Goal: Task Accomplishment & Management: Complete application form

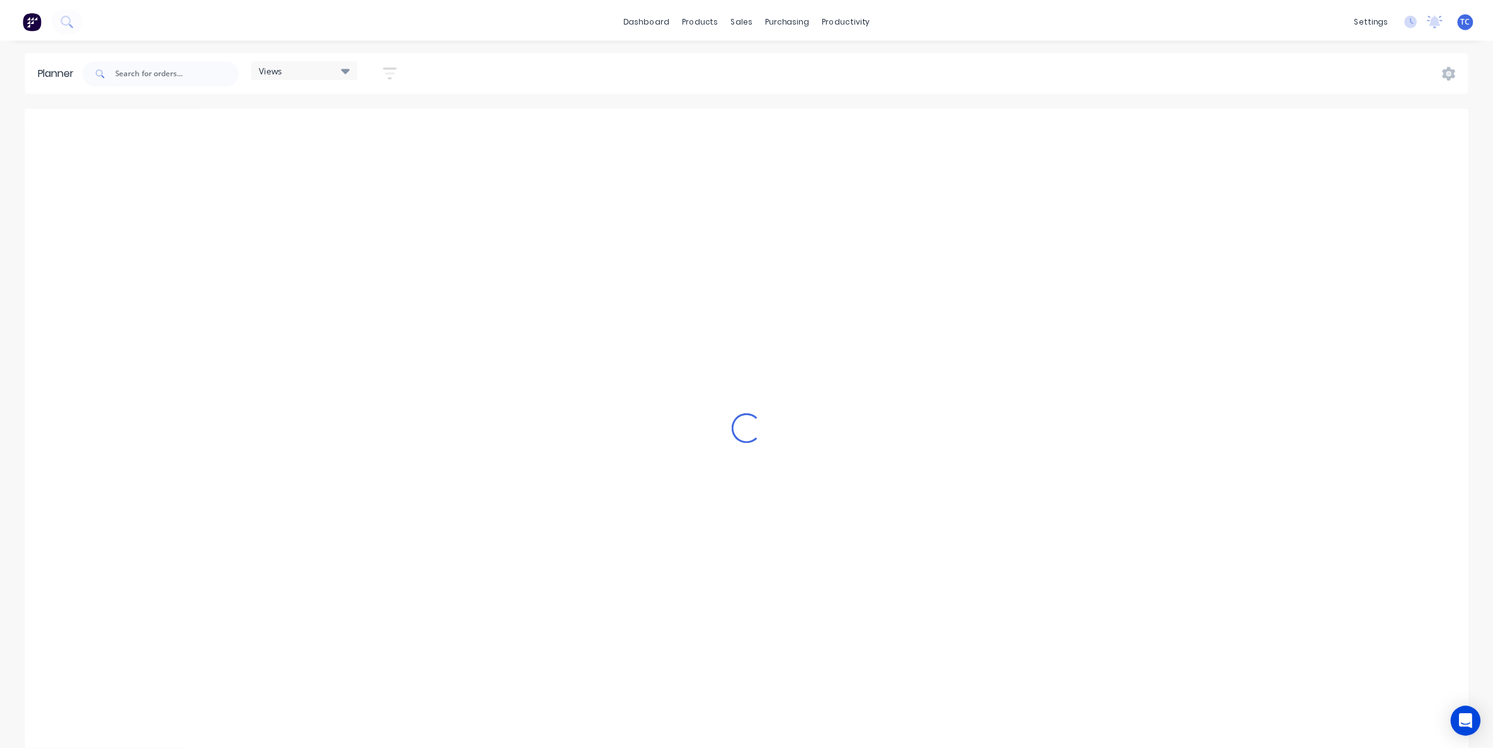
scroll to position [0, 202]
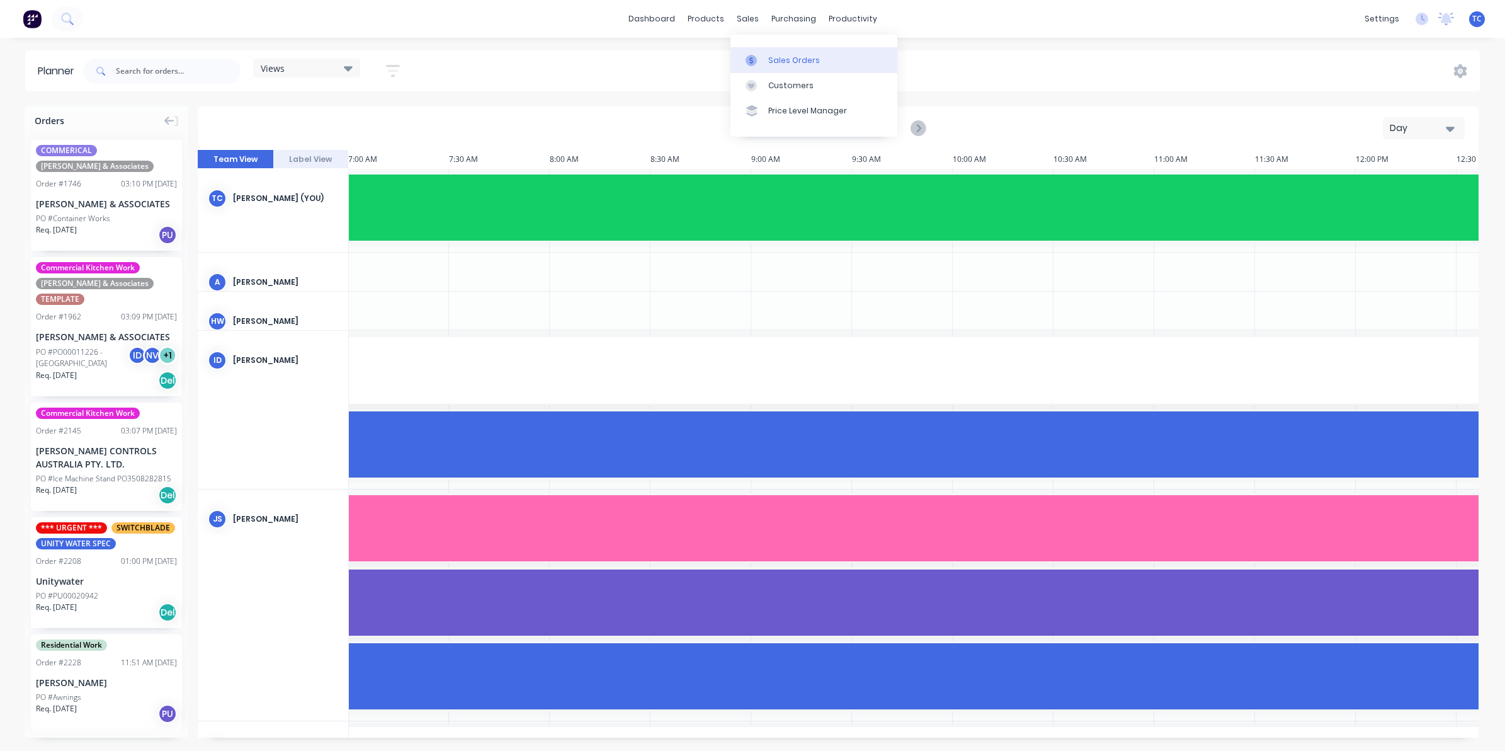
click at [781, 58] on div "Sales Orders" at bounding box center [794, 60] width 52 height 11
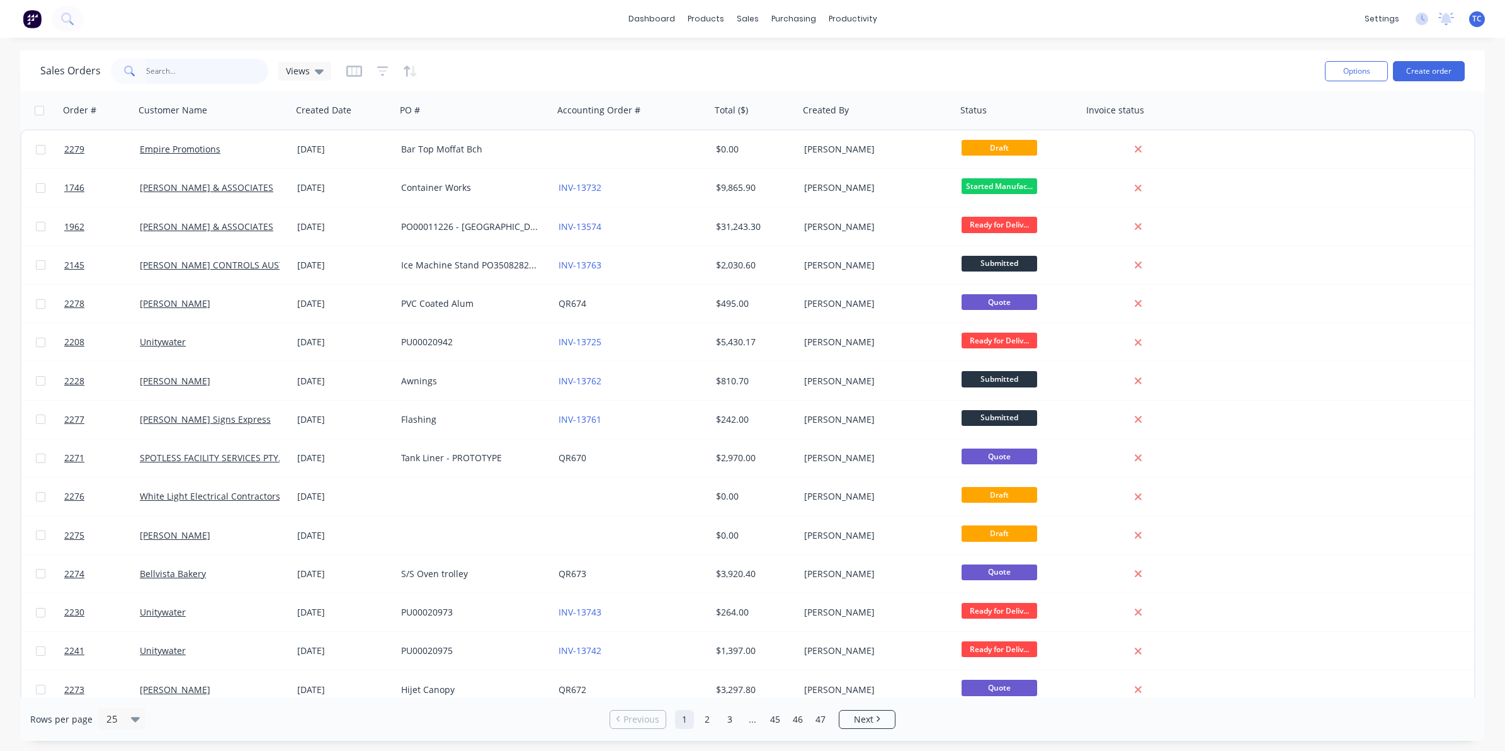
click at [162, 69] on input "text" at bounding box center [207, 71] width 123 height 25
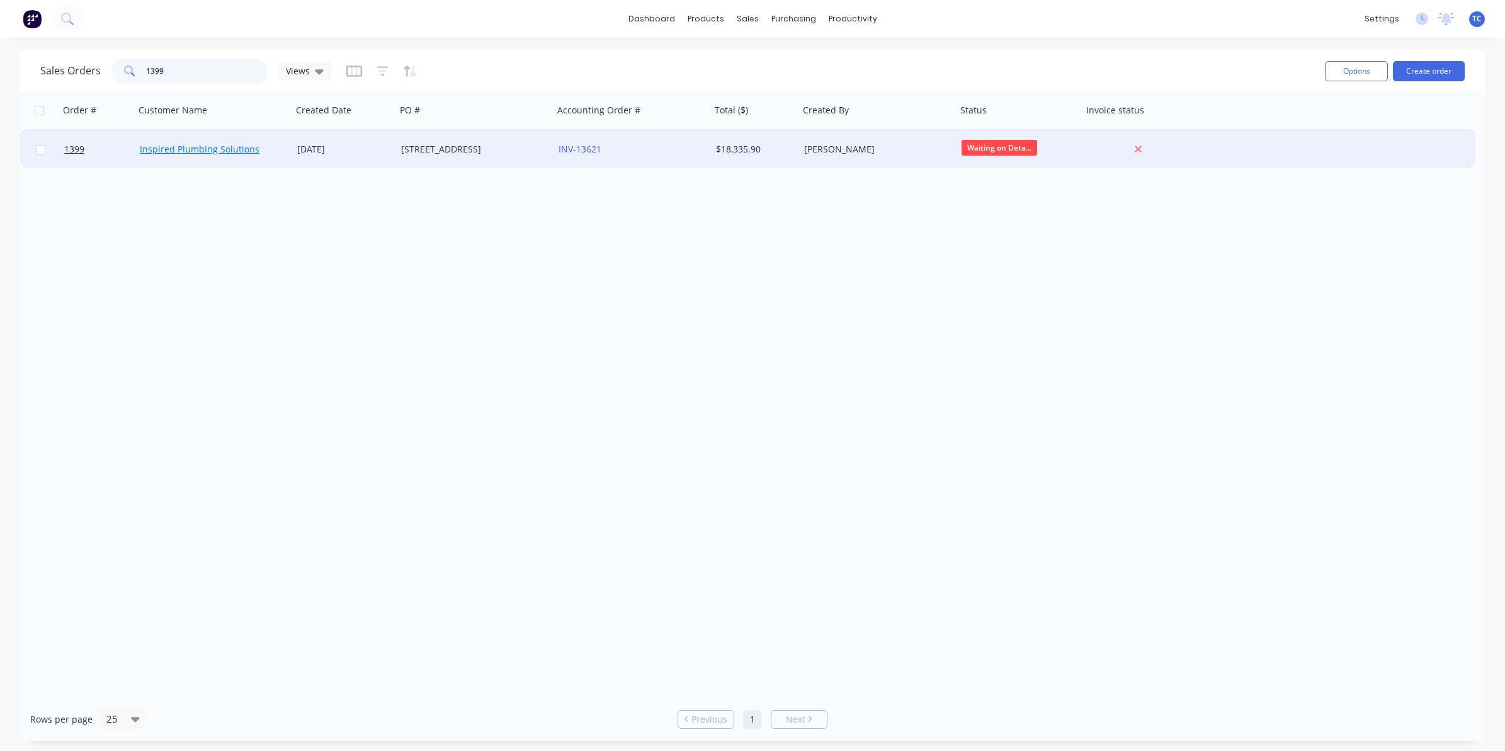
type input "1399"
click at [177, 149] on link "Inspired Plumbing Solutions" at bounding box center [200, 149] width 120 height 12
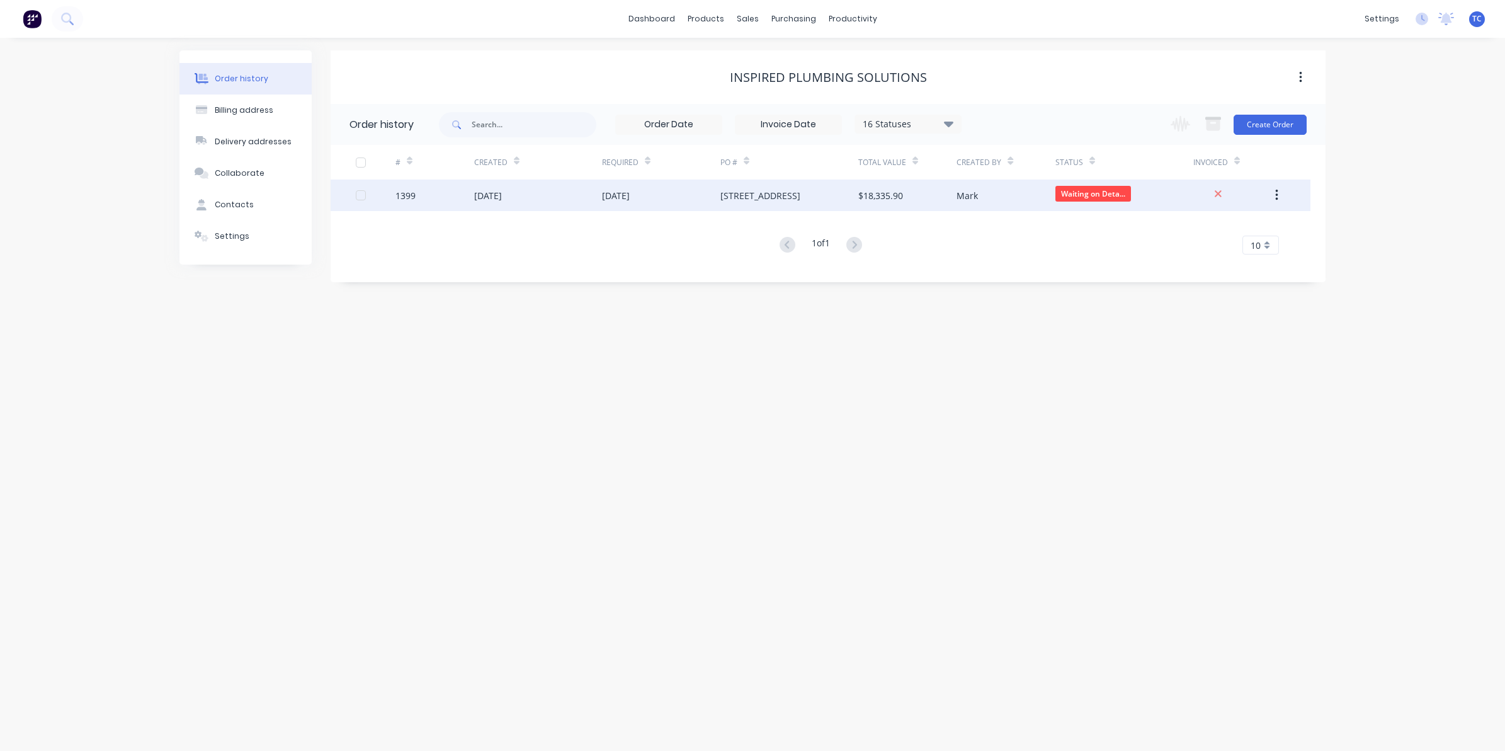
click at [502, 193] on div "[DATE]" at bounding box center [488, 195] width 28 height 13
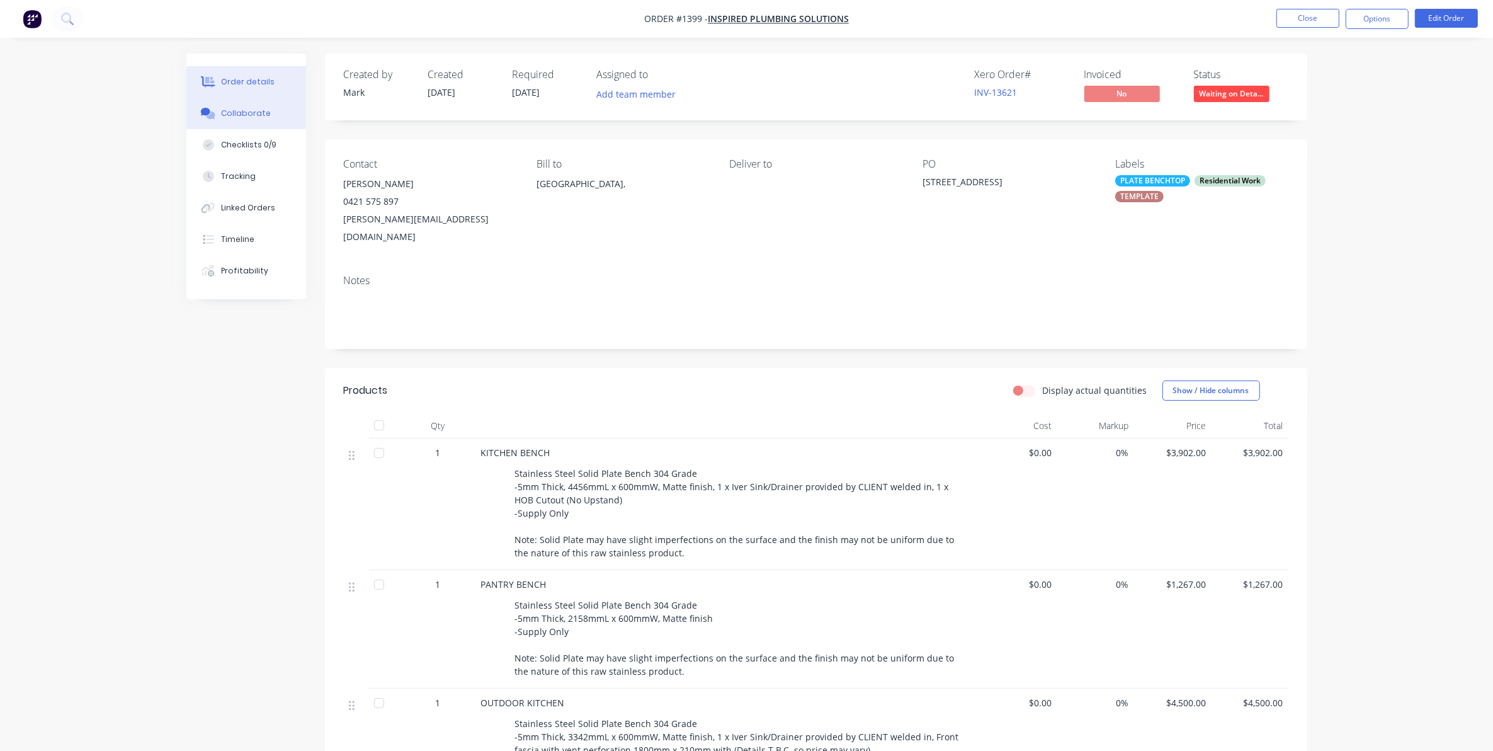
click at [249, 111] on div "Collaborate" at bounding box center [246, 113] width 50 height 11
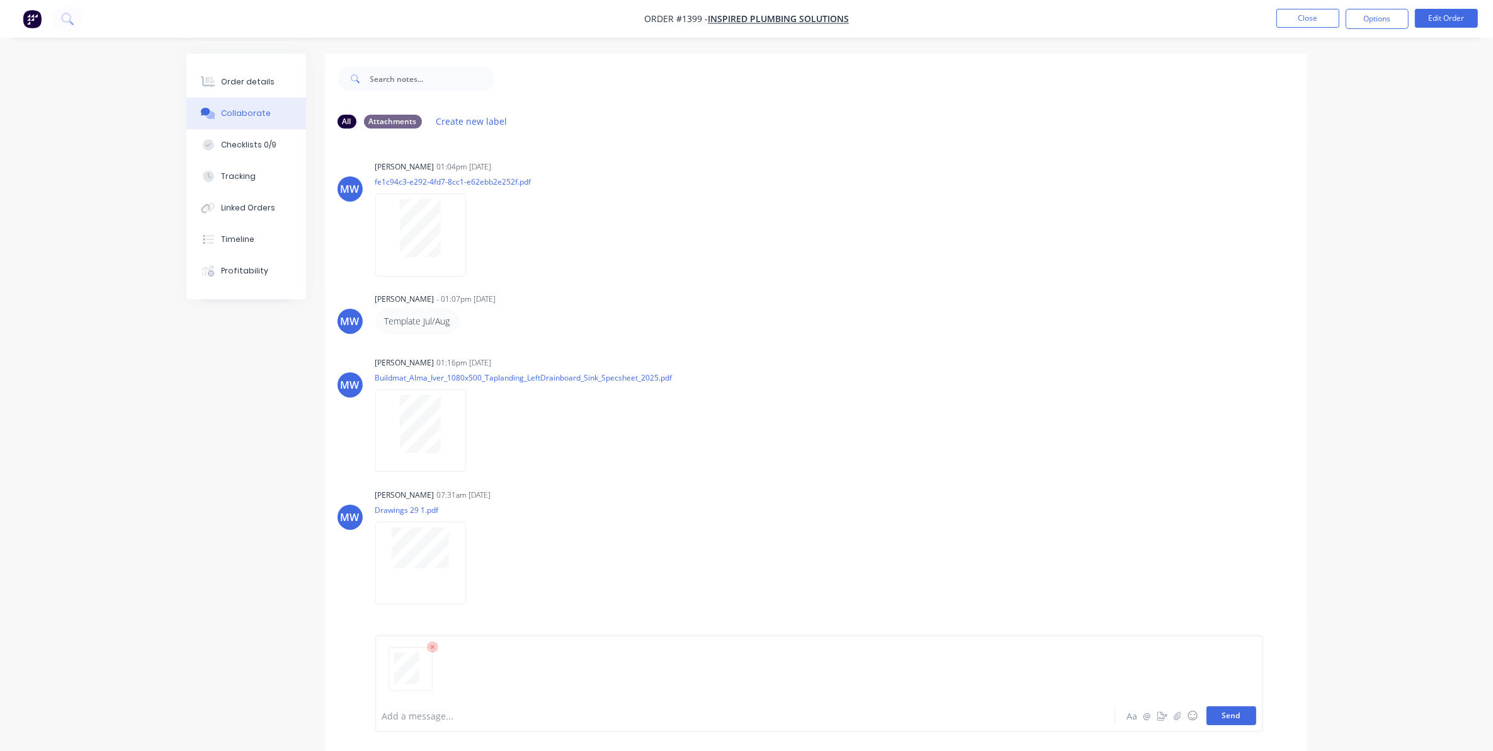
click at [1229, 718] on button "Send" at bounding box center [1232, 715] width 50 height 19
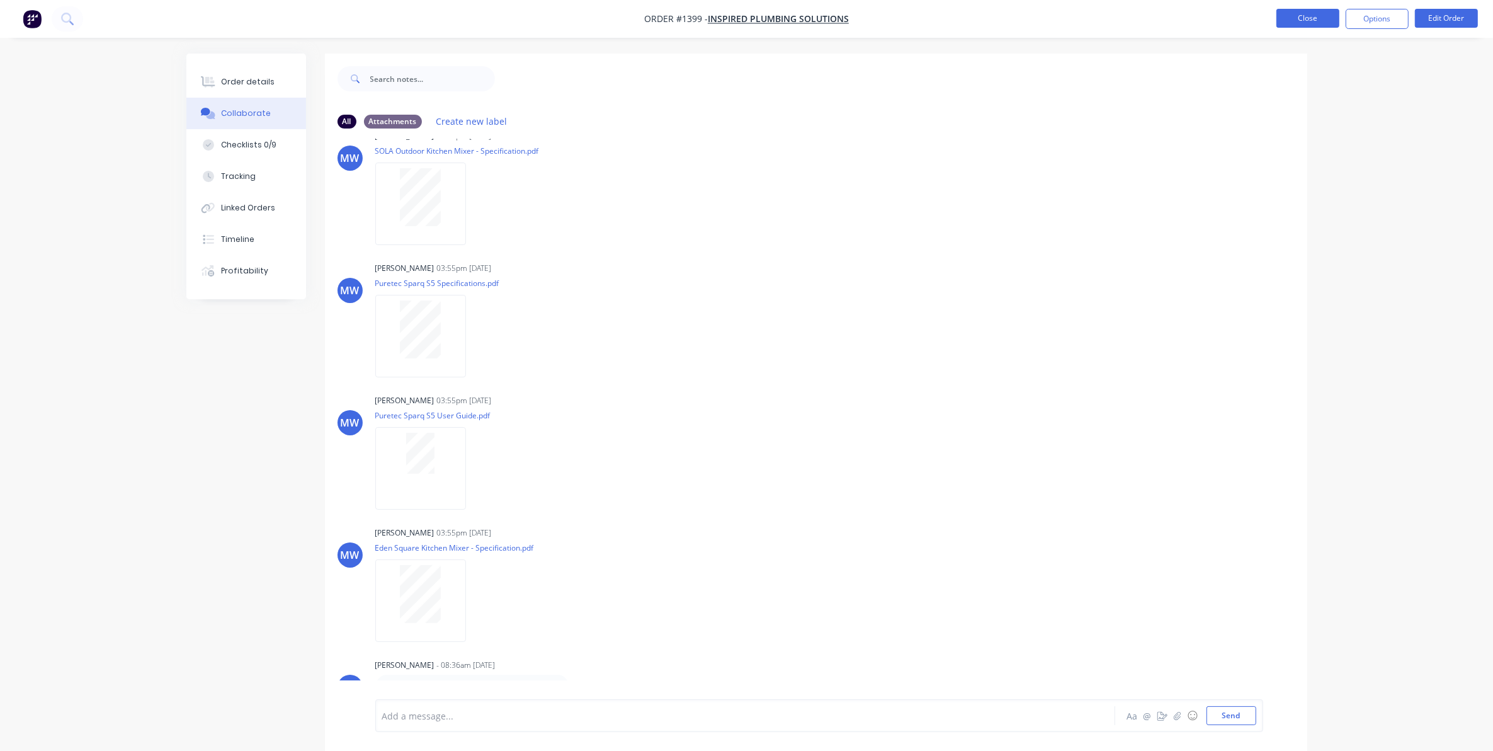
click at [1304, 13] on button "Close" at bounding box center [1307, 18] width 63 height 19
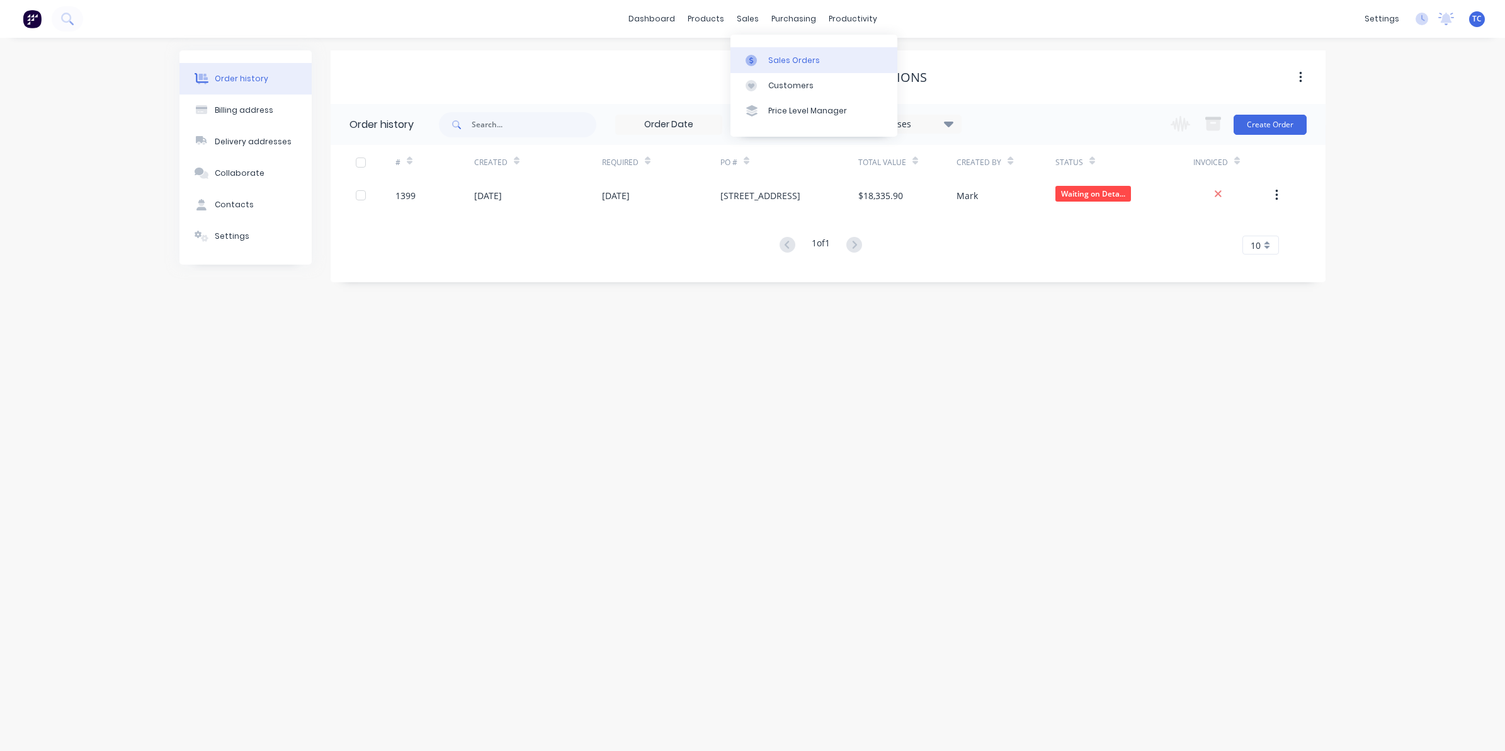
click at [775, 57] on div "Sales Orders" at bounding box center [794, 60] width 52 height 11
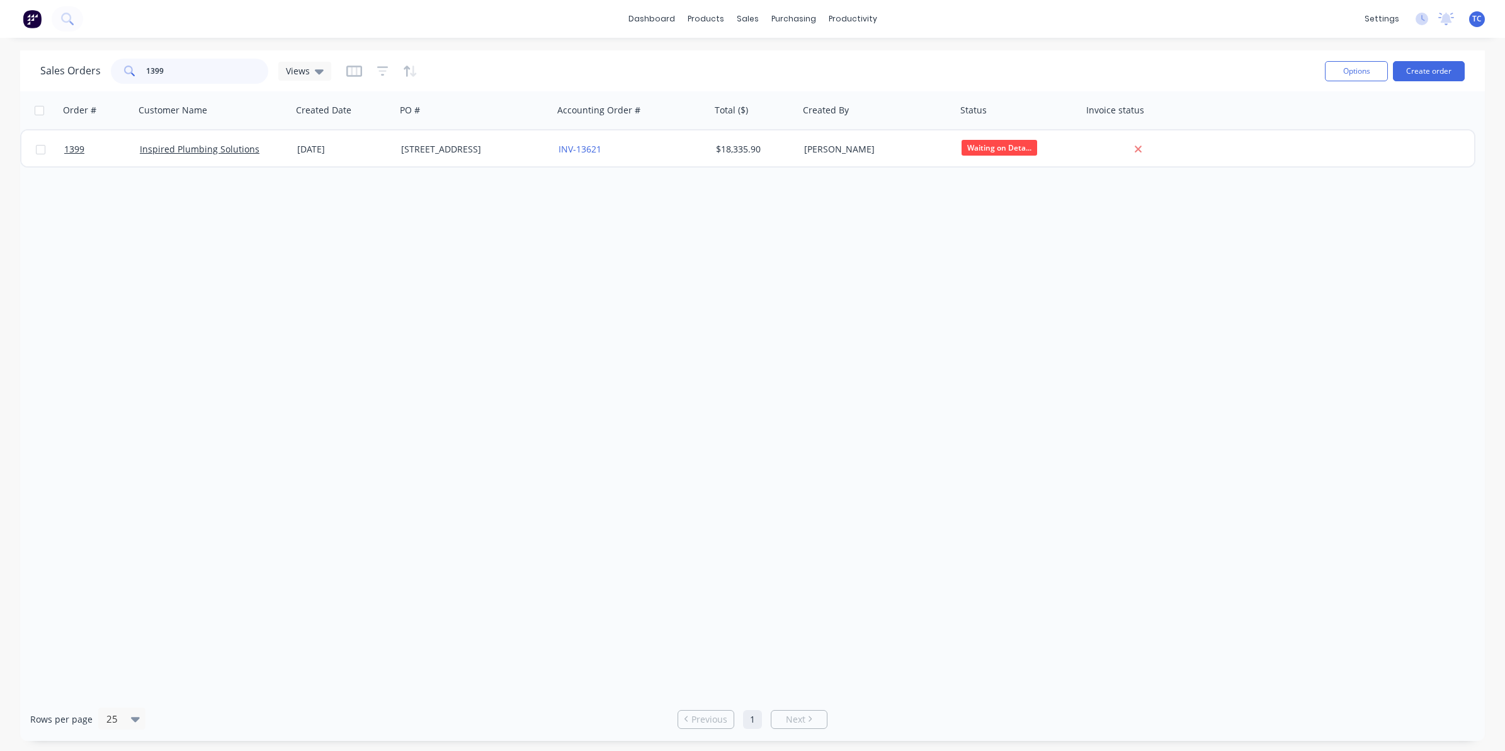
drag, startPoint x: 169, startPoint y: 71, endPoint x: 145, endPoint y: 70, distance: 23.9
click at [146, 70] on input "1399" at bounding box center [207, 71] width 123 height 25
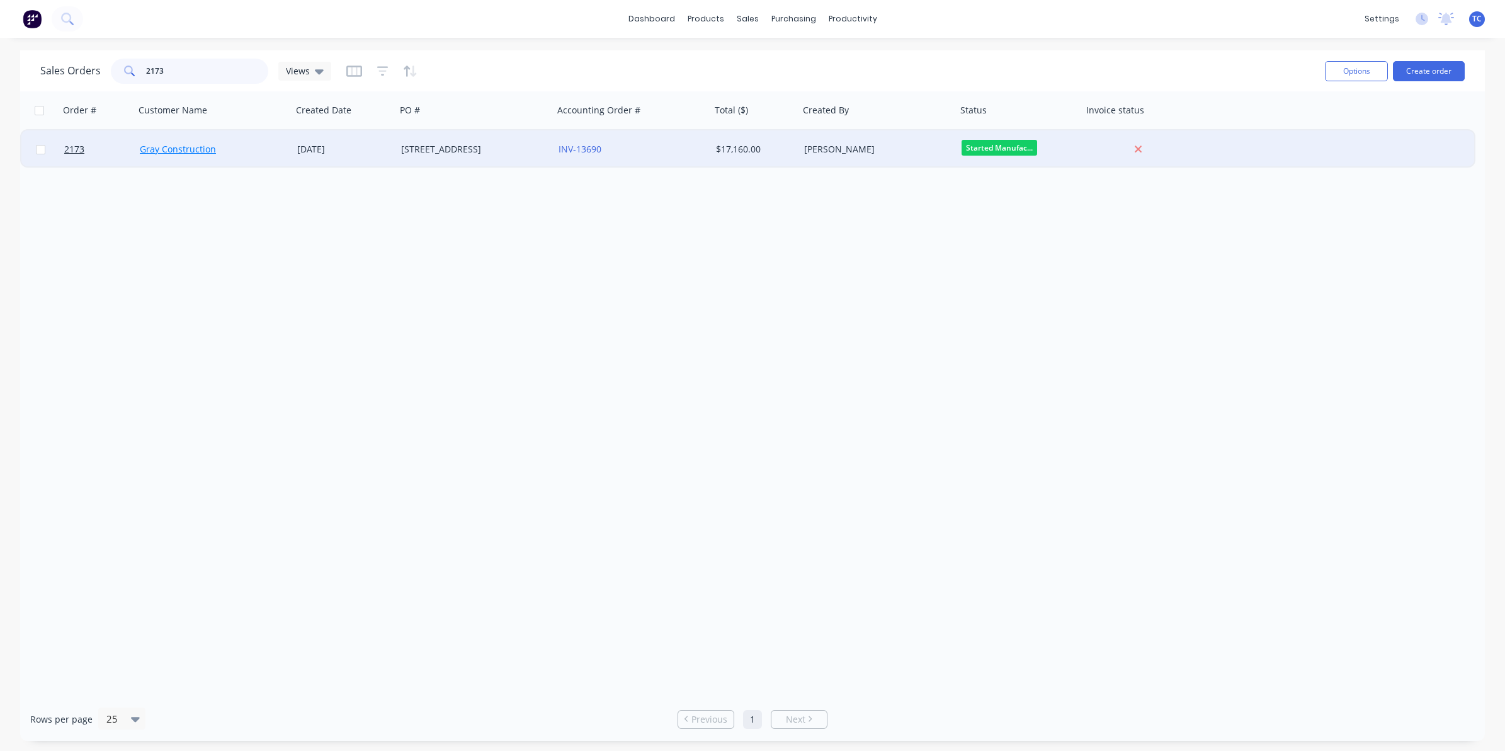
type input "2173"
click at [200, 145] on link "Gray Construction" at bounding box center [178, 149] width 76 height 12
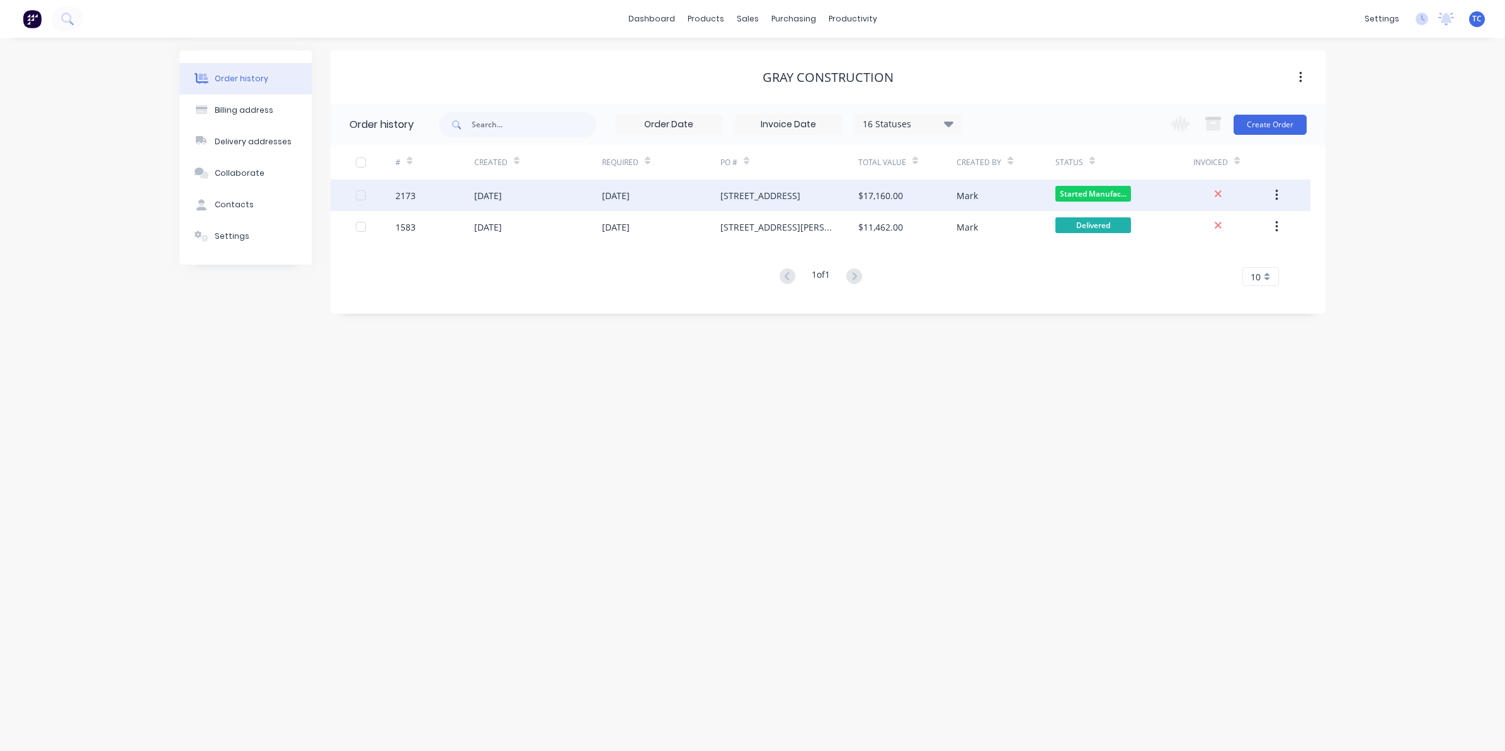
click at [502, 190] on div "[DATE]" at bounding box center [488, 195] width 28 height 13
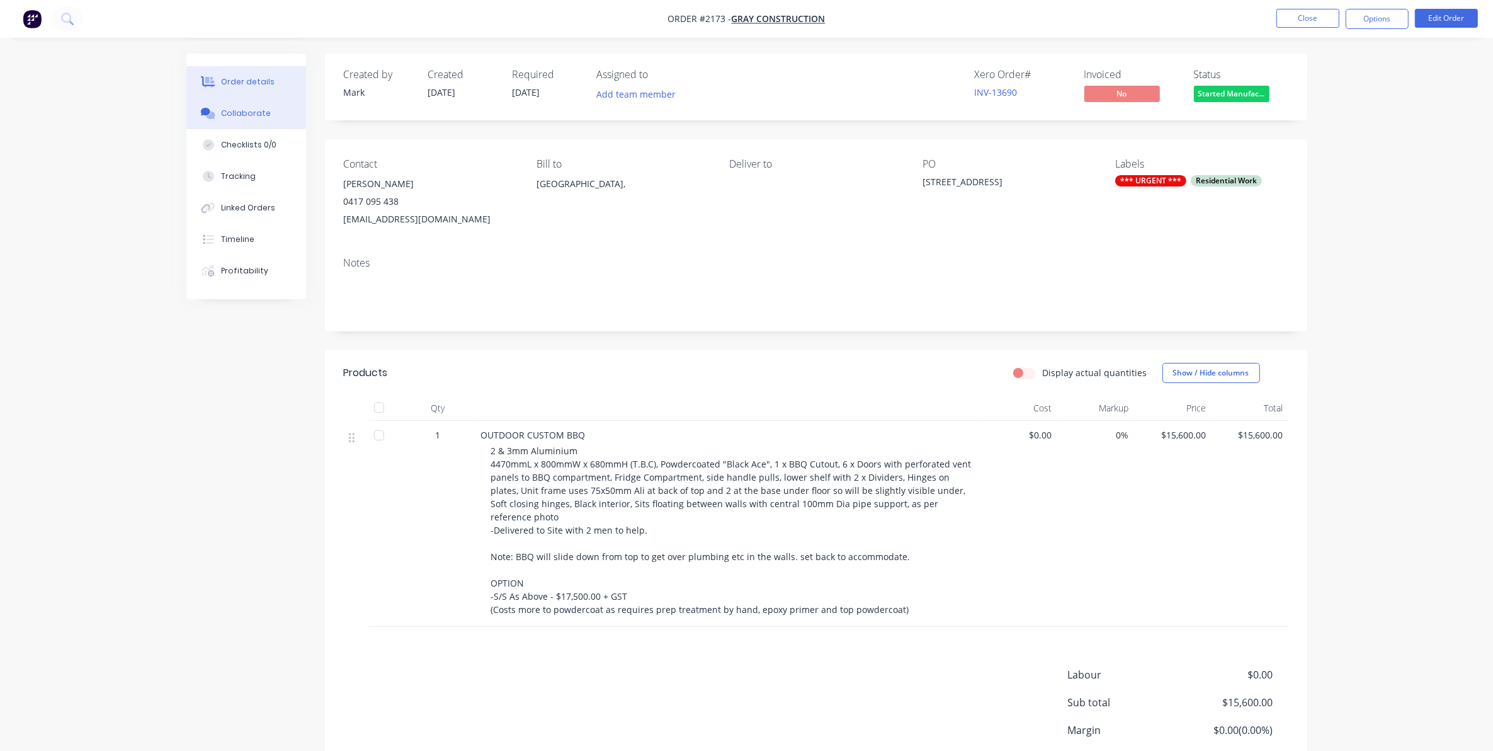
click at [249, 111] on div "Collaborate" at bounding box center [246, 113] width 50 height 11
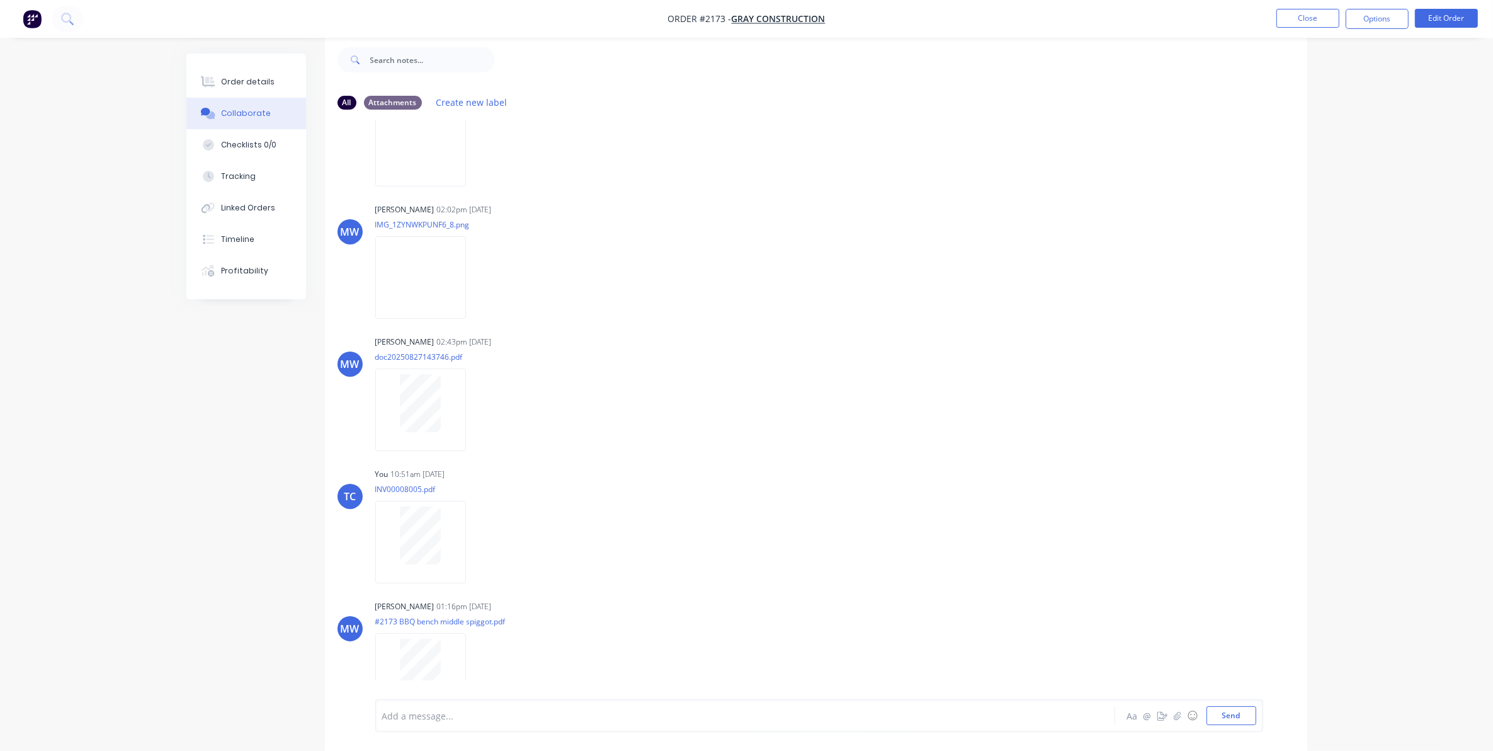
scroll to position [1560, 0]
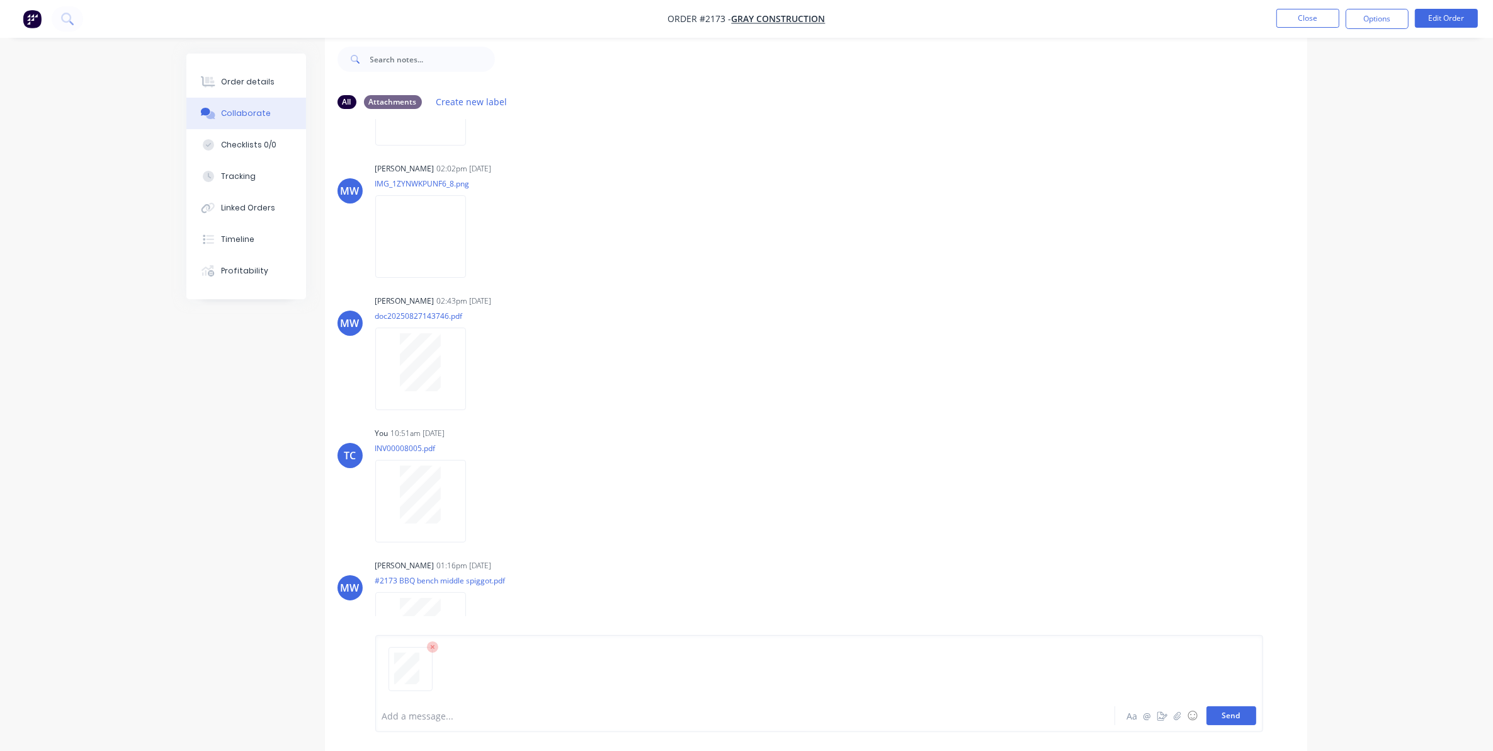
click at [1232, 715] on button "Send" at bounding box center [1232, 715] width 50 height 19
click at [1292, 19] on button "Close" at bounding box center [1307, 18] width 63 height 19
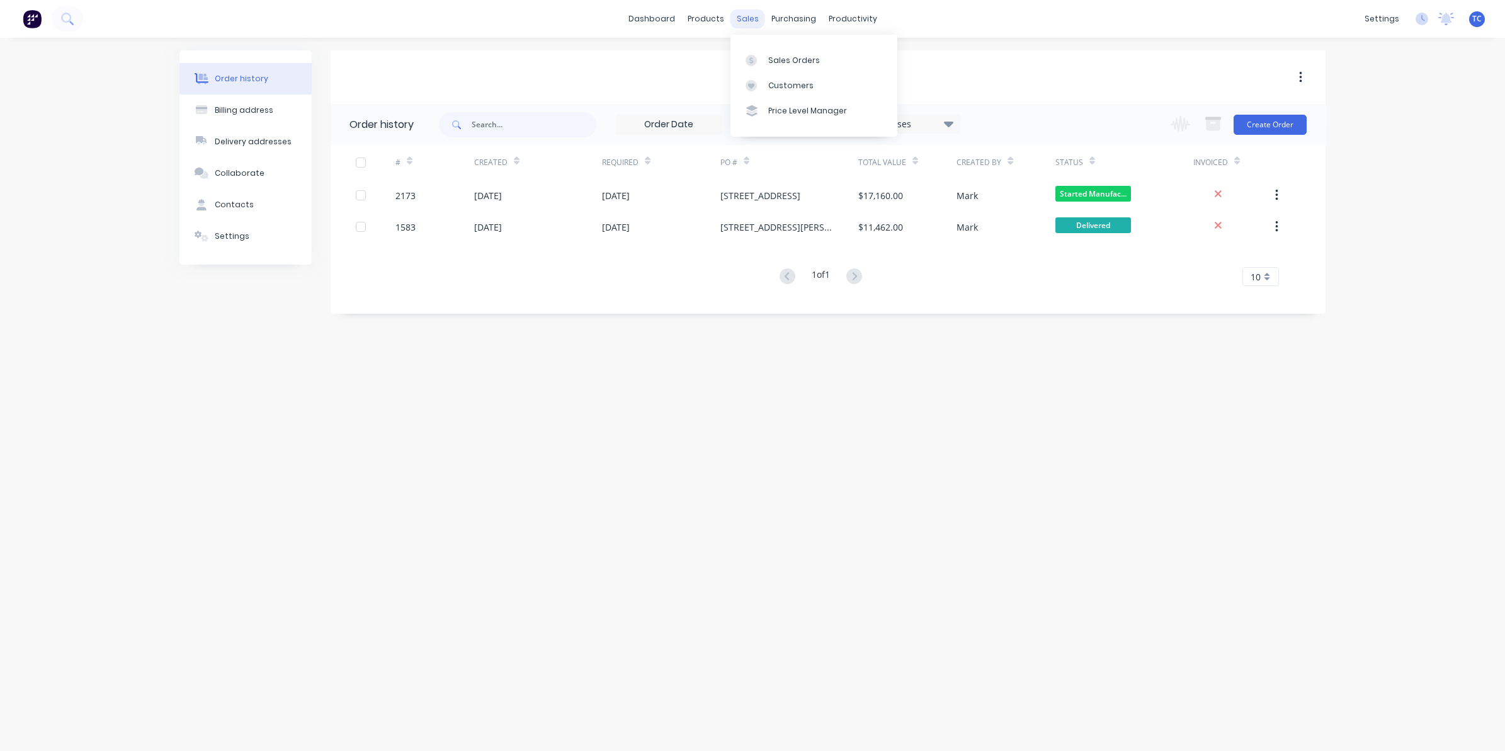
click at [748, 16] on div "sales" at bounding box center [747, 18] width 35 height 19
click at [792, 57] on div "Sales Orders" at bounding box center [794, 60] width 52 height 11
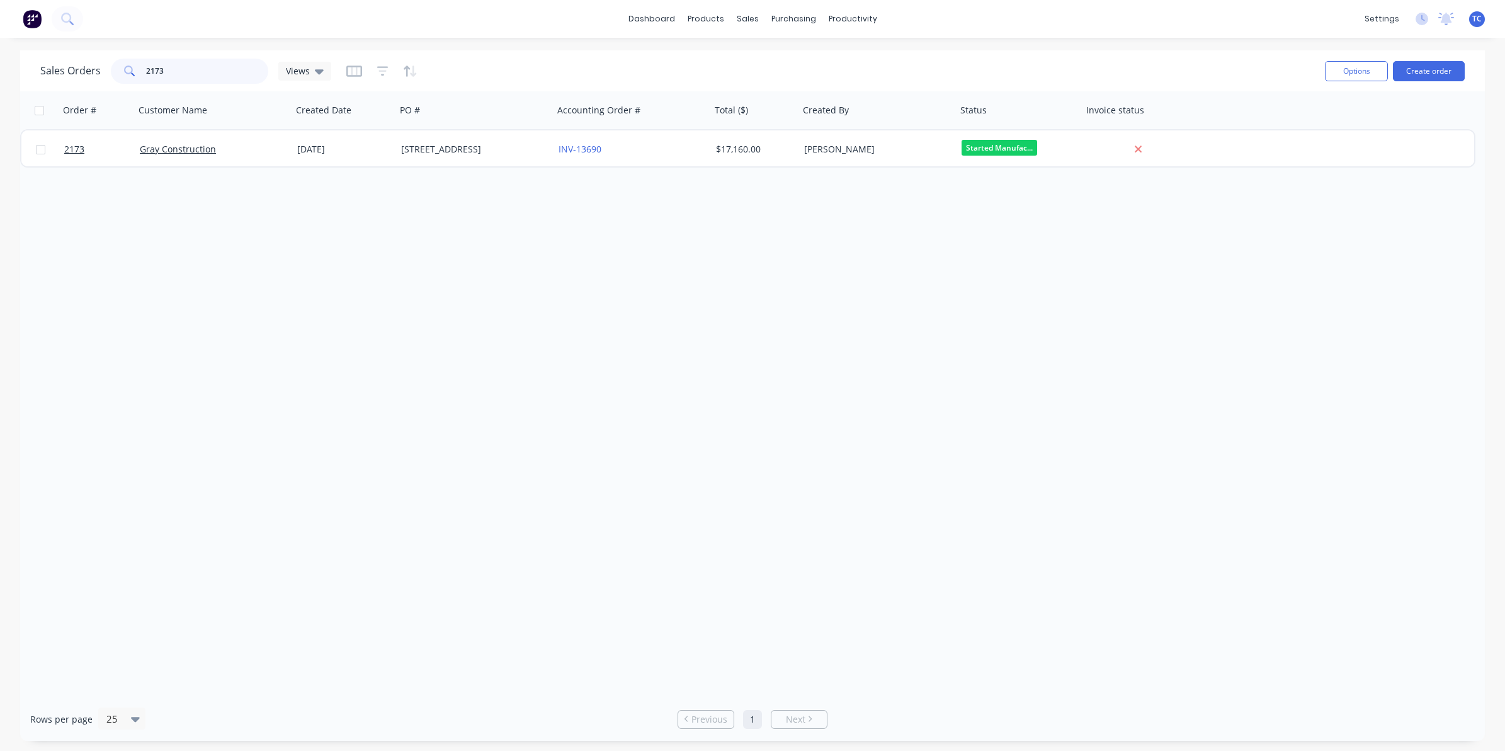
drag, startPoint x: 178, startPoint y: 68, endPoint x: 139, endPoint y: 68, distance: 39.7
click at [139, 68] on div "2173" at bounding box center [189, 71] width 157 height 25
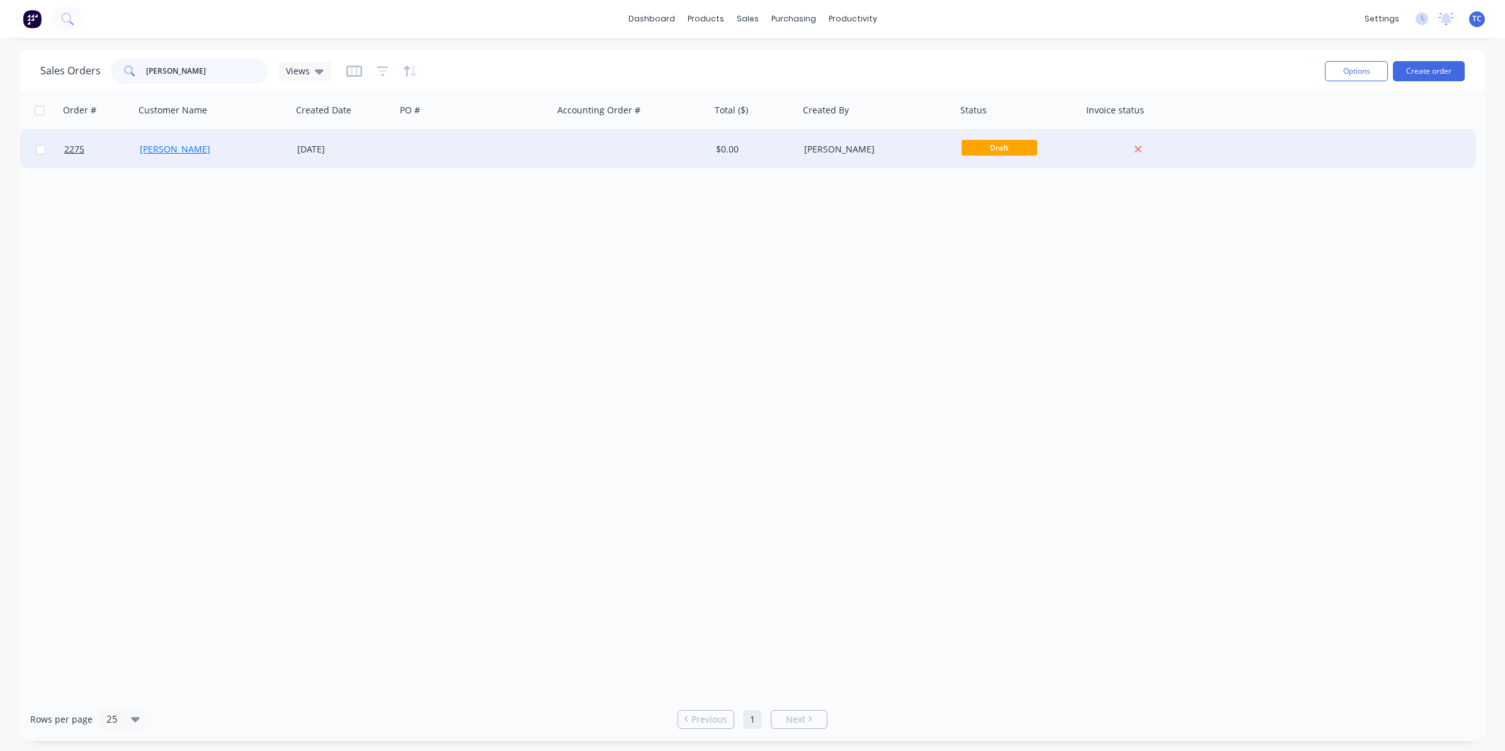
type input "[PERSON_NAME]"
click at [185, 148] on link "[PERSON_NAME]" at bounding box center [175, 149] width 71 height 12
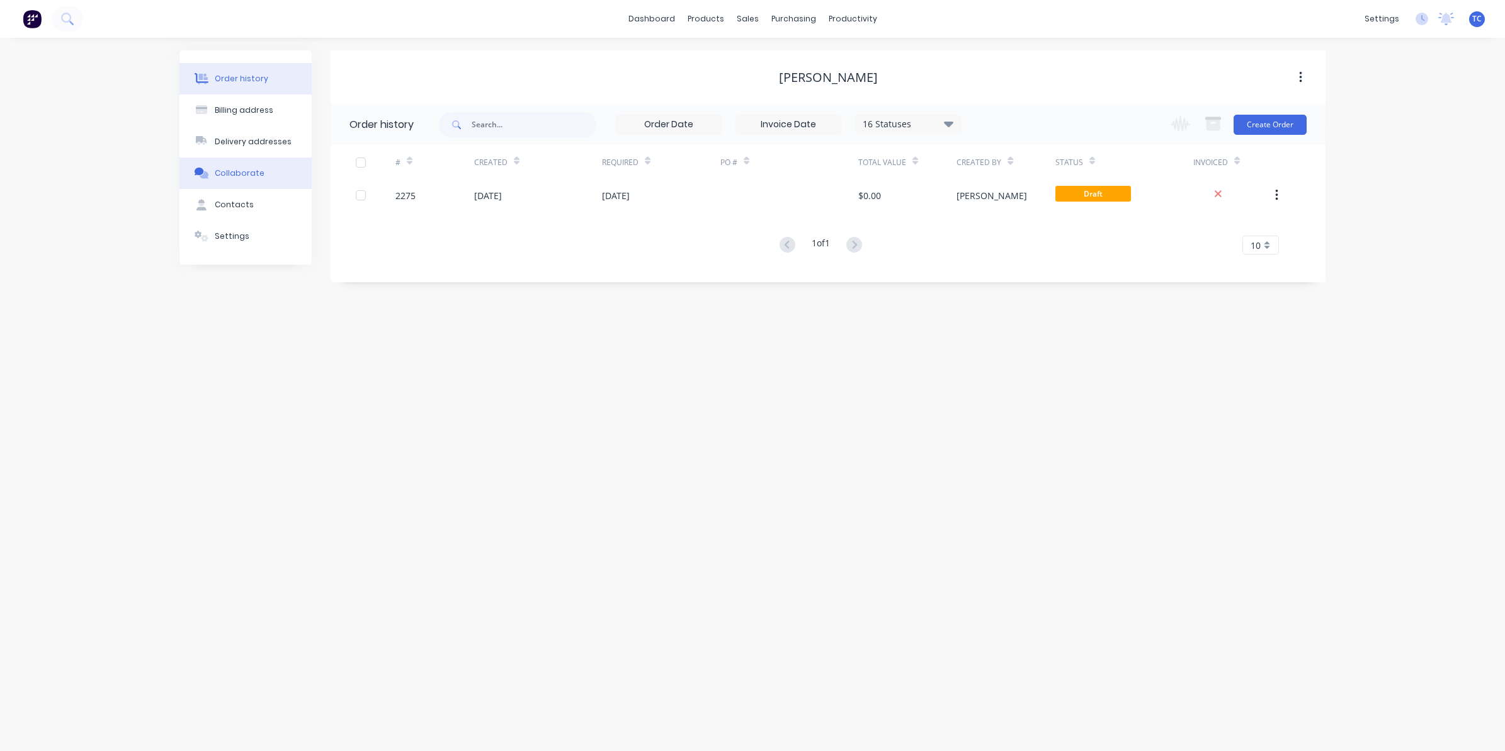
click at [242, 168] on div "Collaborate" at bounding box center [240, 173] width 50 height 11
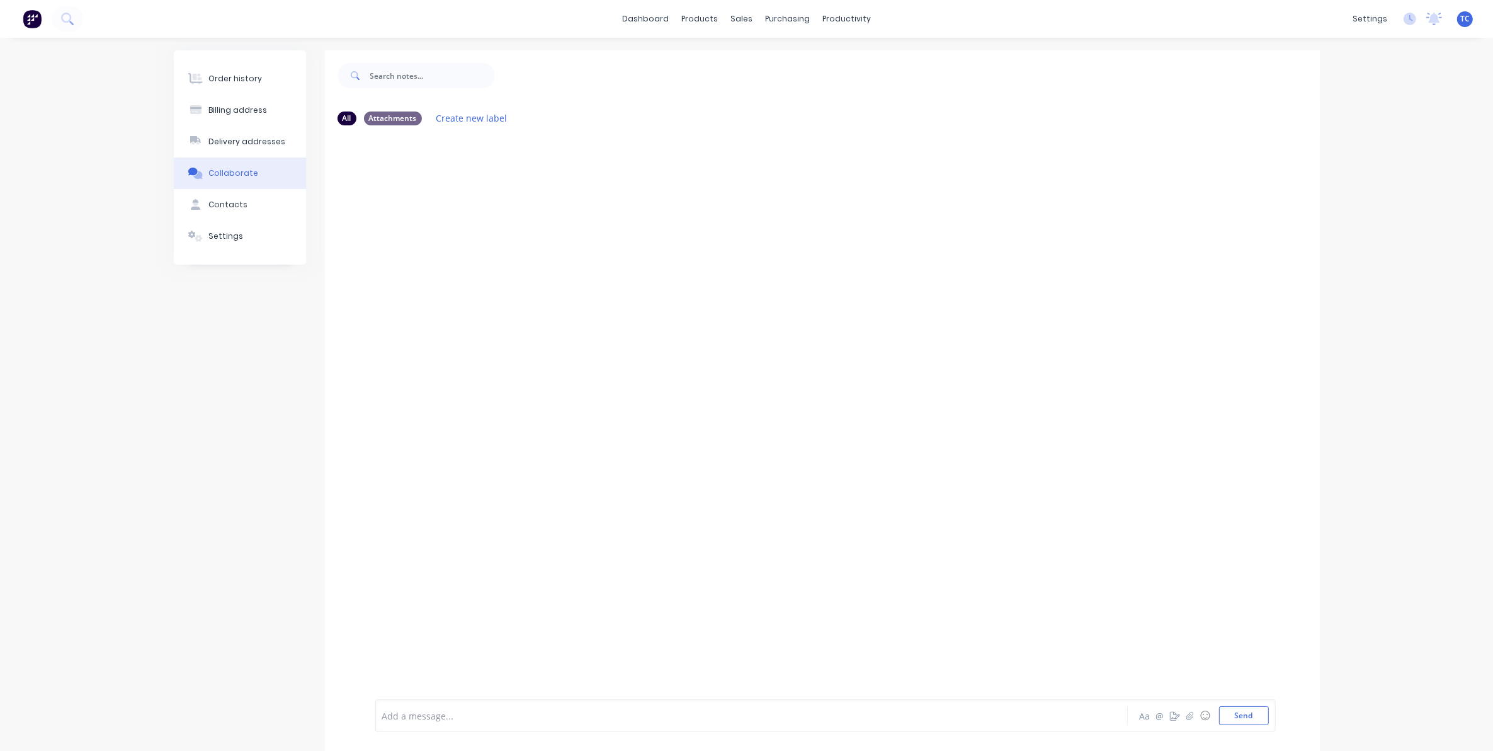
click at [815, 715] on div at bounding box center [715, 715] width 664 height 13
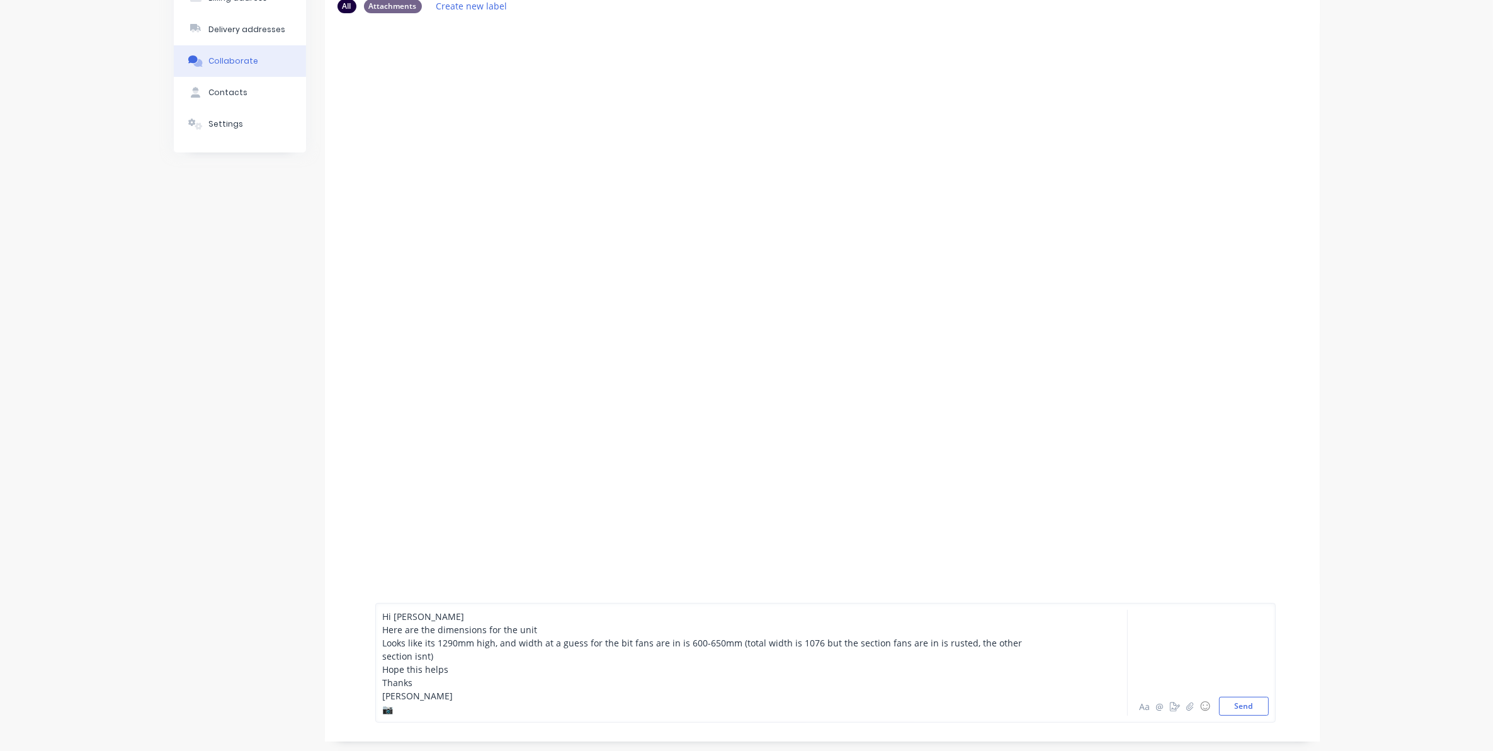
scroll to position [115, 0]
click at [1247, 703] on button "Send" at bounding box center [1244, 702] width 50 height 19
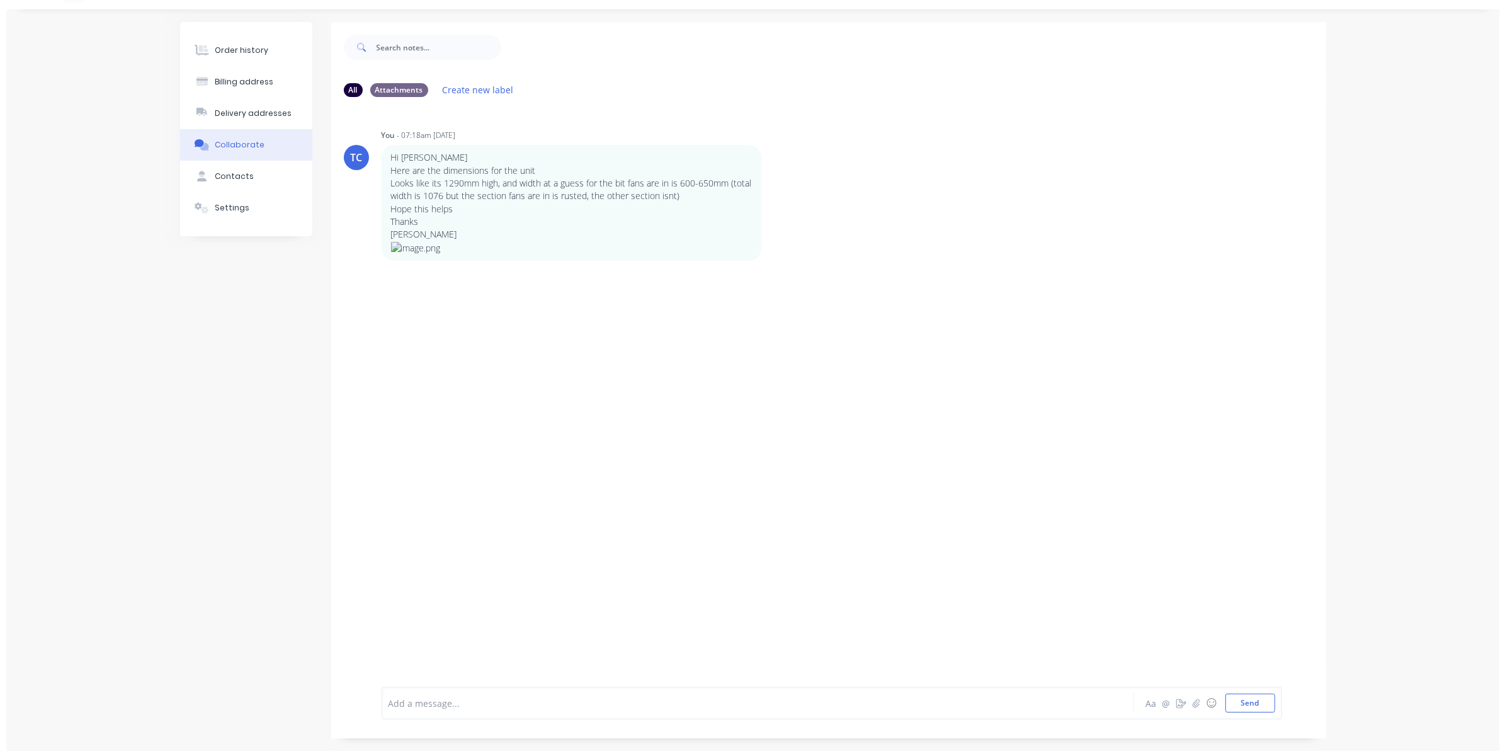
scroll to position [0, 0]
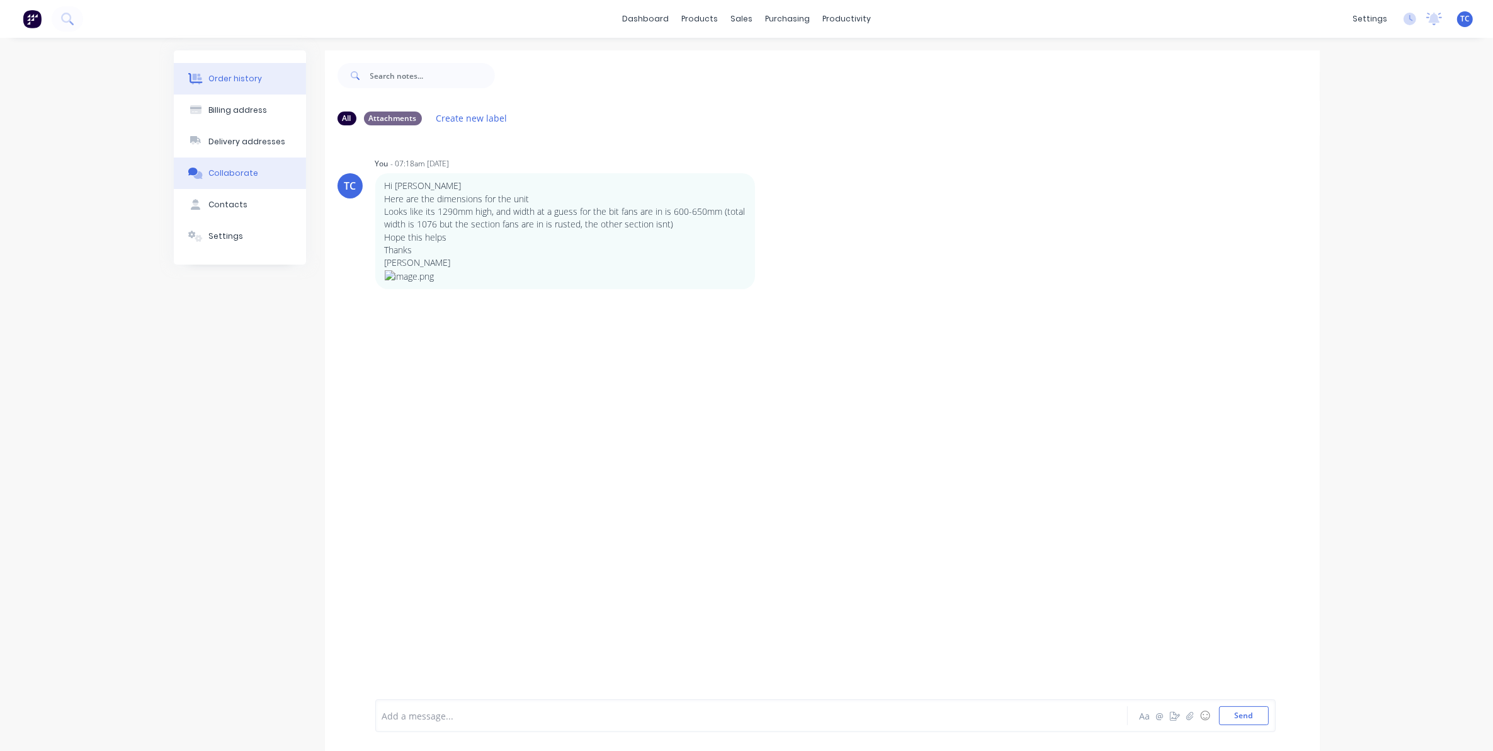
click at [247, 73] on div "Order history" at bounding box center [235, 78] width 54 height 11
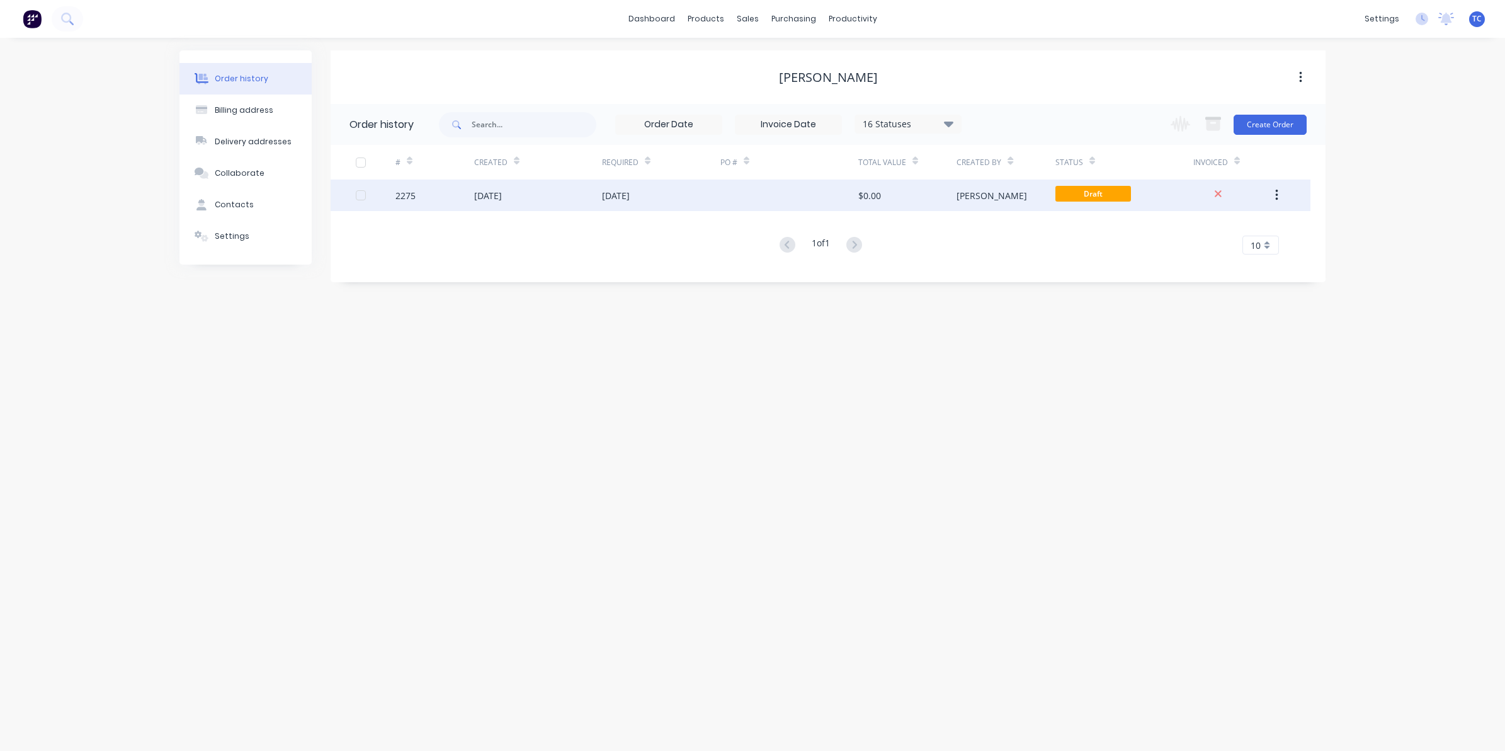
click at [502, 195] on div "[DATE]" at bounding box center [488, 195] width 28 height 13
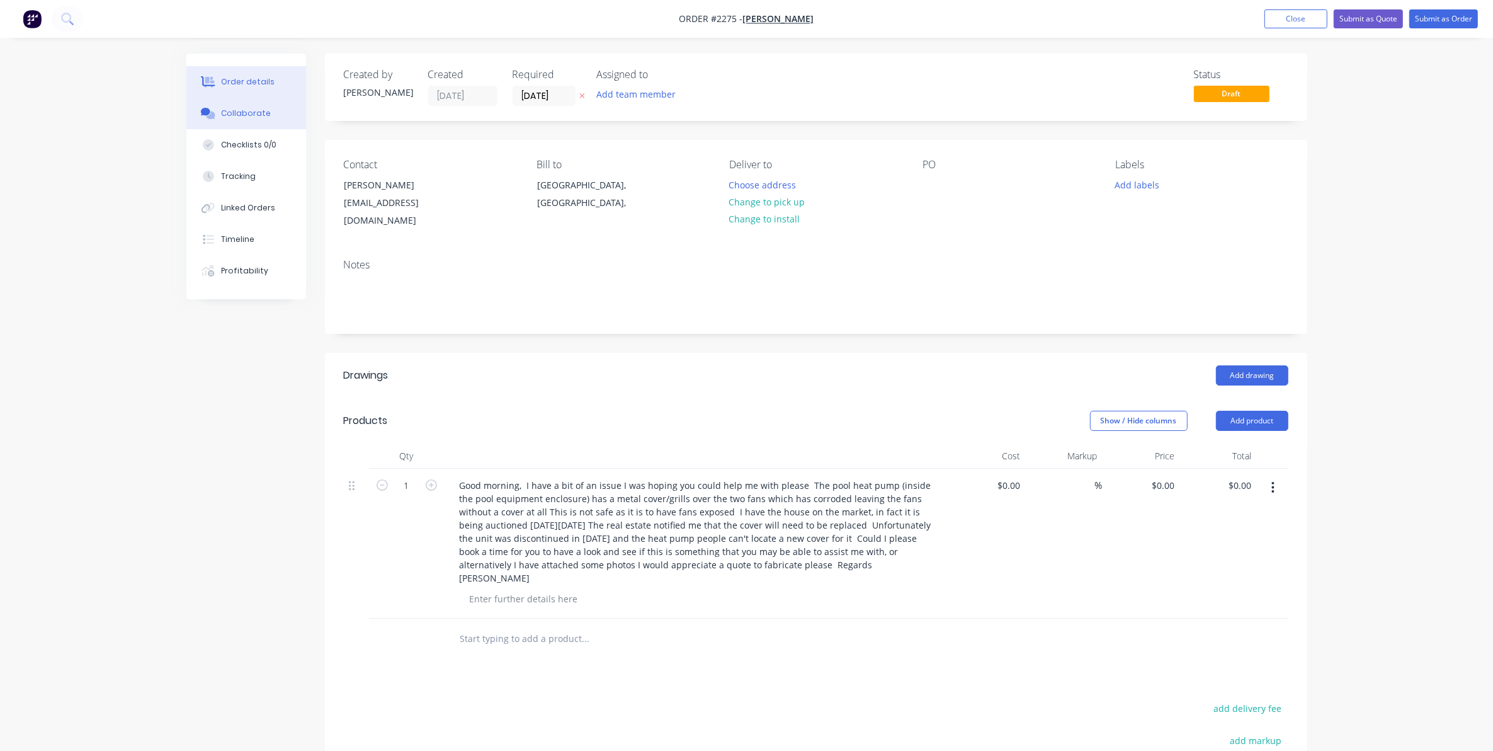
click at [249, 111] on div "Collaborate" at bounding box center [246, 113] width 50 height 11
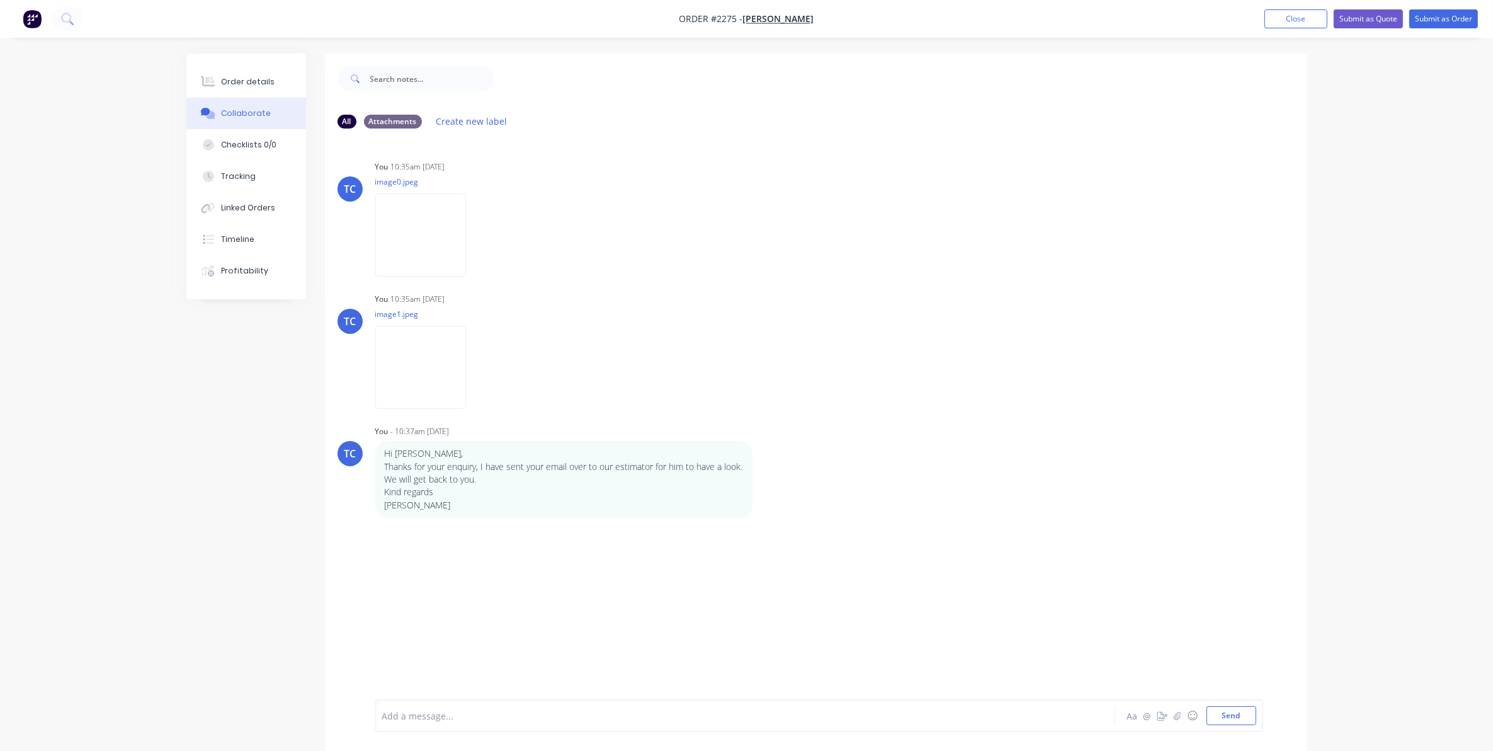
click at [577, 715] on div at bounding box center [710, 715] width 655 height 13
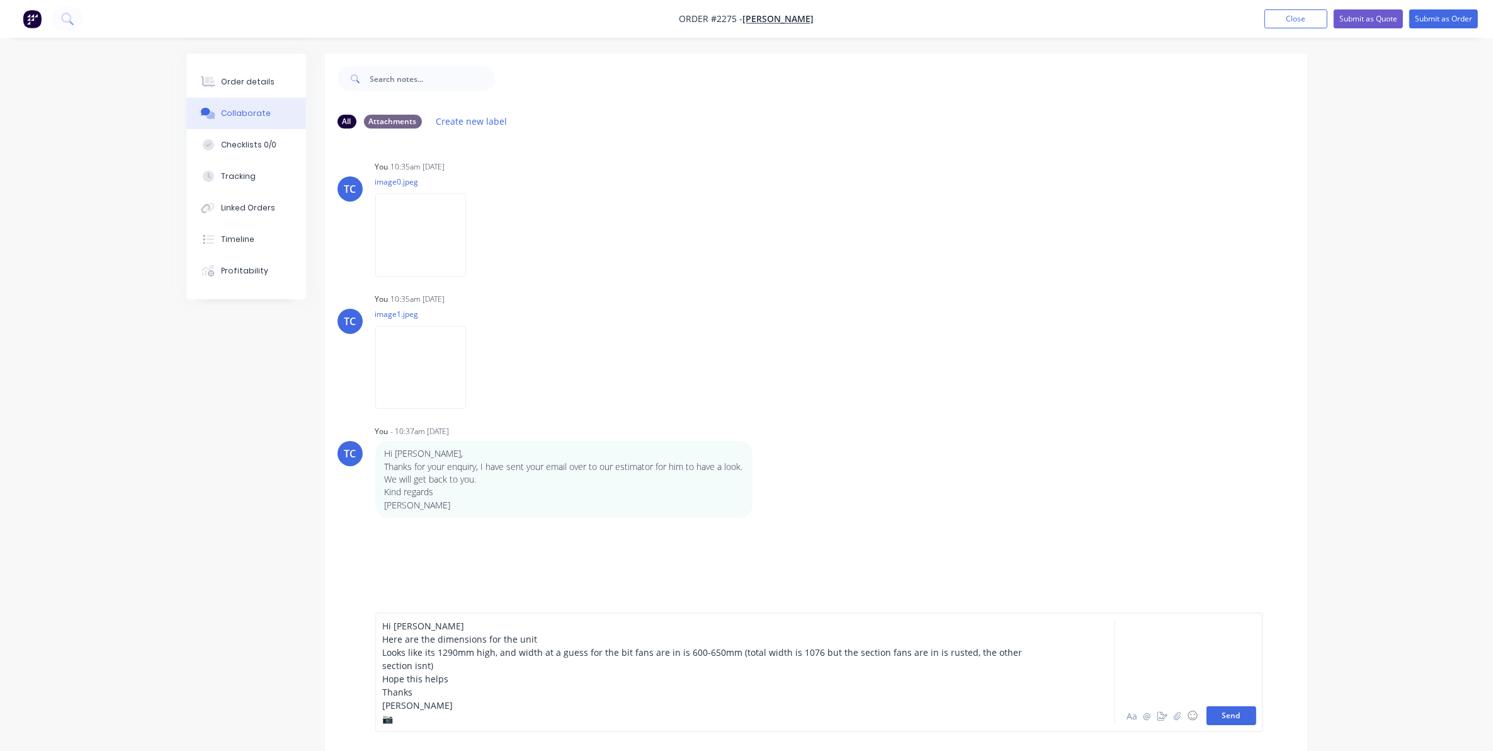
click at [1229, 715] on button "Send" at bounding box center [1232, 715] width 50 height 19
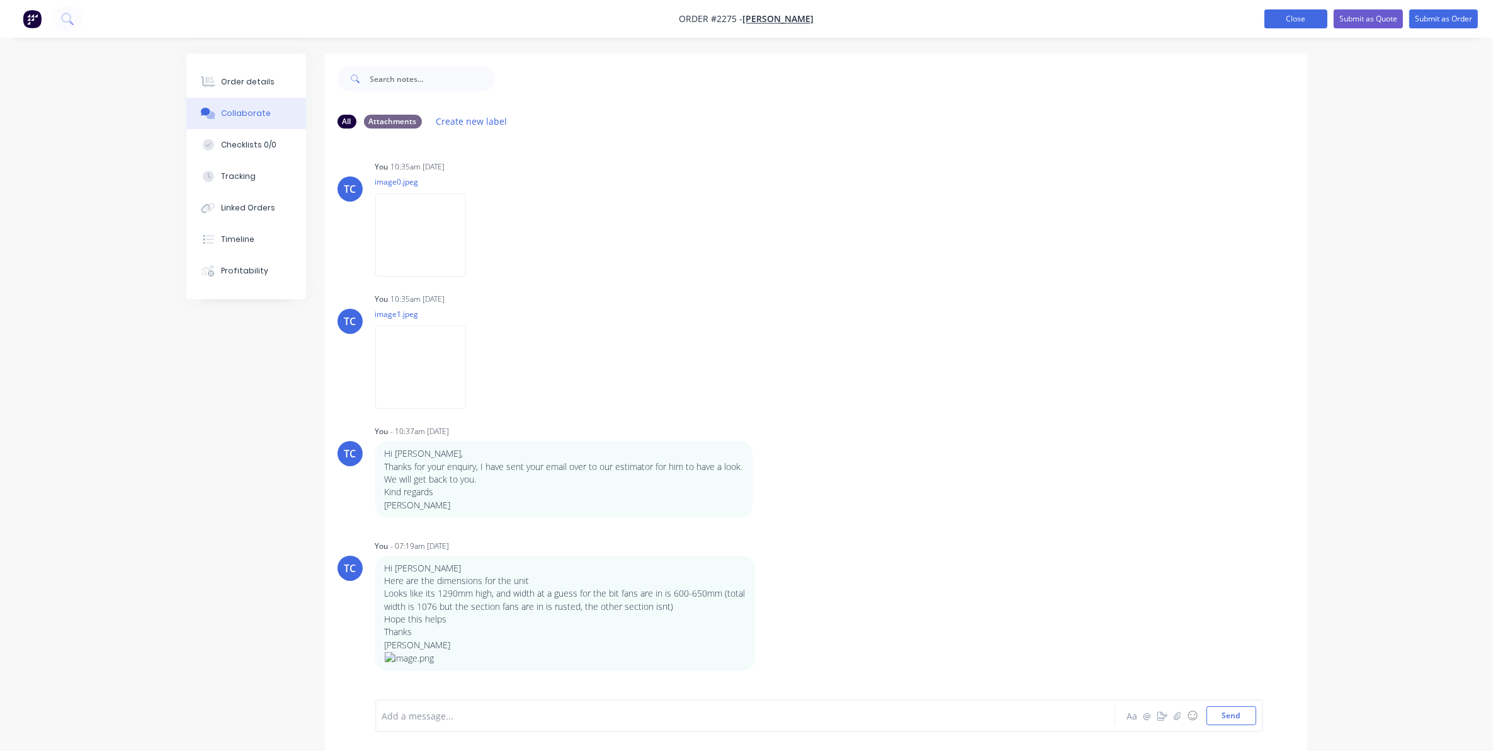
click at [1291, 20] on button "Close" at bounding box center [1295, 18] width 63 height 19
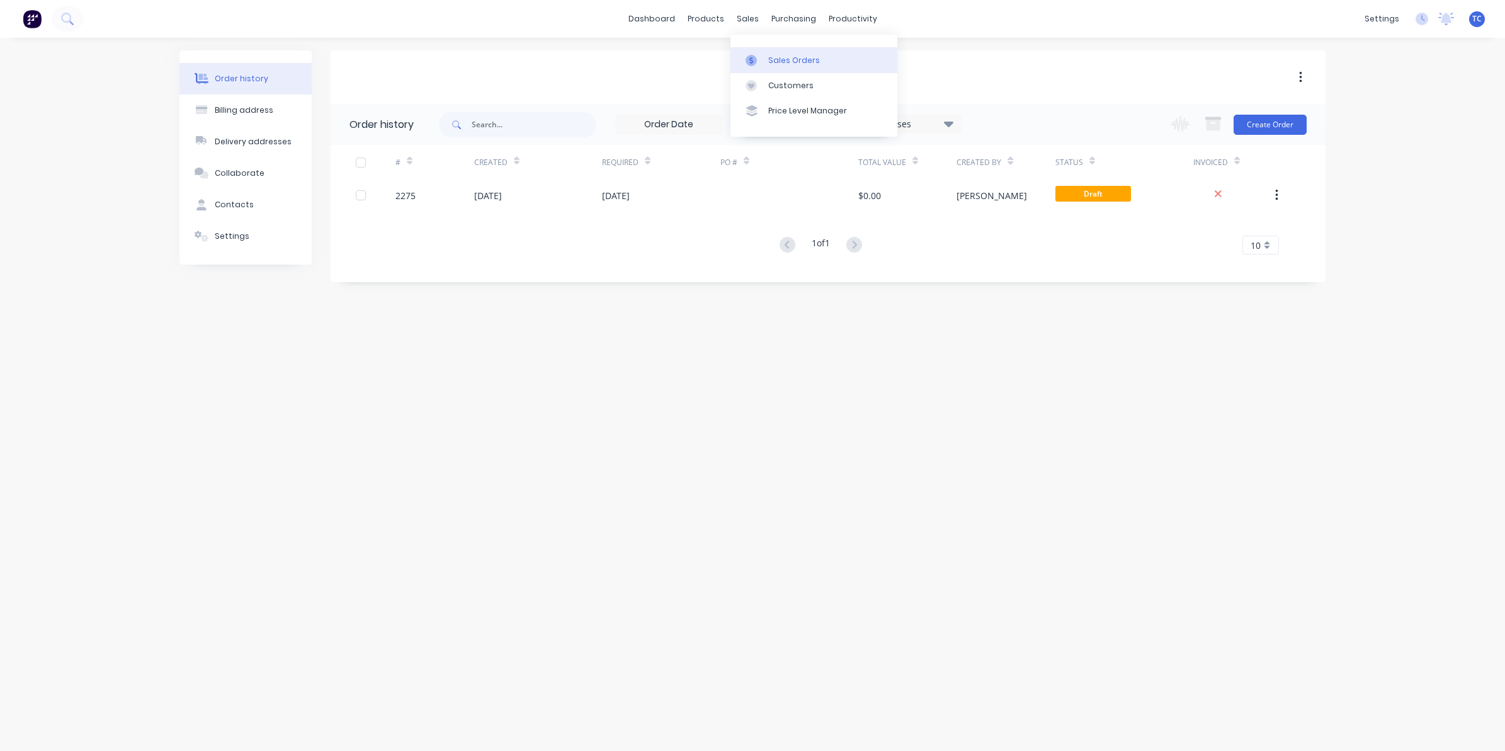
click at [773, 55] on div "Sales Orders" at bounding box center [794, 60] width 52 height 11
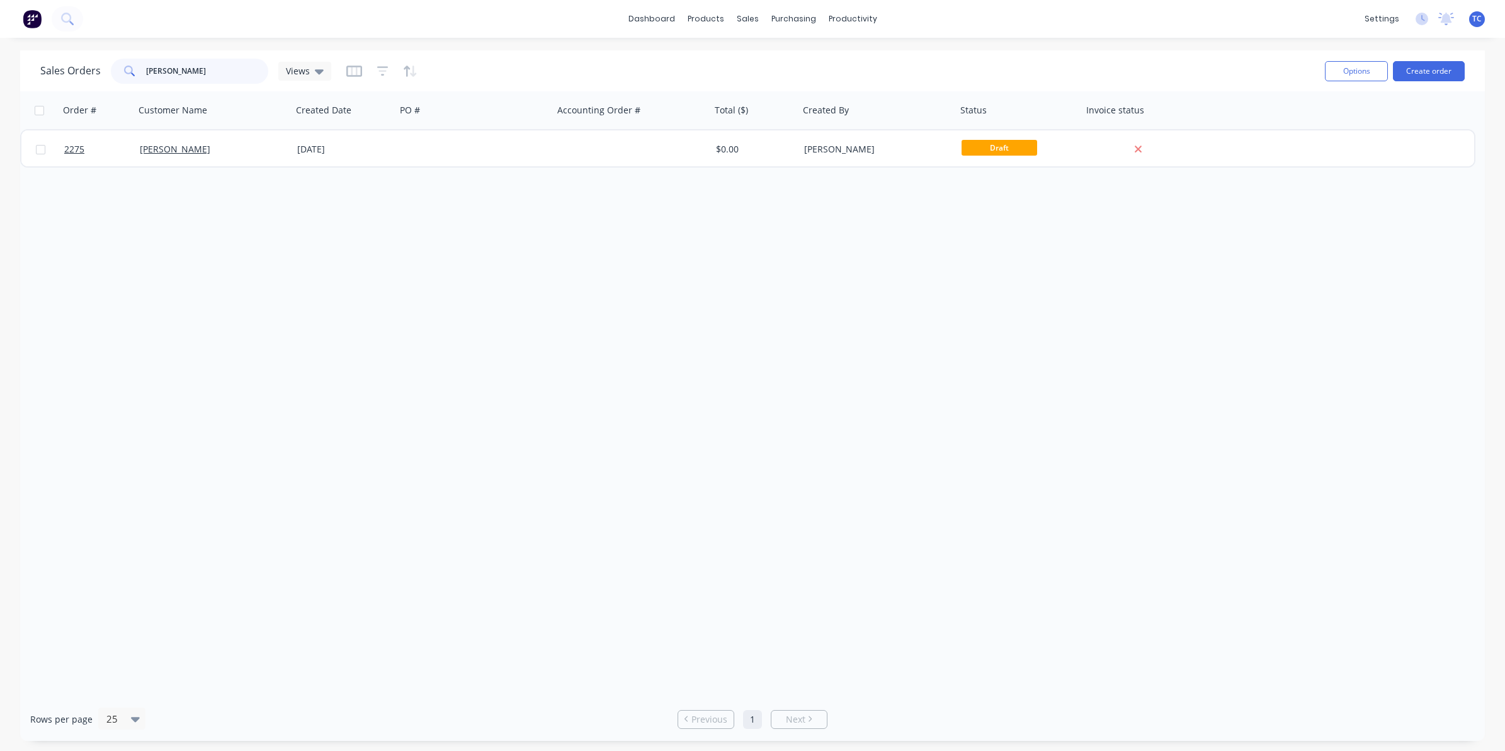
drag, startPoint x: 183, startPoint y: 72, endPoint x: 142, endPoint y: 68, distance: 41.2
click at [142, 68] on div "[PERSON_NAME]" at bounding box center [189, 71] width 157 height 25
type input "Allcoast Signage Services"
click at [1437, 68] on button "Create order" at bounding box center [1429, 71] width 72 height 20
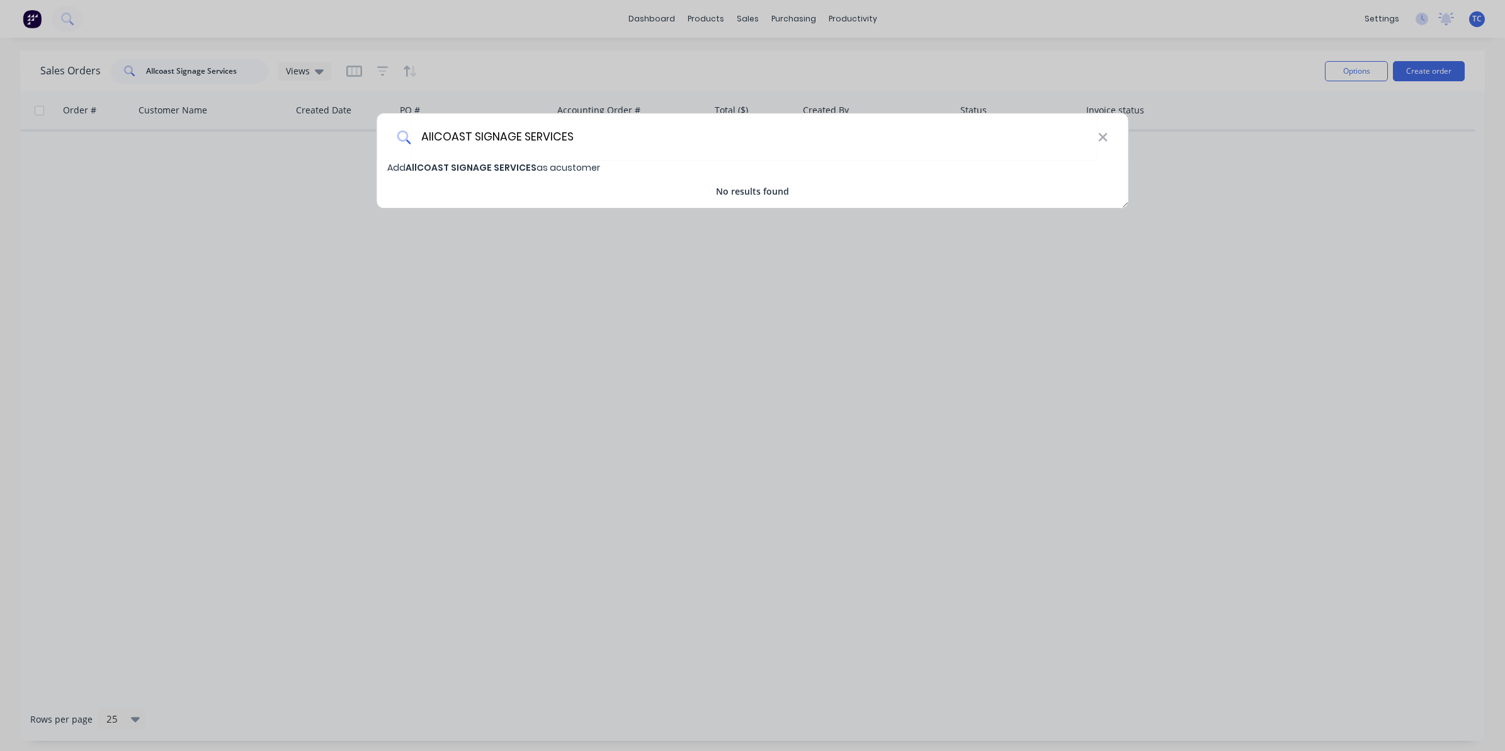
type input "AllCOAST SIGNAGE SERVICES"
click at [449, 165] on span "AllCOAST SIGNAGE SERVICES" at bounding box center [471, 167] width 131 height 13
select select "AU"
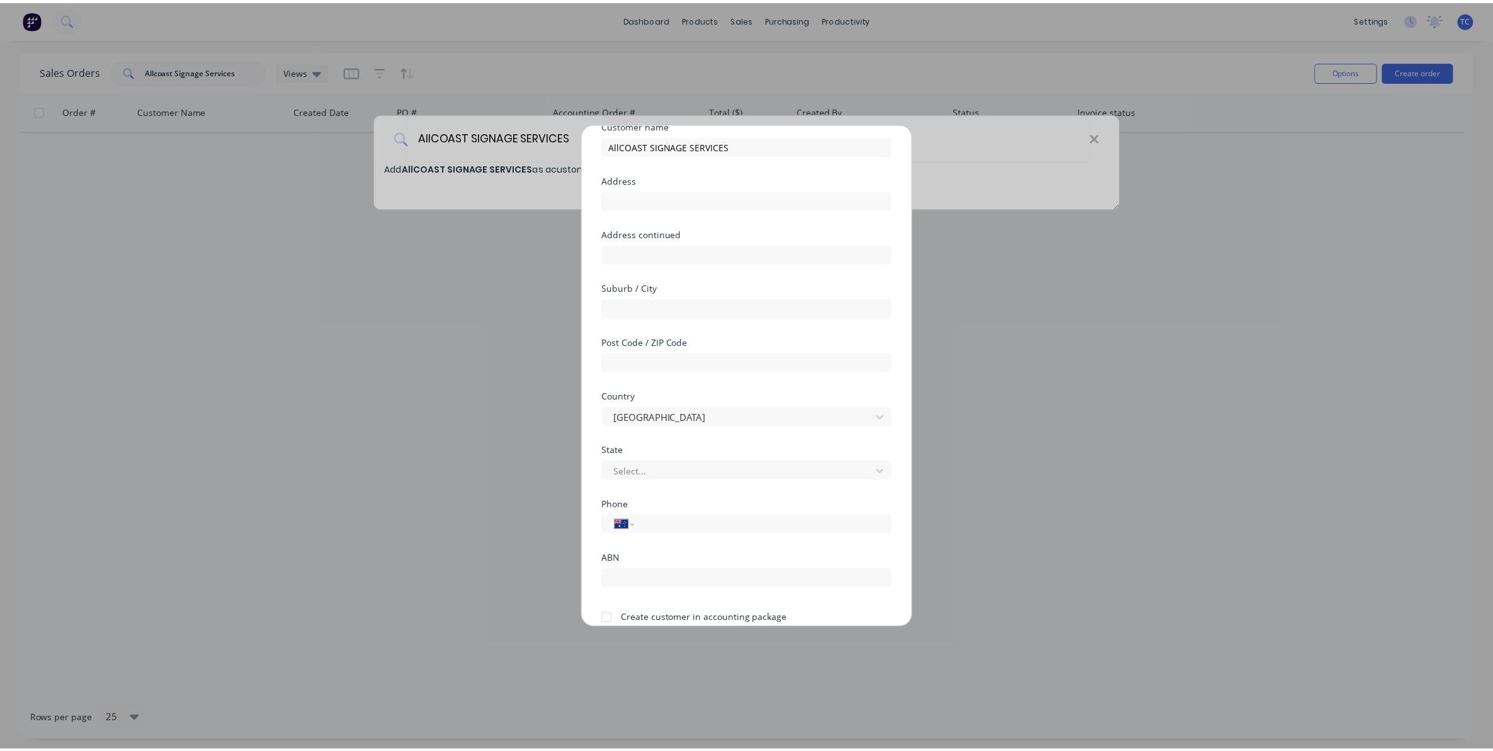
scroll to position [111, 0]
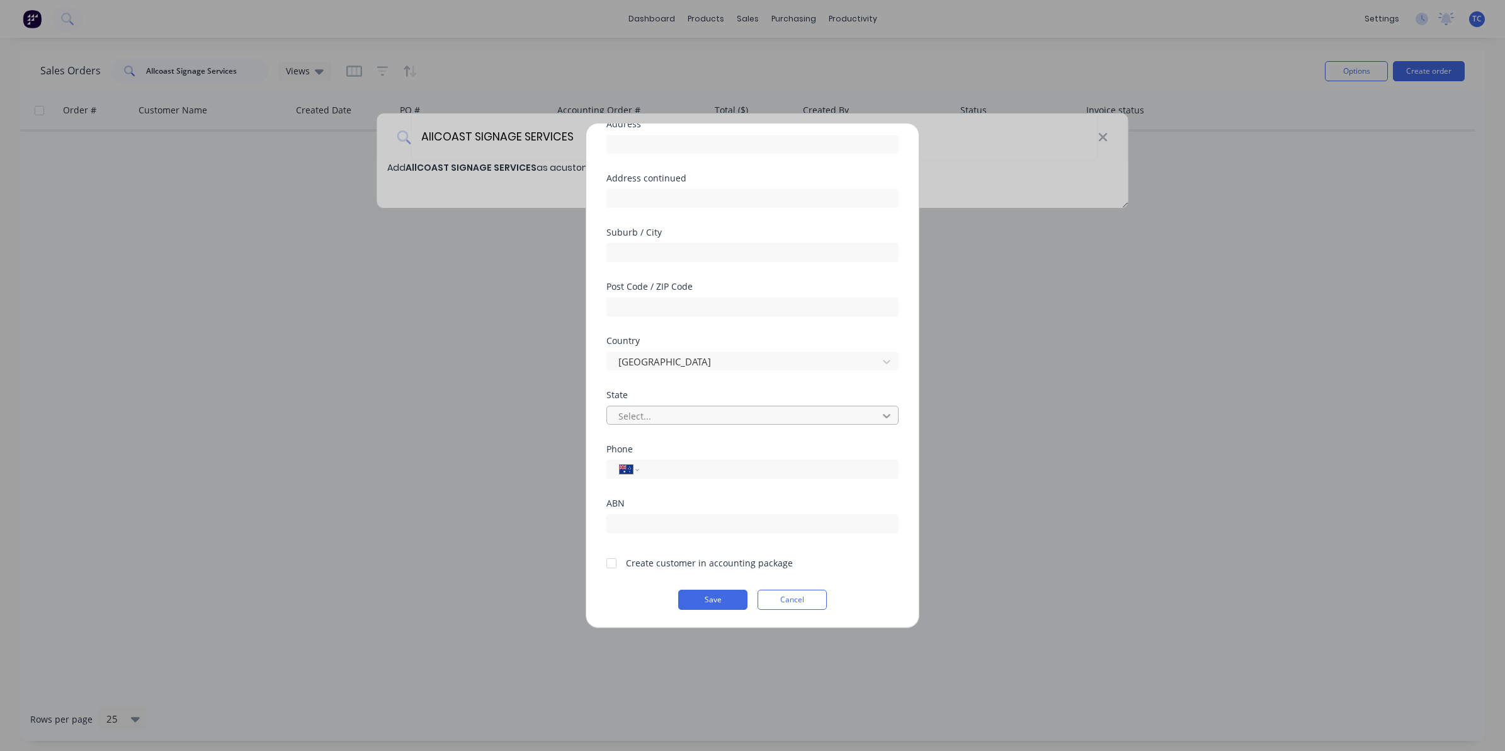
click at [880, 412] on icon at bounding box center [886, 415] width 13 height 13
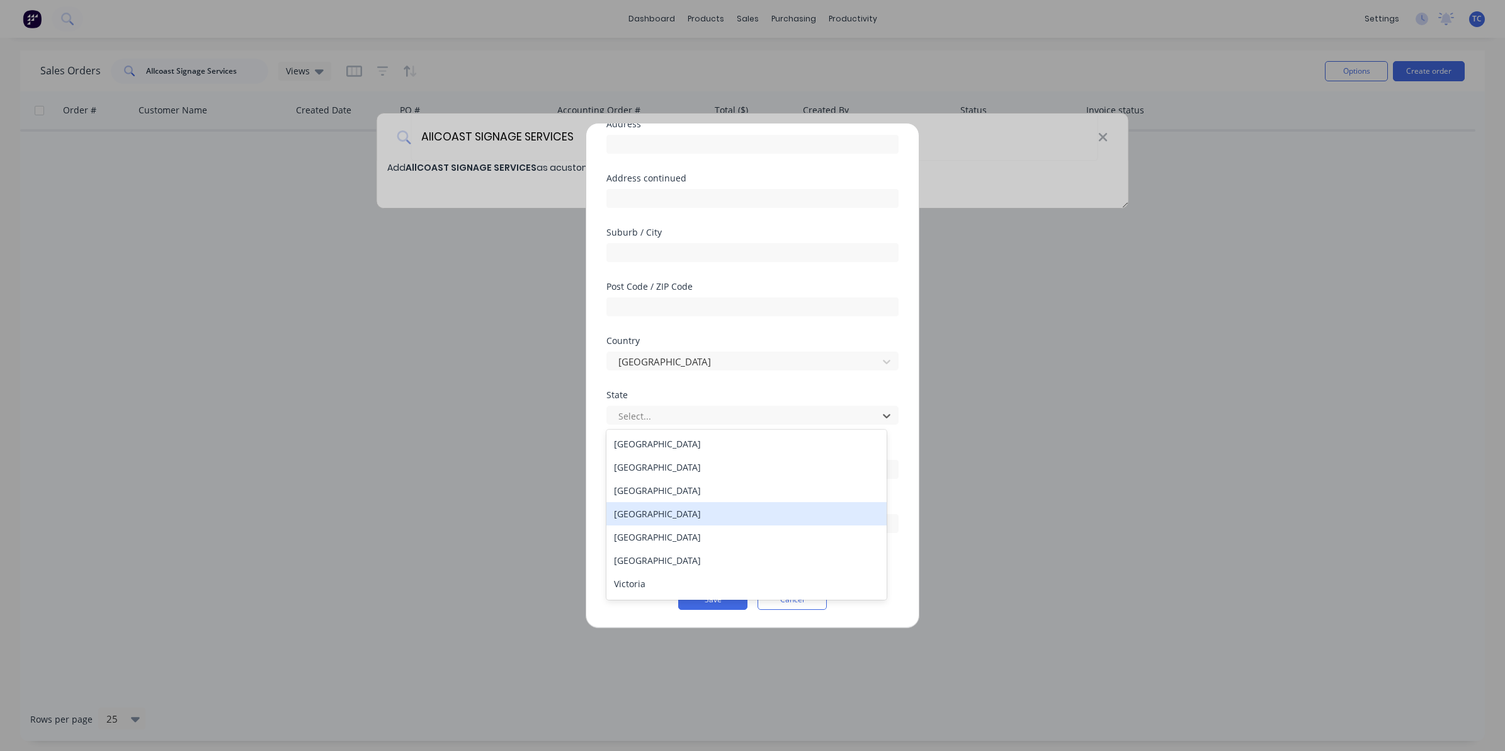
click at [653, 514] on div "[GEOGRAPHIC_DATA]" at bounding box center [746, 513] width 280 height 23
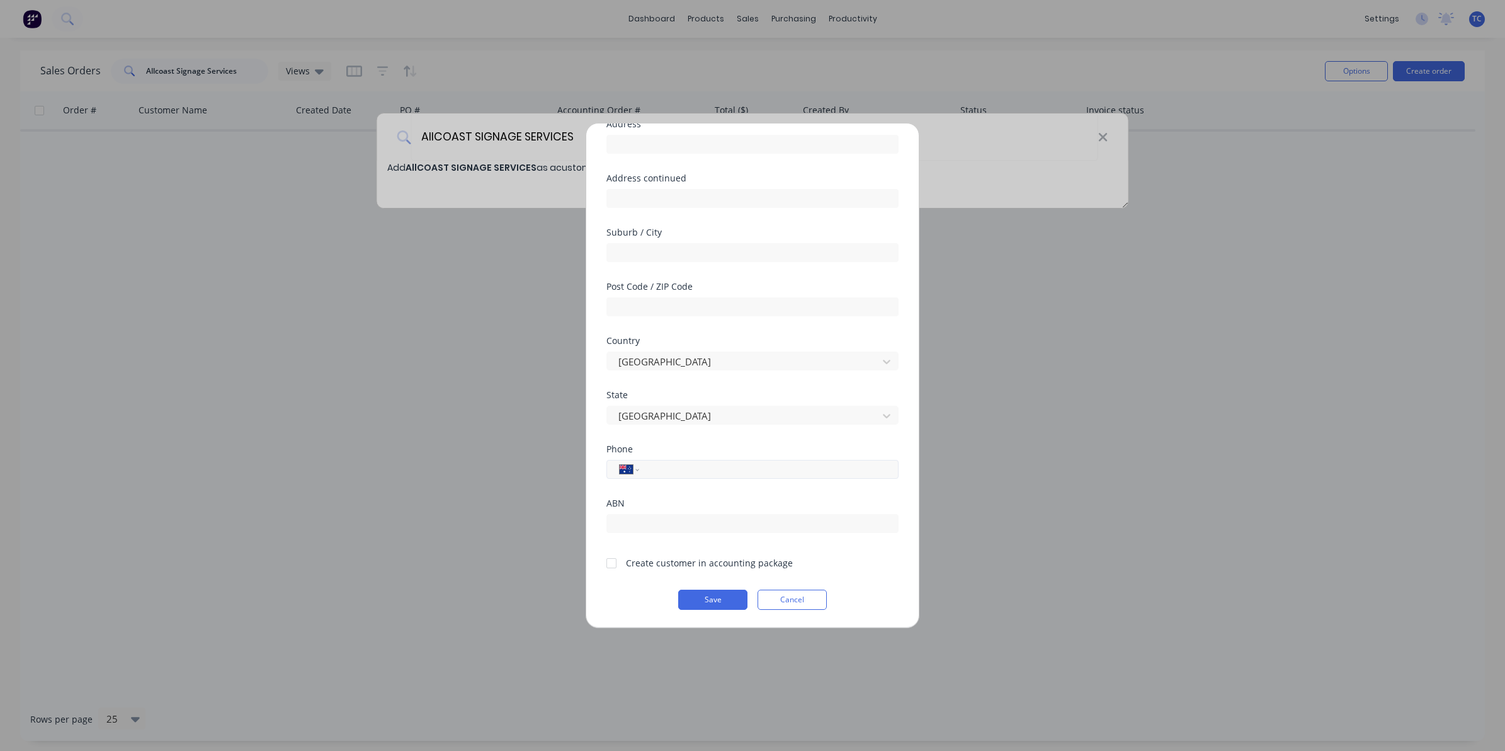
click at [649, 464] on input "tel" at bounding box center [766, 469] width 237 height 14
type input "0413 127 359"
click at [609, 562] on div at bounding box center [611, 562] width 25 height 25
click at [709, 598] on button "Save" at bounding box center [712, 599] width 69 height 20
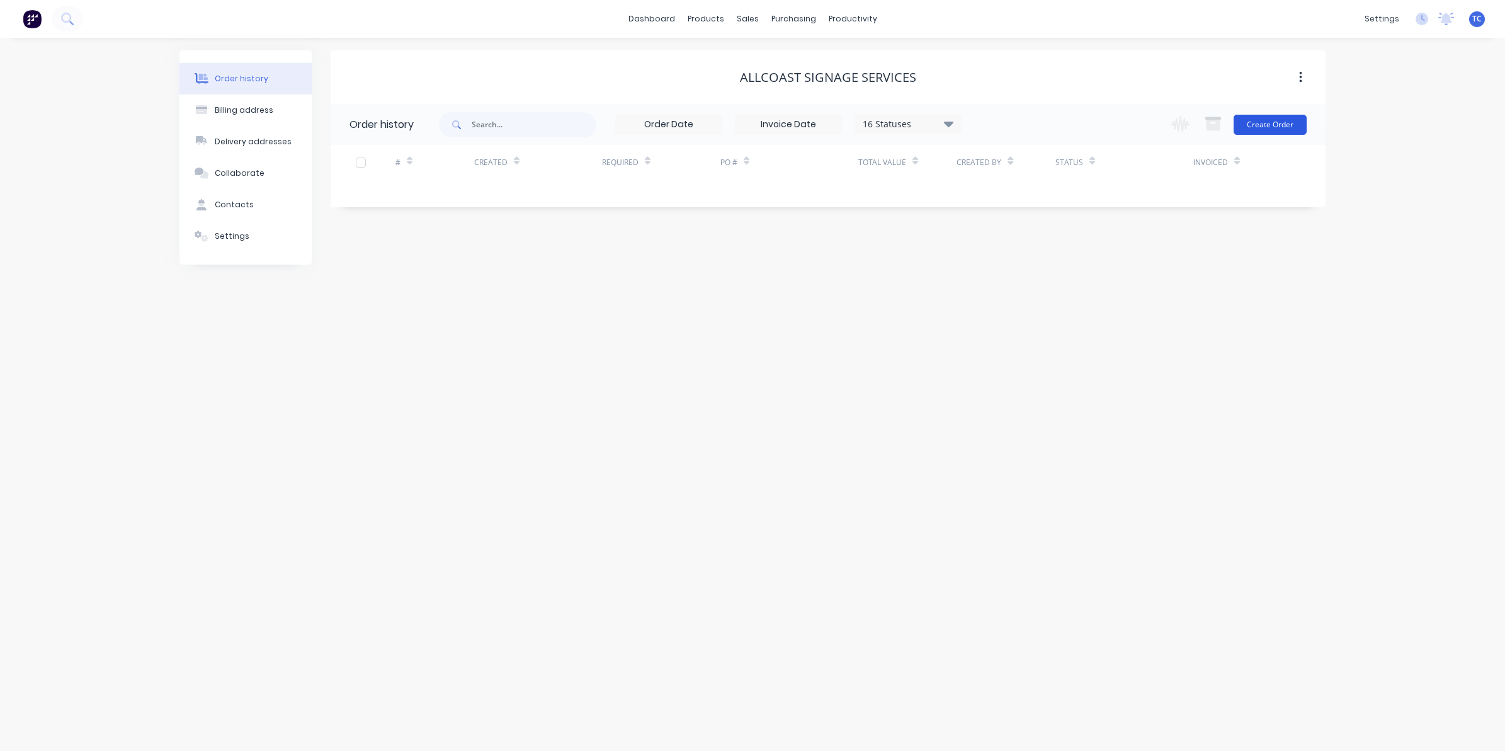
click at [1263, 123] on button "Create Order" at bounding box center [1270, 125] width 73 height 20
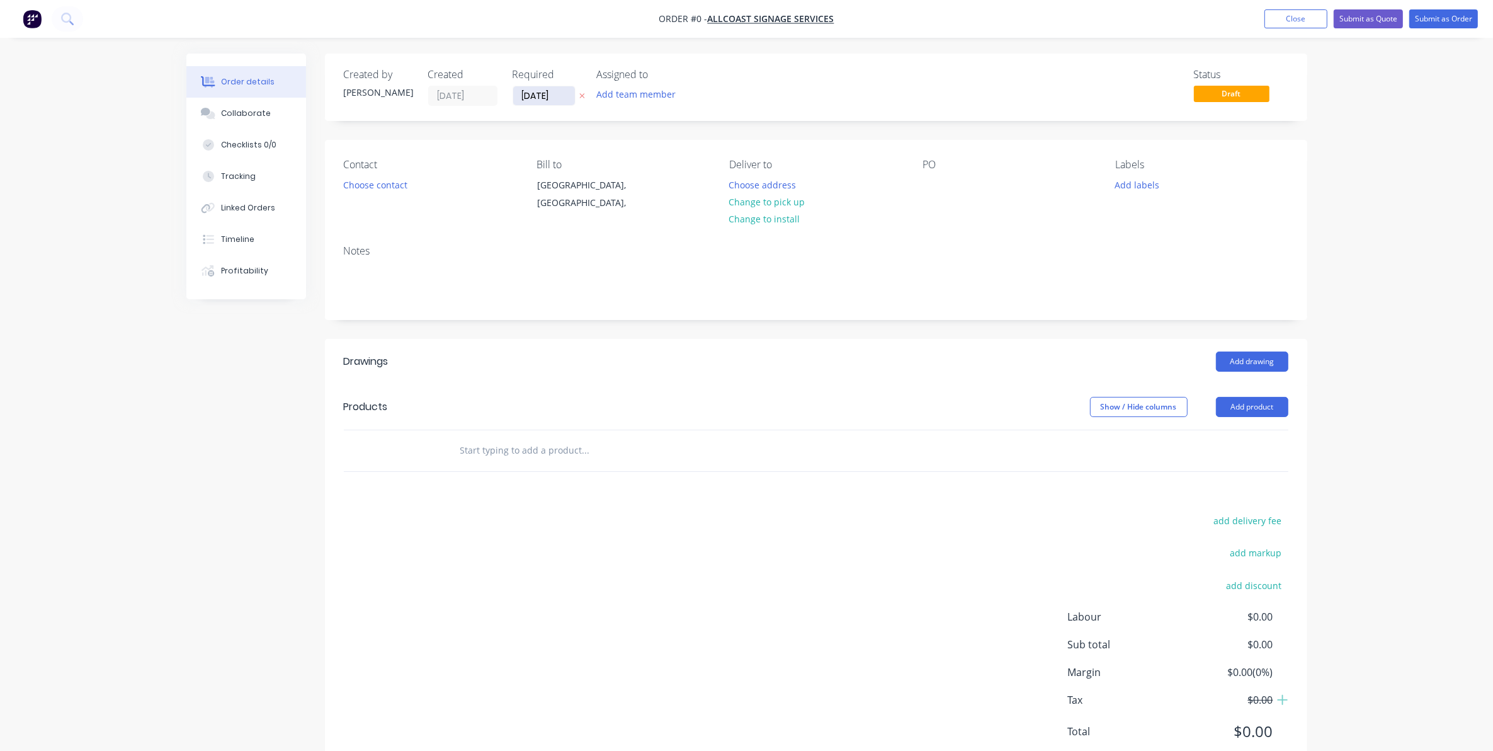
click at [537, 96] on input "[DATE]" at bounding box center [544, 95] width 62 height 19
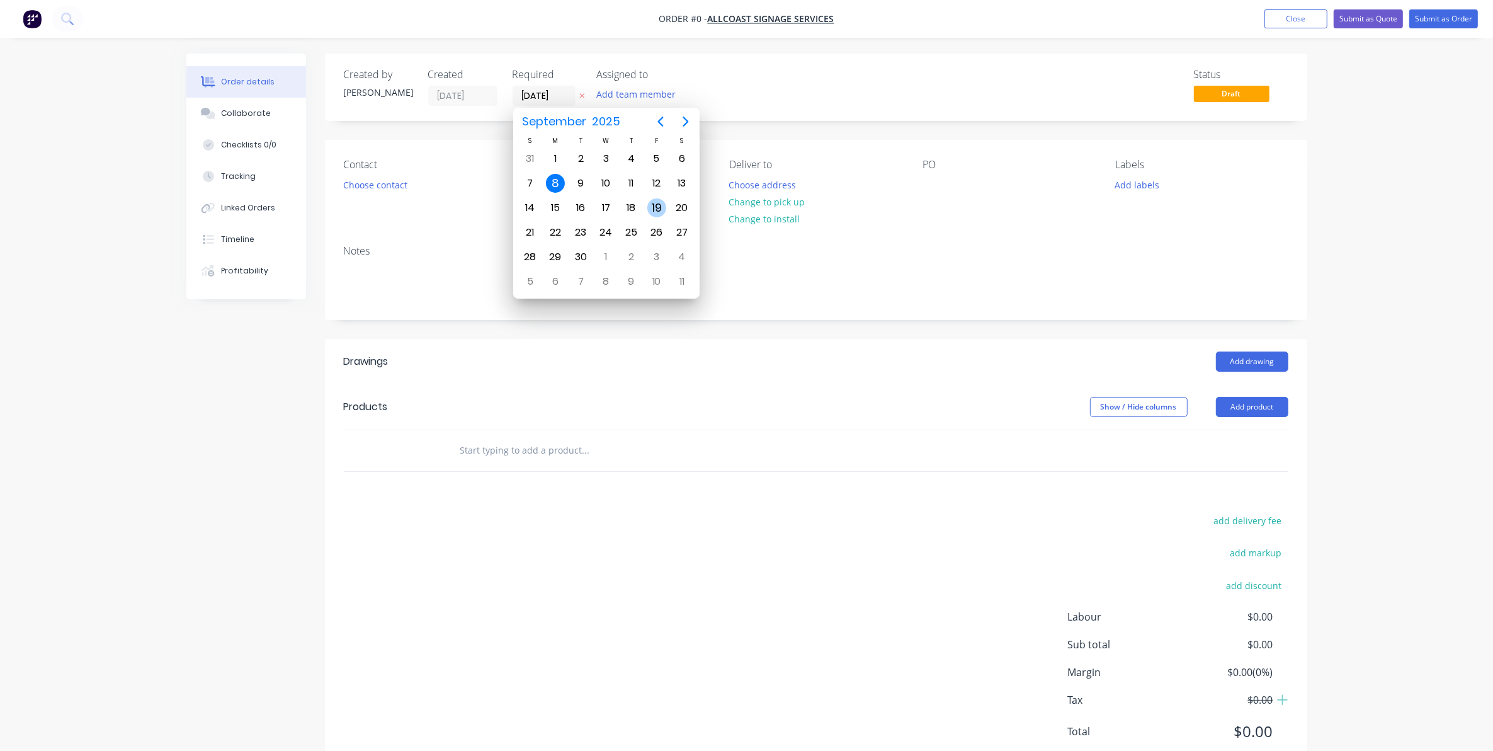
click at [658, 203] on div "19" at bounding box center [656, 207] width 19 height 19
type input "[DATE]"
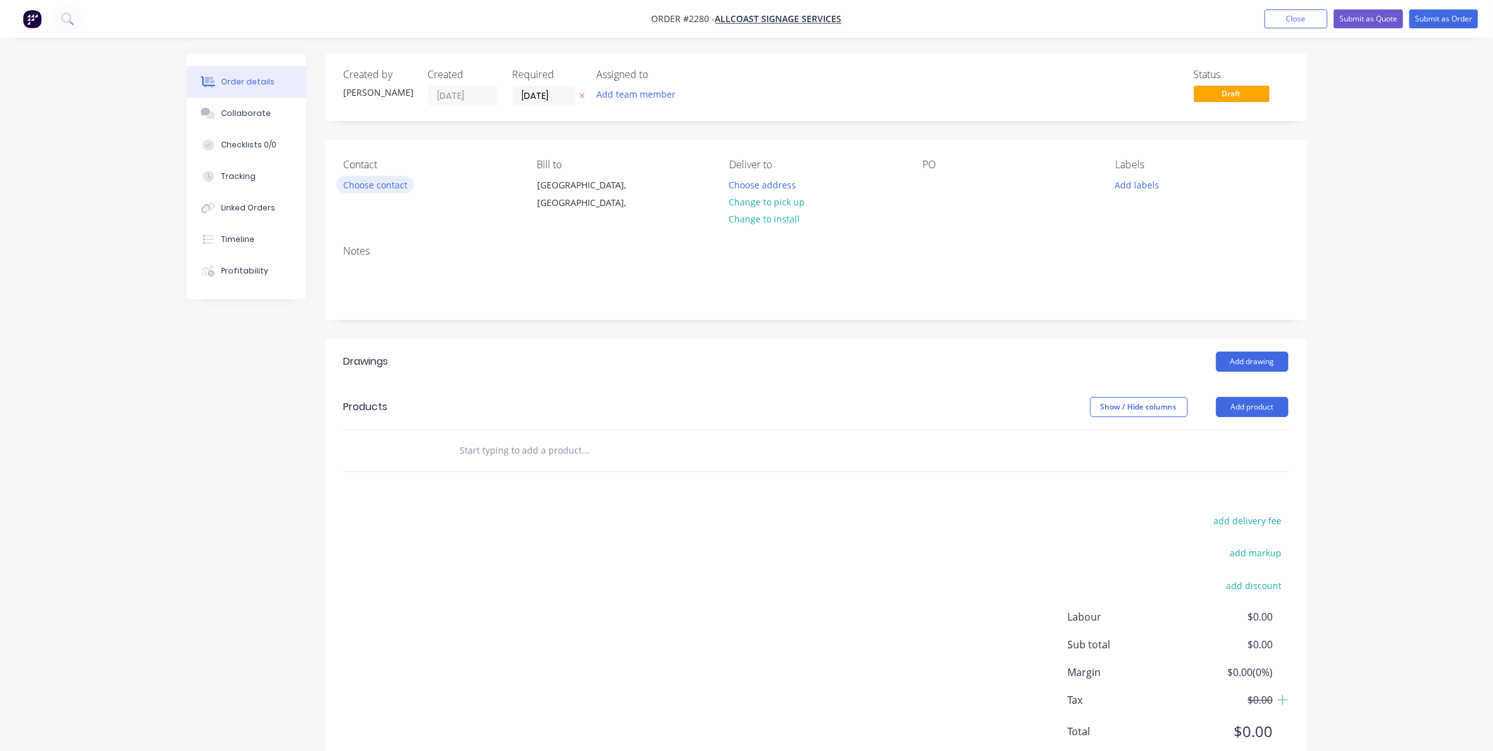
click at [360, 184] on button "Choose contact" at bounding box center [374, 184] width 77 height 17
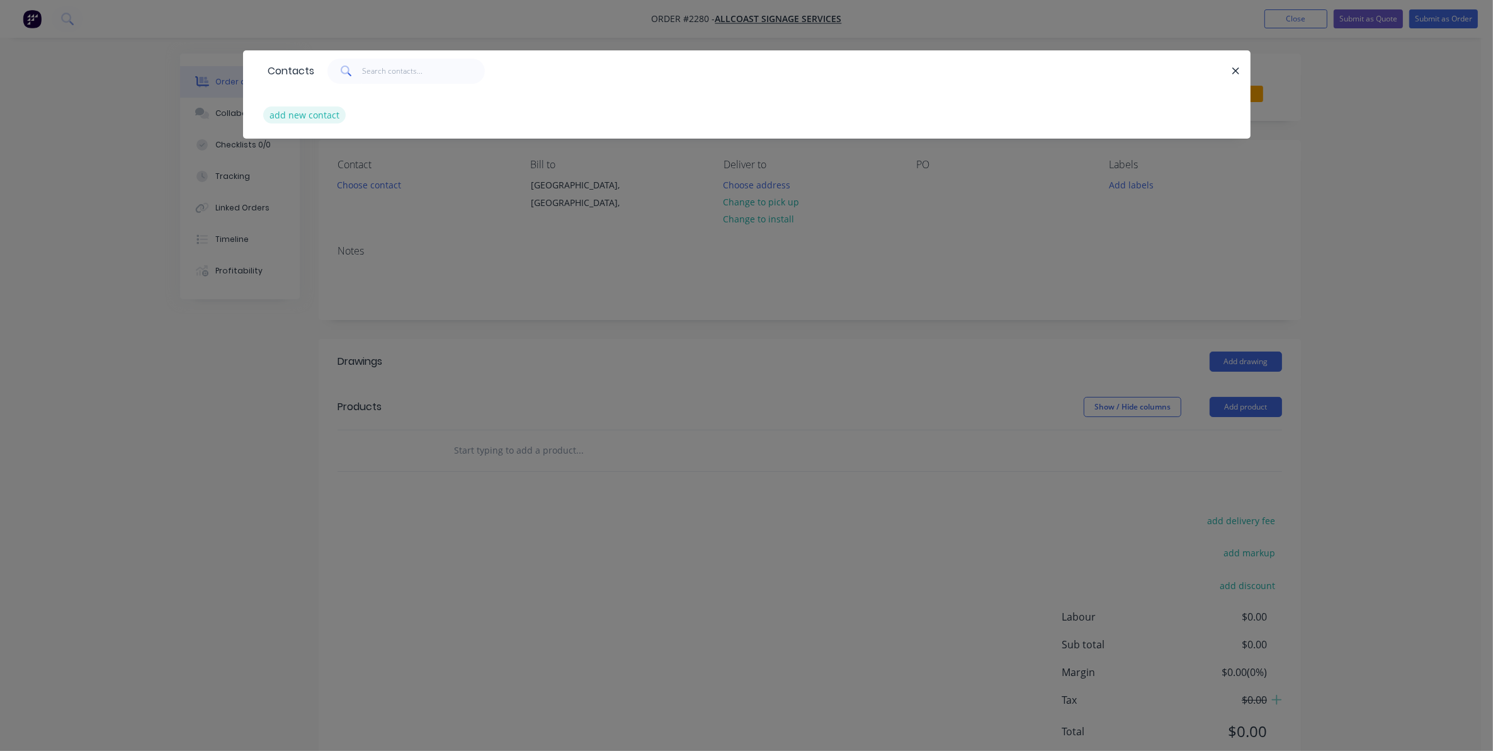
click at [304, 111] on button "add new contact" at bounding box center [304, 114] width 83 height 17
select select "AU"
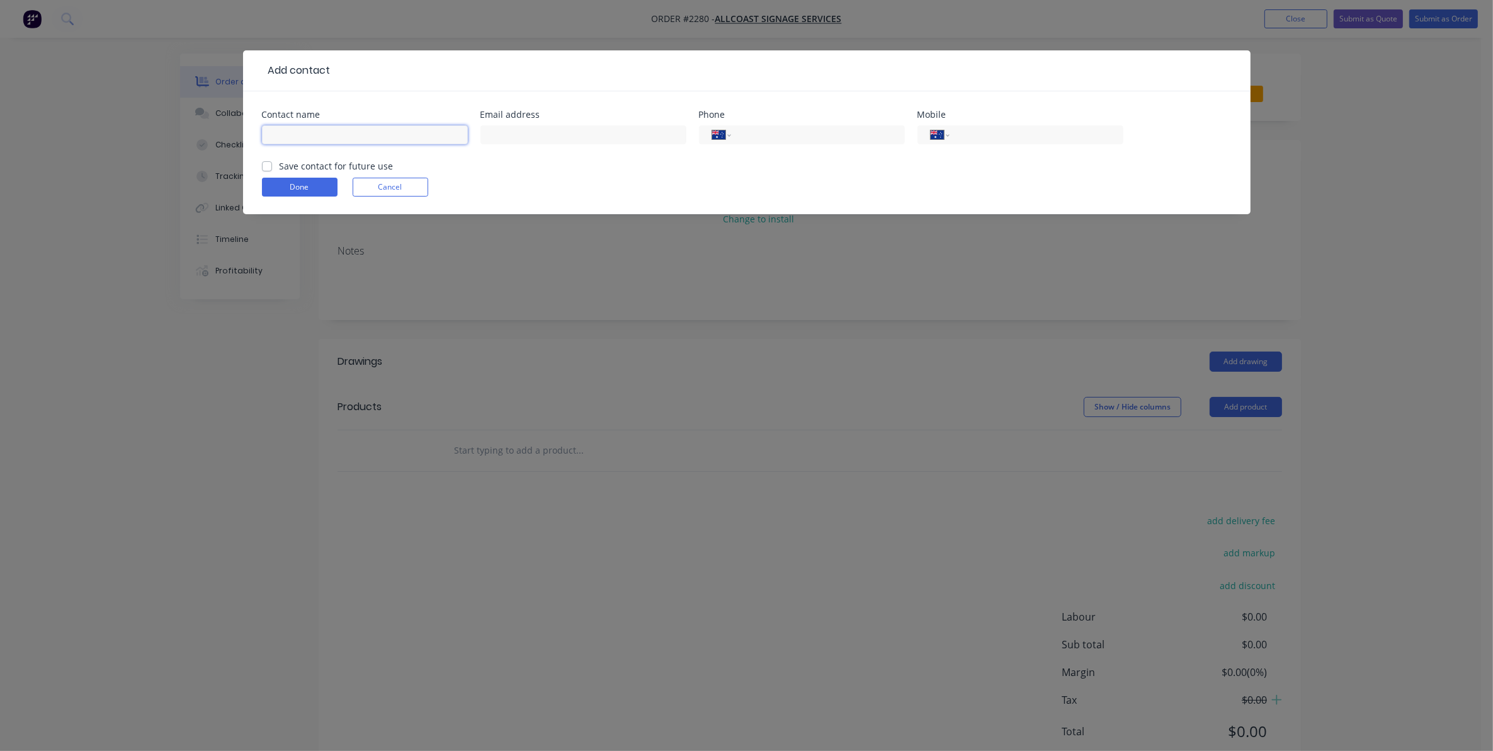
click at [280, 134] on input "text" at bounding box center [365, 134] width 206 height 19
type input "[PERSON_NAME]"
click at [494, 132] on input "text" at bounding box center [583, 134] width 206 height 19
click at [493, 137] on input "text" at bounding box center [583, 134] width 206 height 19
type input "info@allcoastsignageservices"
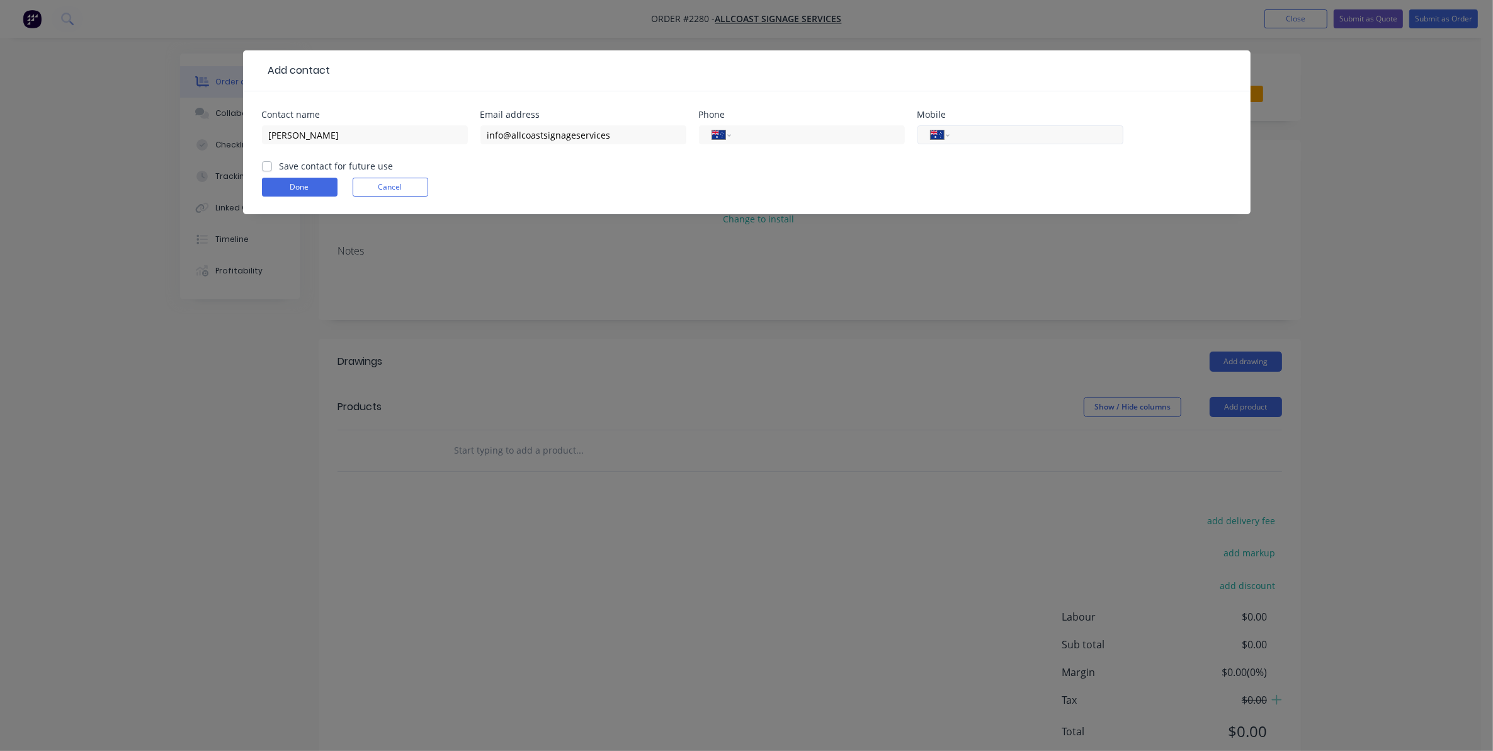
click at [965, 132] on input "tel" at bounding box center [1033, 135] width 151 height 14
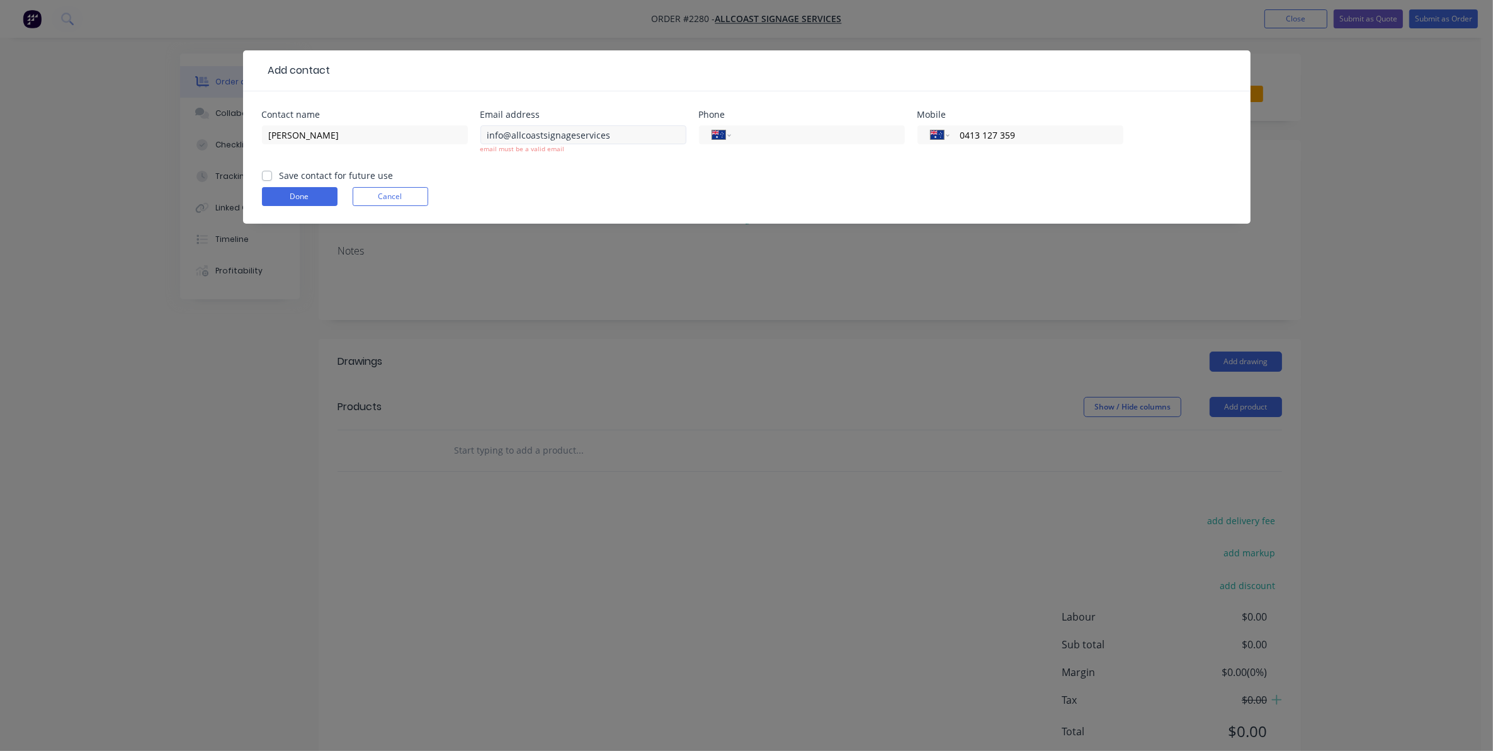
type input "0413 127 359"
click at [608, 134] on input "info@allcoastsignageservices" at bounding box center [583, 134] width 206 height 19
type input "[EMAIL_ADDRESS][DOMAIN_NAME]"
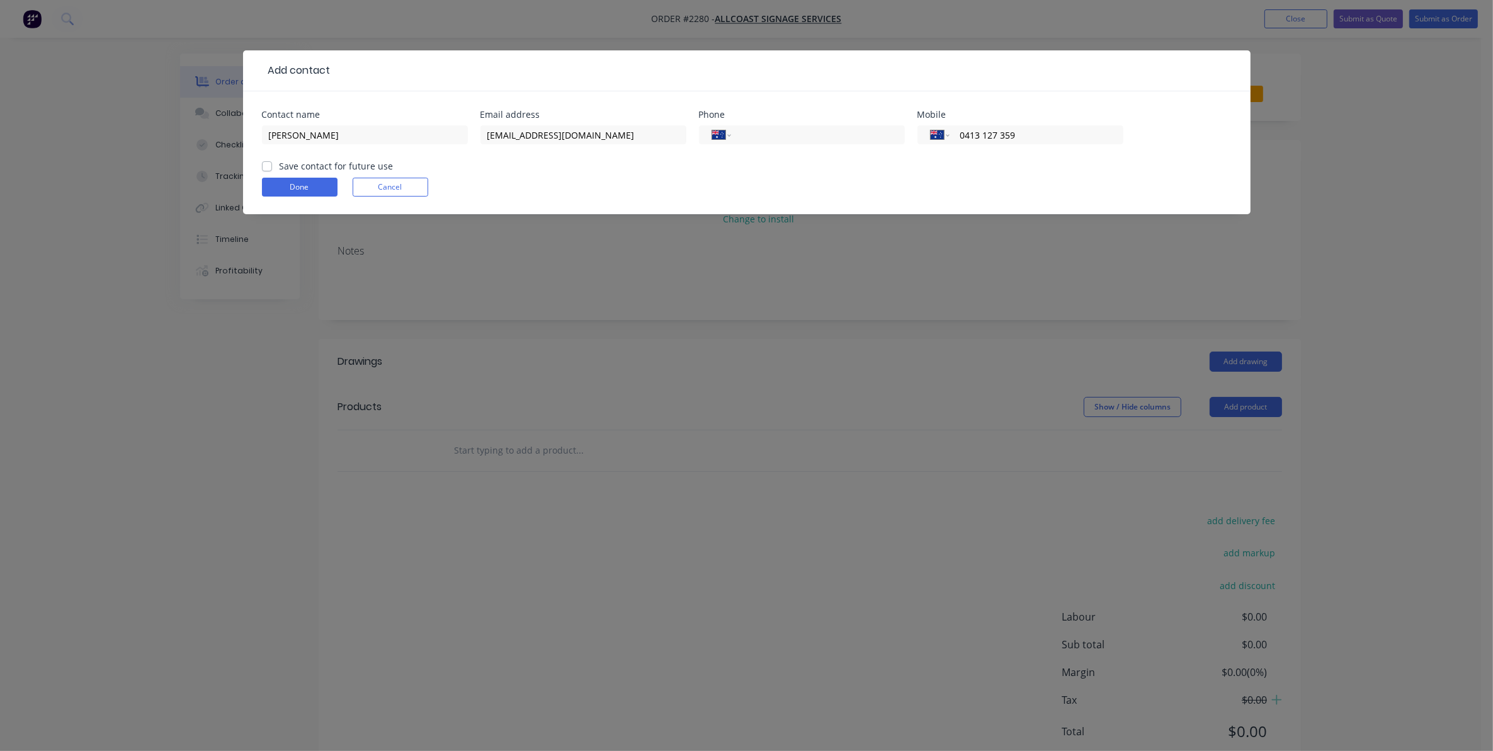
click at [597, 162] on form "Contact name [PERSON_NAME] Email address [EMAIL_ADDRESS][DOMAIN_NAME] Phone Int…" at bounding box center [747, 162] width 970 height 104
click at [280, 162] on label "Save contact for future use" at bounding box center [337, 165] width 114 height 13
click at [268, 162] on input "Save contact for future use" at bounding box center [267, 165] width 10 height 12
checkbox input "true"
click at [294, 186] on button "Done" at bounding box center [300, 187] width 76 height 19
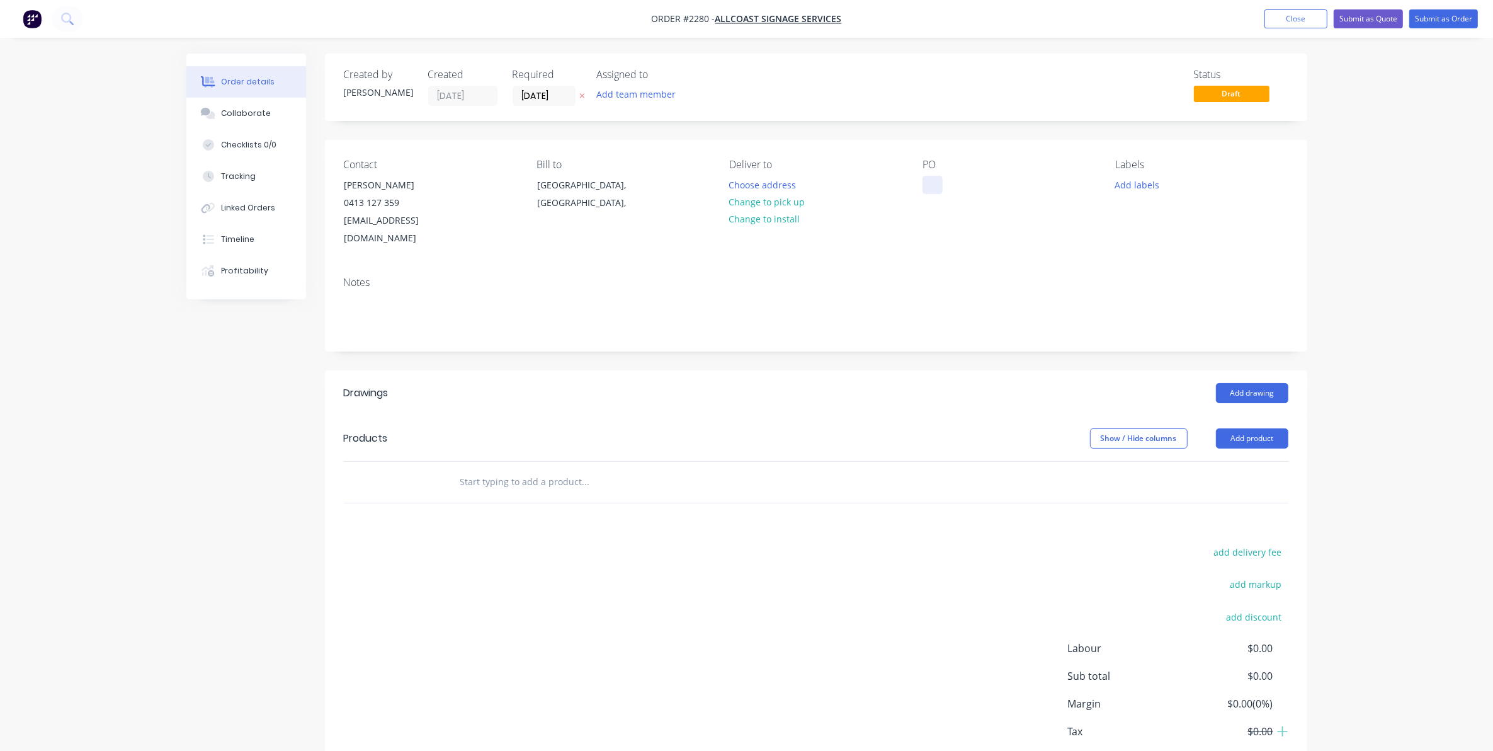
click at [930, 183] on div at bounding box center [933, 185] width 20 height 18
click at [1043, 229] on div "PO" at bounding box center [1009, 203] width 173 height 89
click at [1137, 179] on button "Add labels" at bounding box center [1137, 184] width 58 height 17
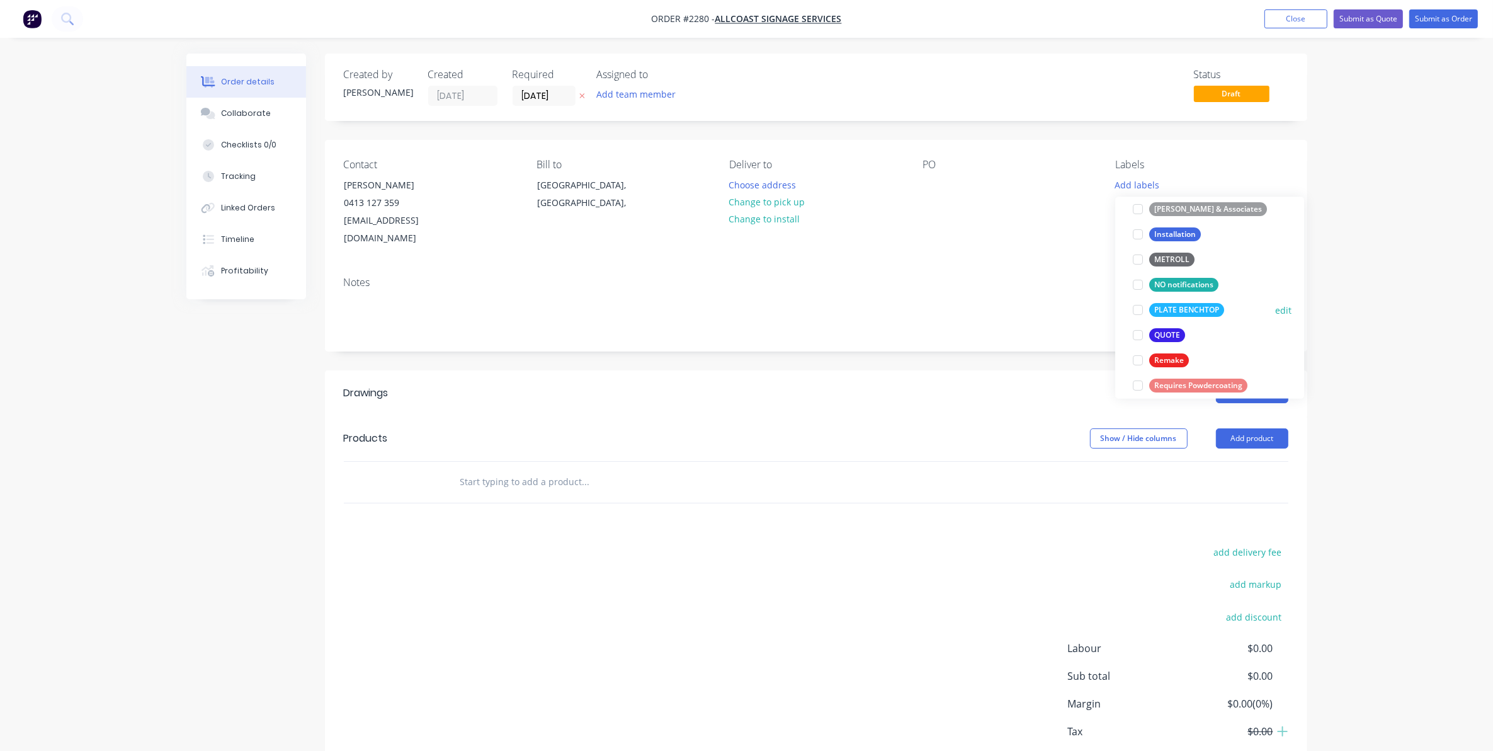
scroll to position [394, 0]
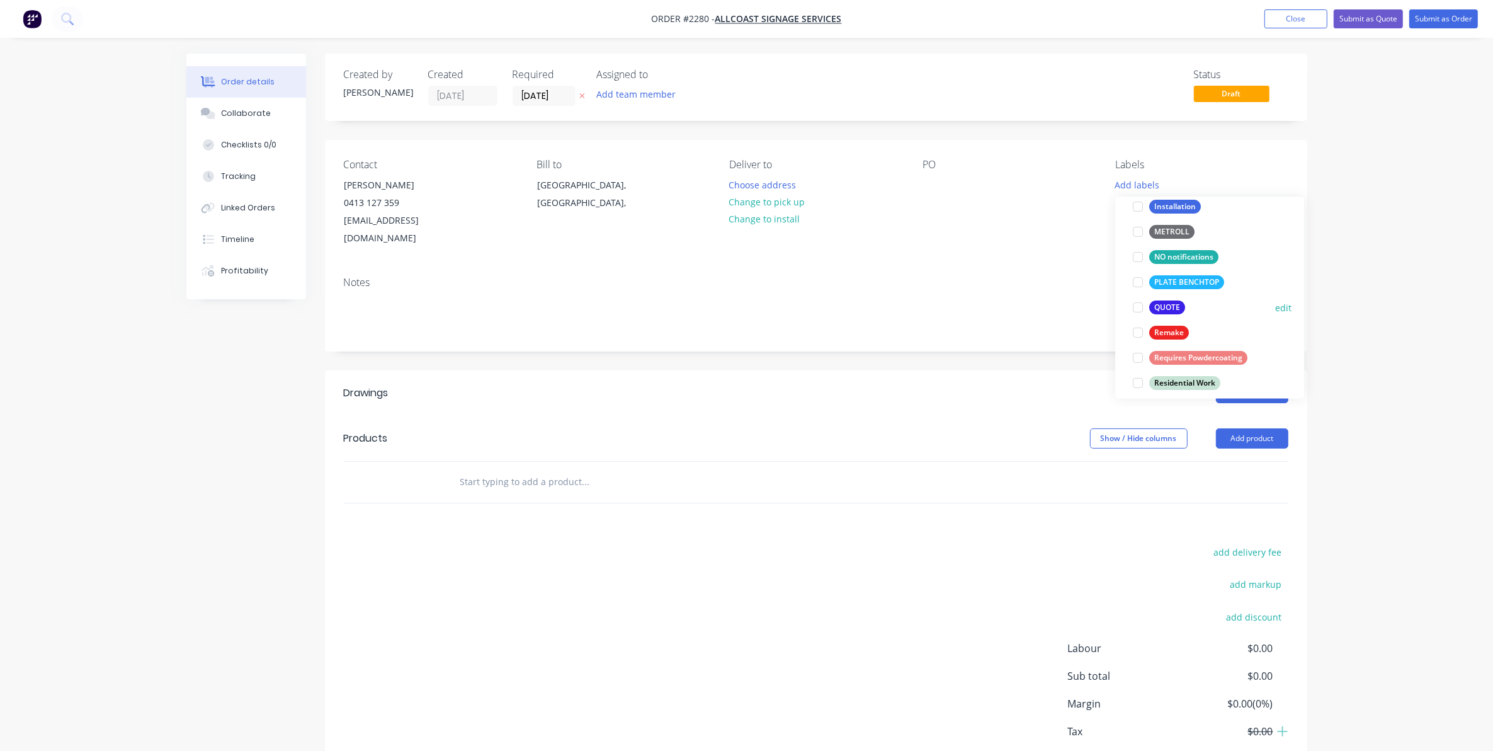
click at [1137, 307] on div at bounding box center [1137, 307] width 25 height 25
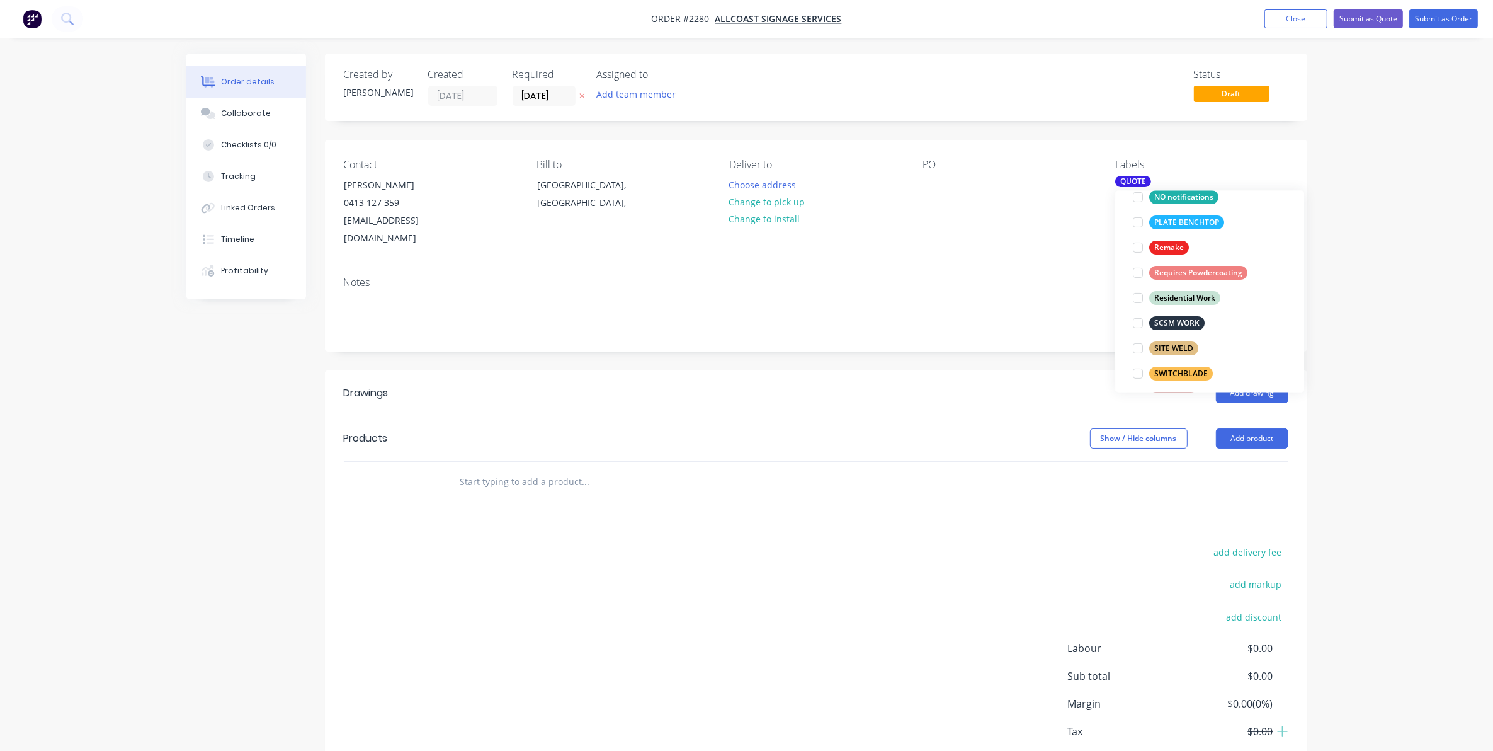
scroll to position [529, 0]
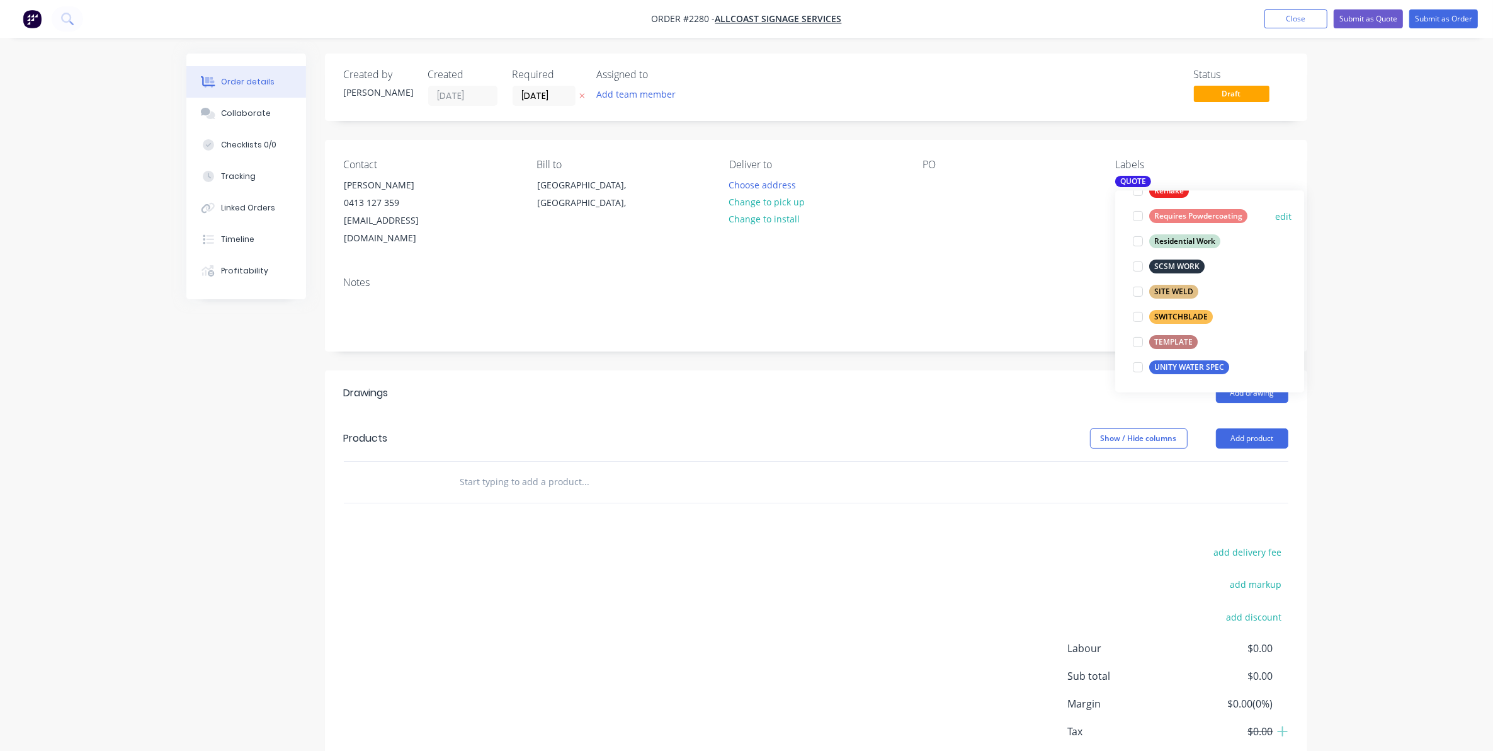
click at [1135, 214] on div at bounding box center [1137, 215] width 25 height 25
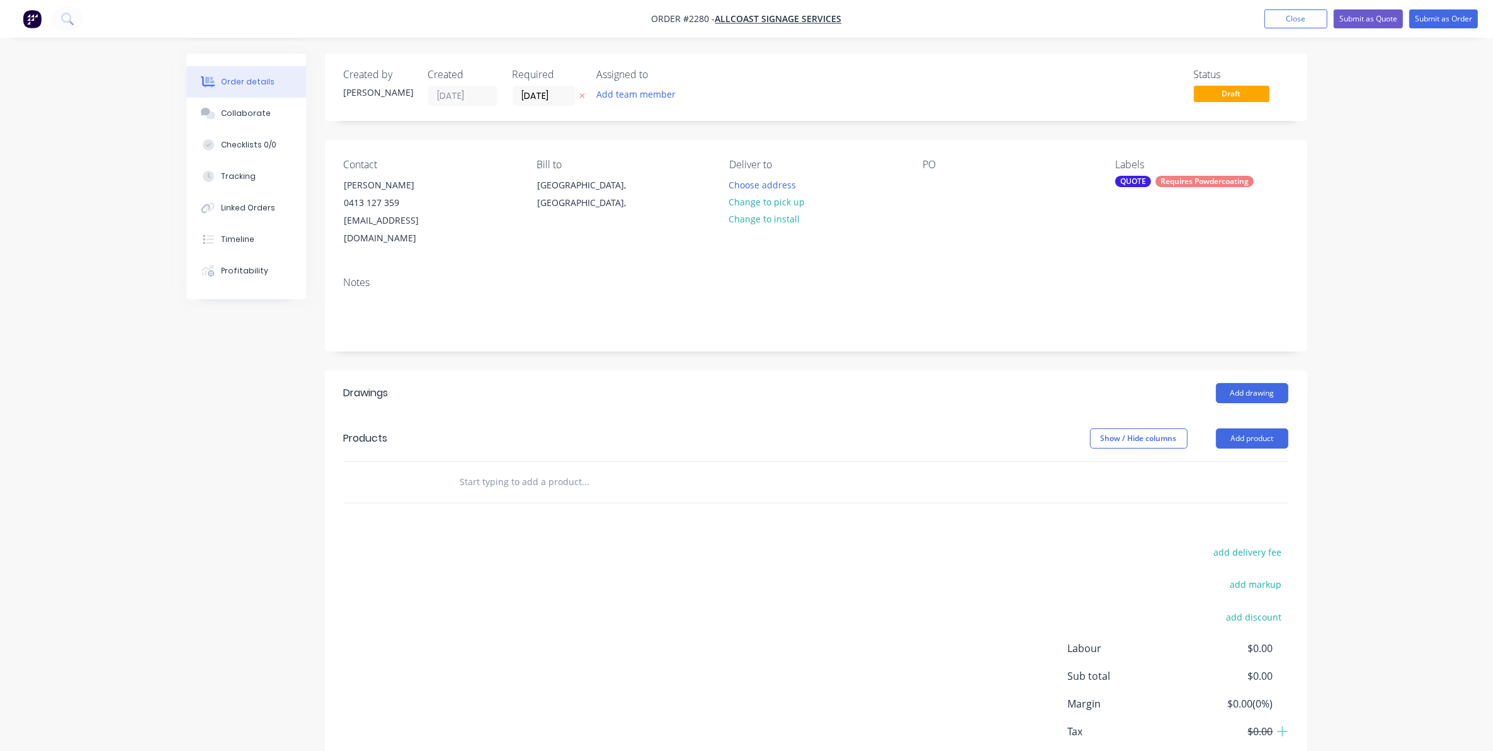
click at [486, 469] on input "text" at bounding box center [586, 481] width 252 height 25
paste input "Hi Team, I’m needing to have 2 x 40x40mm box section frames fabricated, along w…"
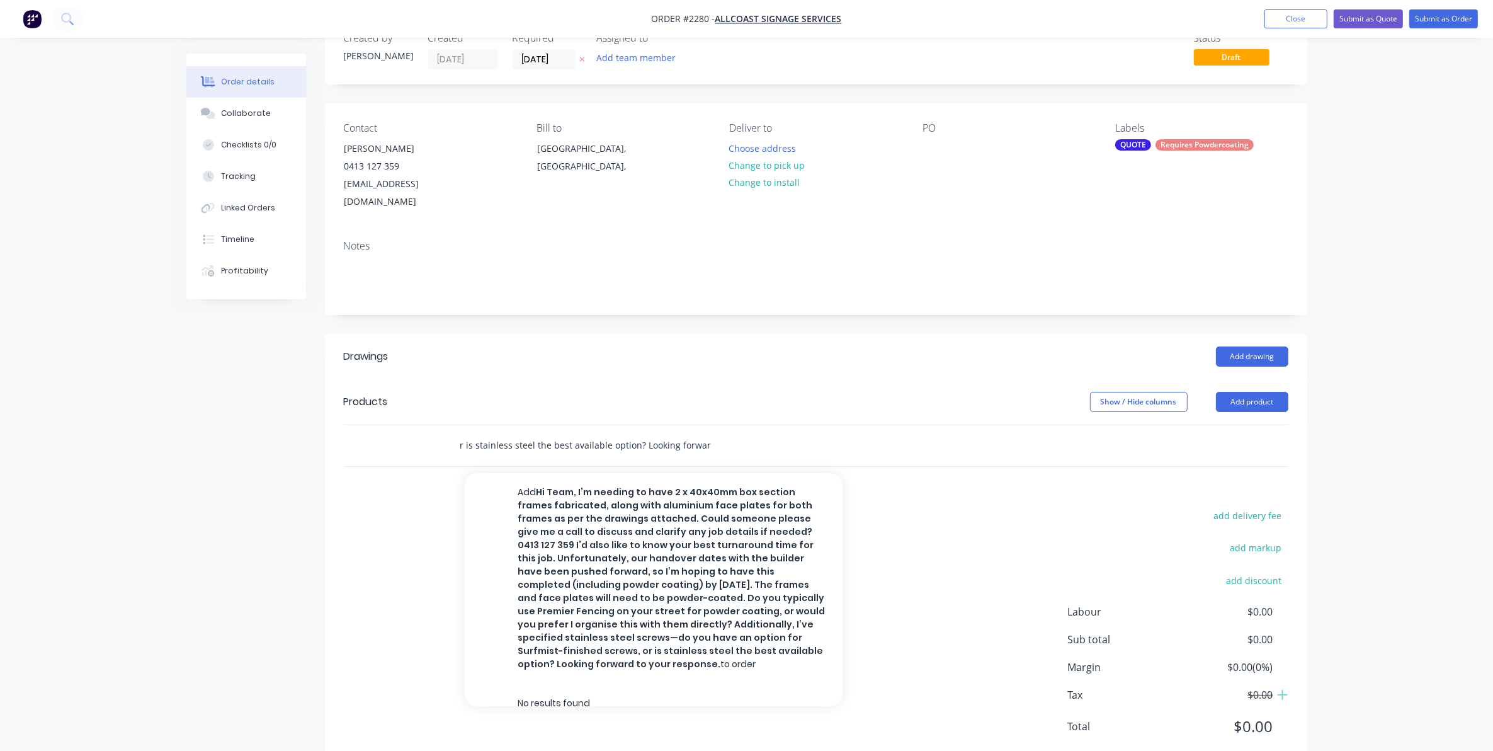
scroll to position [57, 0]
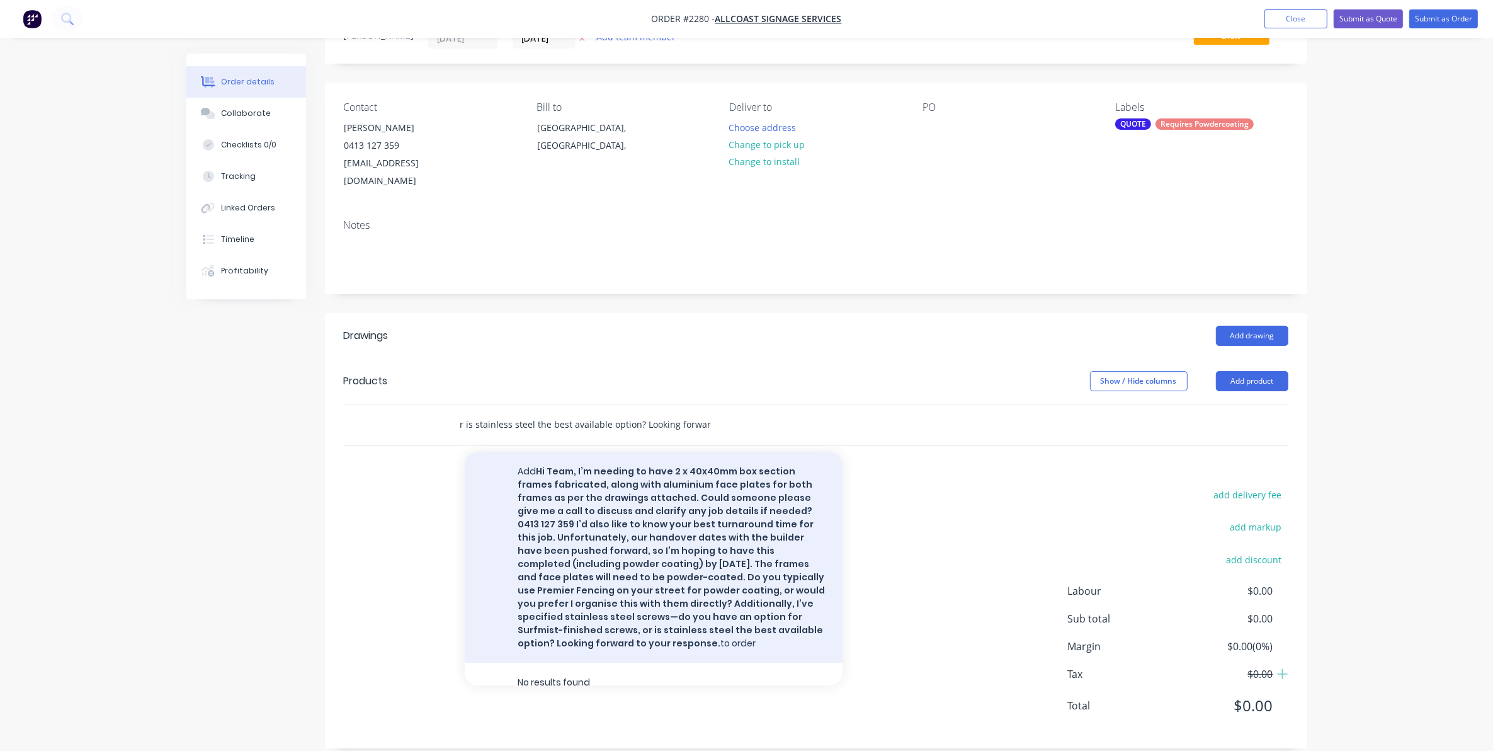
type input "Hi Team, I’m needing to have 2 x 40x40mm box section frames fabricated, along w…"
click at [609, 515] on button "Add Hi Team, I’m needing to have 2 x 40x40mm box section frames fabricated, alo…" at bounding box center [654, 557] width 378 height 210
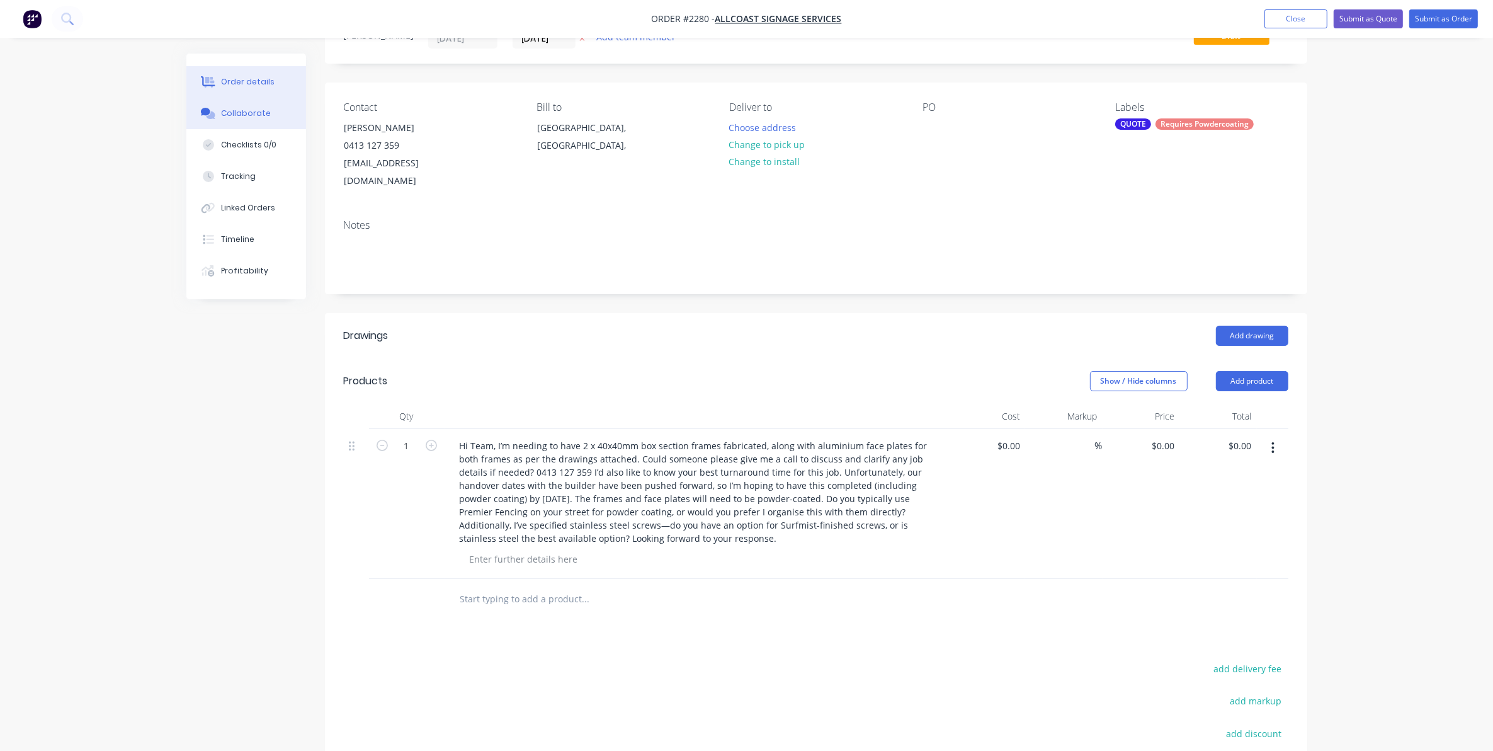
click at [246, 112] on div "Collaborate" at bounding box center [246, 113] width 50 height 11
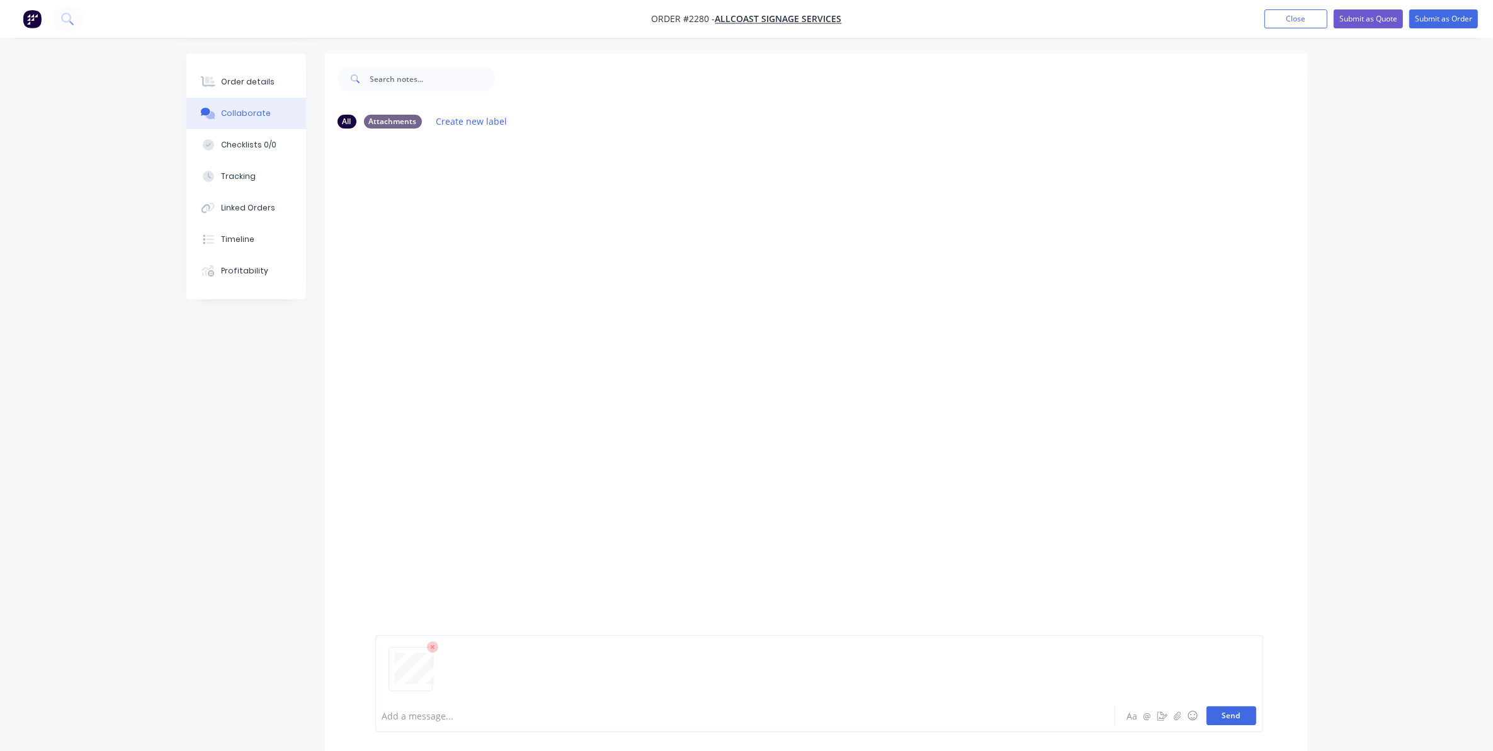
click at [1232, 718] on button "Send" at bounding box center [1232, 715] width 50 height 19
click at [1290, 18] on button "Close" at bounding box center [1295, 18] width 63 height 19
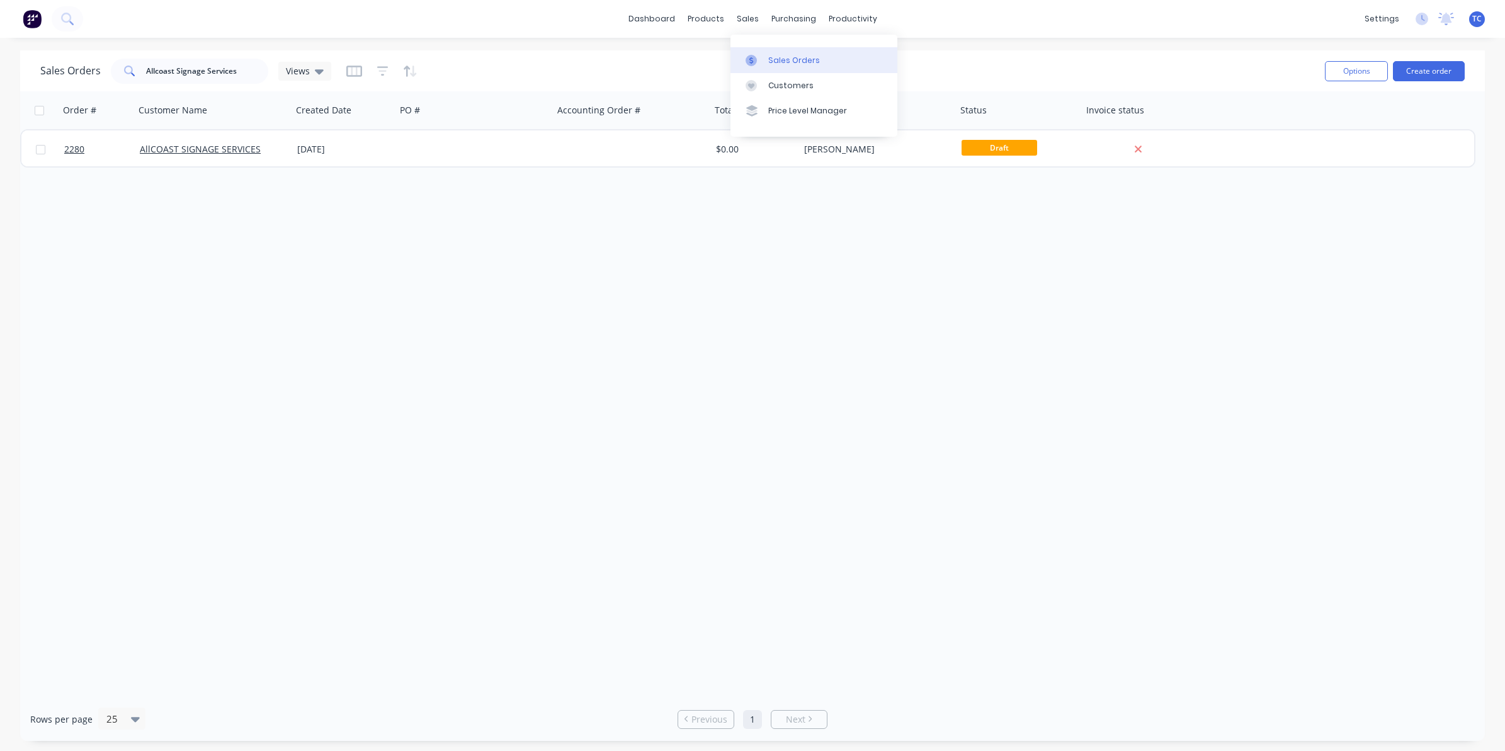
click at [783, 55] on div "Sales Orders" at bounding box center [794, 60] width 52 height 11
click at [781, 59] on div "Sales Orders" at bounding box center [794, 60] width 52 height 11
drag, startPoint x: 239, startPoint y: 71, endPoint x: 130, endPoint y: 71, distance: 108.9
click at [130, 71] on div "Allcoast Signage Services" at bounding box center [189, 71] width 157 height 25
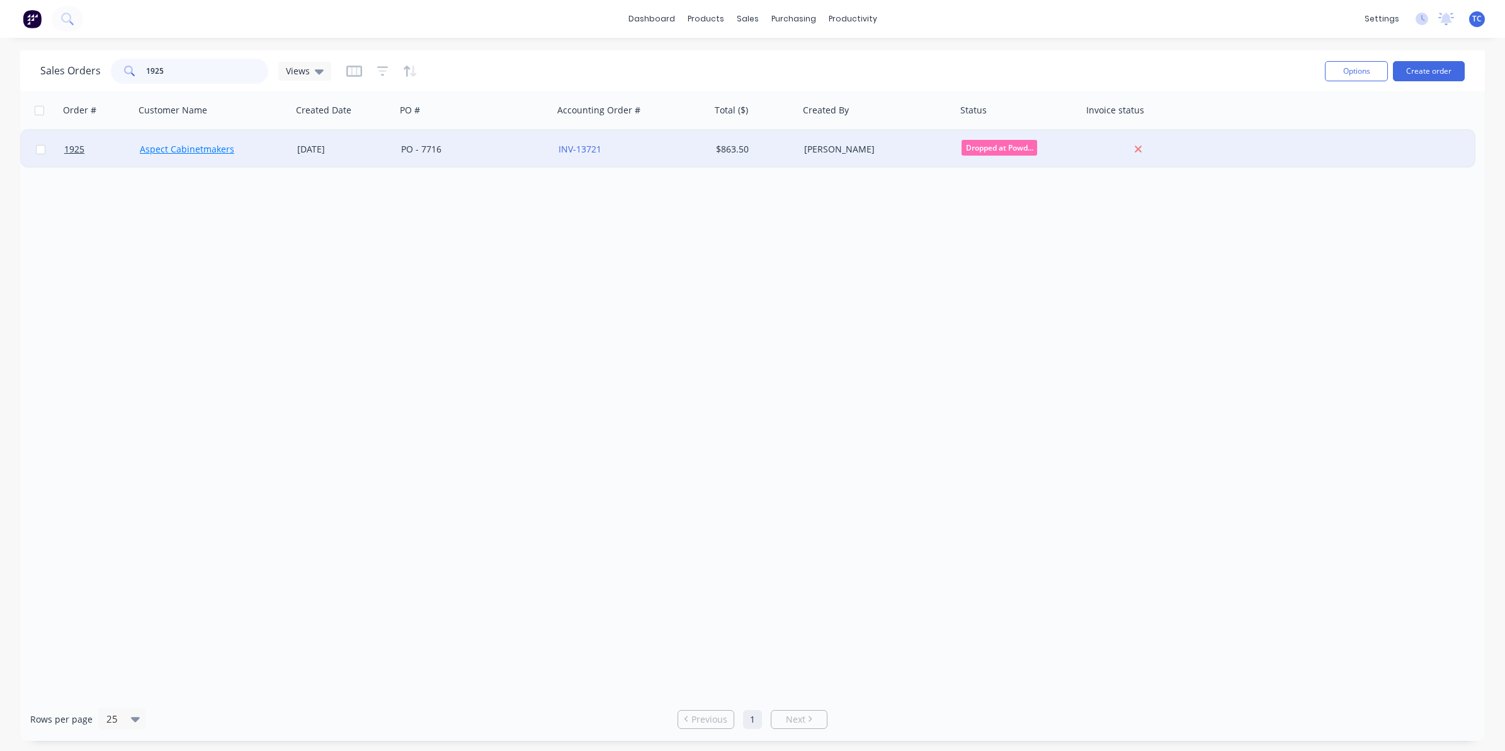
type input "1925"
click at [186, 148] on link "Aspect Cabinetmakers" at bounding box center [187, 149] width 94 height 12
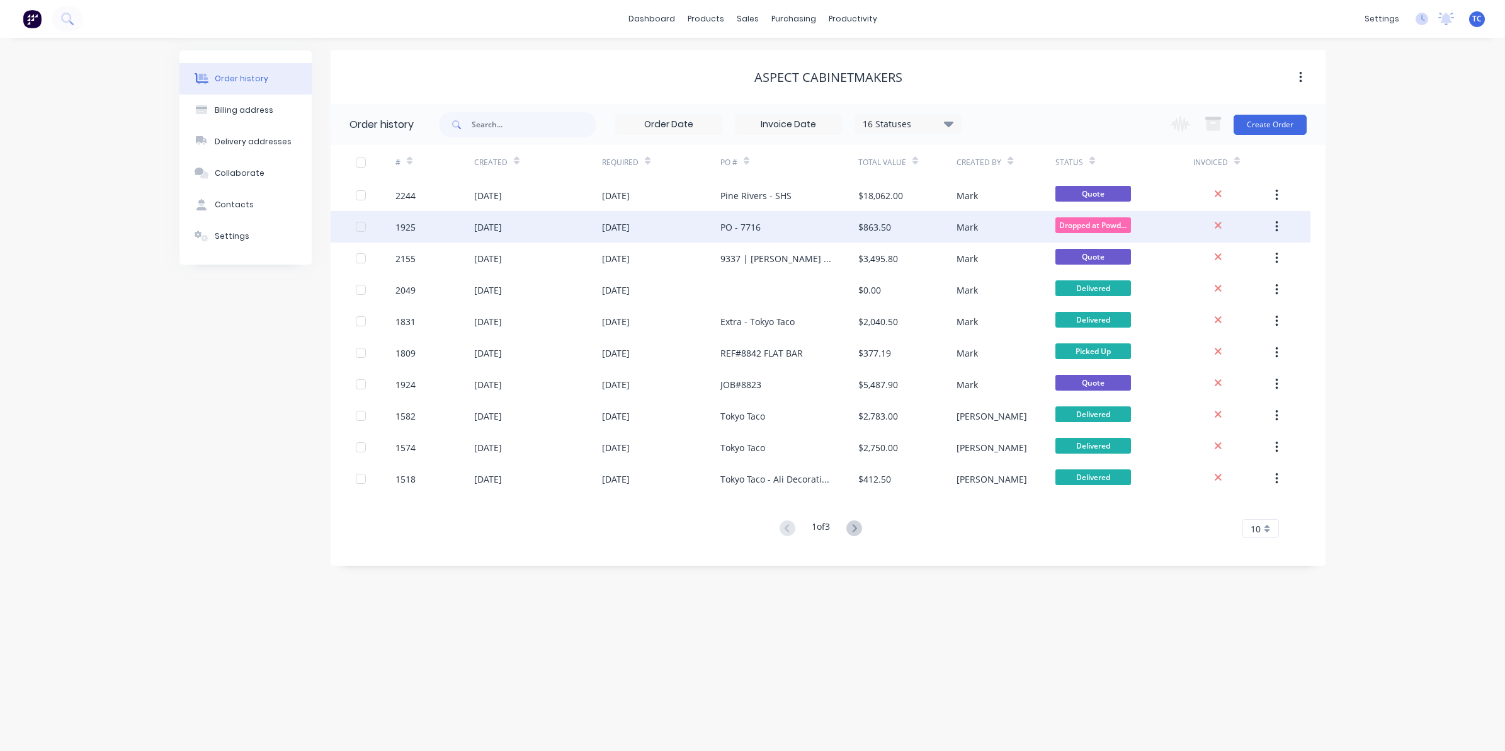
click at [501, 224] on div "[DATE]" at bounding box center [488, 226] width 28 height 13
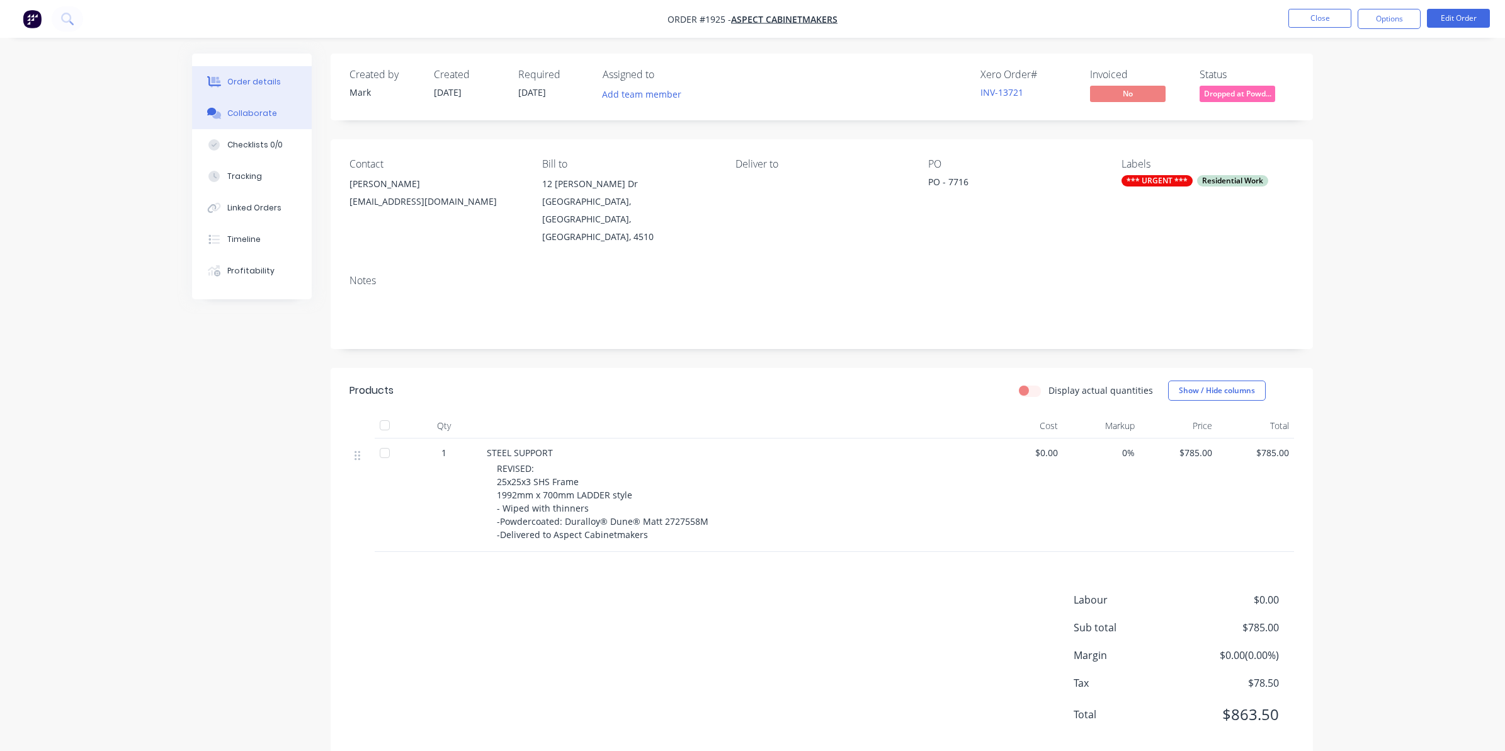
click at [253, 111] on div "Collaborate" at bounding box center [252, 113] width 50 height 11
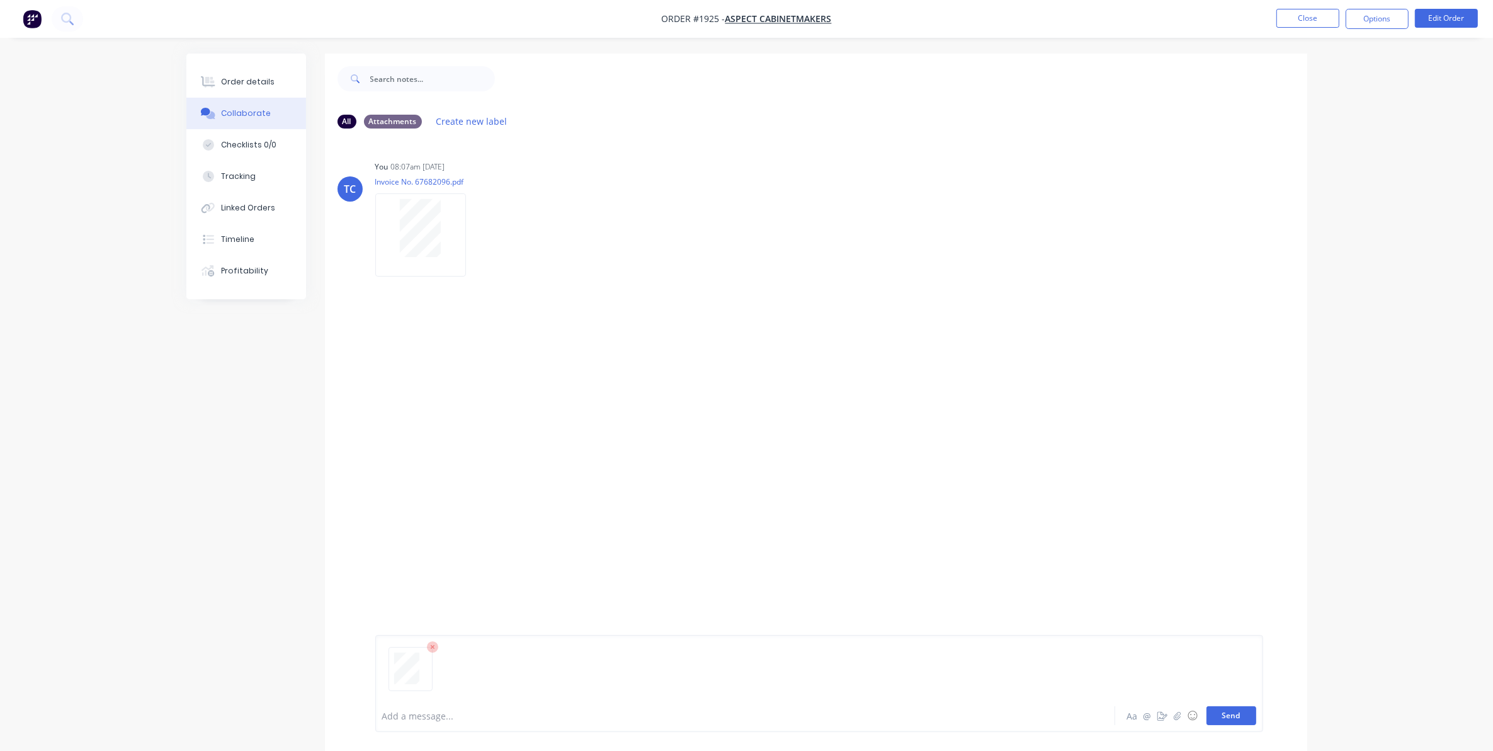
click at [1232, 715] on button "Send" at bounding box center [1232, 715] width 50 height 19
click at [1304, 16] on button "Close" at bounding box center [1307, 18] width 63 height 19
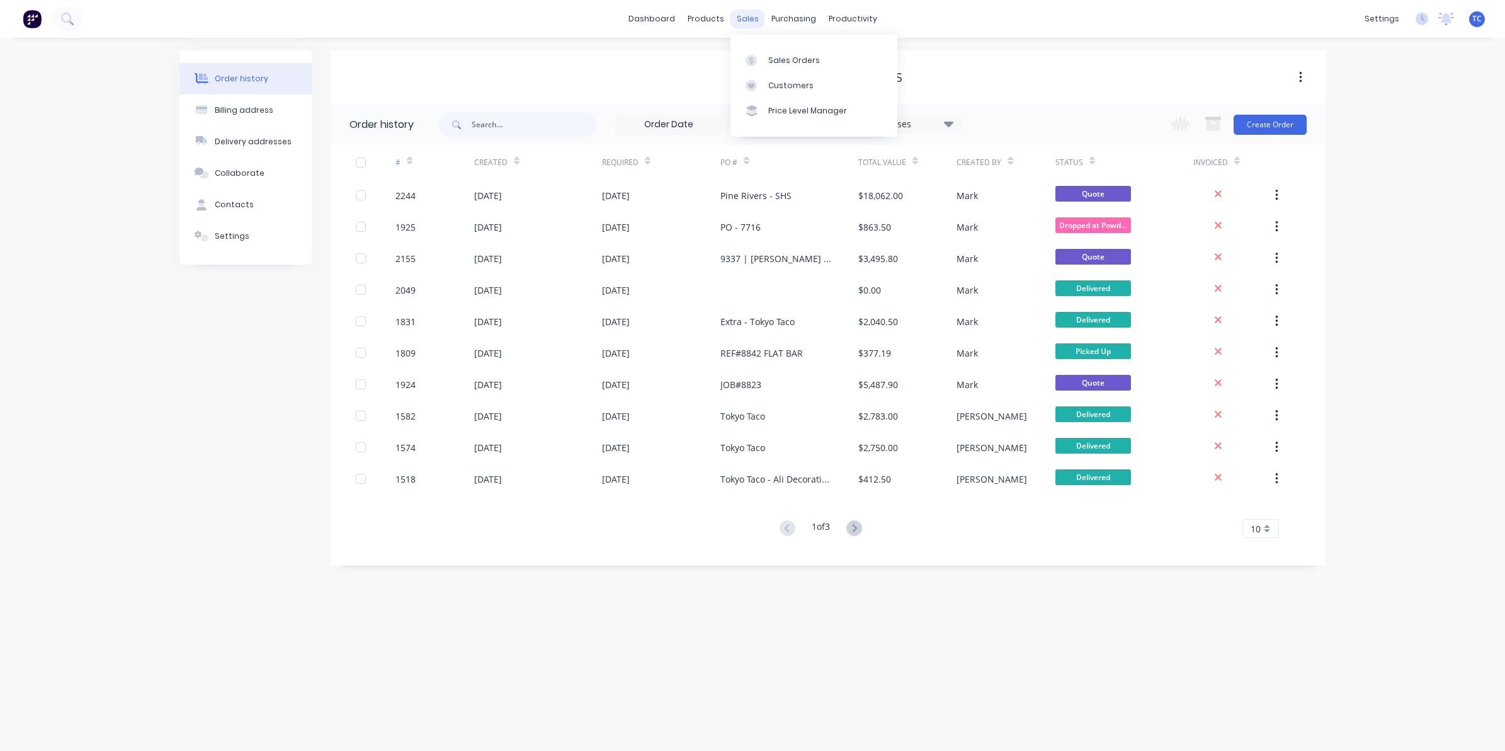
click at [747, 17] on div "sales" at bounding box center [747, 18] width 35 height 19
click at [785, 64] on div "Sales Orders" at bounding box center [794, 60] width 52 height 11
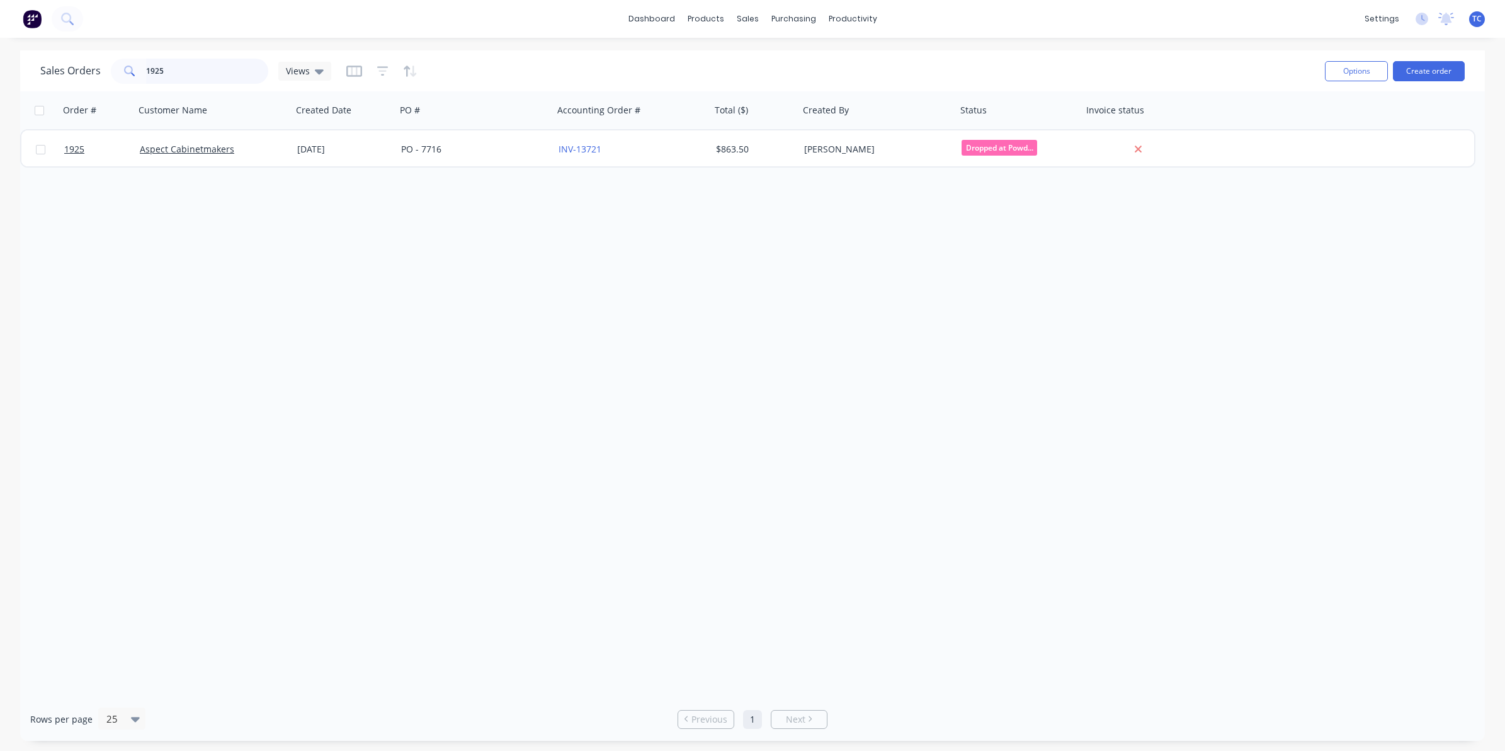
click at [162, 69] on input "1925" at bounding box center [207, 71] width 123 height 25
drag, startPoint x: 162, startPoint y: 70, endPoint x: 143, endPoint y: 68, distance: 19.6
click at [143, 68] on div "1925" at bounding box center [189, 71] width 157 height 25
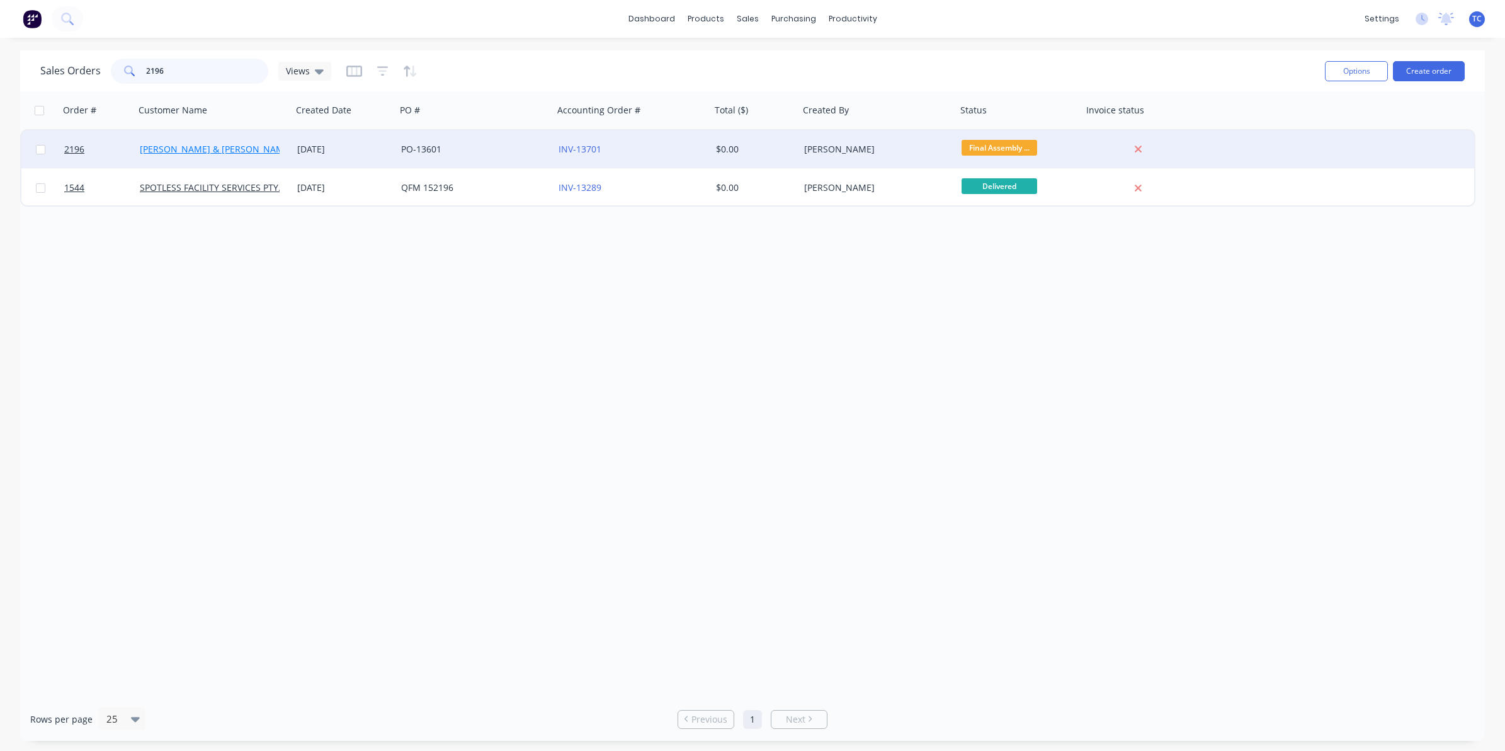
type input "2196"
click at [198, 151] on link "[PERSON_NAME] & [PERSON_NAME] Electrical" at bounding box center [236, 149] width 193 height 12
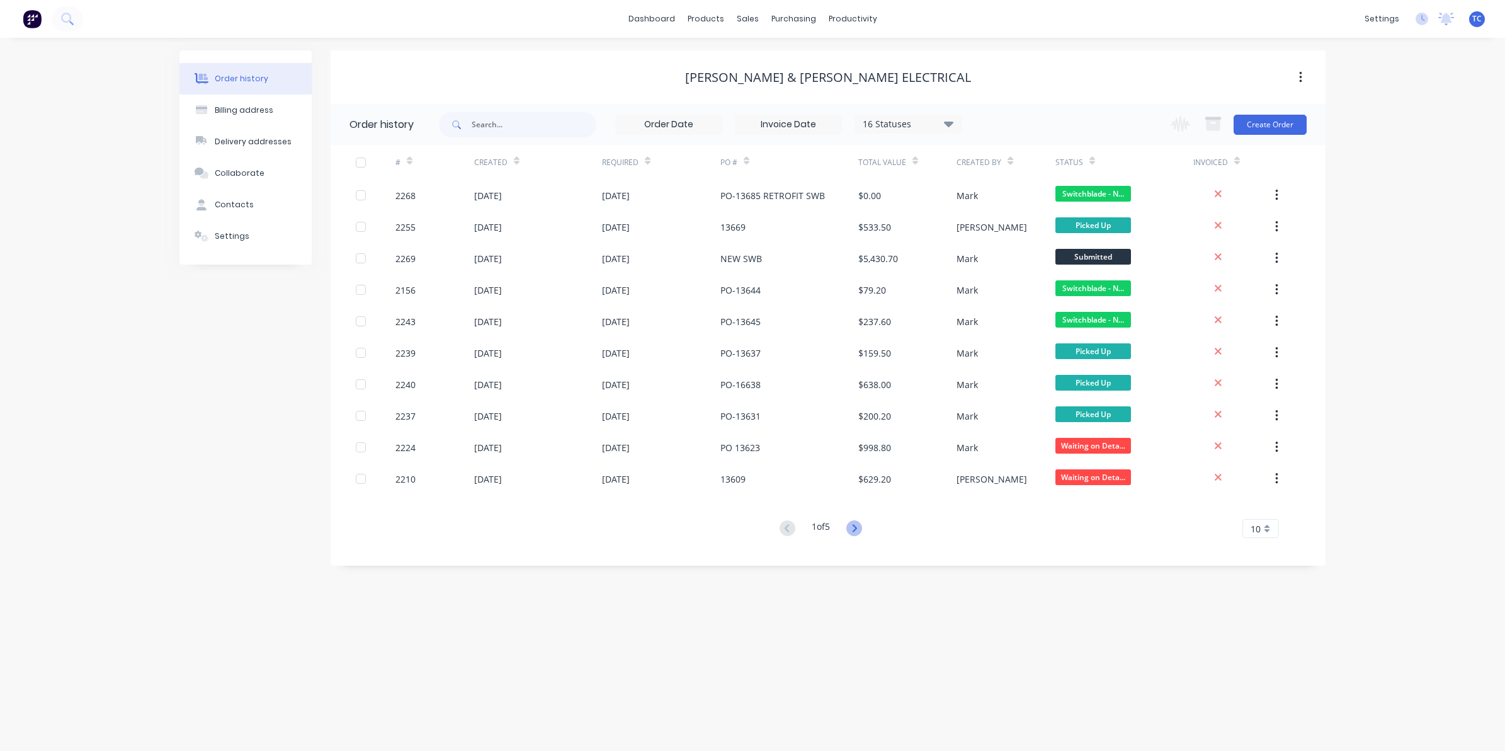
click at [855, 524] on icon at bounding box center [854, 528] width 4 height 8
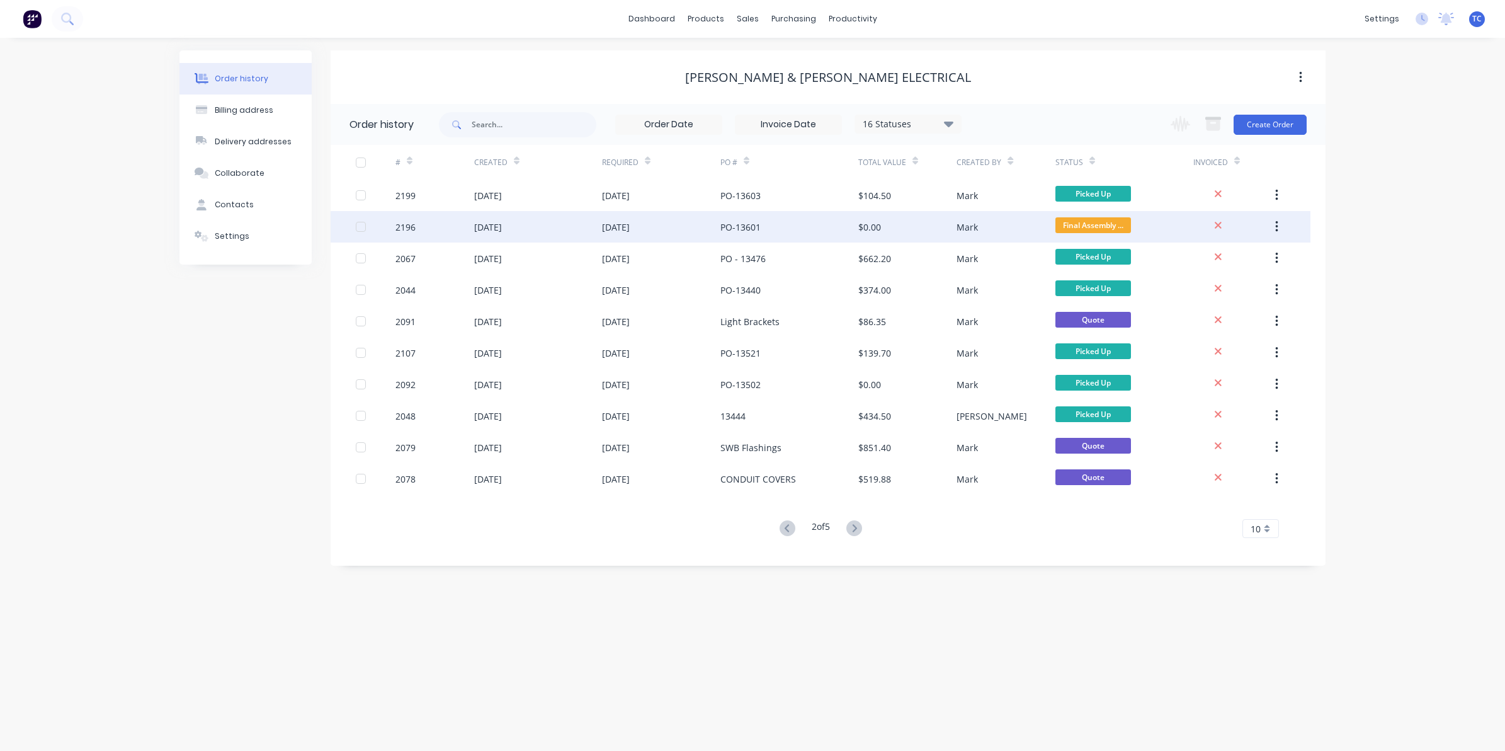
click at [502, 224] on div "[DATE]" at bounding box center [488, 226] width 28 height 13
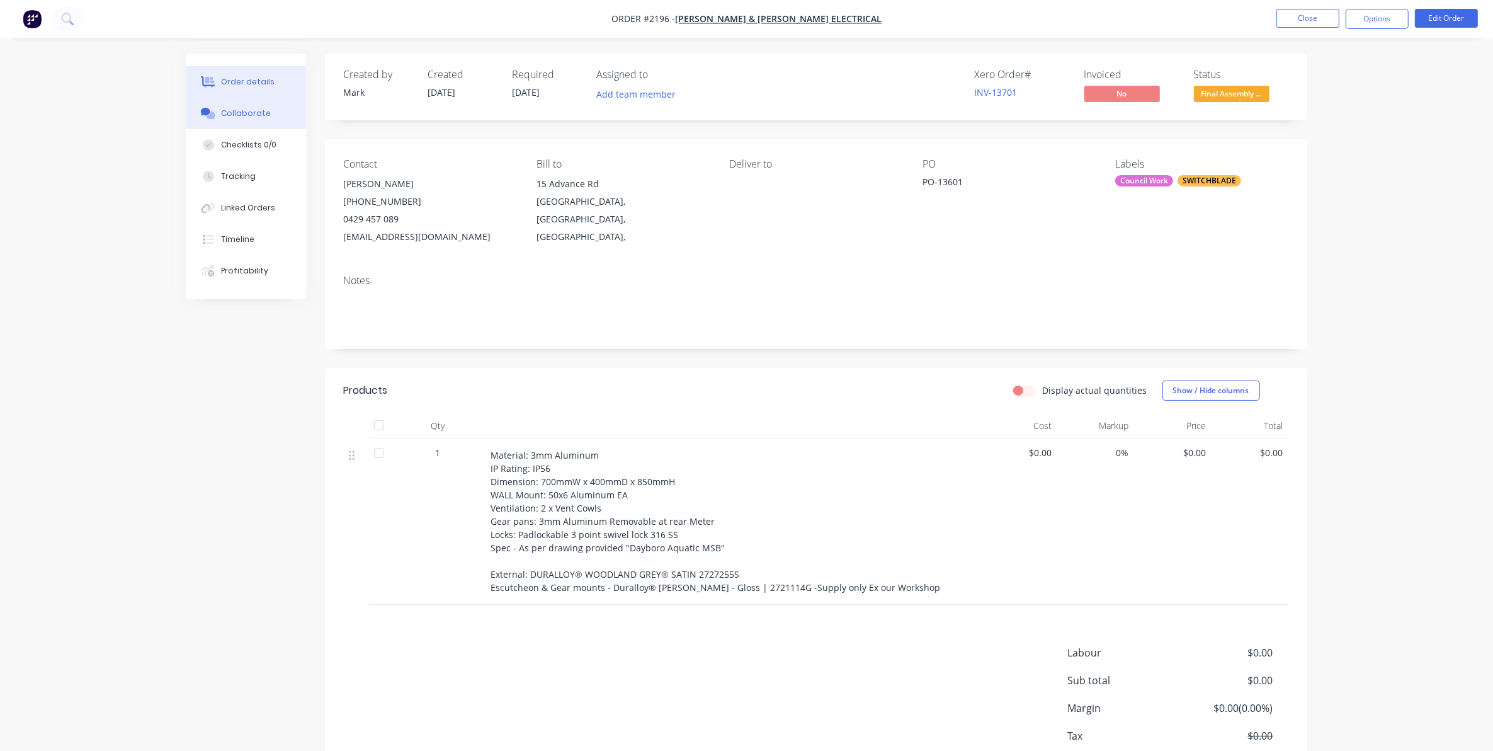
click at [241, 115] on div "Collaborate" at bounding box center [246, 113] width 50 height 11
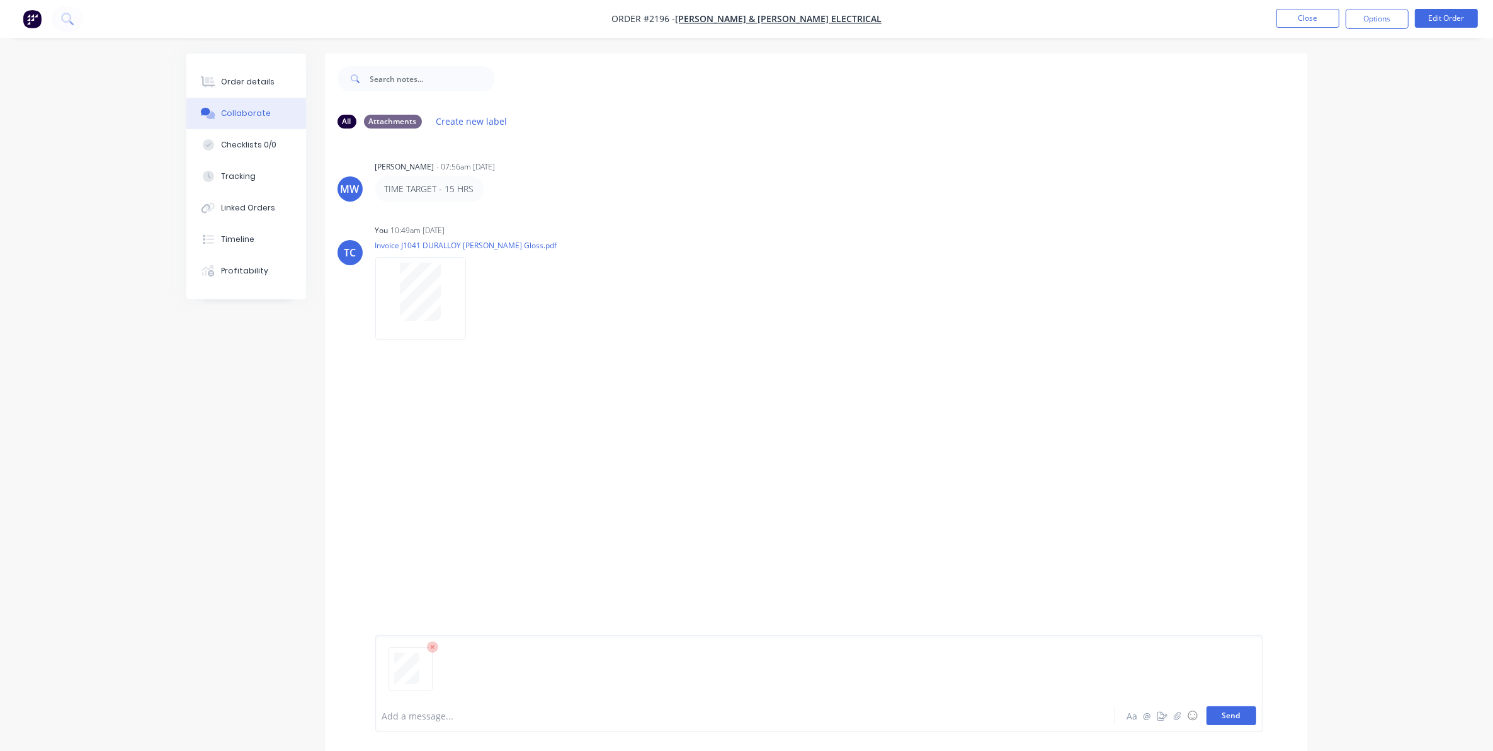
click at [1219, 719] on button "Send" at bounding box center [1232, 715] width 50 height 19
click at [1307, 14] on button "Close" at bounding box center [1307, 18] width 63 height 19
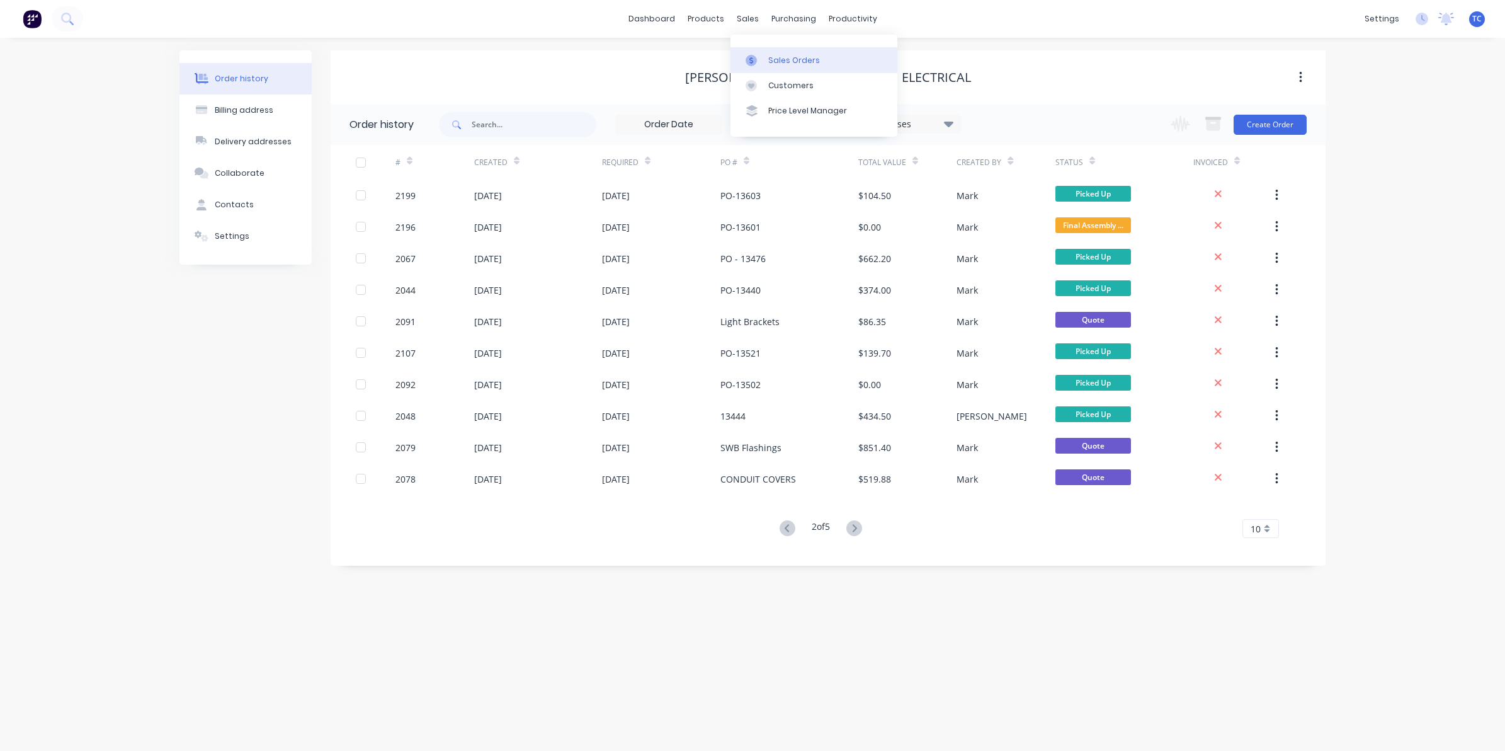
click at [770, 51] on link "Sales Orders" at bounding box center [813, 59] width 167 height 25
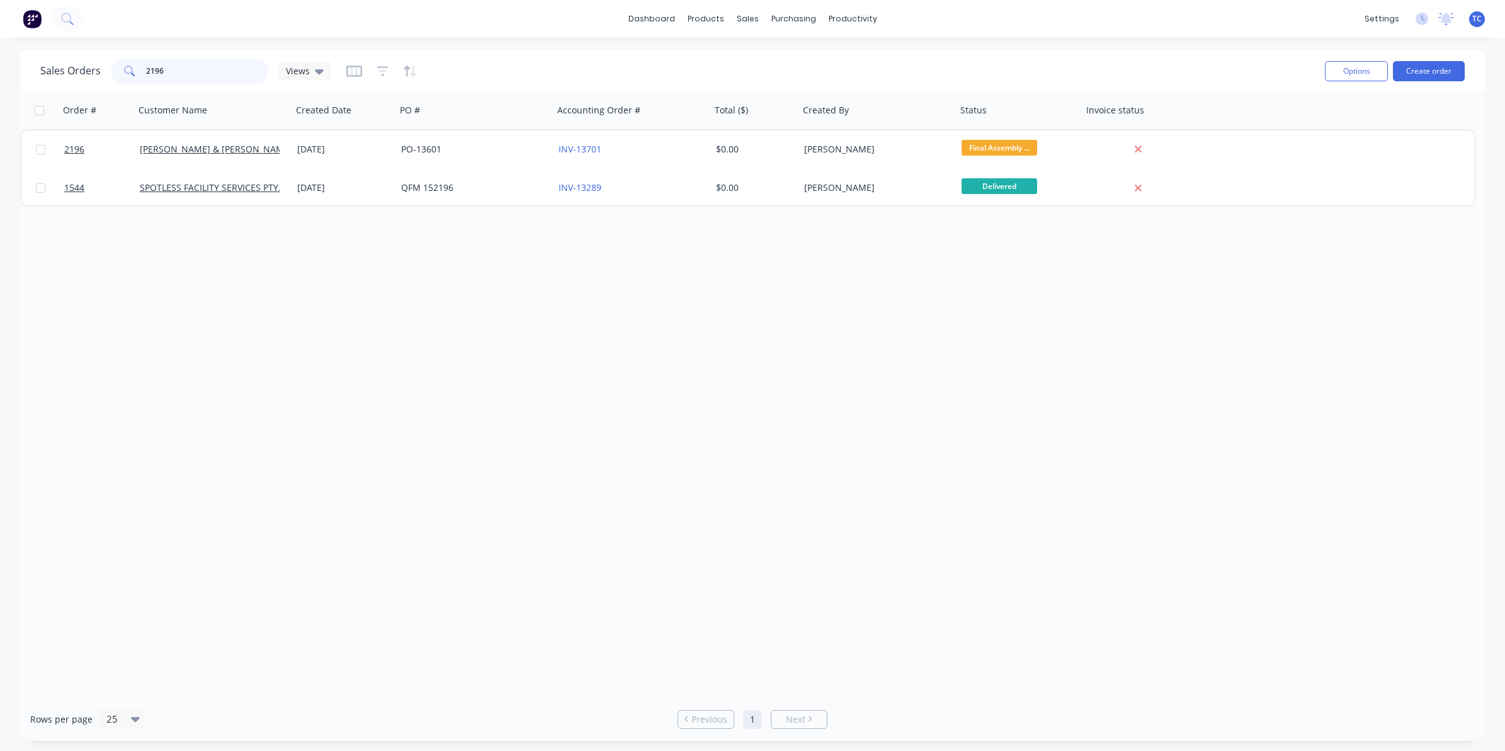
drag, startPoint x: 156, startPoint y: 64, endPoint x: 140, endPoint y: 64, distance: 16.4
click at [140, 64] on div "2196" at bounding box center [189, 71] width 157 height 25
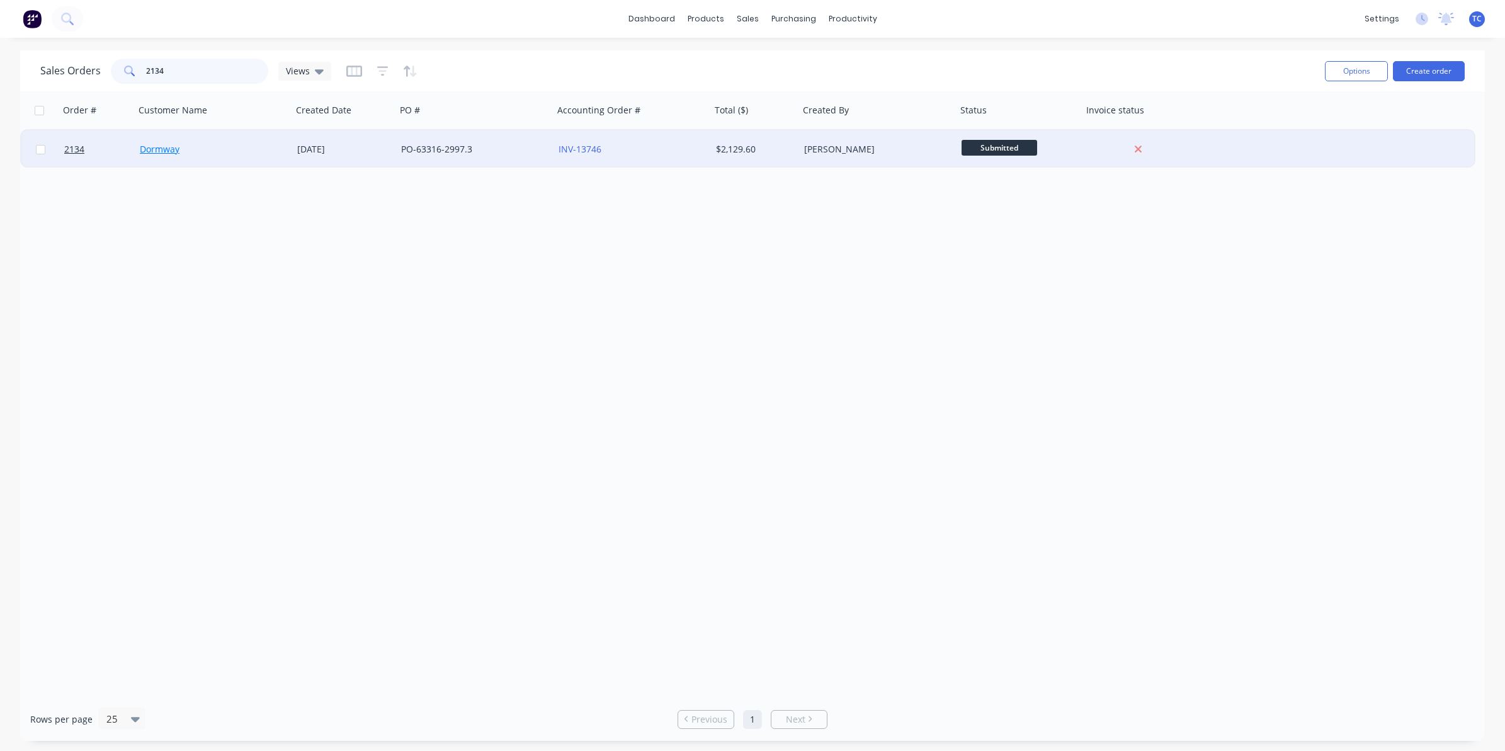
type input "2134"
click at [166, 148] on link "Dormway" at bounding box center [160, 149] width 40 height 12
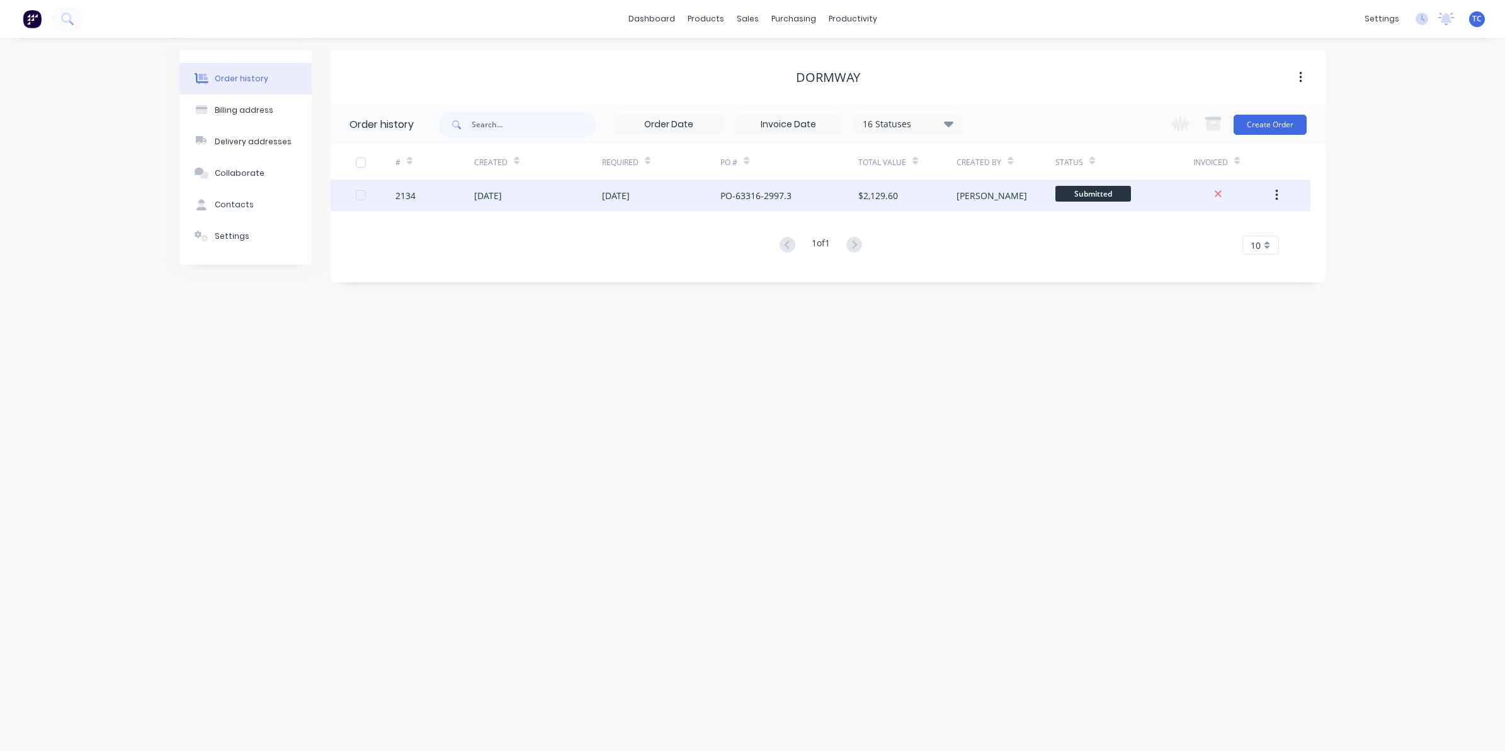
click at [502, 191] on div "[DATE]" at bounding box center [488, 195] width 28 height 13
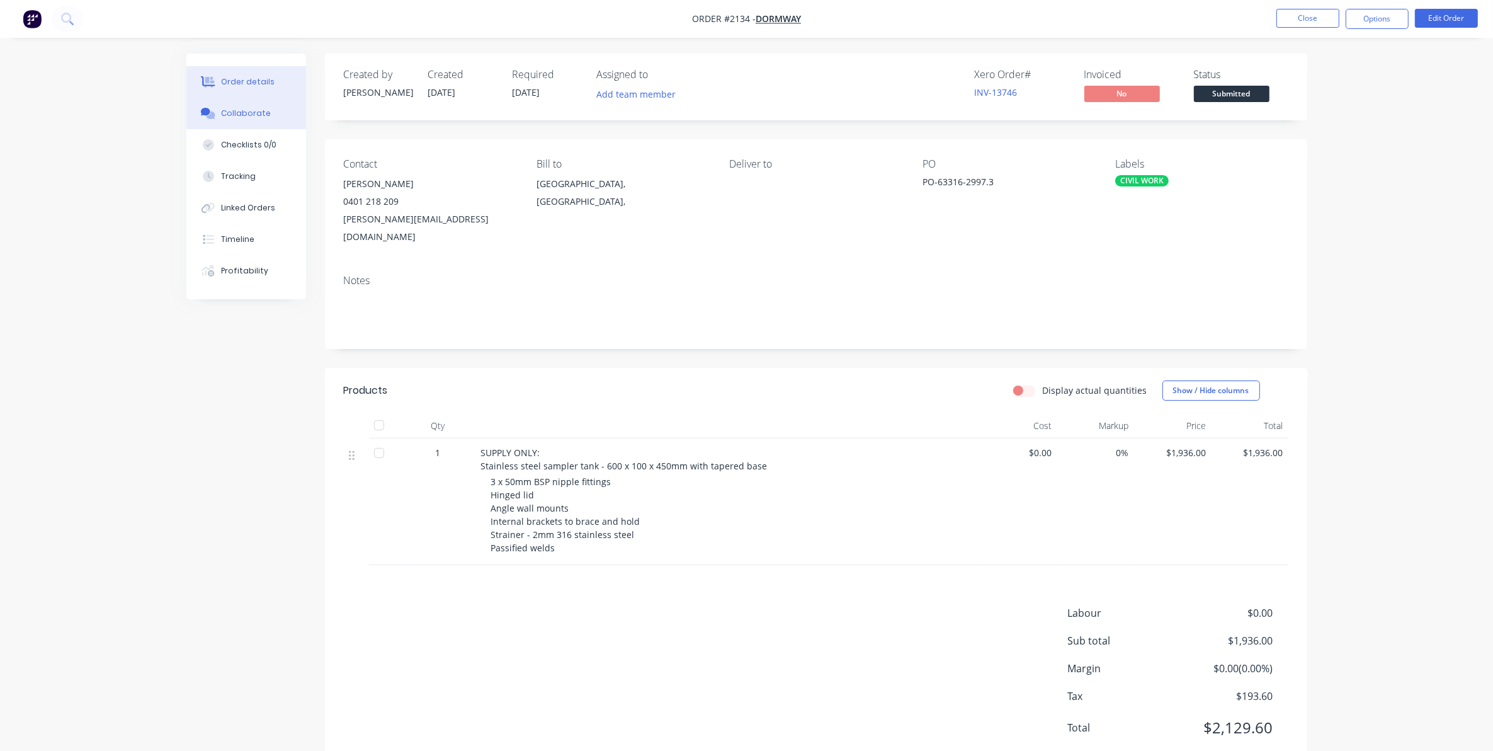
click at [244, 108] on div "Collaborate" at bounding box center [246, 113] width 50 height 11
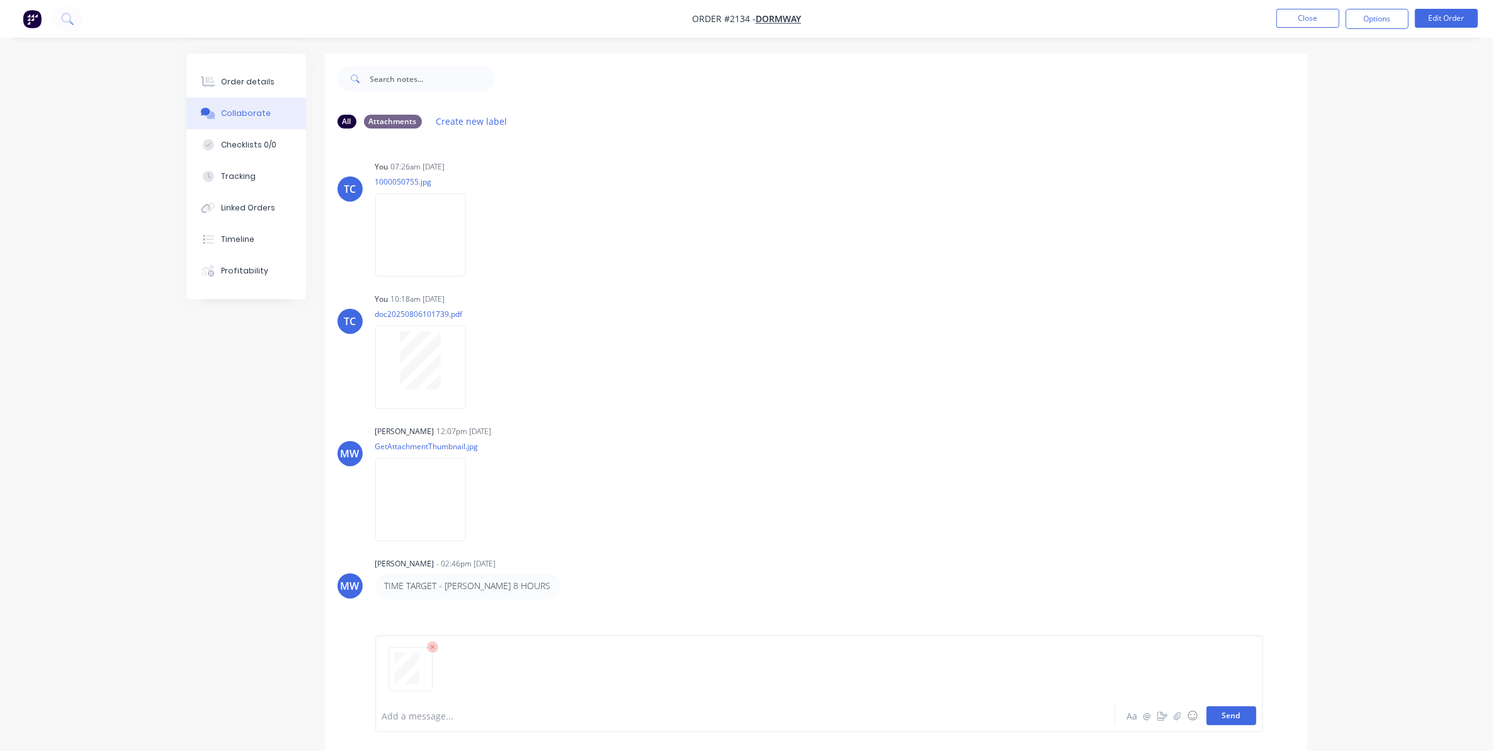
click at [1235, 716] on button "Send" at bounding box center [1232, 715] width 50 height 19
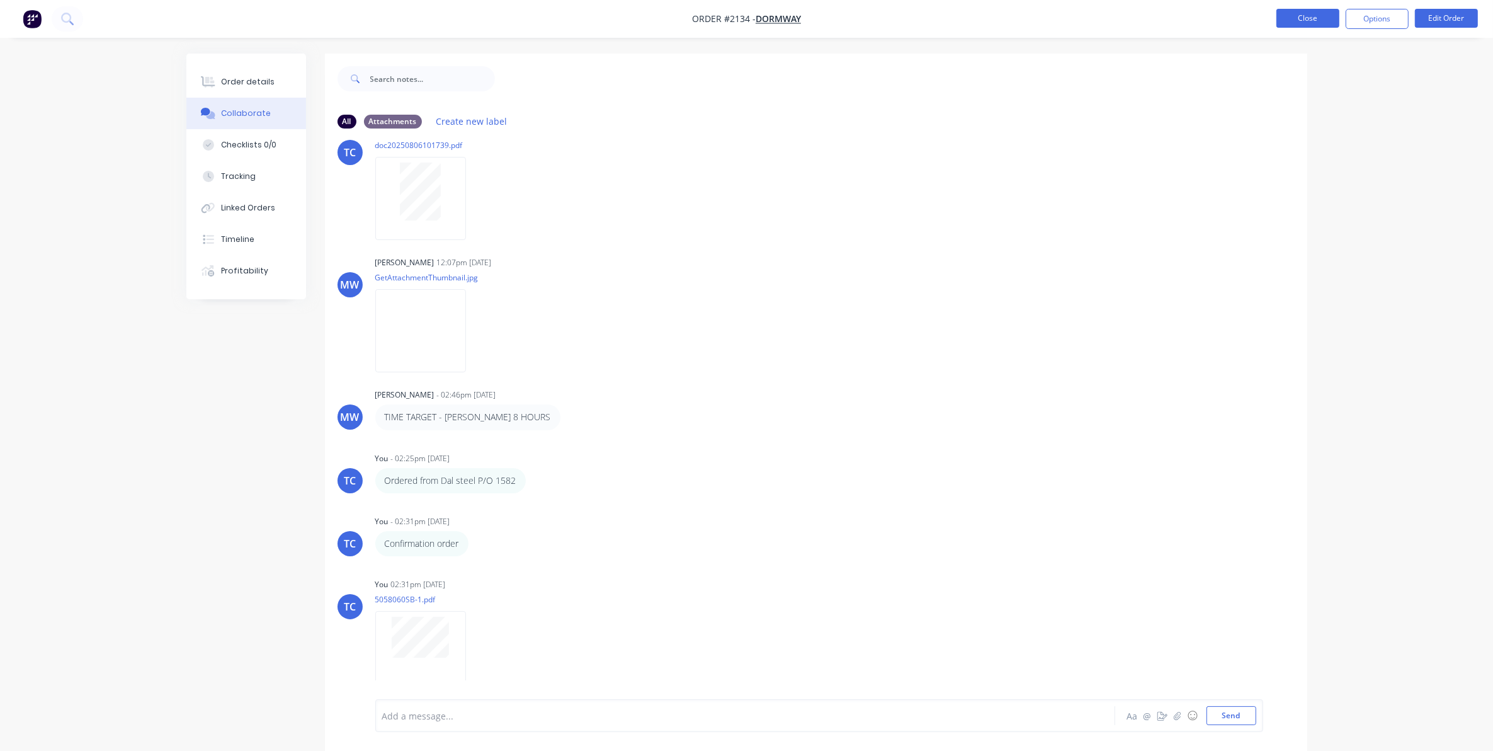
click at [1304, 18] on button "Close" at bounding box center [1307, 18] width 63 height 19
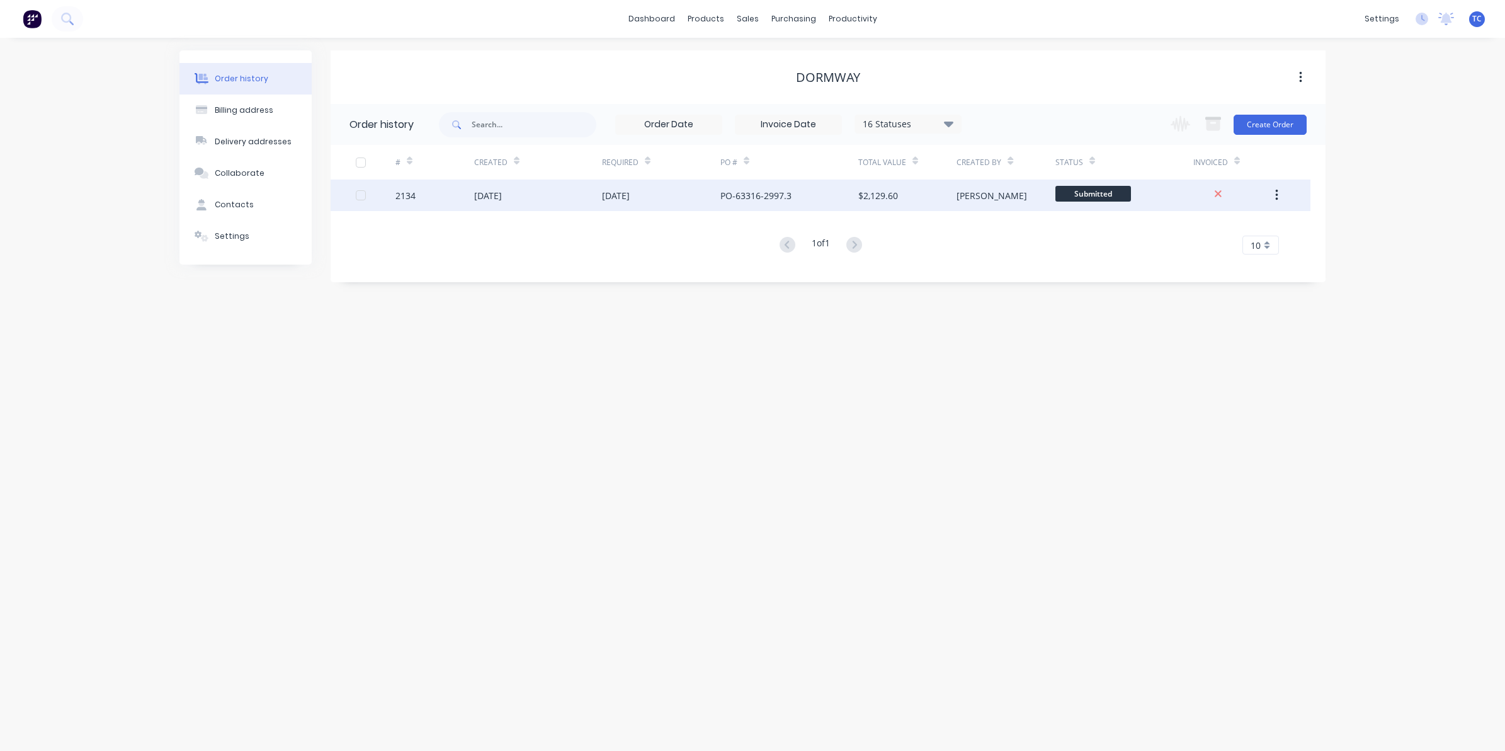
click at [473, 196] on div "2134" at bounding box center [434, 194] width 79 height 31
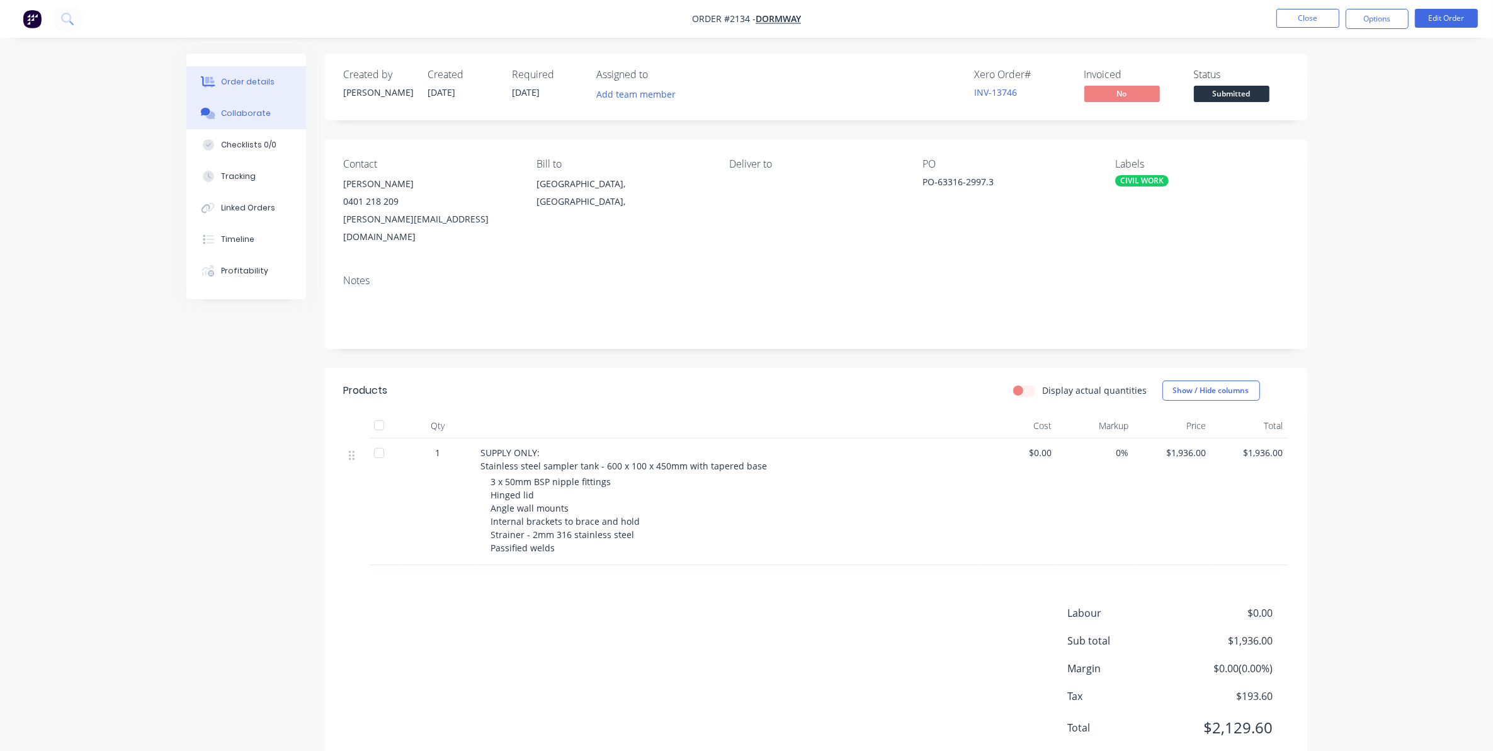
click at [244, 111] on div "Collaborate" at bounding box center [246, 113] width 50 height 11
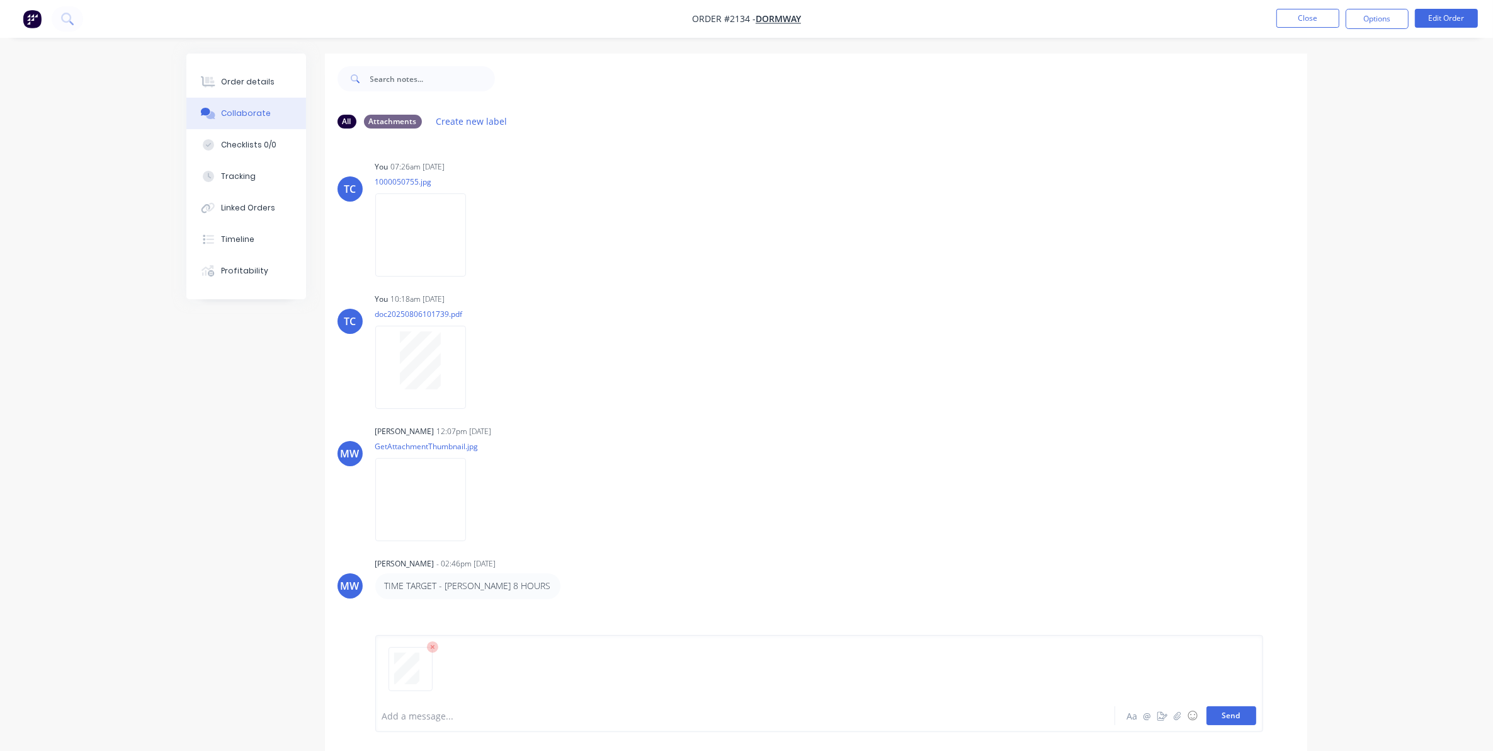
click at [1225, 717] on button "Send" at bounding box center [1232, 715] width 50 height 19
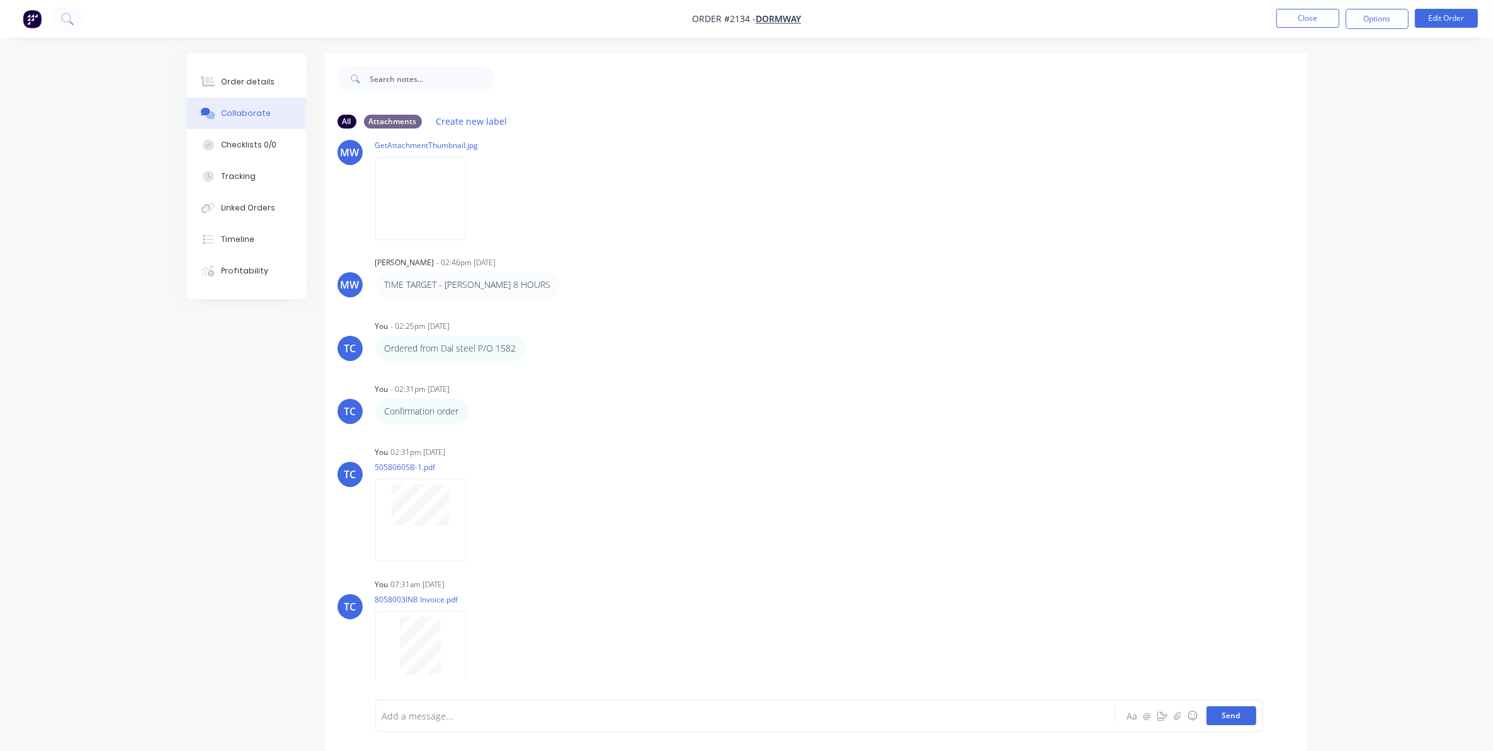
click at [1232, 712] on button "Send" at bounding box center [1232, 715] width 50 height 19
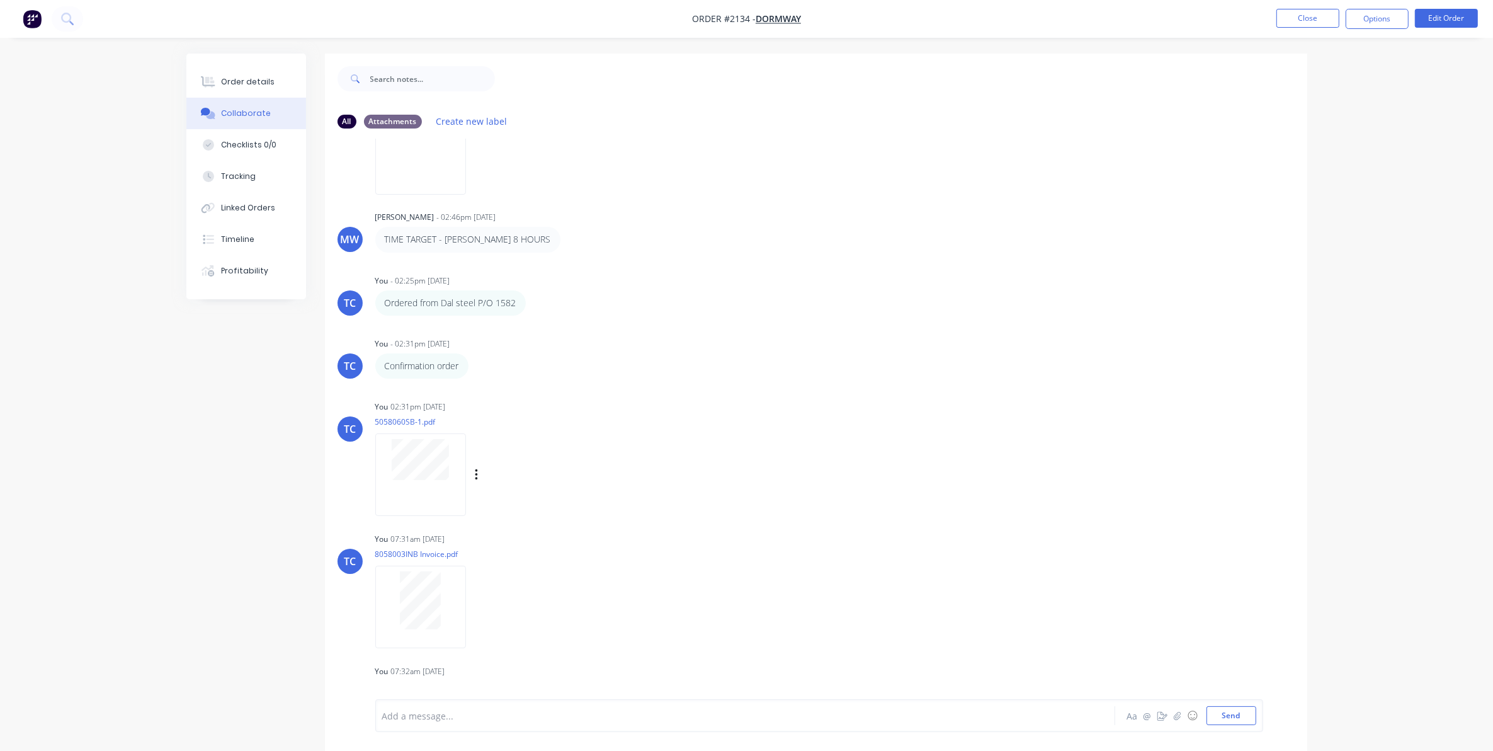
scroll to position [433, 0]
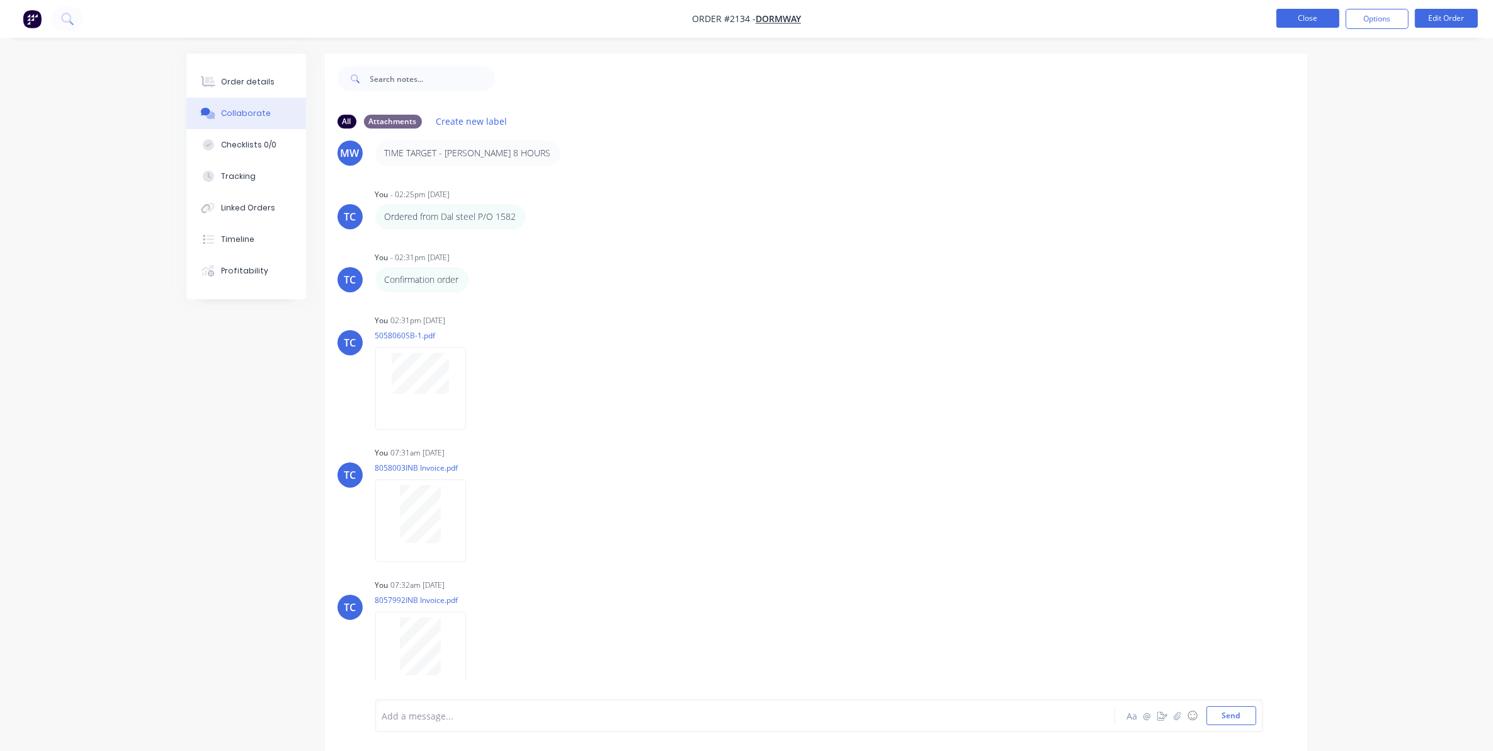
click at [1305, 14] on button "Close" at bounding box center [1307, 18] width 63 height 19
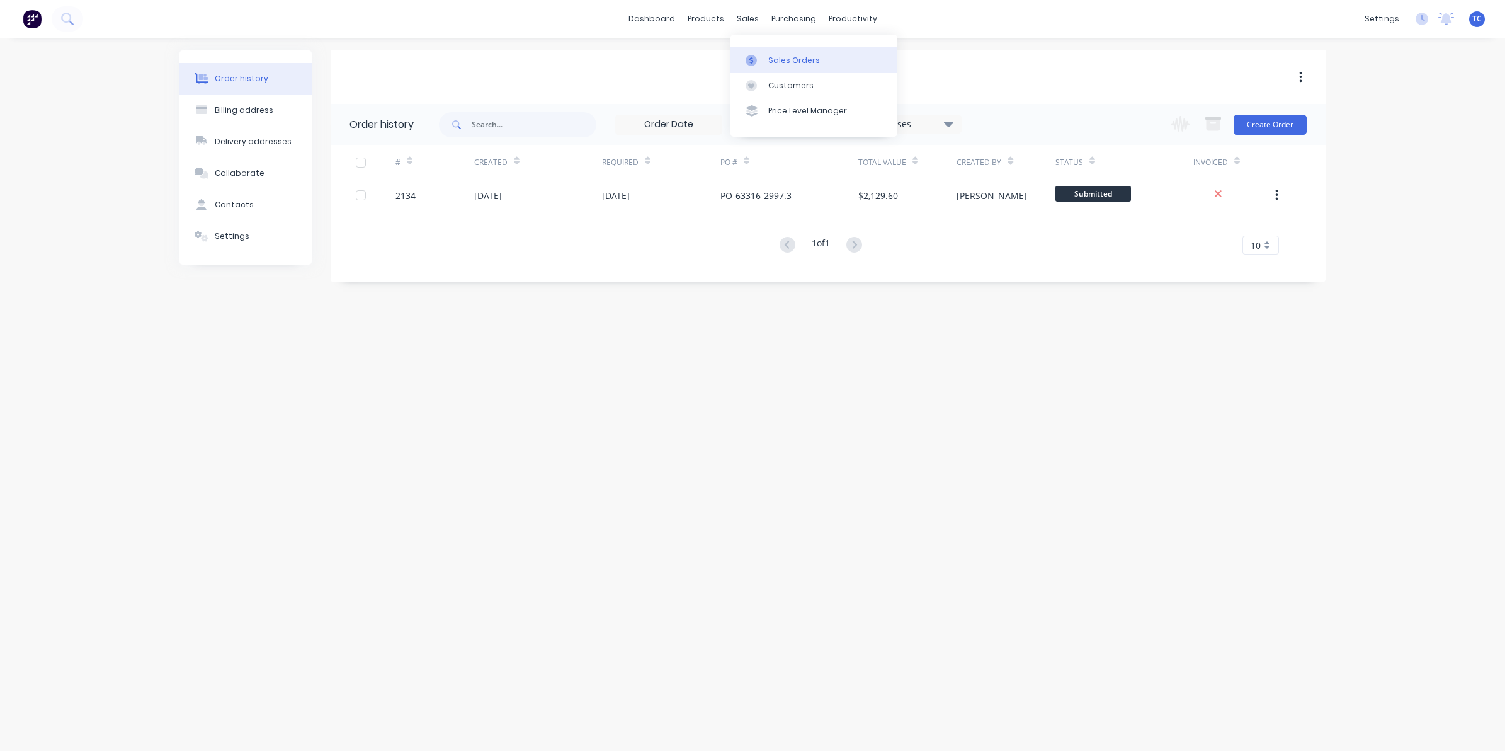
click at [775, 52] on link "Sales Orders" at bounding box center [813, 59] width 167 height 25
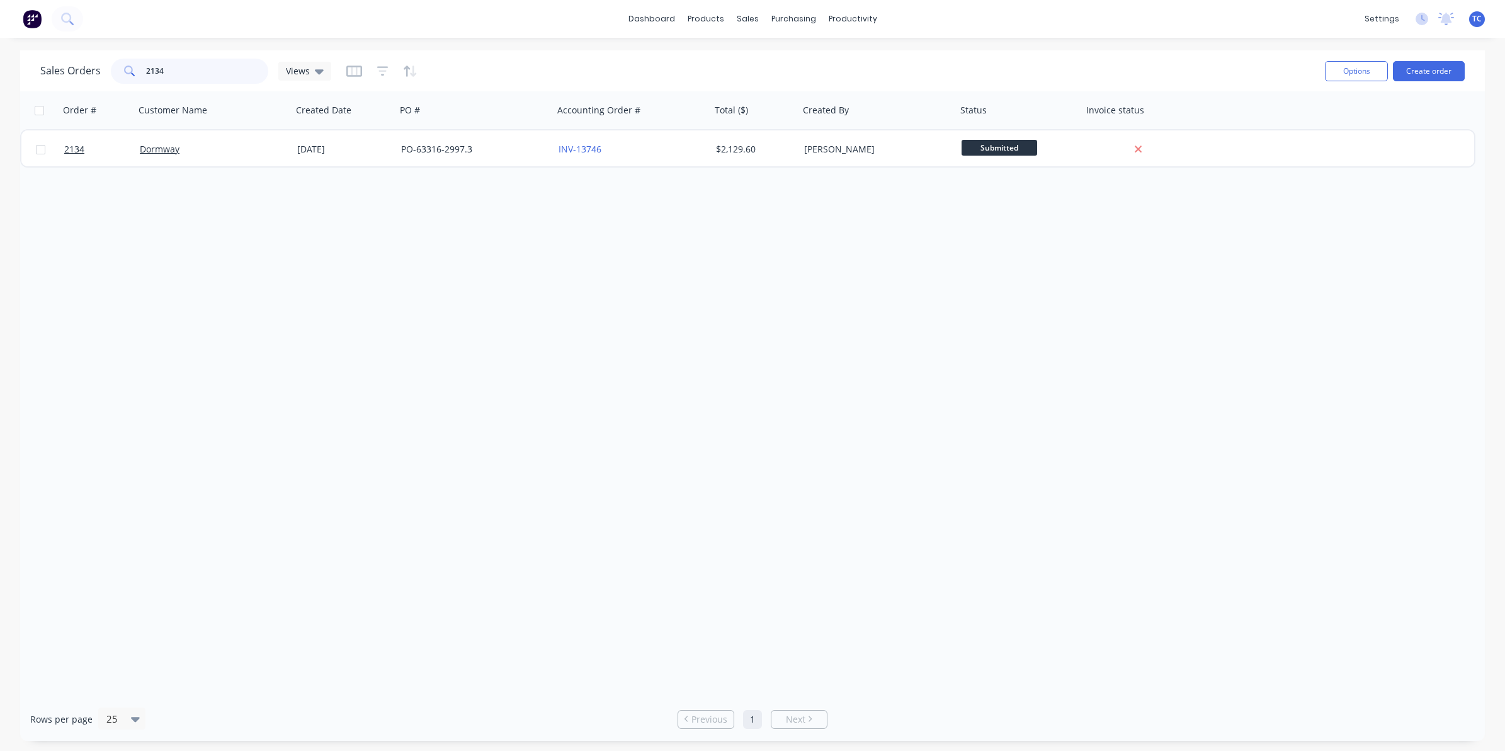
drag, startPoint x: 172, startPoint y: 65, endPoint x: 142, endPoint y: 67, distance: 29.7
click at [142, 67] on div "2134" at bounding box center [189, 71] width 157 height 25
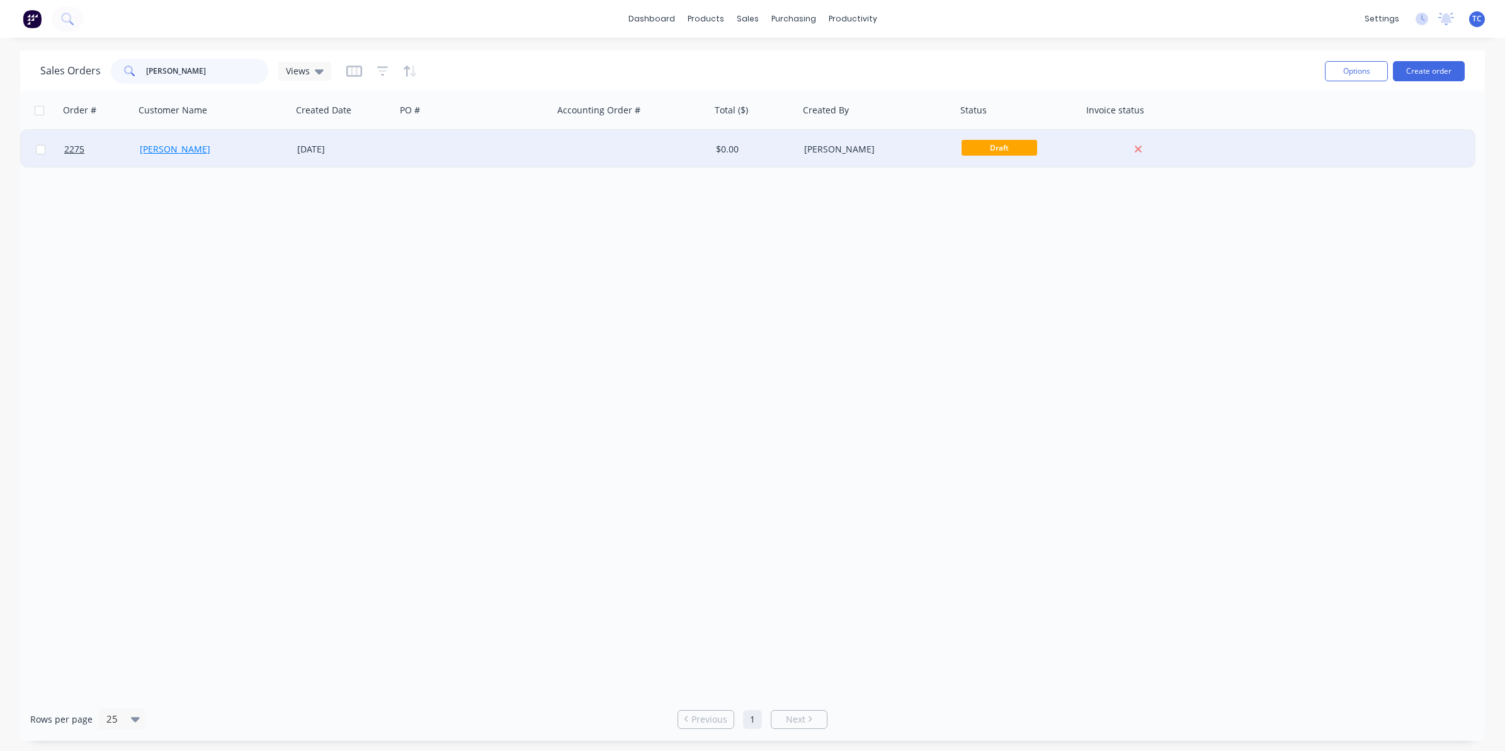
type input "[PERSON_NAME]"
click at [186, 149] on link "[PERSON_NAME]" at bounding box center [175, 149] width 71 height 12
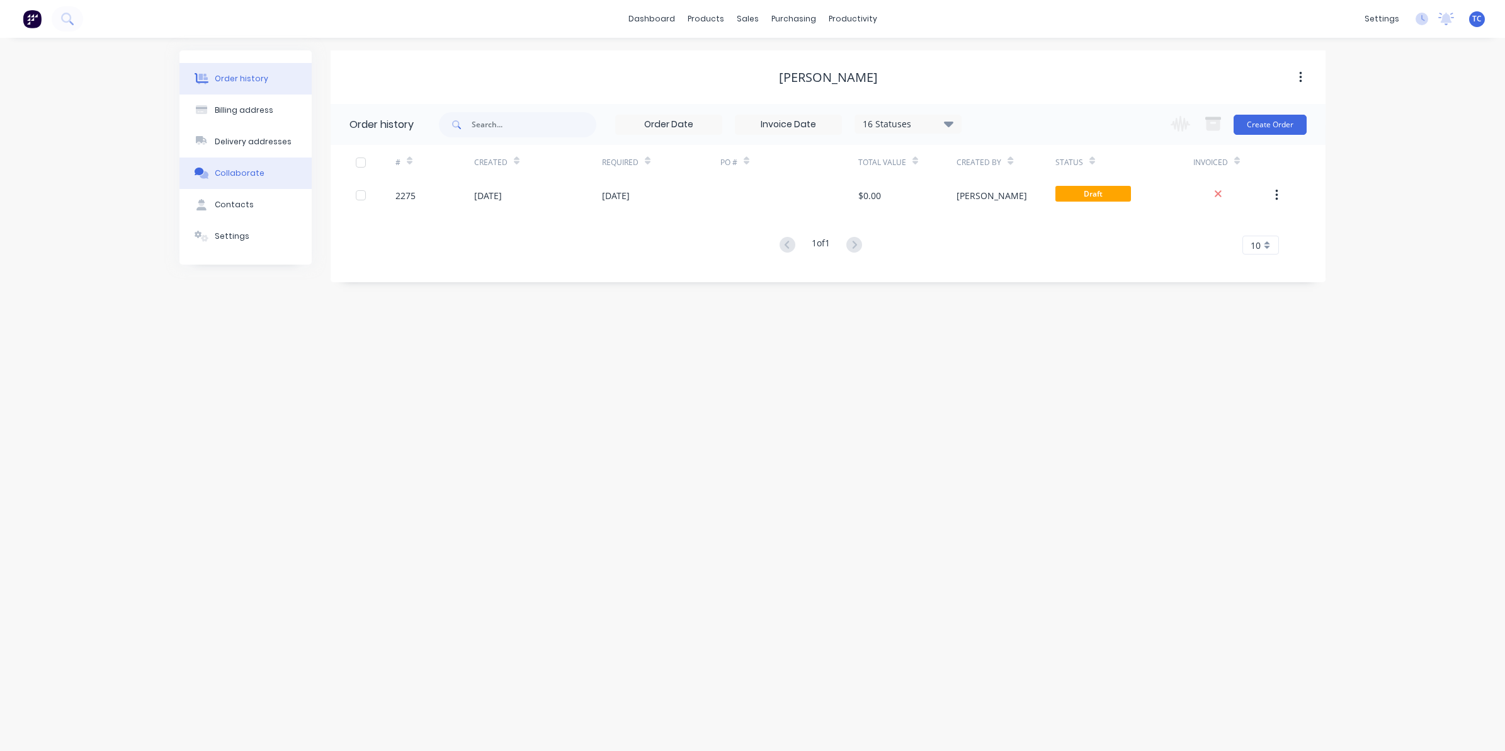
click at [241, 168] on div "Collaborate" at bounding box center [240, 173] width 50 height 11
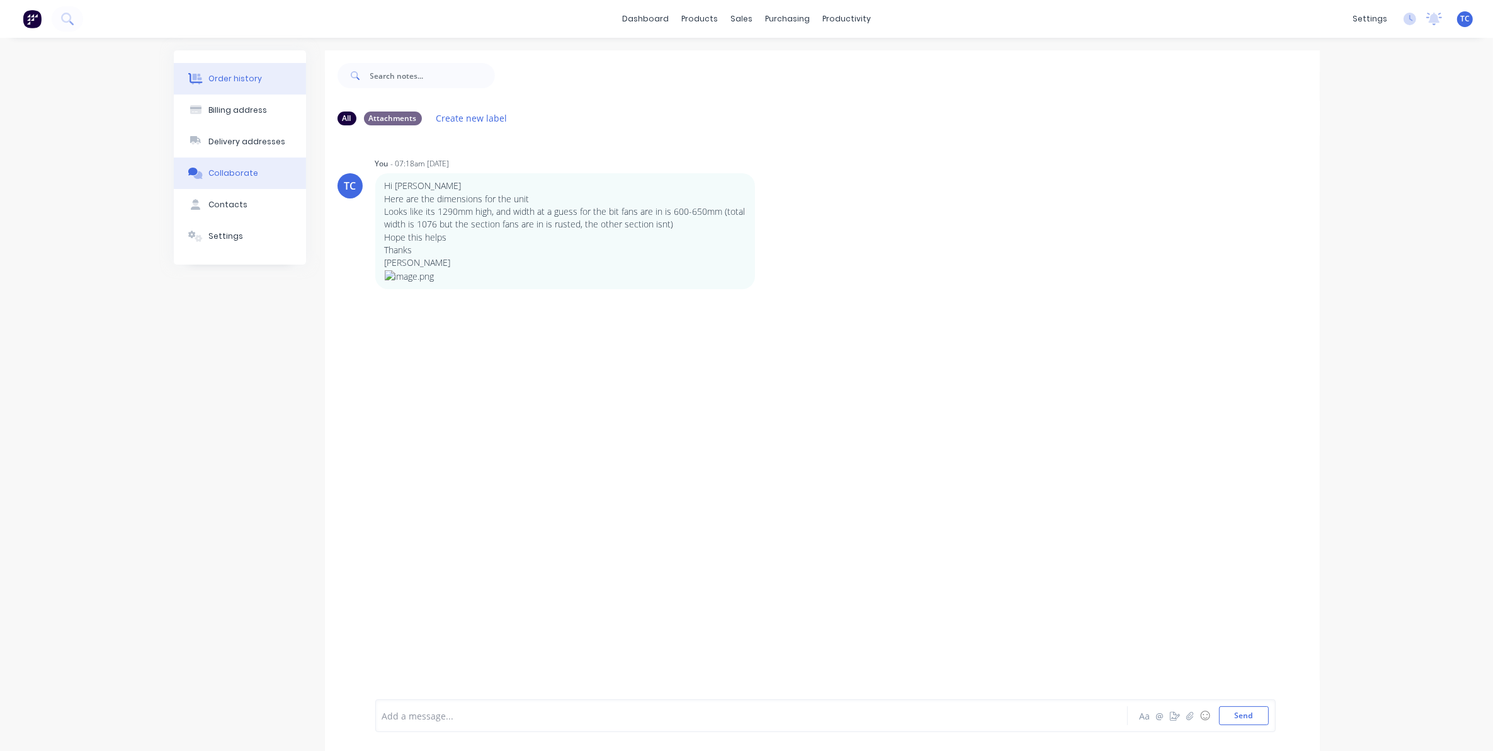
click at [228, 76] on div "Order history" at bounding box center [235, 78] width 54 height 11
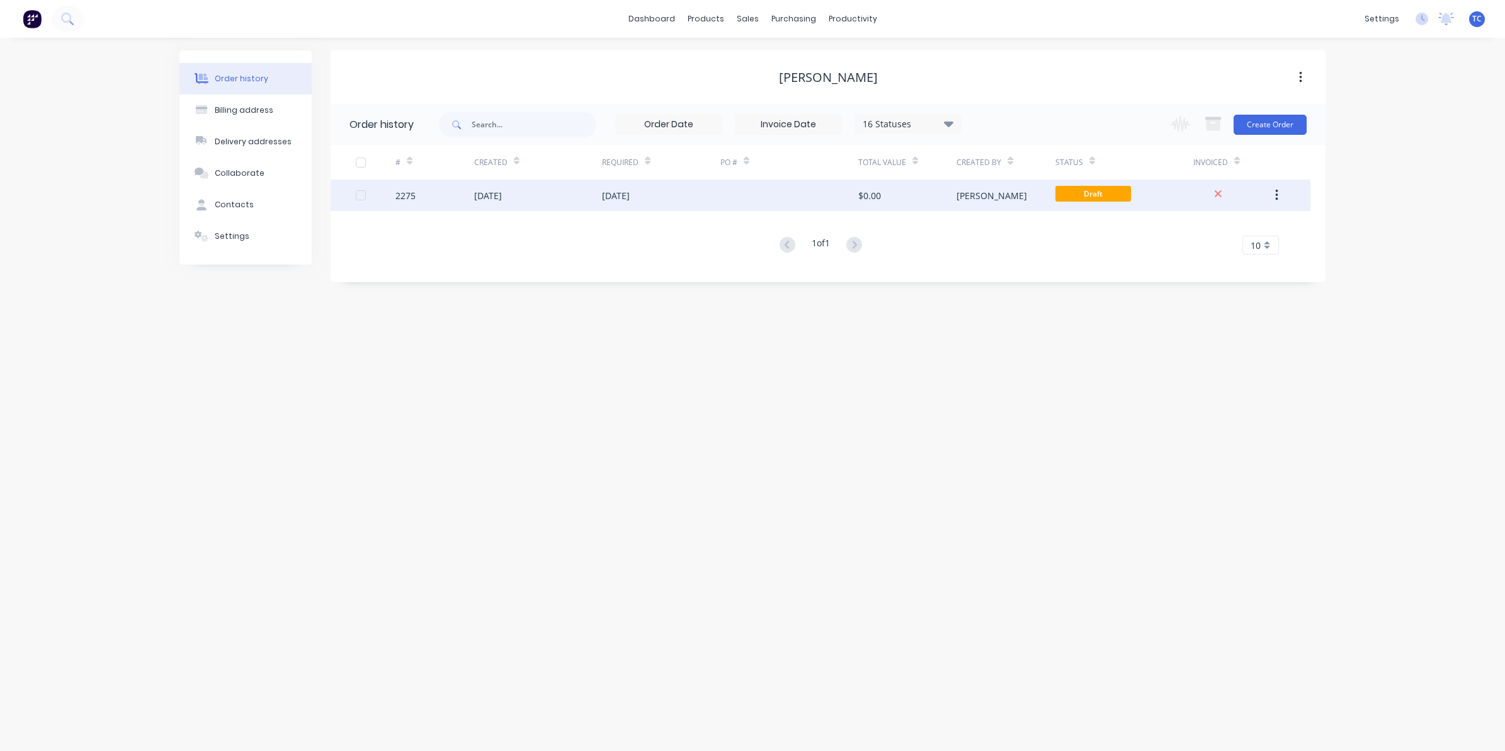
click at [499, 193] on div "[DATE]" at bounding box center [488, 195] width 28 height 13
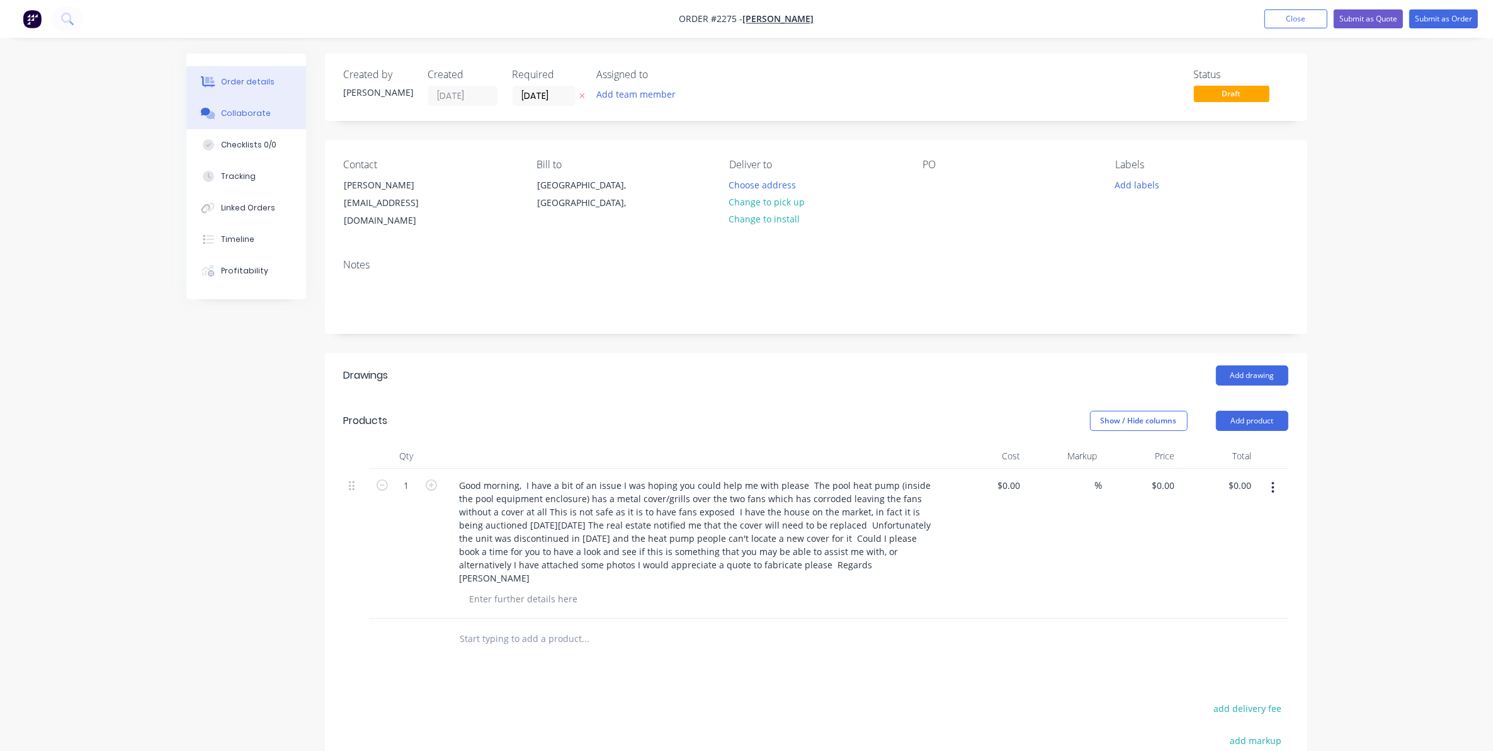
click at [246, 108] on div "Collaborate" at bounding box center [246, 113] width 50 height 11
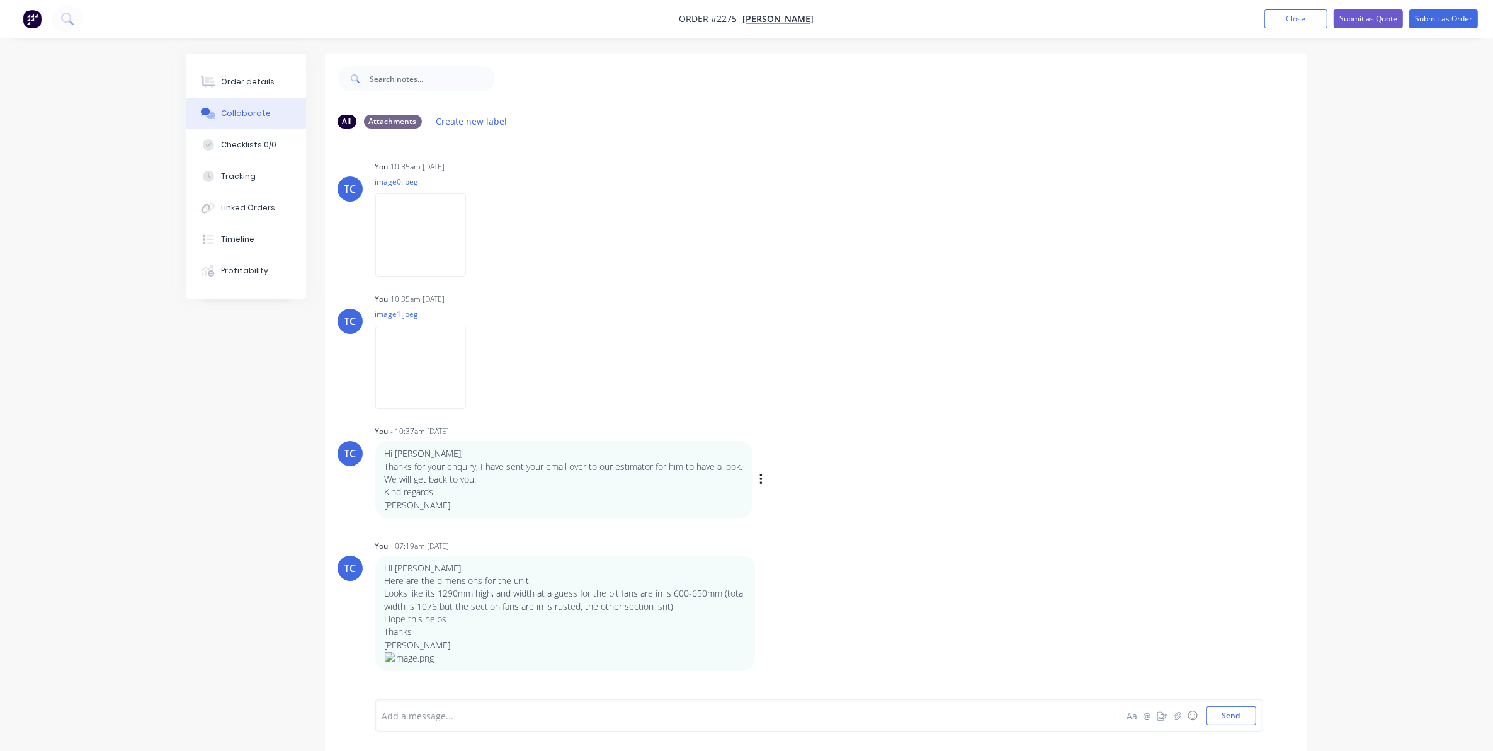
scroll to position [20, 0]
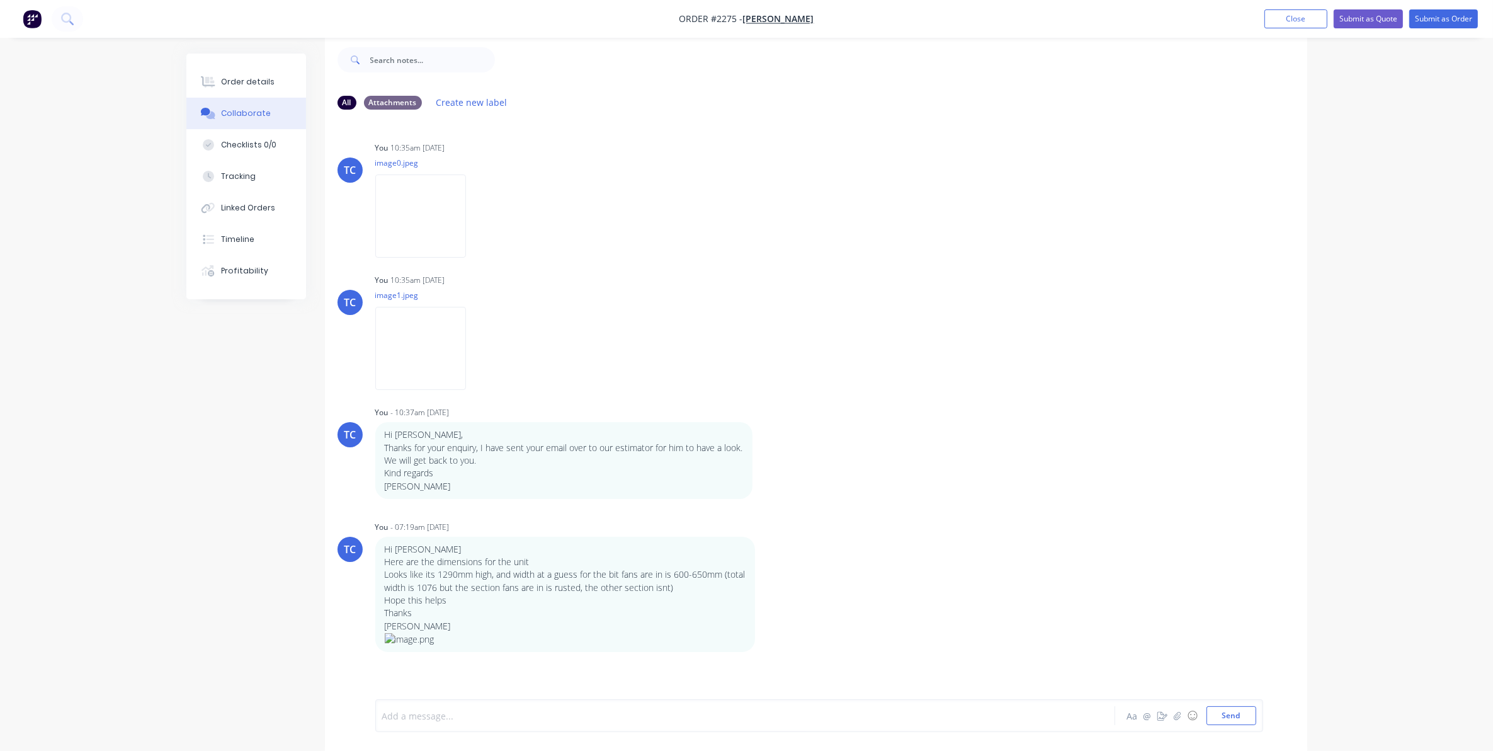
click at [467, 715] on div at bounding box center [710, 715] width 655 height 13
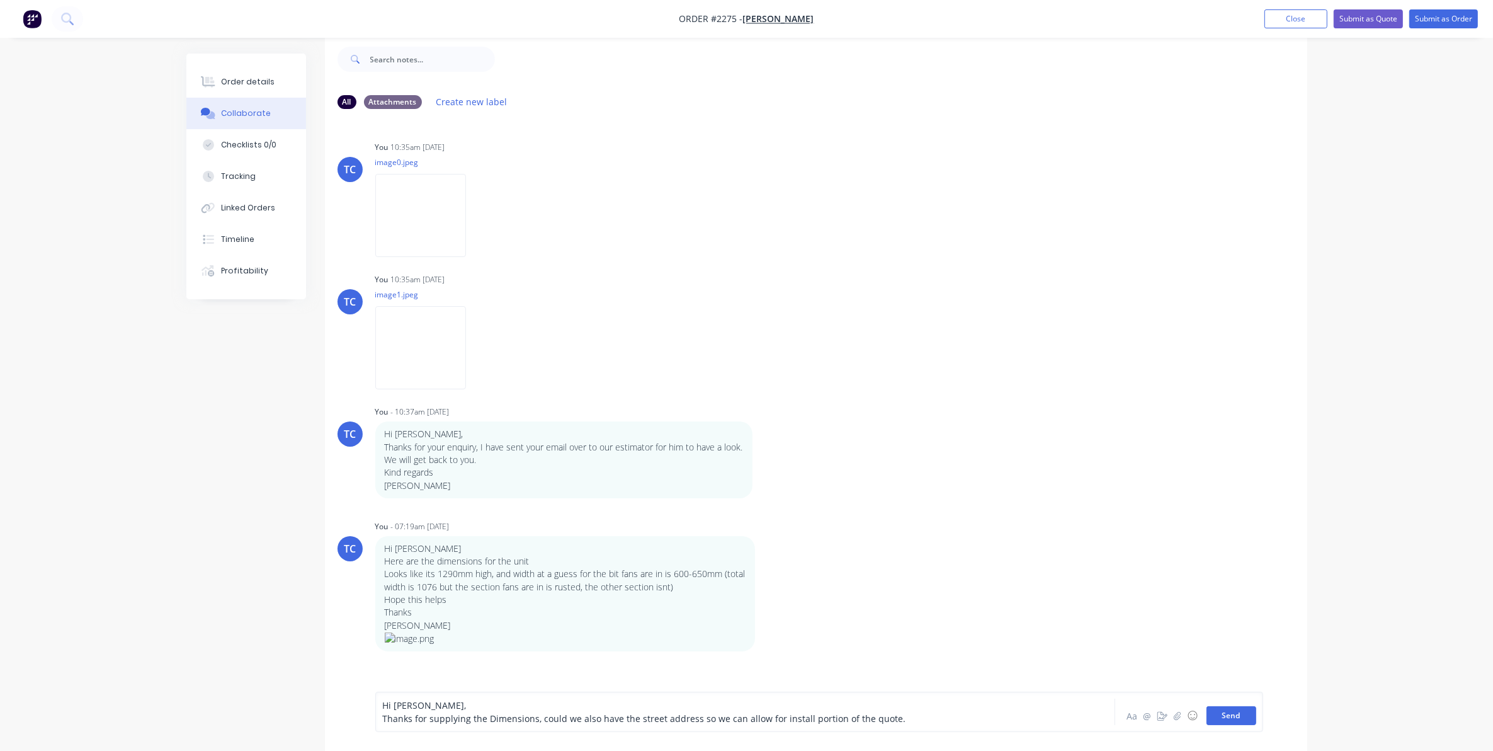
click at [1228, 713] on button "Send" at bounding box center [1232, 715] width 50 height 19
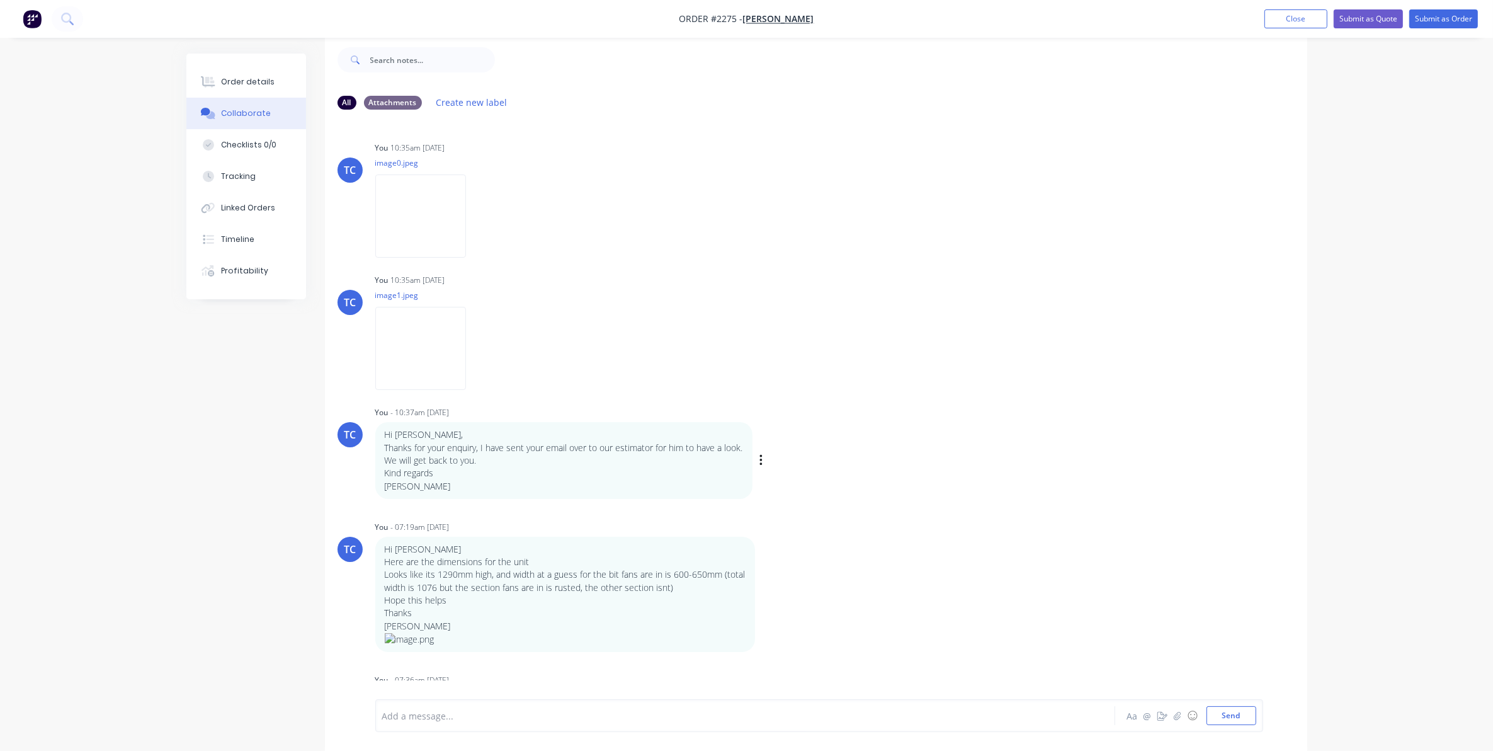
scroll to position [60, 0]
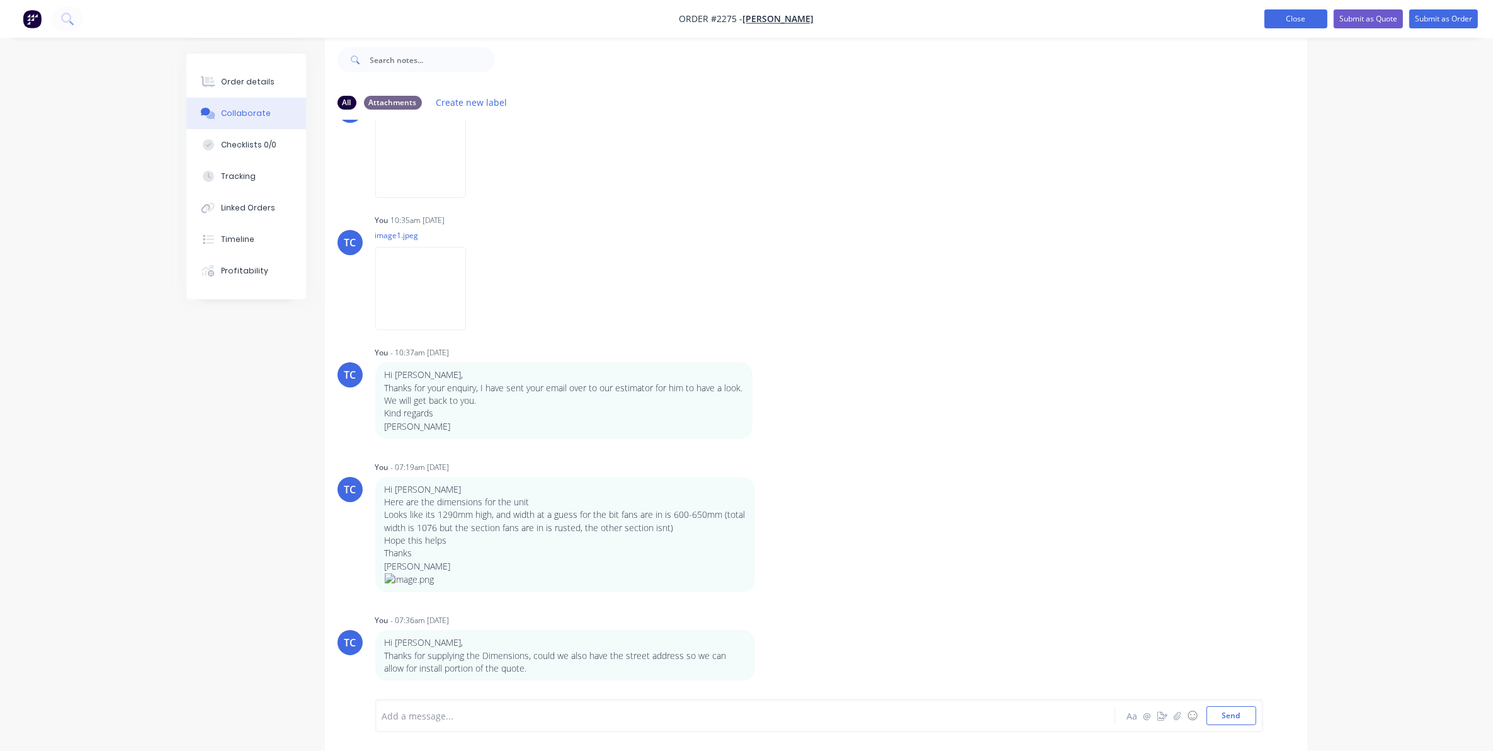
click at [1307, 18] on button "Close" at bounding box center [1295, 18] width 63 height 19
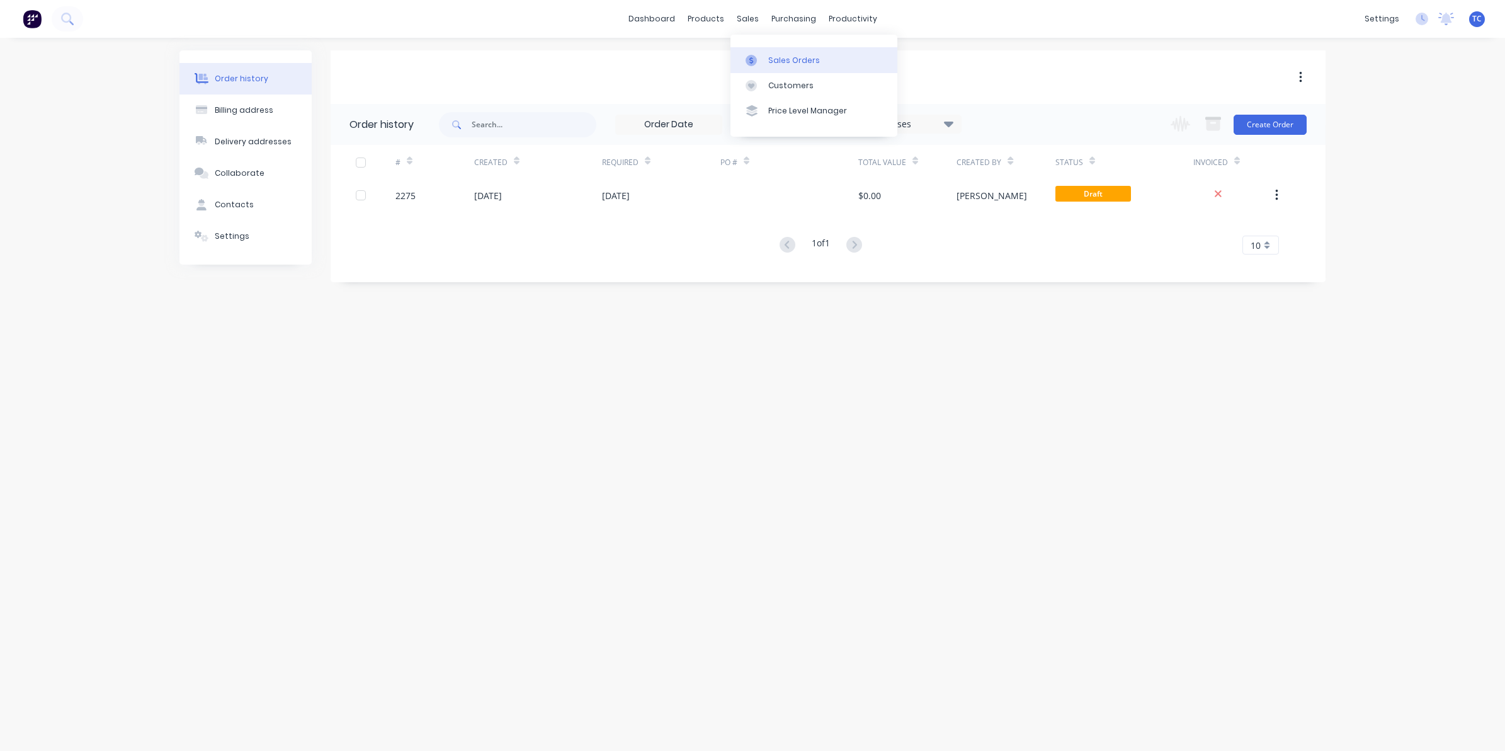
click at [773, 52] on link "Sales Orders" at bounding box center [813, 59] width 167 height 25
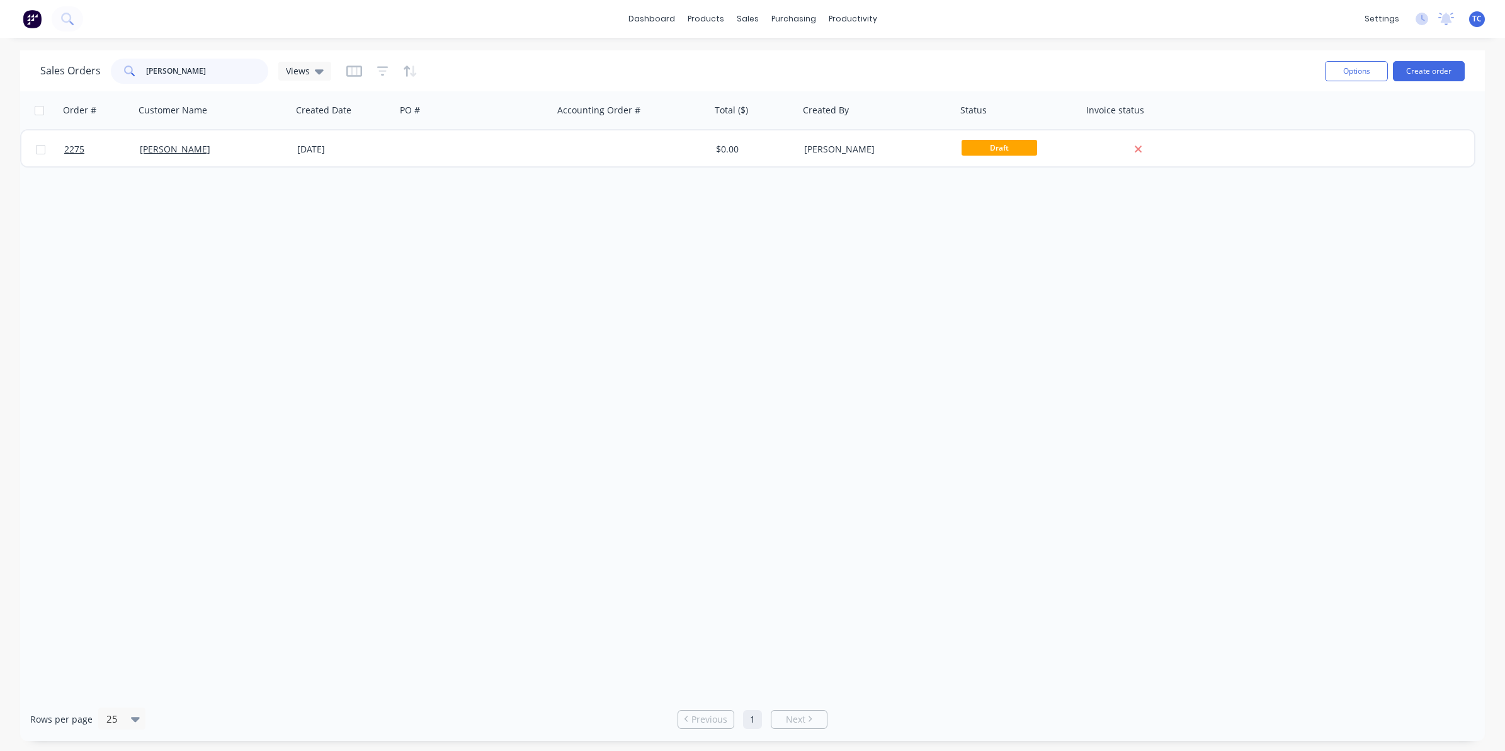
drag, startPoint x: 181, startPoint y: 70, endPoint x: 142, endPoint y: 67, distance: 39.1
click at [142, 67] on div "[PERSON_NAME]" at bounding box center [189, 71] width 157 height 25
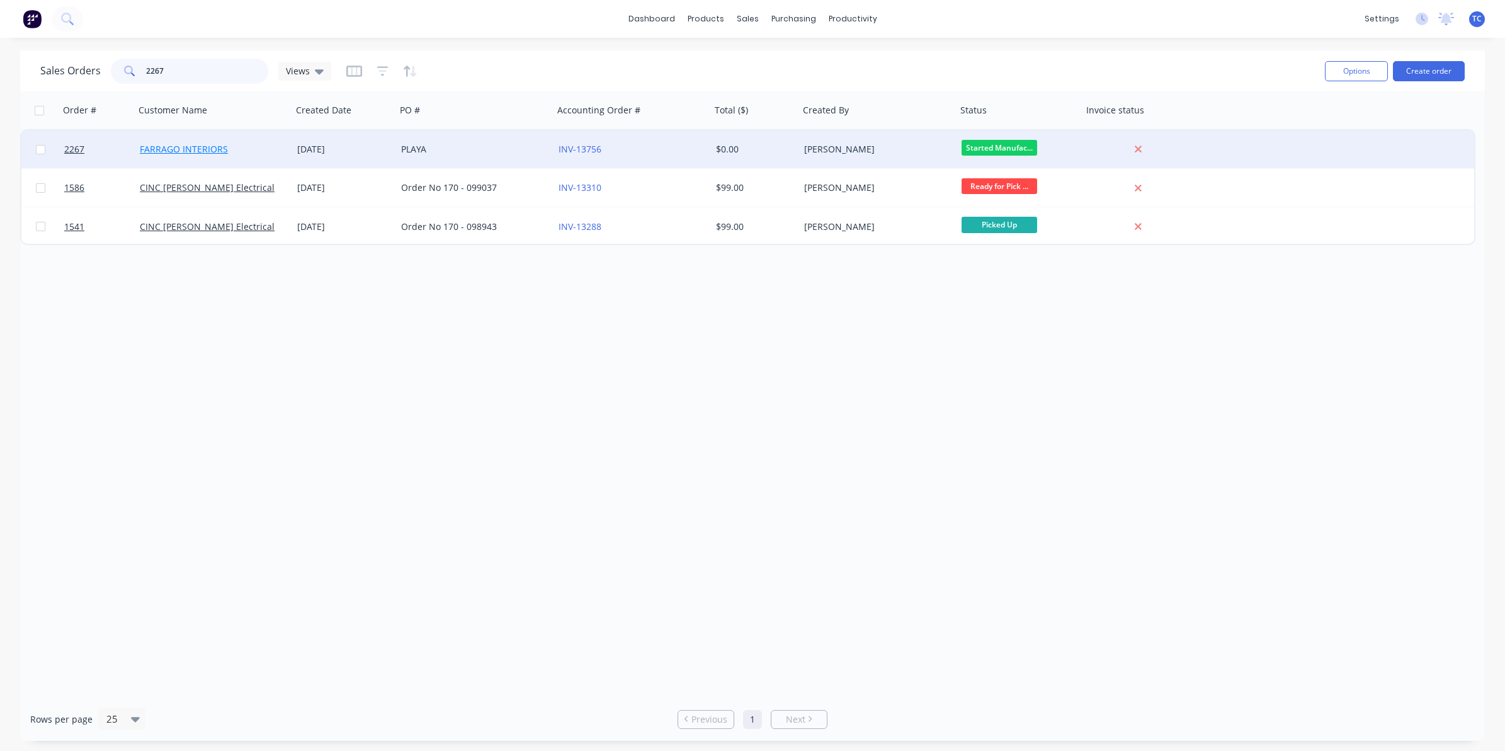
type input "2267"
click at [186, 149] on link "FARRAGO INTERIORS" at bounding box center [184, 149] width 88 height 12
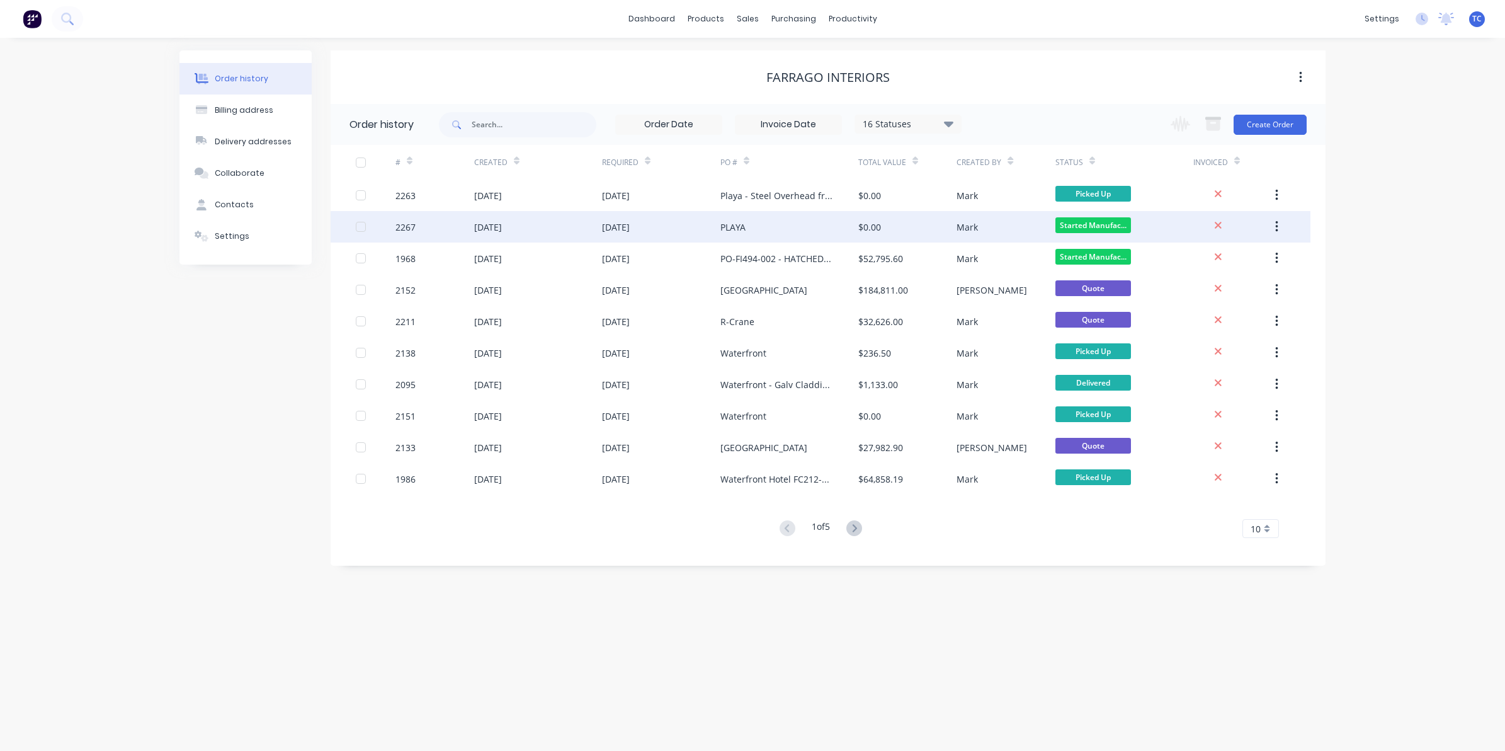
click at [524, 225] on div "[DATE]" at bounding box center [538, 226] width 128 height 31
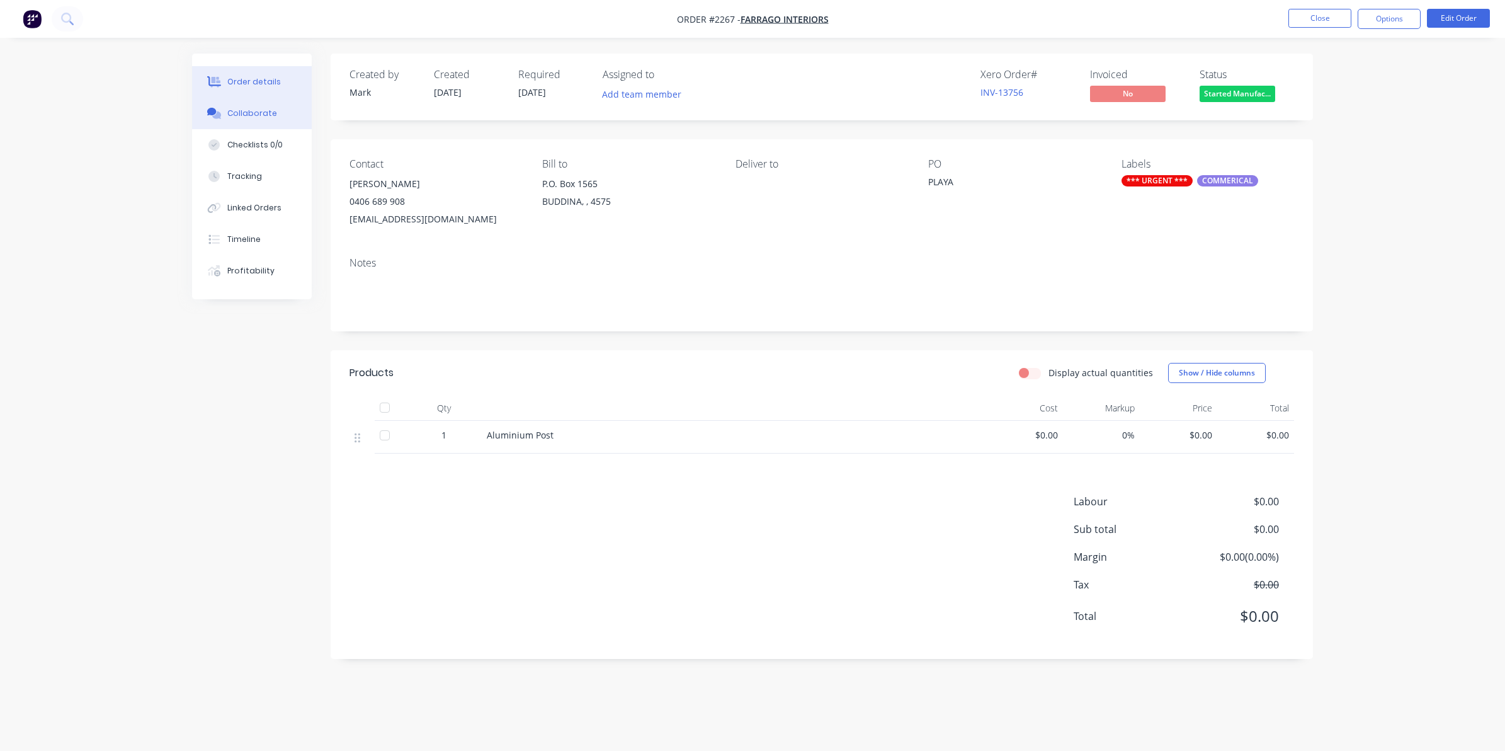
click at [259, 112] on div "Collaborate" at bounding box center [252, 113] width 50 height 11
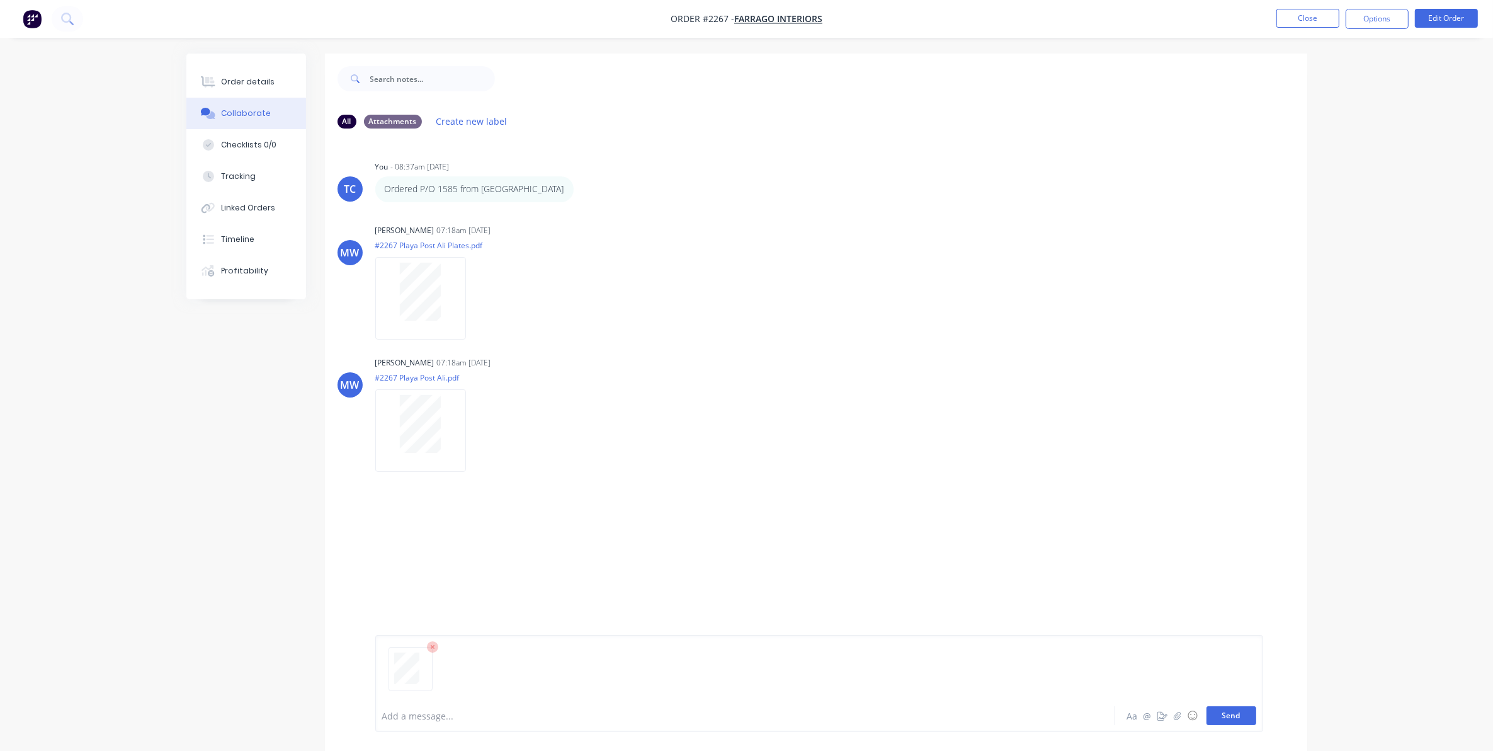
click at [1222, 713] on button "Send" at bounding box center [1232, 715] width 50 height 19
click at [1300, 14] on button "Close" at bounding box center [1307, 18] width 63 height 19
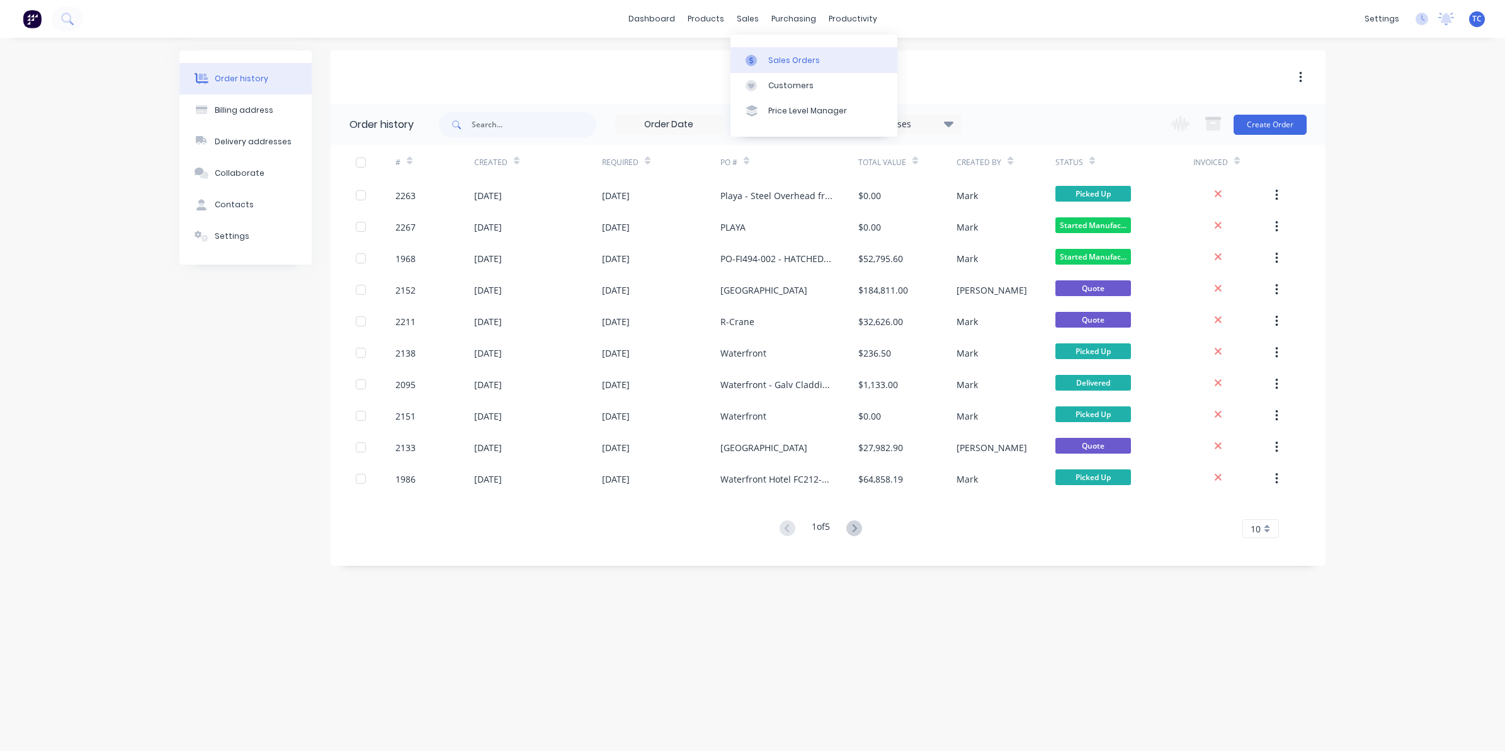
click at [779, 61] on div "Sales Orders" at bounding box center [794, 60] width 52 height 11
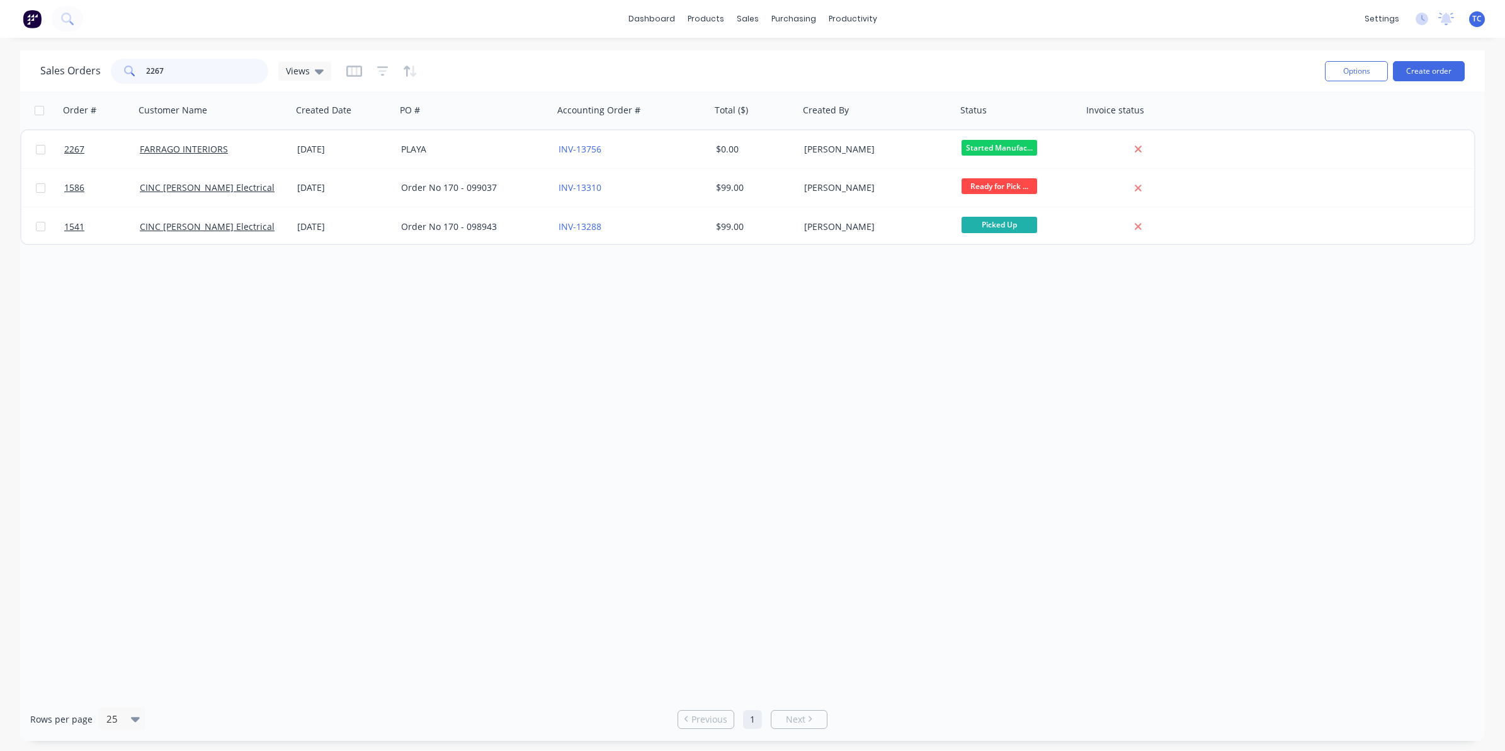
drag, startPoint x: 171, startPoint y: 67, endPoint x: 139, endPoint y: 65, distance: 32.2
click at [139, 65] on div "2267" at bounding box center [189, 71] width 157 height 25
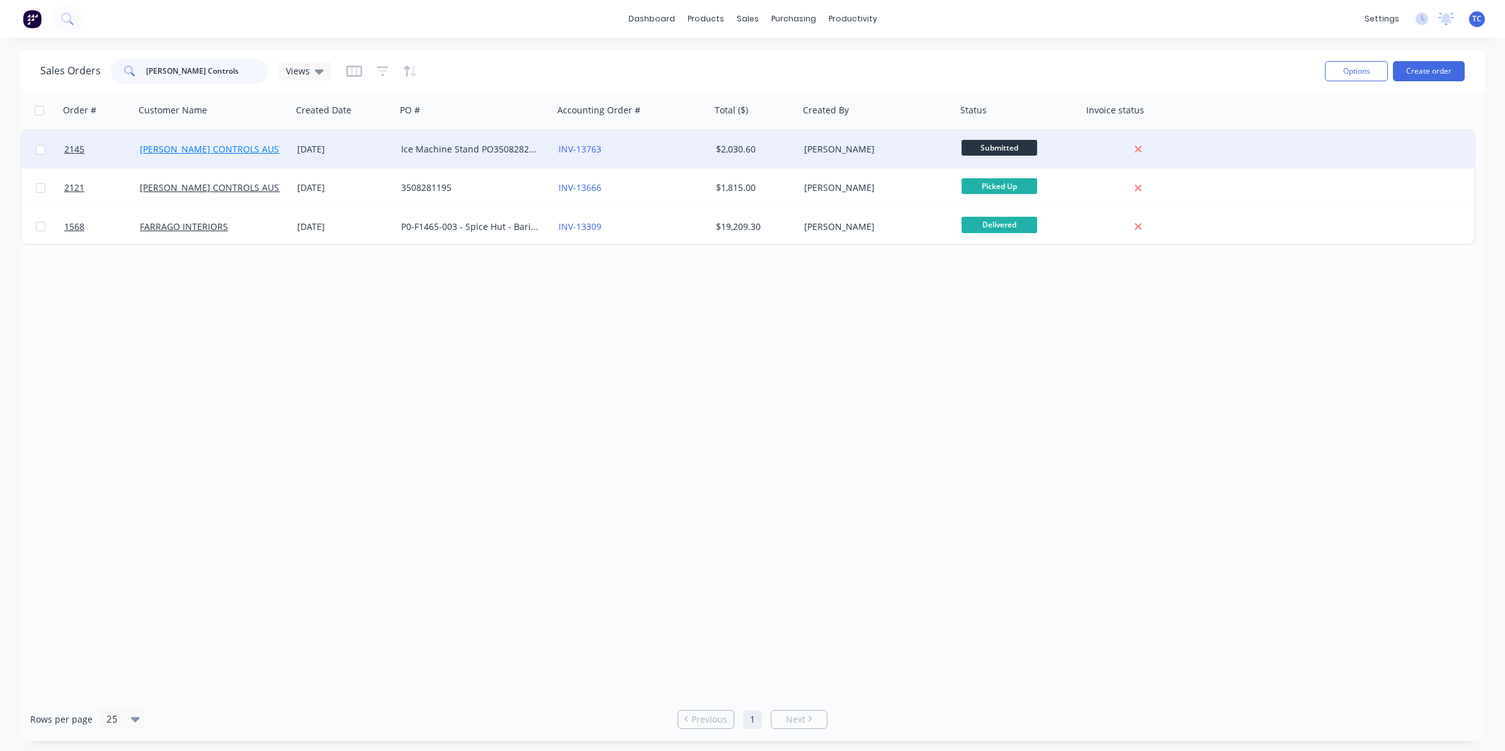
type input "[PERSON_NAME] Controls"
click at [242, 145] on link "[PERSON_NAME] CONTROLS AUSTRALIA PTY. LTD." at bounding box center [244, 149] width 209 height 12
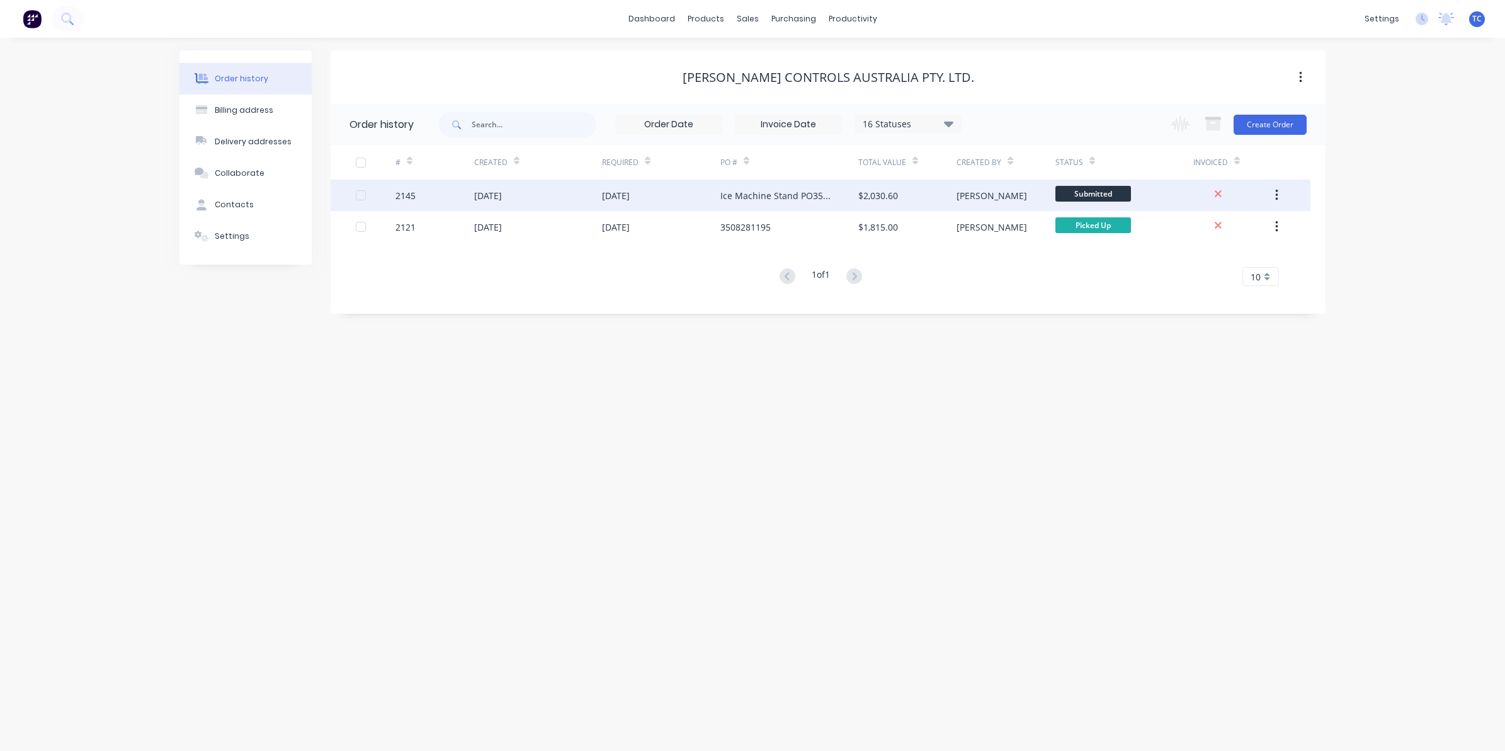
click at [553, 194] on div "[DATE]" at bounding box center [538, 194] width 128 height 31
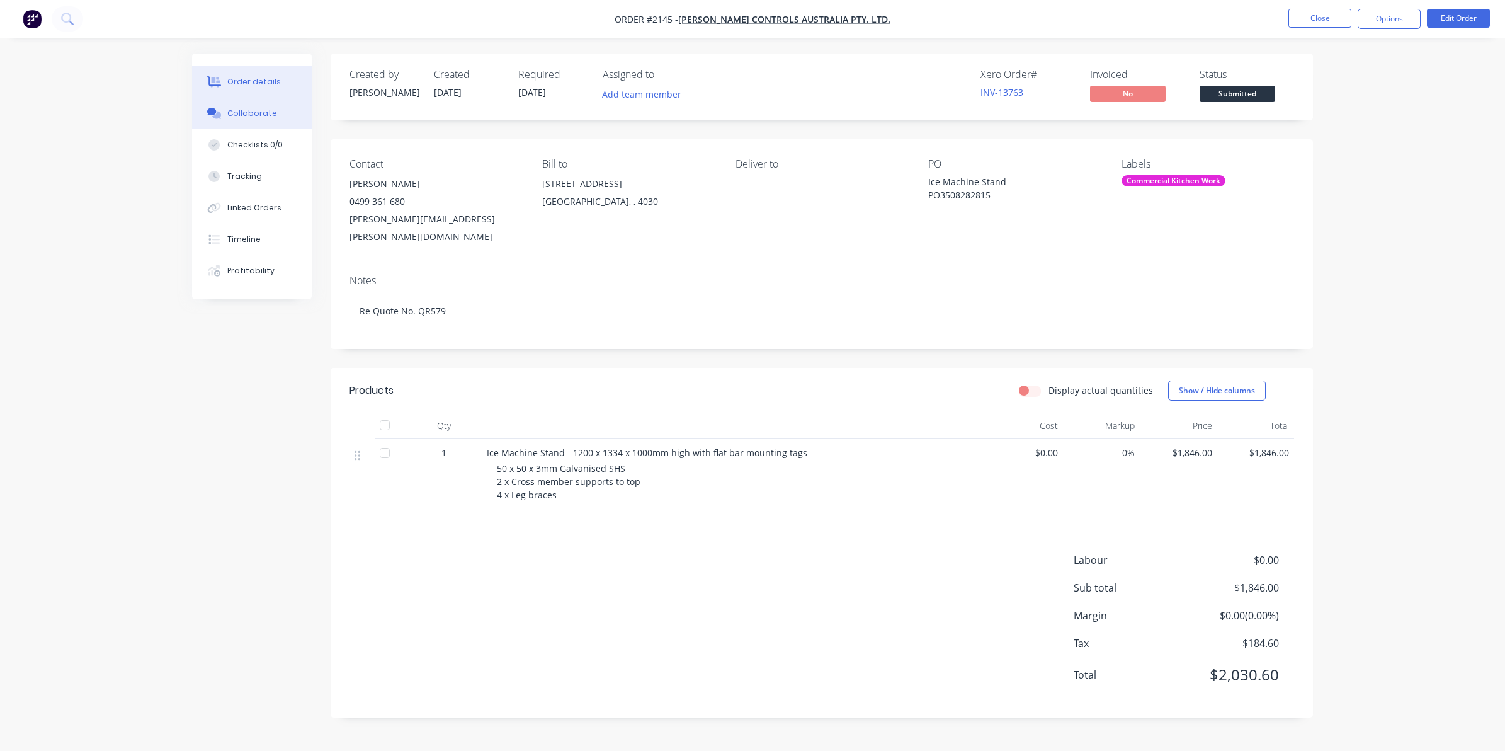
click at [247, 111] on div "Collaborate" at bounding box center [252, 113] width 50 height 11
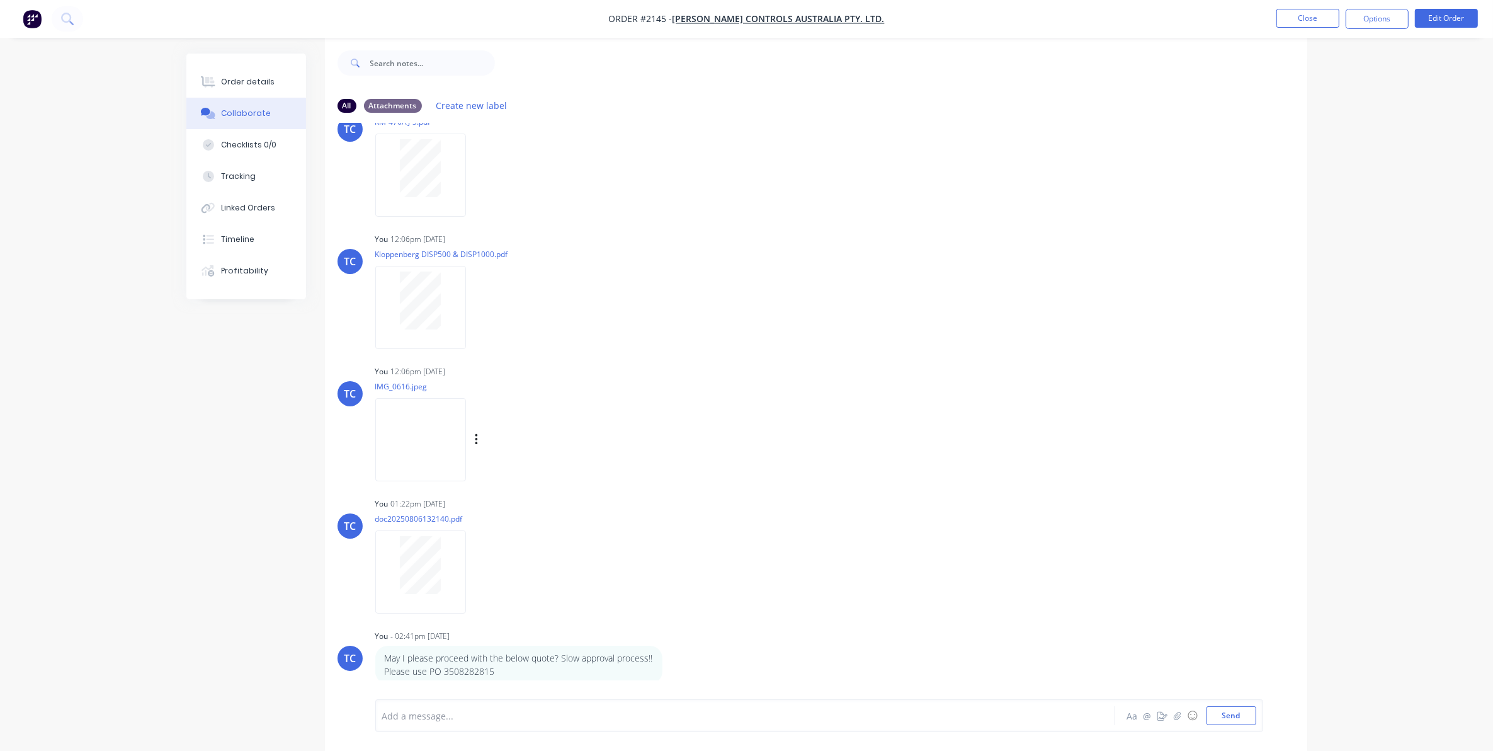
scroll to position [20, 0]
click at [666, 715] on div at bounding box center [710, 715] width 655 height 13
click at [1220, 713] on button "Send" at bounding box center [1232, 715] width 50 height 19
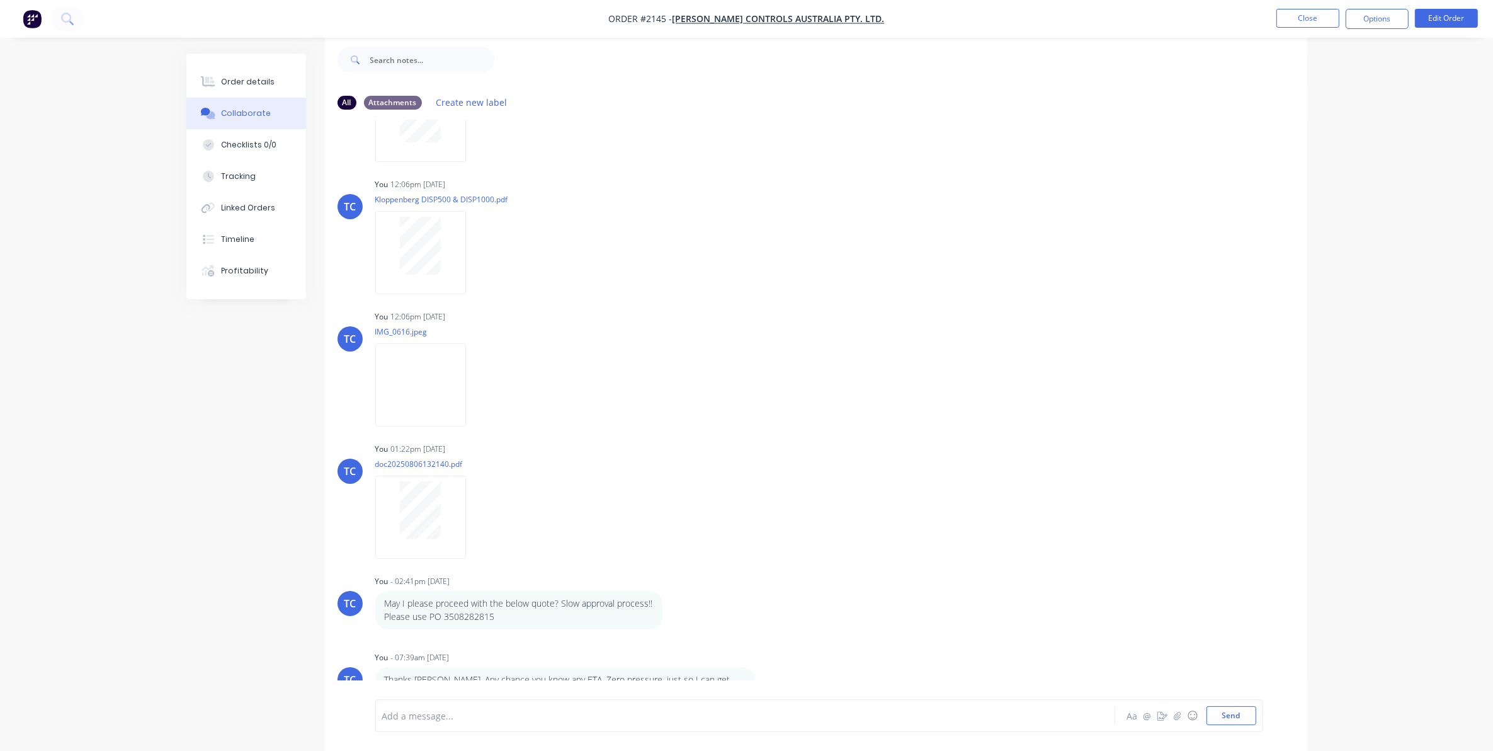
scroll to position [120, 0]
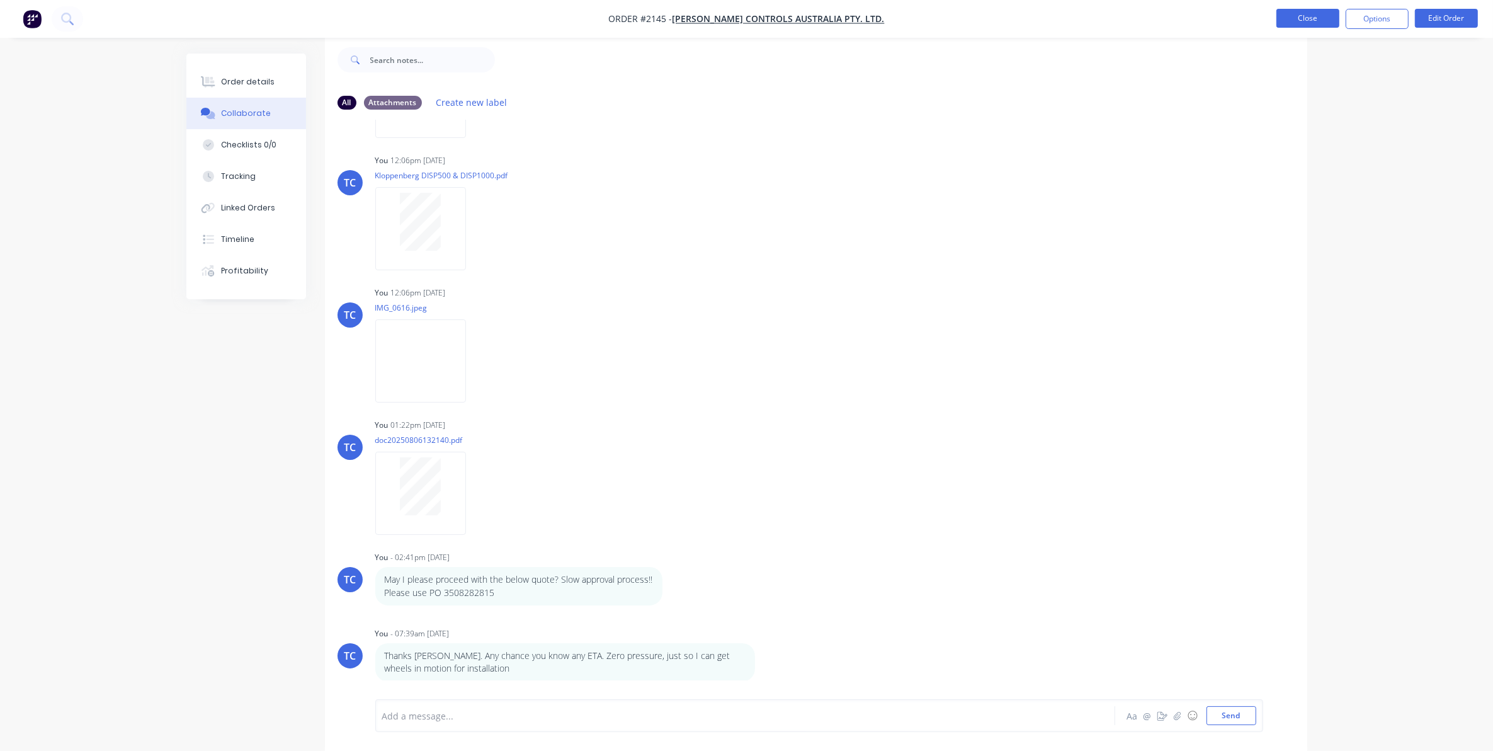
click at [1302, 11] on button "Close" at bounding box center [1307, 18] width 63 height 19
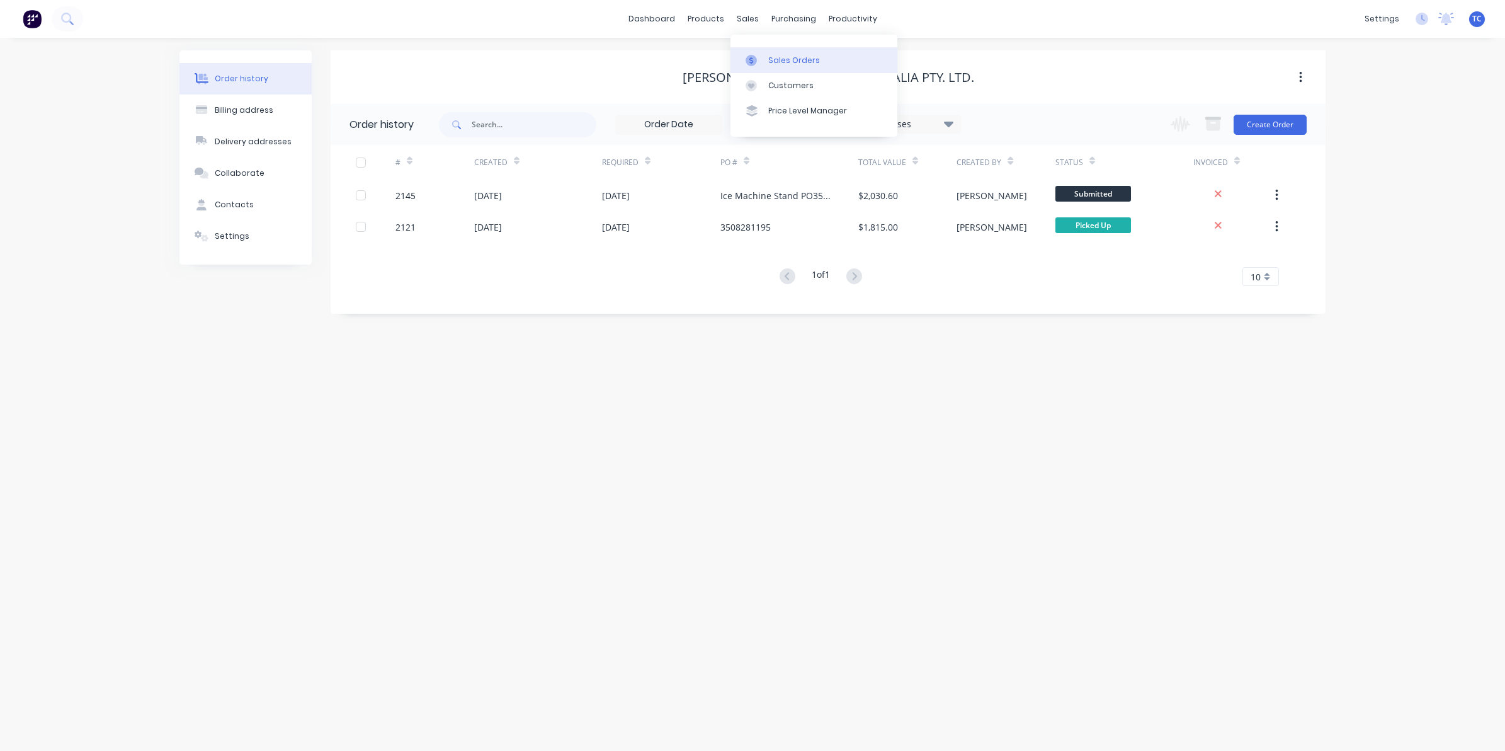
click at [781, 57] on div "Sales Orders" at bounding box center [794, 60] width 52 height 11
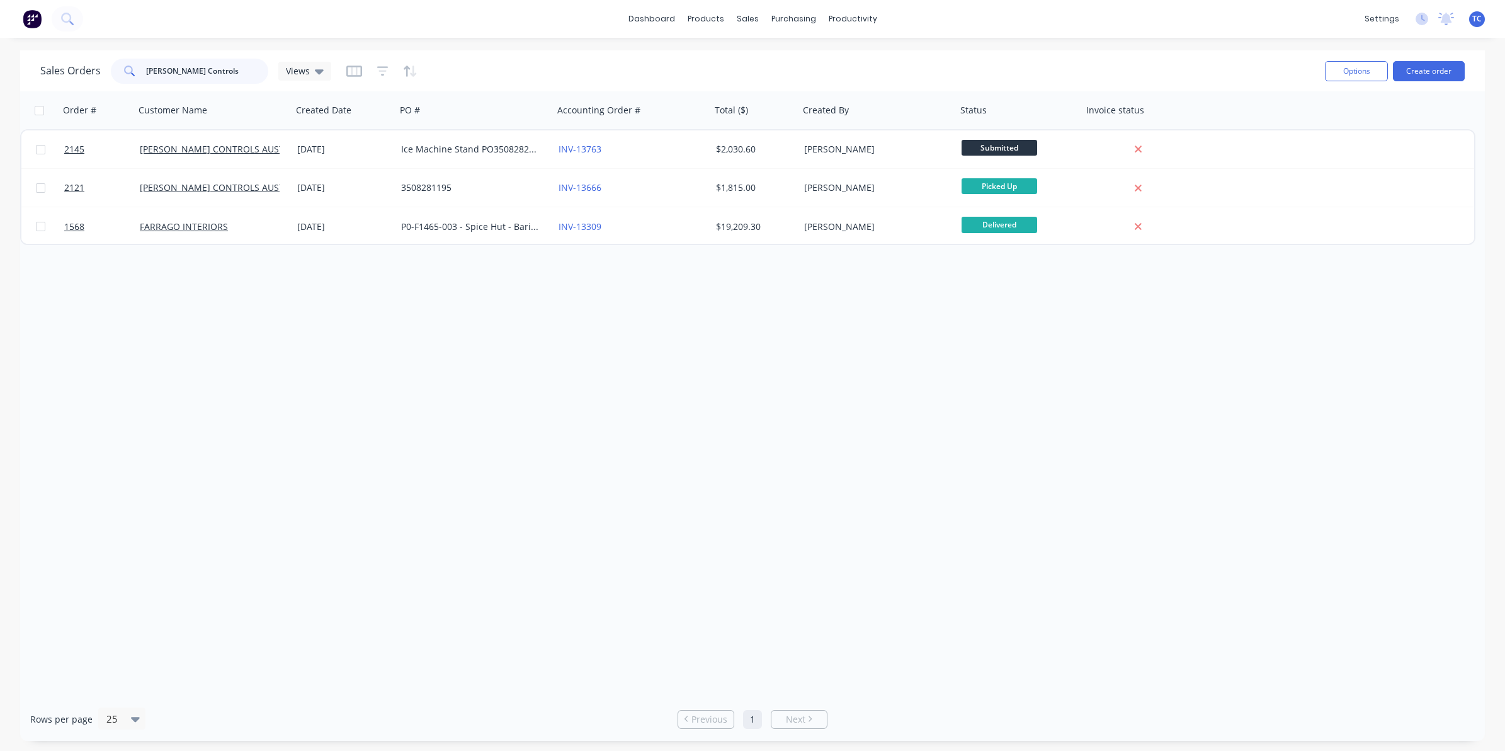
drag, startPoint x: 209, startPoint y: 71, endPoint x: 142, endPoint y: 65, distance: 67.0
click at [143, 65] on div "[PERSON_NAME] Controls" at bounding box center [189, 71] width 157 height 25
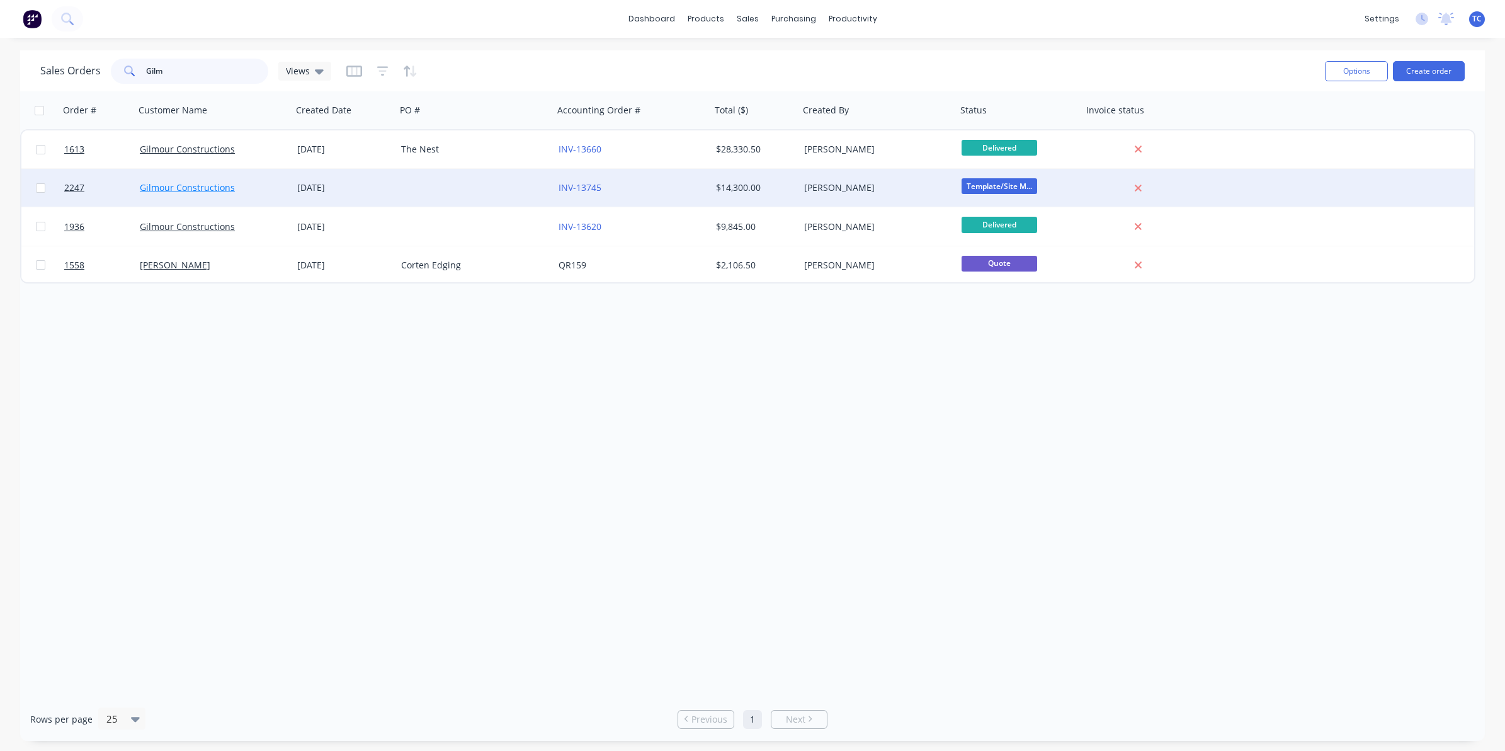
type input "Gilm"
click at [216, 186] on link "Gilmour Constructions" at bounding box center [187, 187] width 95 height 12
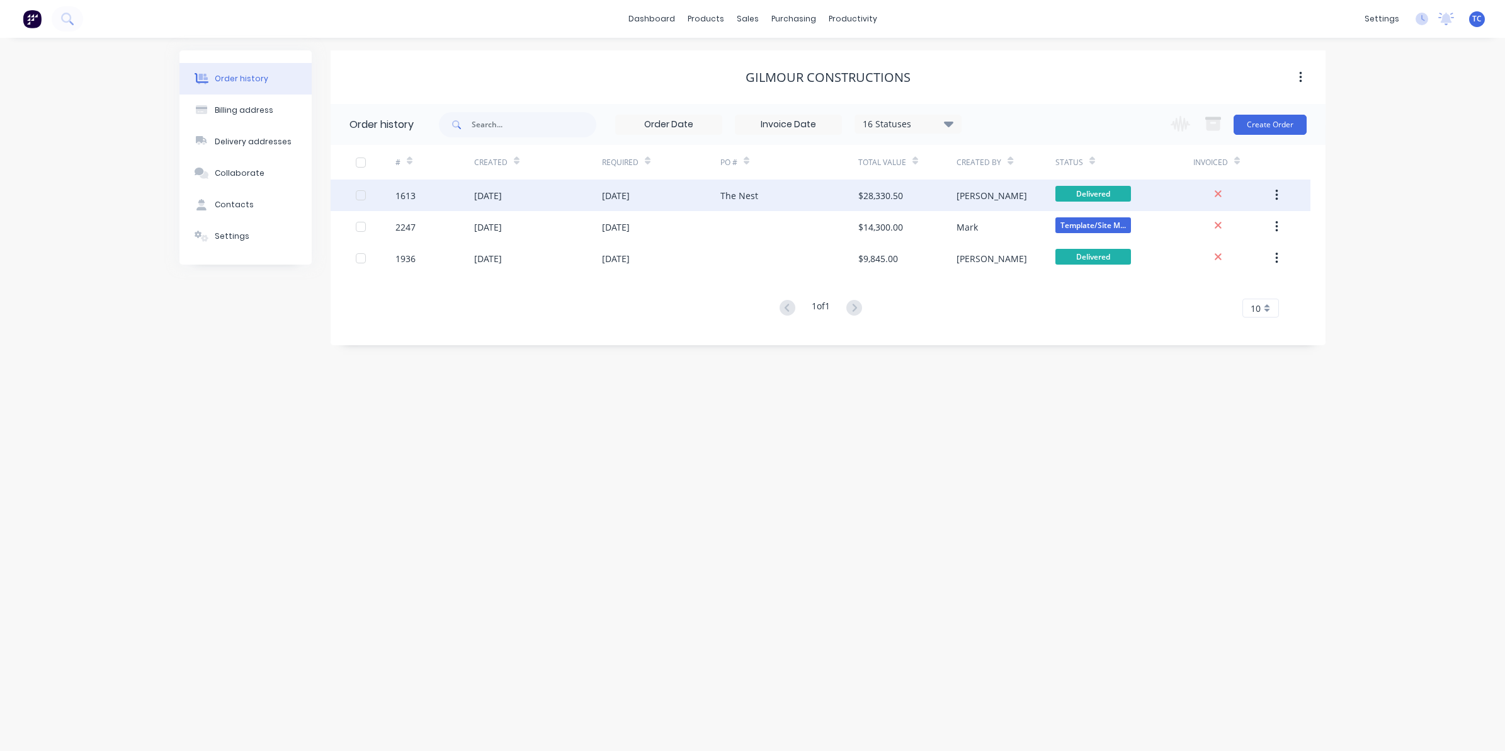
click at [501, 194] on div "[DATE]" at bounding box center [488, 195] width 28 height 13
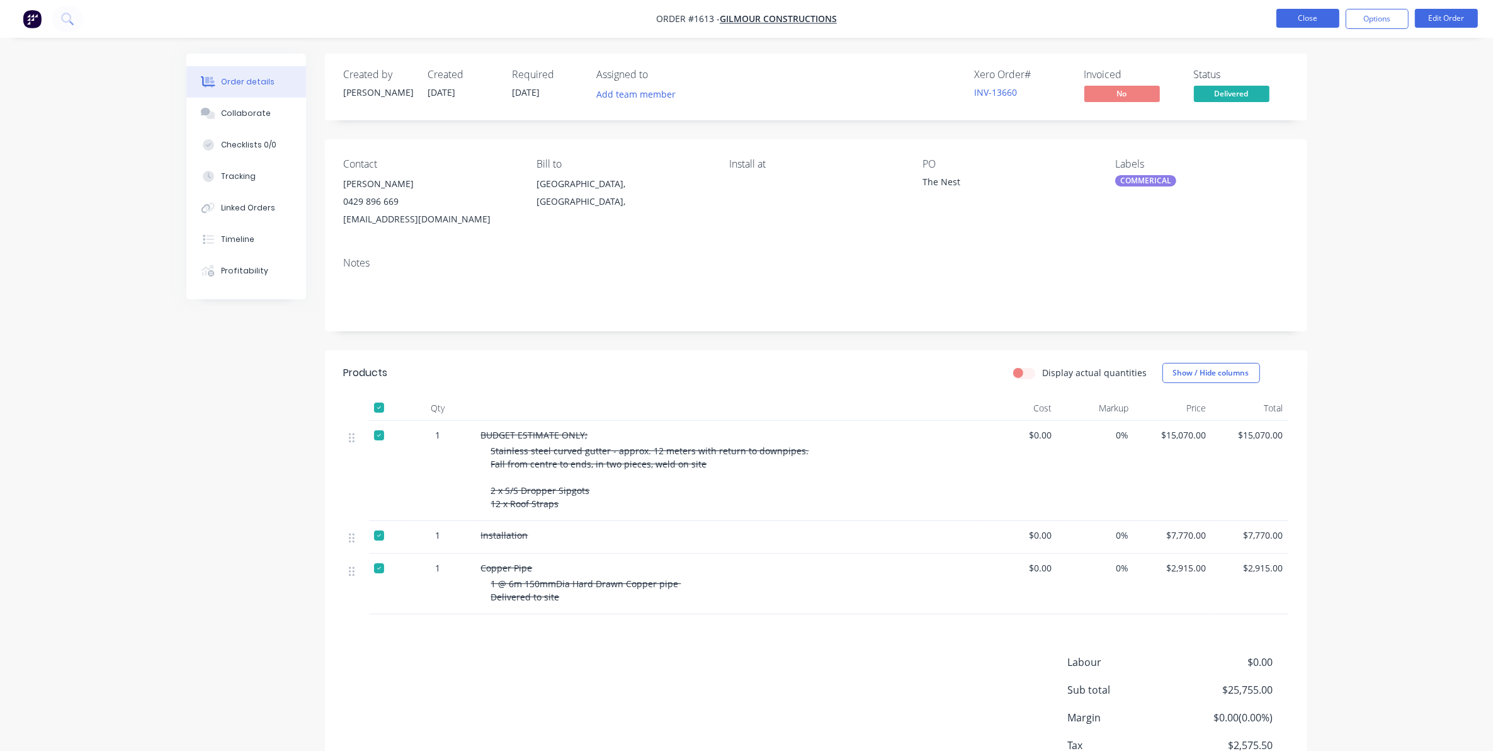
click at [1290, 14] on button "Close" at bounding box center [1307, 18] width 63 height 19
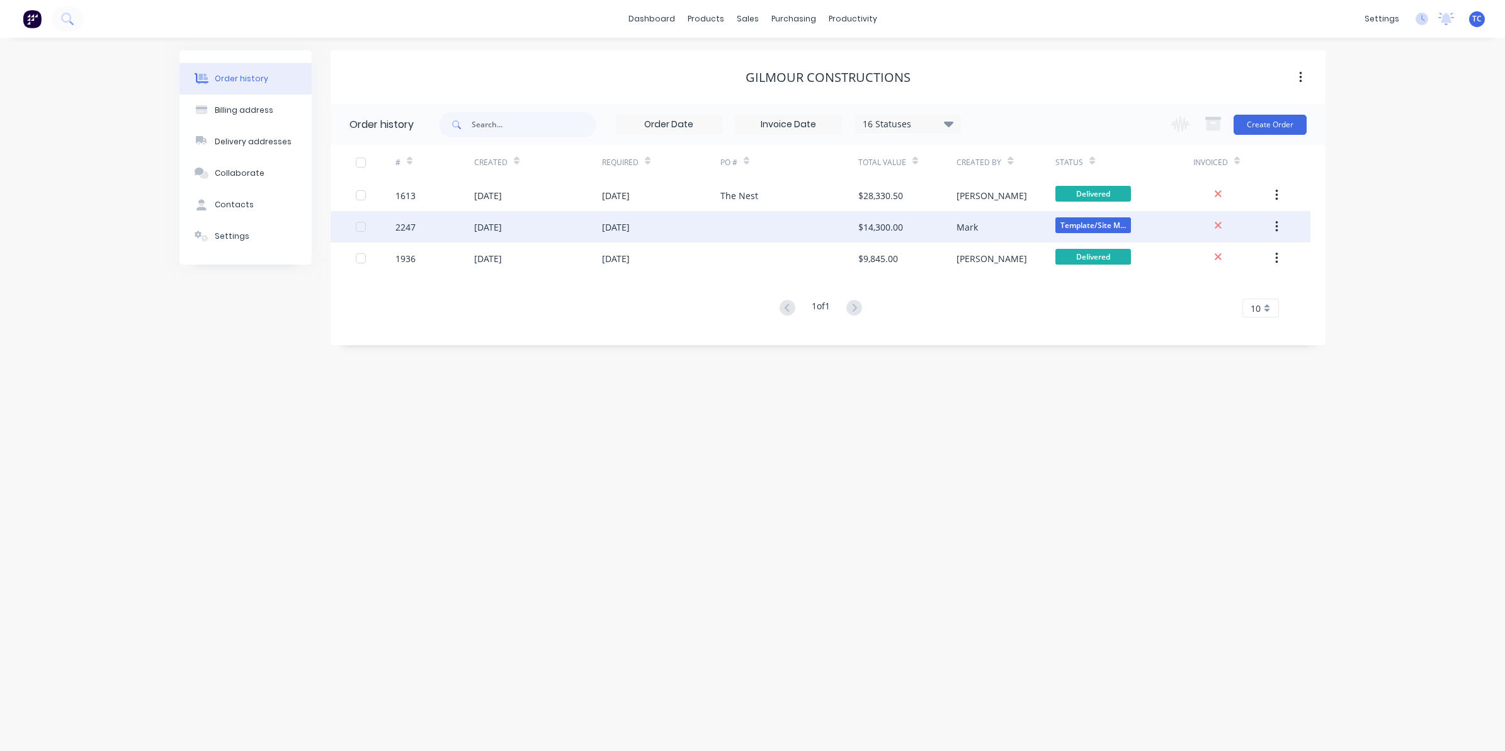
click at [502, 227] on div "[DATE]" at bounding box center [488, 226] width 28 height 13
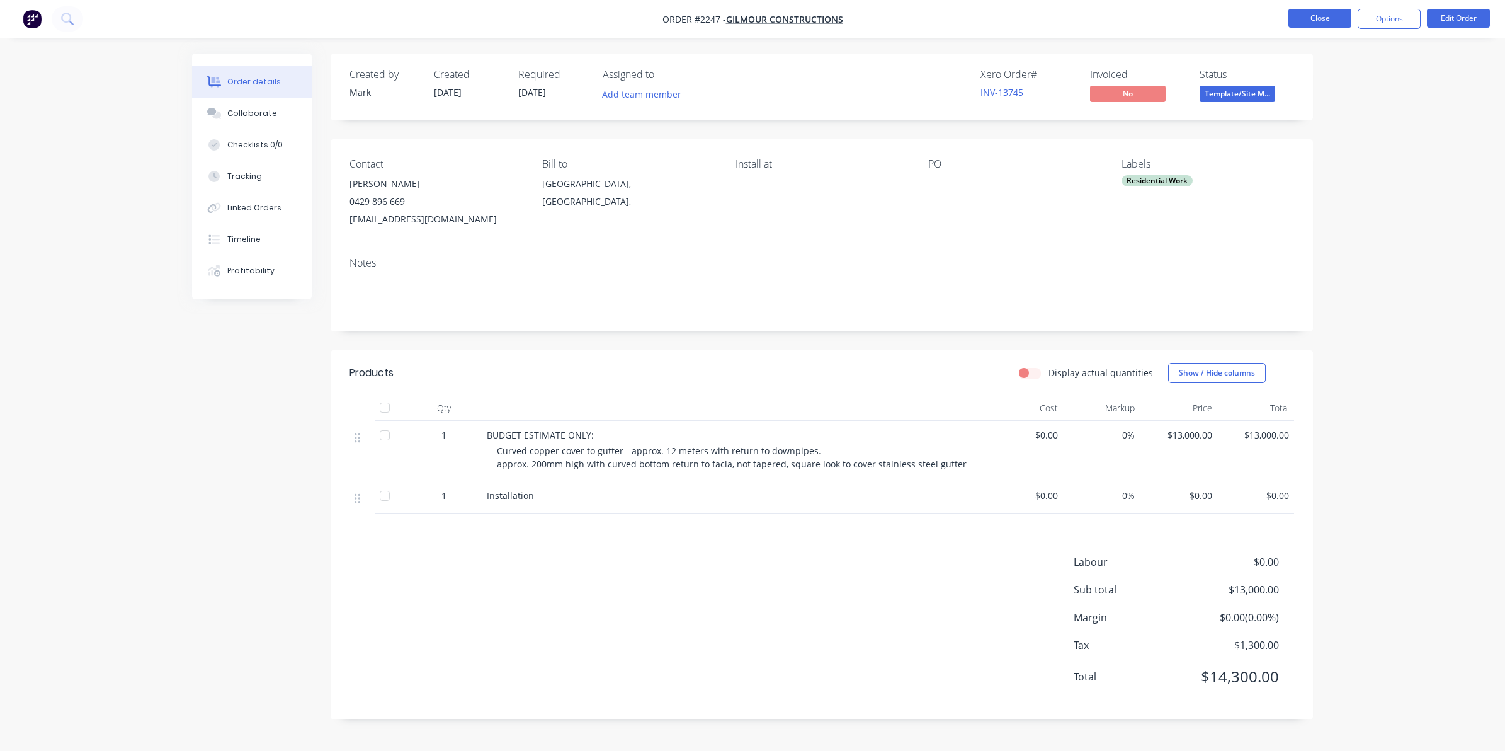
click at [1315, 18] on button "Close" at bounding box center [1319, 18] width 63 height 19
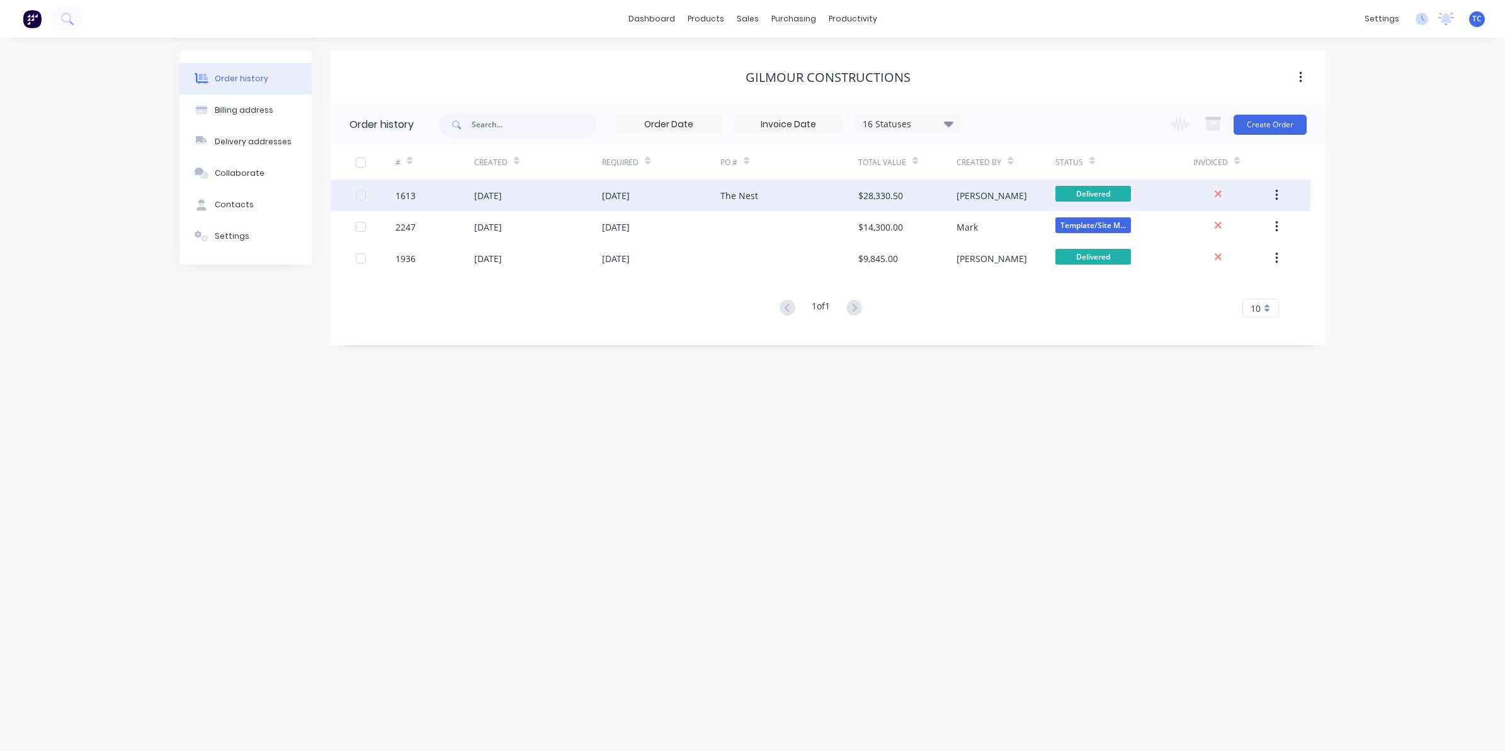
click at [502, 193] on div "[DATE]" at bounding box center [488, 195] width 28 height 13
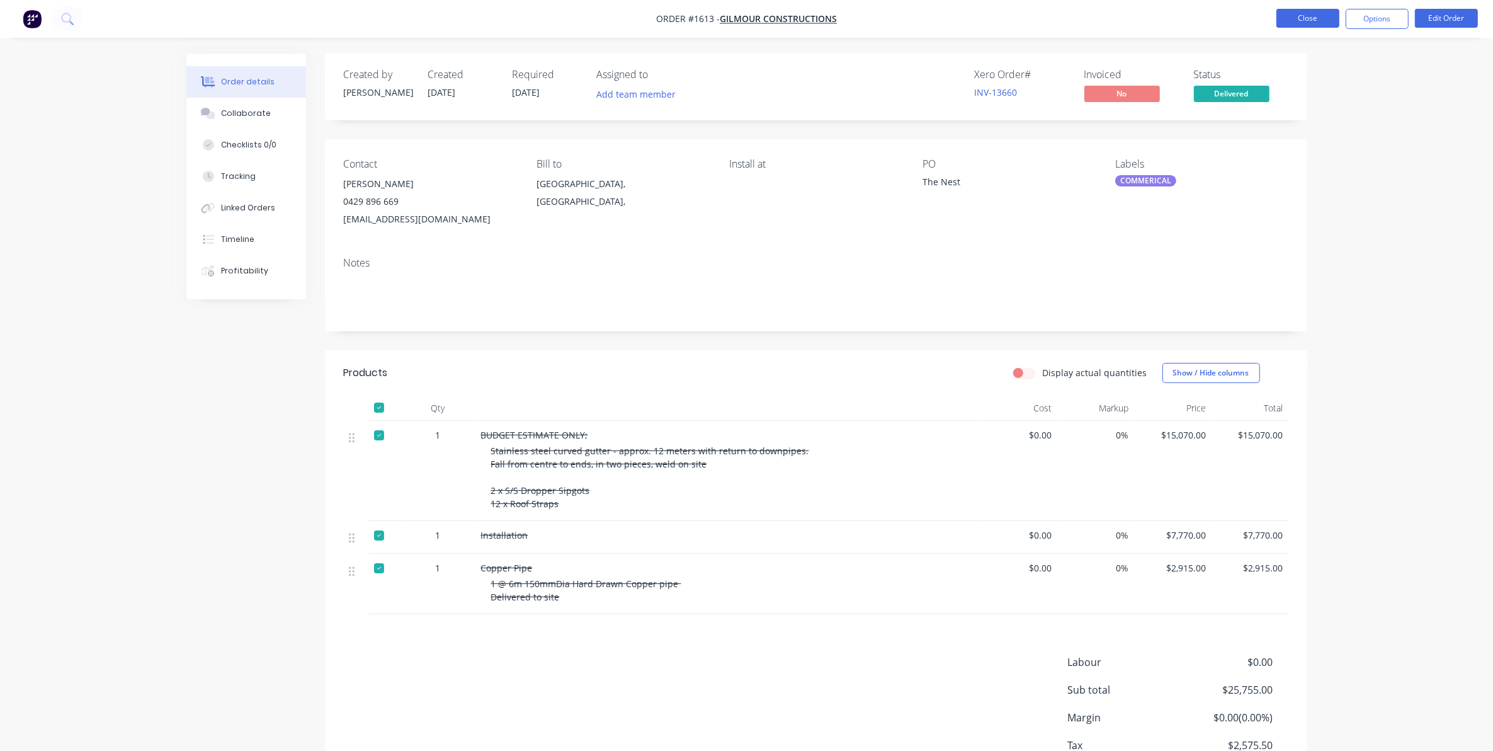
click at [1307, 16] on button "Close" at bounding box center [1307, 18] width 63 height 19
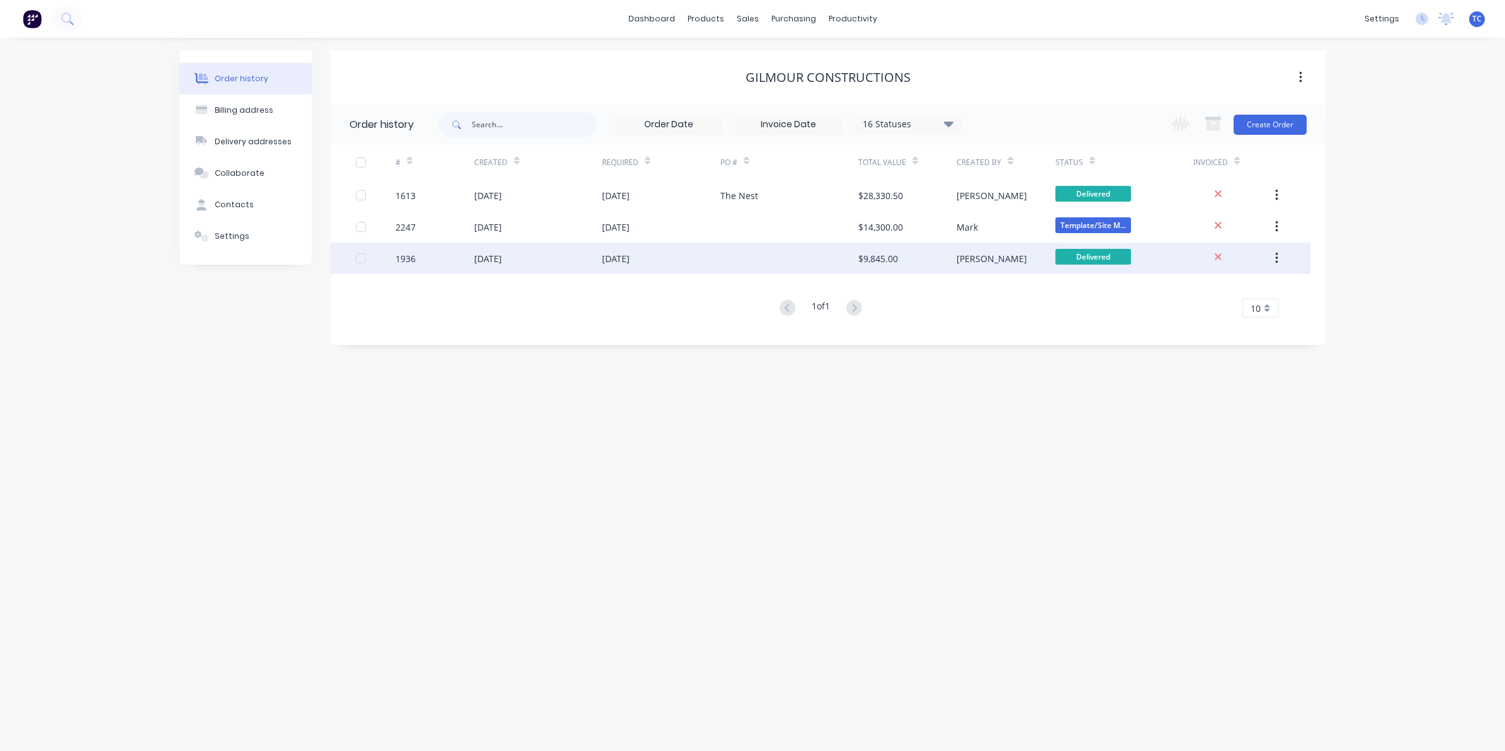
click at [496, 257] on div "[DATE]" at bounding box center [488, 258] width 28 height 13
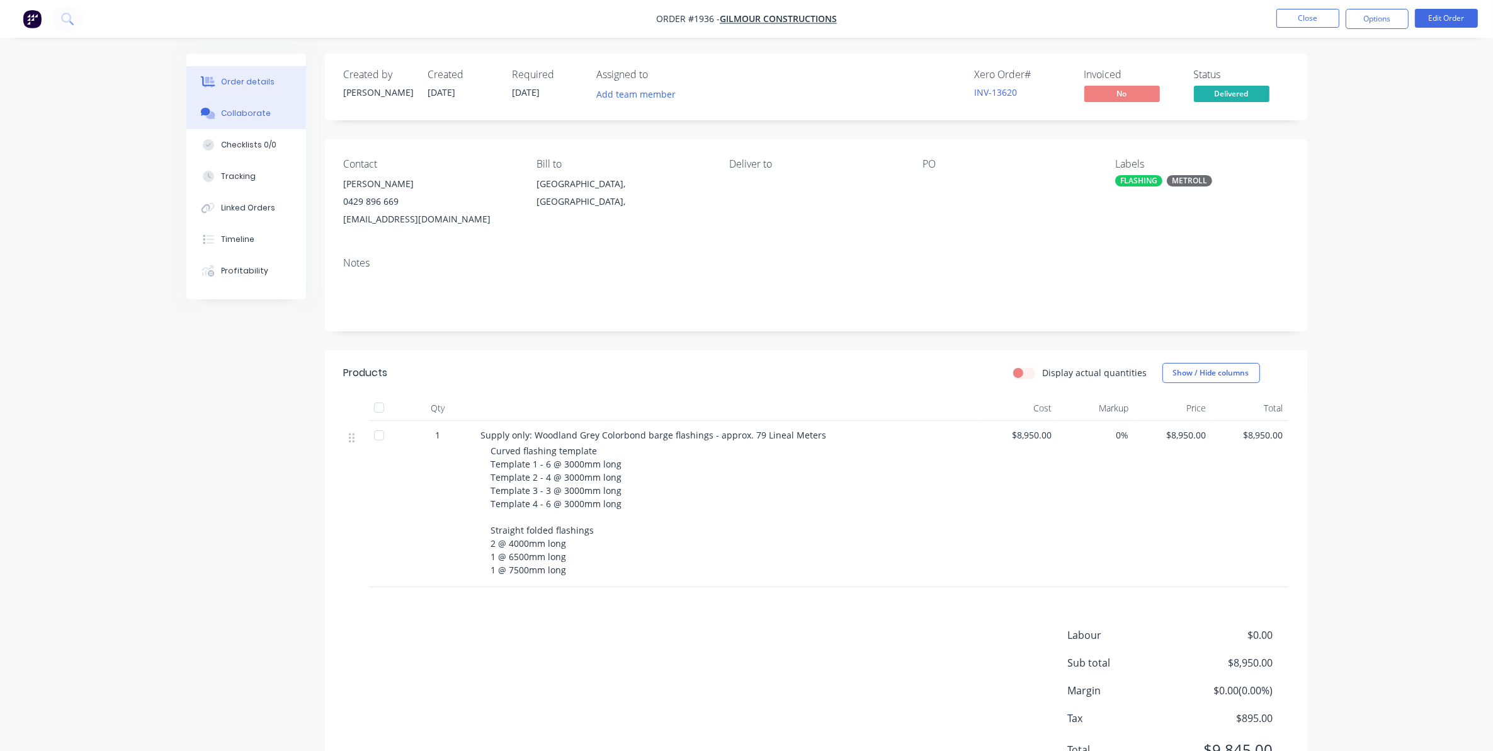
click at [239, 109] on div "Collaborate" at bounding box center [246, 113] width 50 height 11
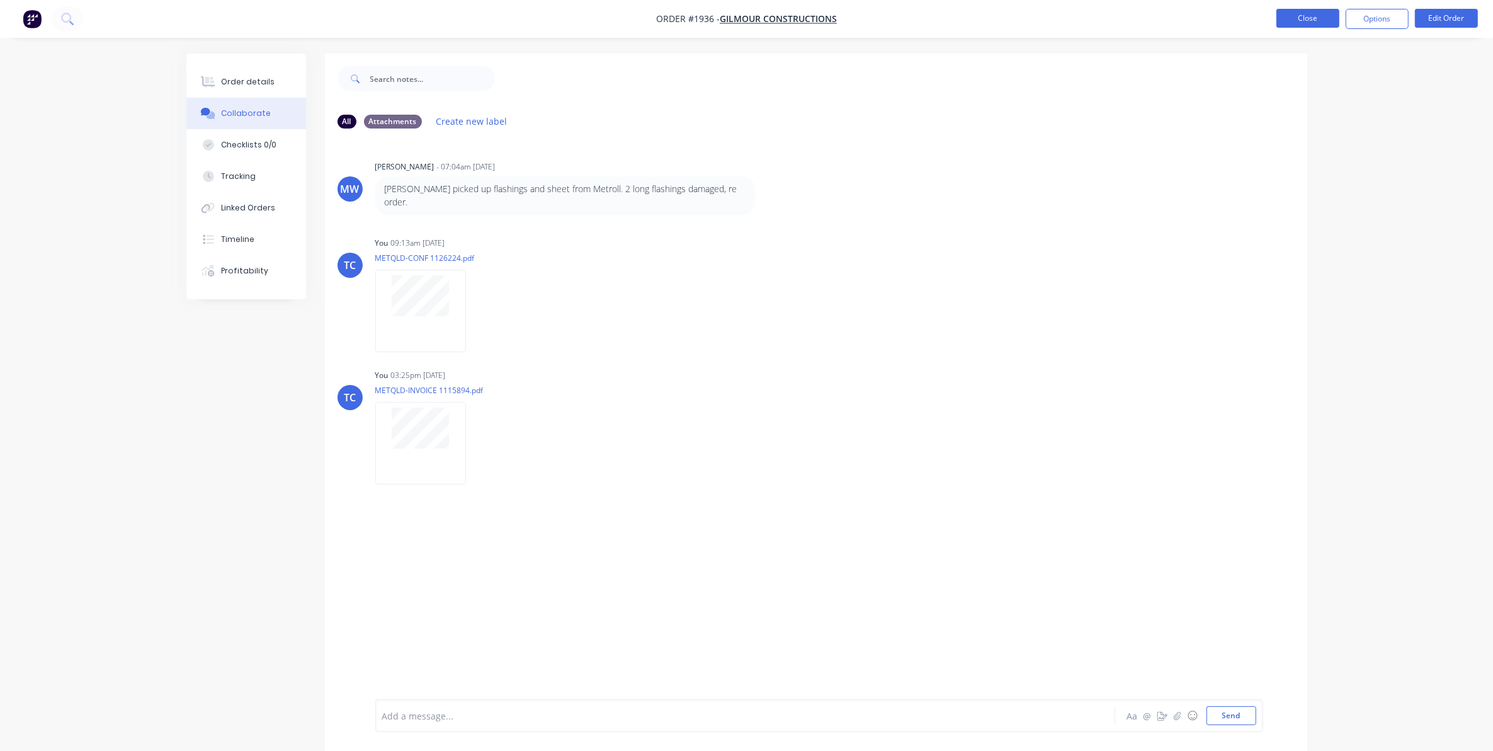
click at [1305, 11] on button "Close" at bounding box center [1307, 18] width 63 height 19
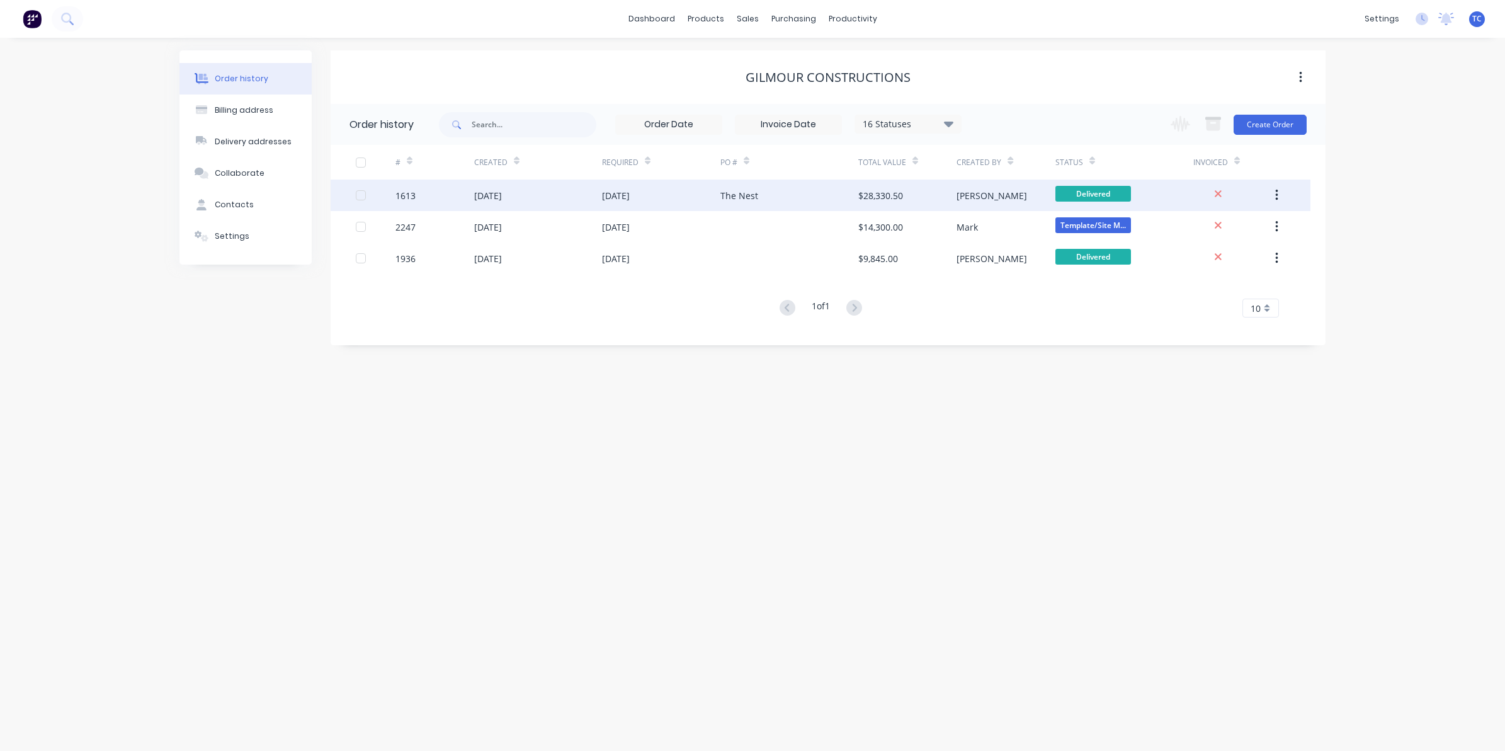
click at [502, 194] on div "[DATE]" at bounding box center [488, 195] width 28 height 13
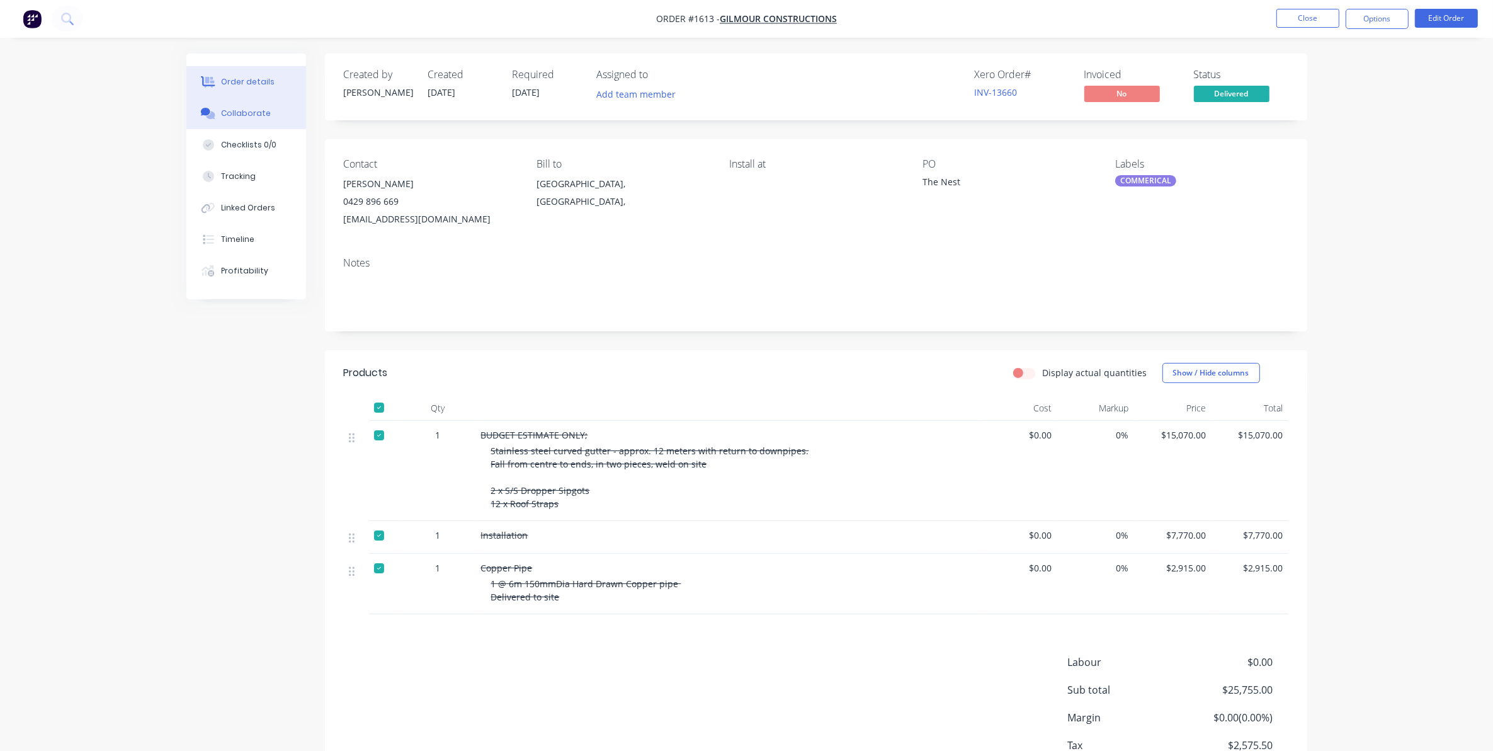
click at [247, 111] on div "Collaborate" at bounding box center [246, 113] width 50 height 11
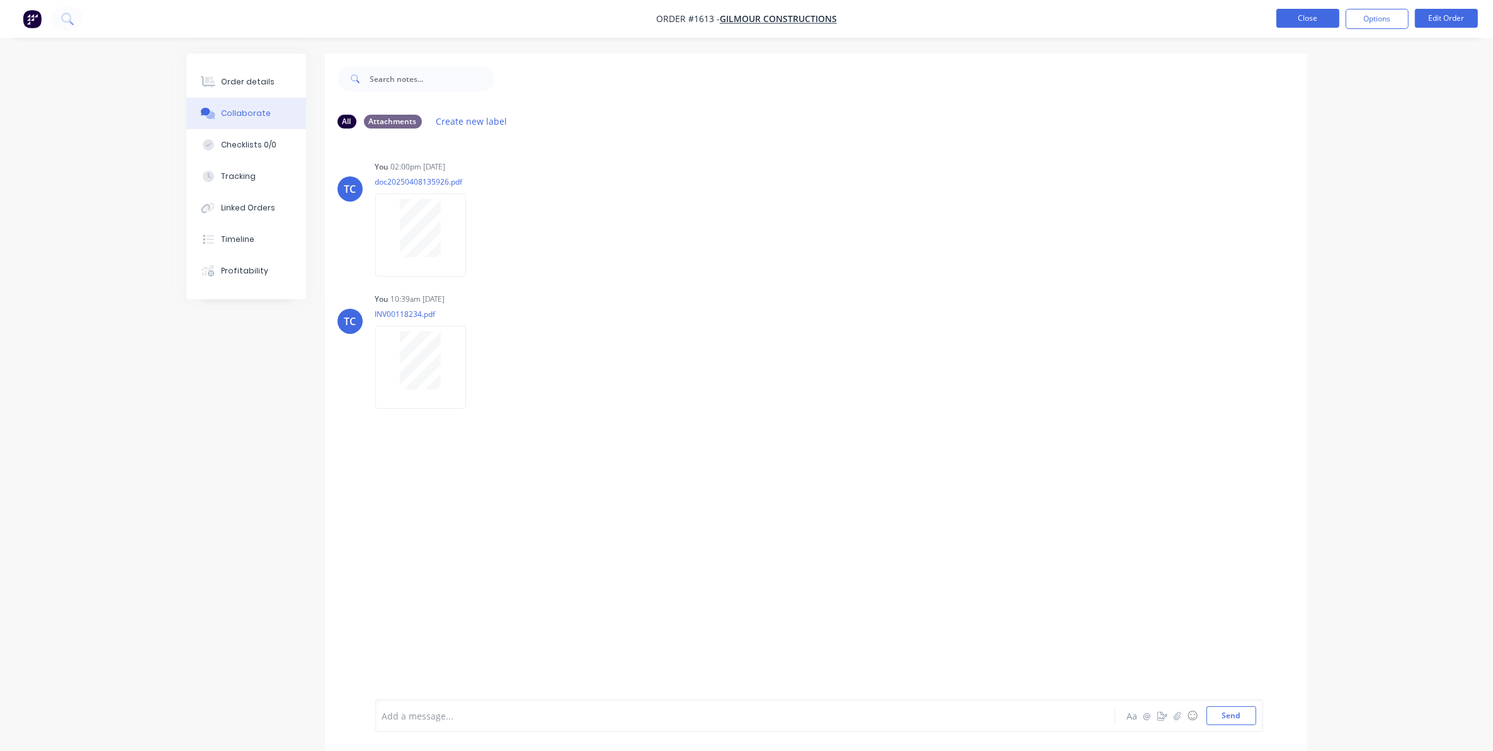
click at [1305, 16] on button "Close" at bounding box center [1307, 18] width 63 height 19
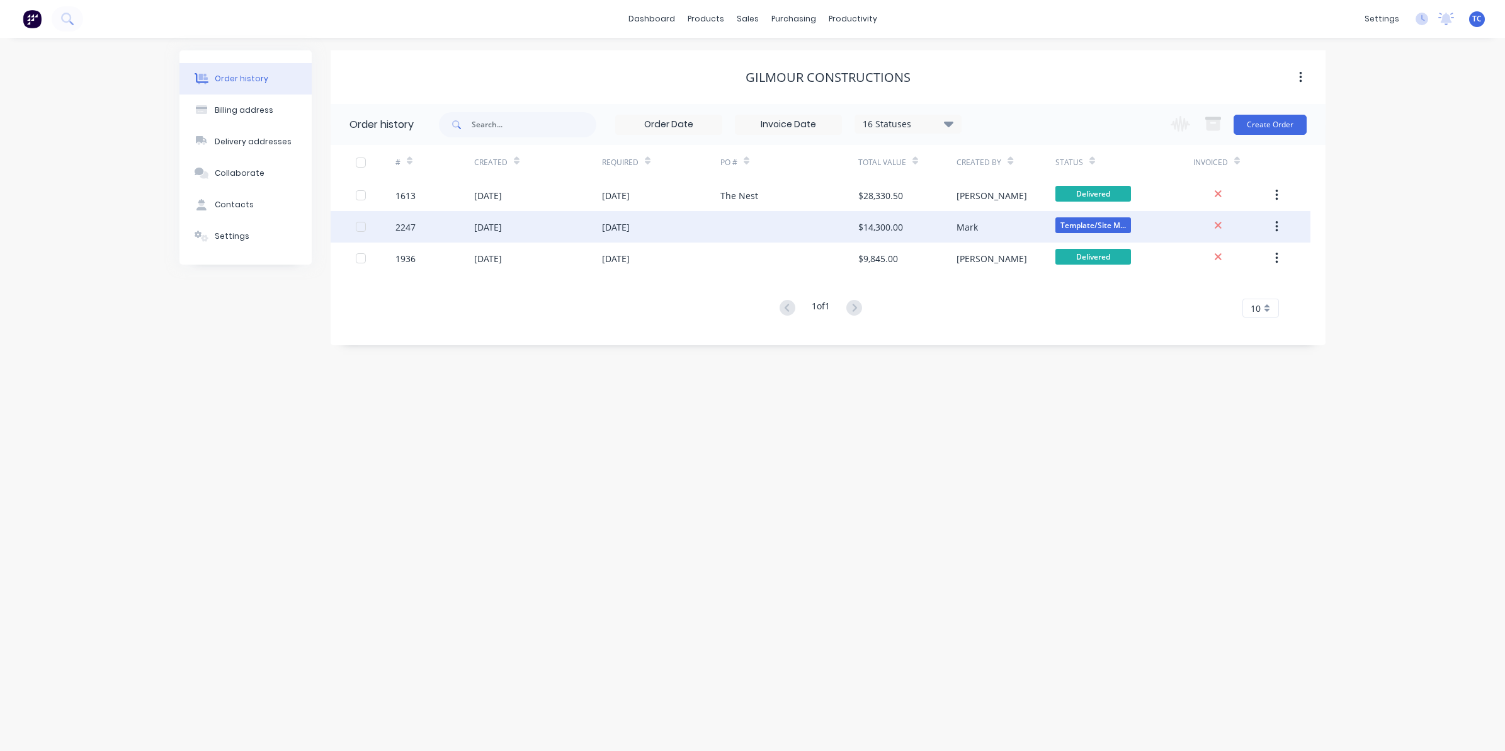
click at [502, 227] on div "[DATE]" at bounding box center [488, 226] width 28 height 13
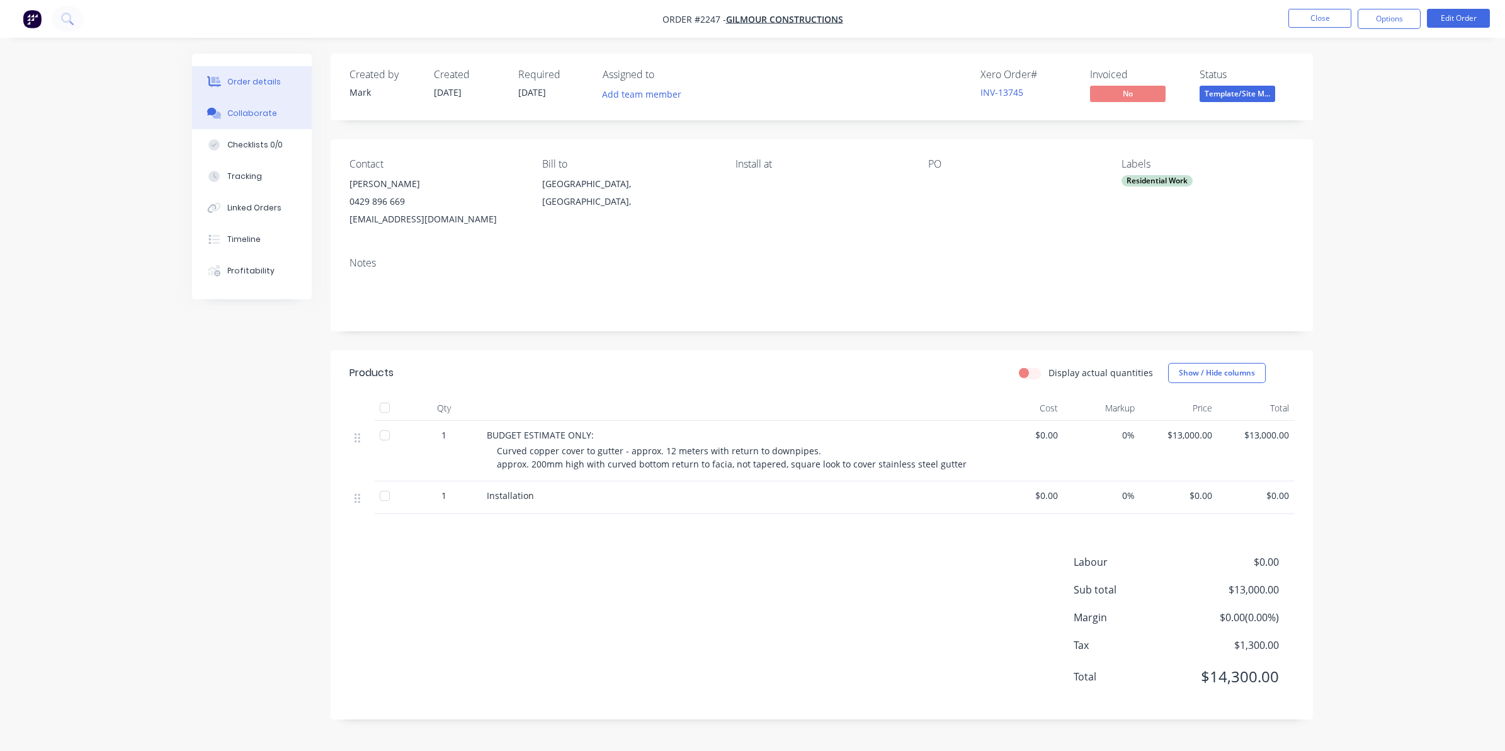
click at [246, 111] on div "Collaborate" at bounding box center [252, 113] width 50 height 11
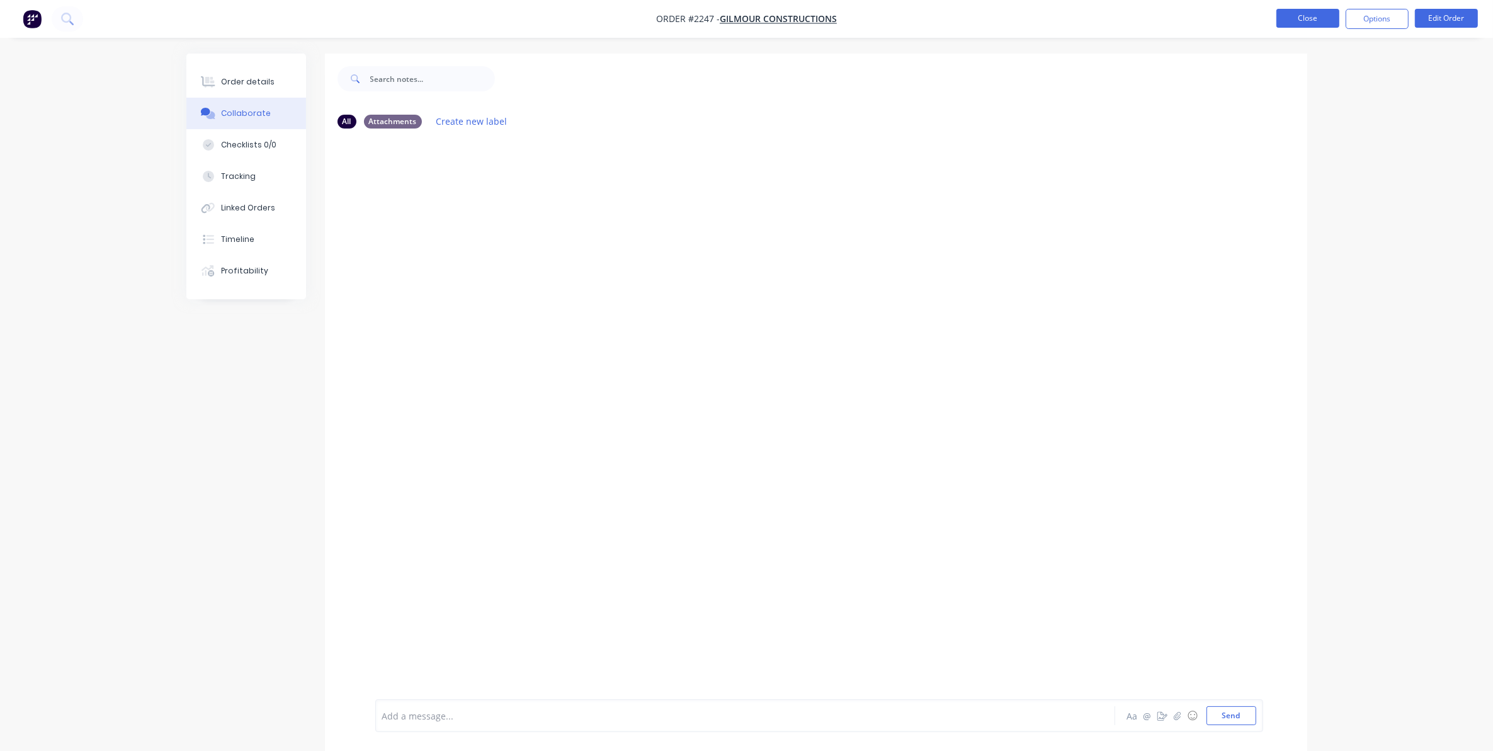
click at [1308, 11] on button "Close" at bounding box center [1307, 18] width 63 height 19
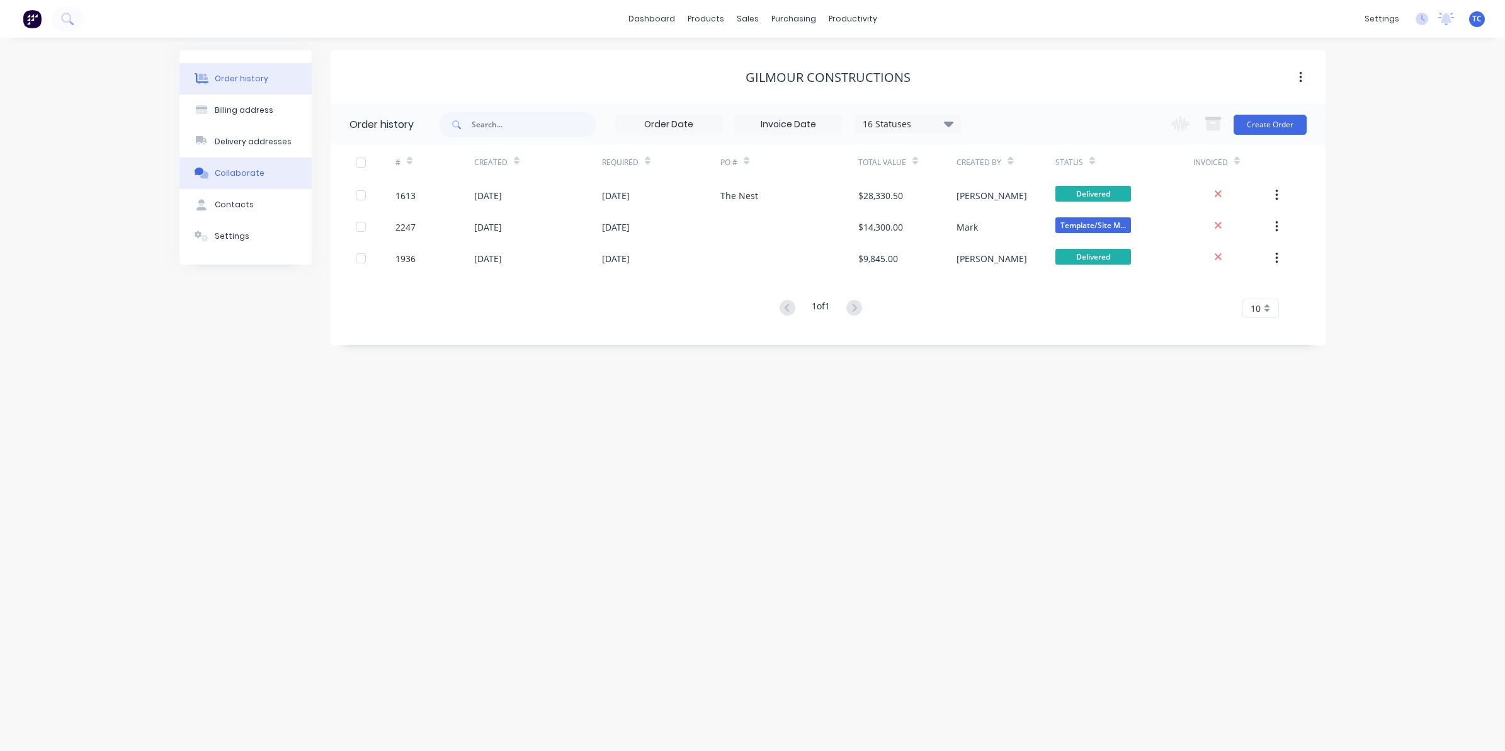
click at [241, 169] on div "Collaborate" at bounding box center [240, 173] width 50 height 11
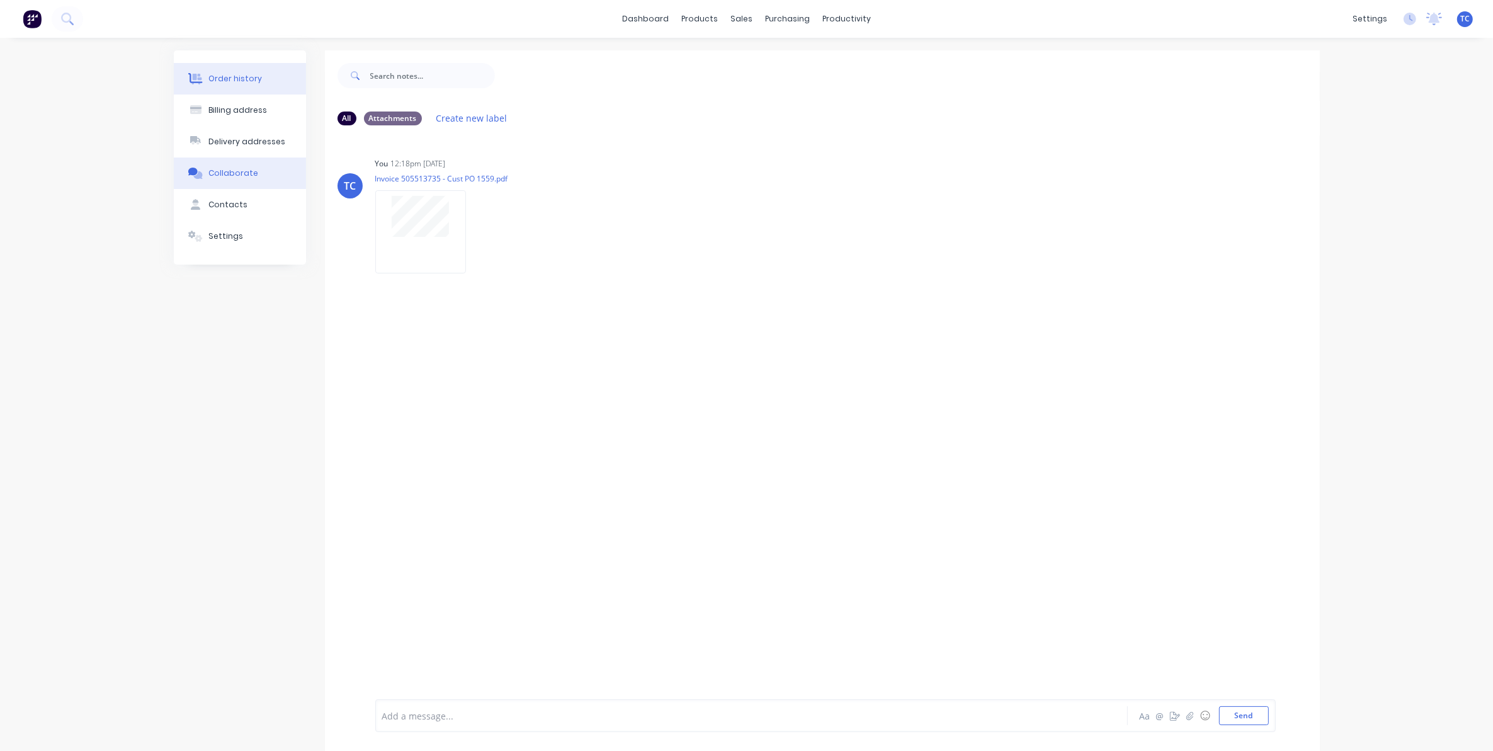
click at [237, 77] on div "Order history" at bounding box center [235, 78] width 54 height 11
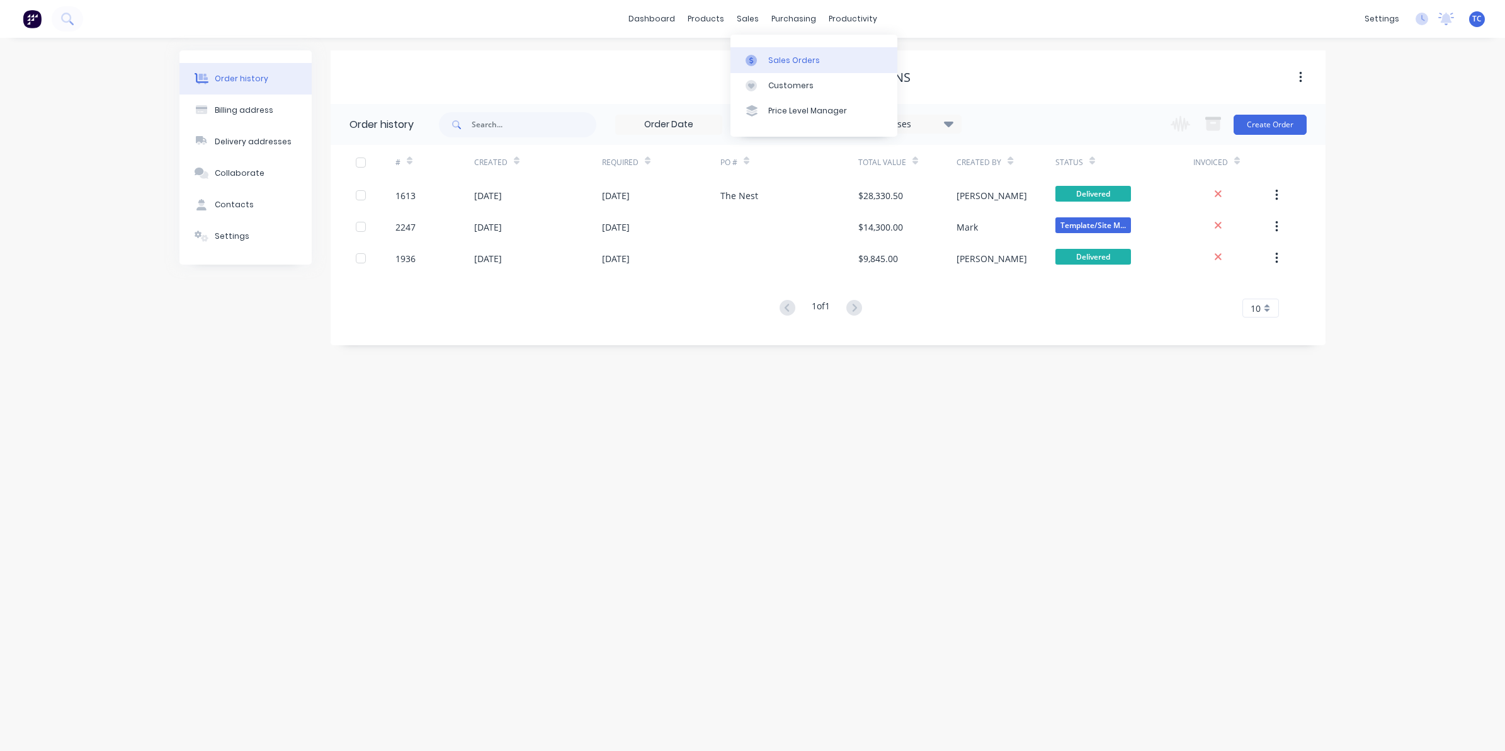
click at [784, 58] on div "Sales Orders" at bounding box center [794, 60] width 52 height 11
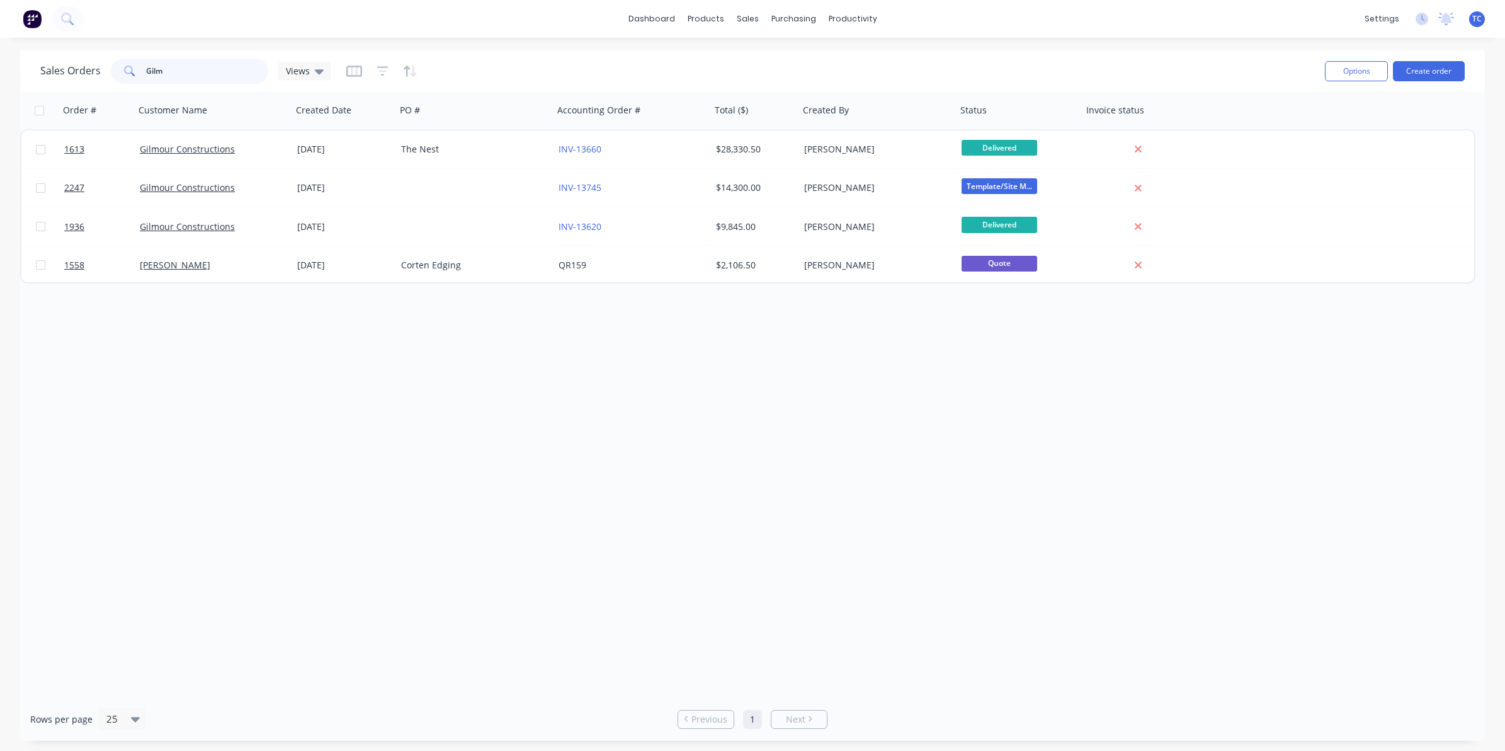
drag, startPoint x: 168, startPoint y: 67, endPoint x: 136, endPoint y: 64, distance: 31.6
click at [136, 64] on div "Gilm" at bounding box center [189, 71] width 157 height 25
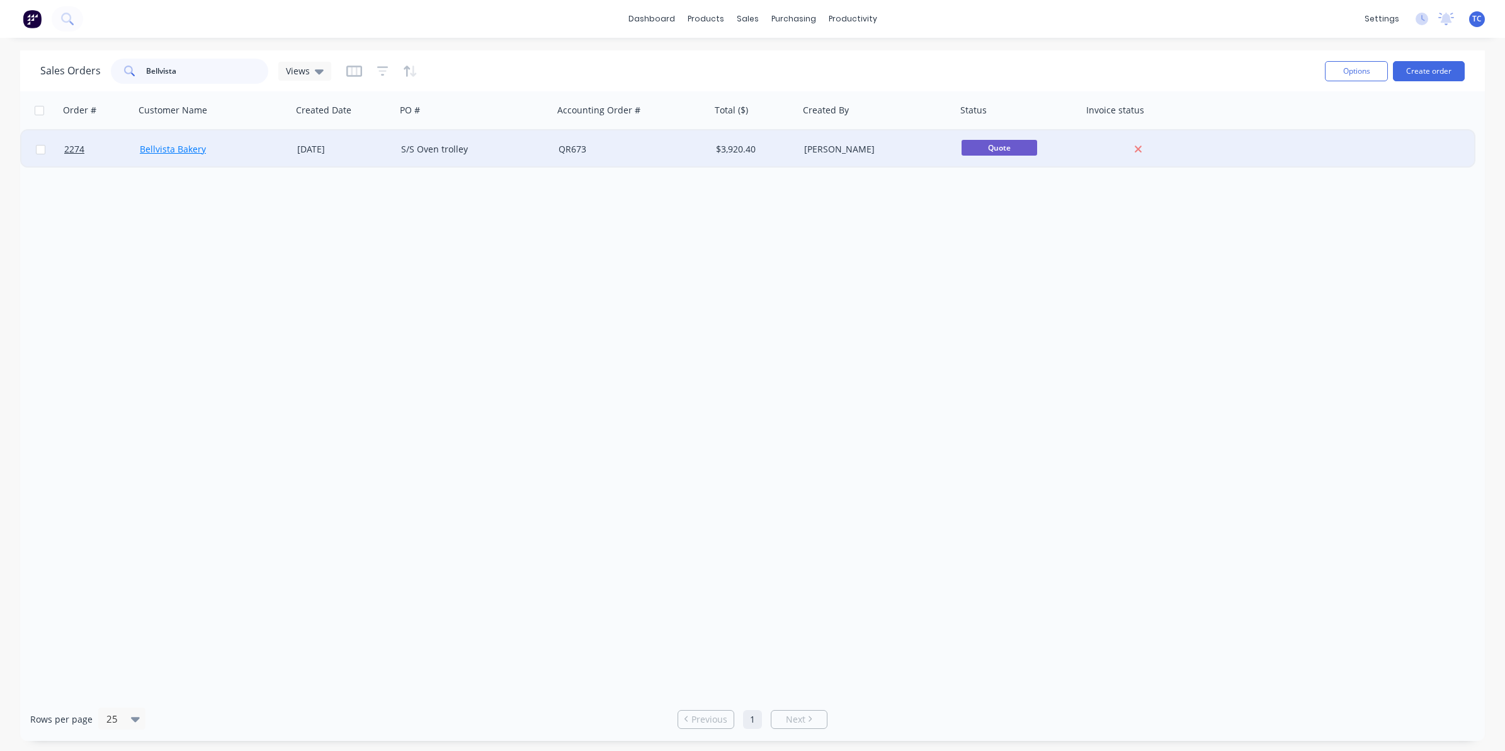
type input "Bellvista"
click at [181, 143] on link "Bellvista Bakery" at bounding box center [173, 149] width 66 height 12
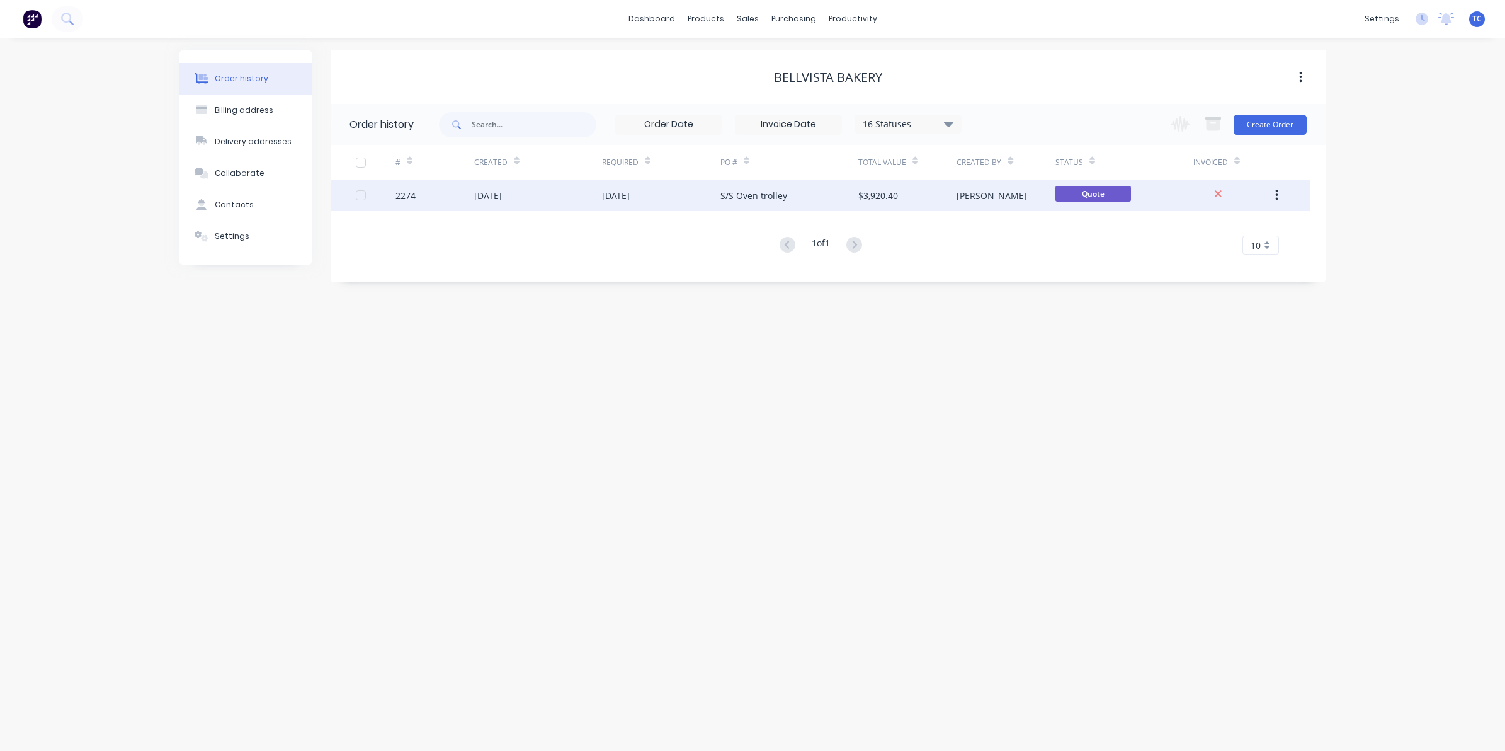
click at [531, 190] on div "[DATE]" at bounding box center [538, 194] width 128 height 31
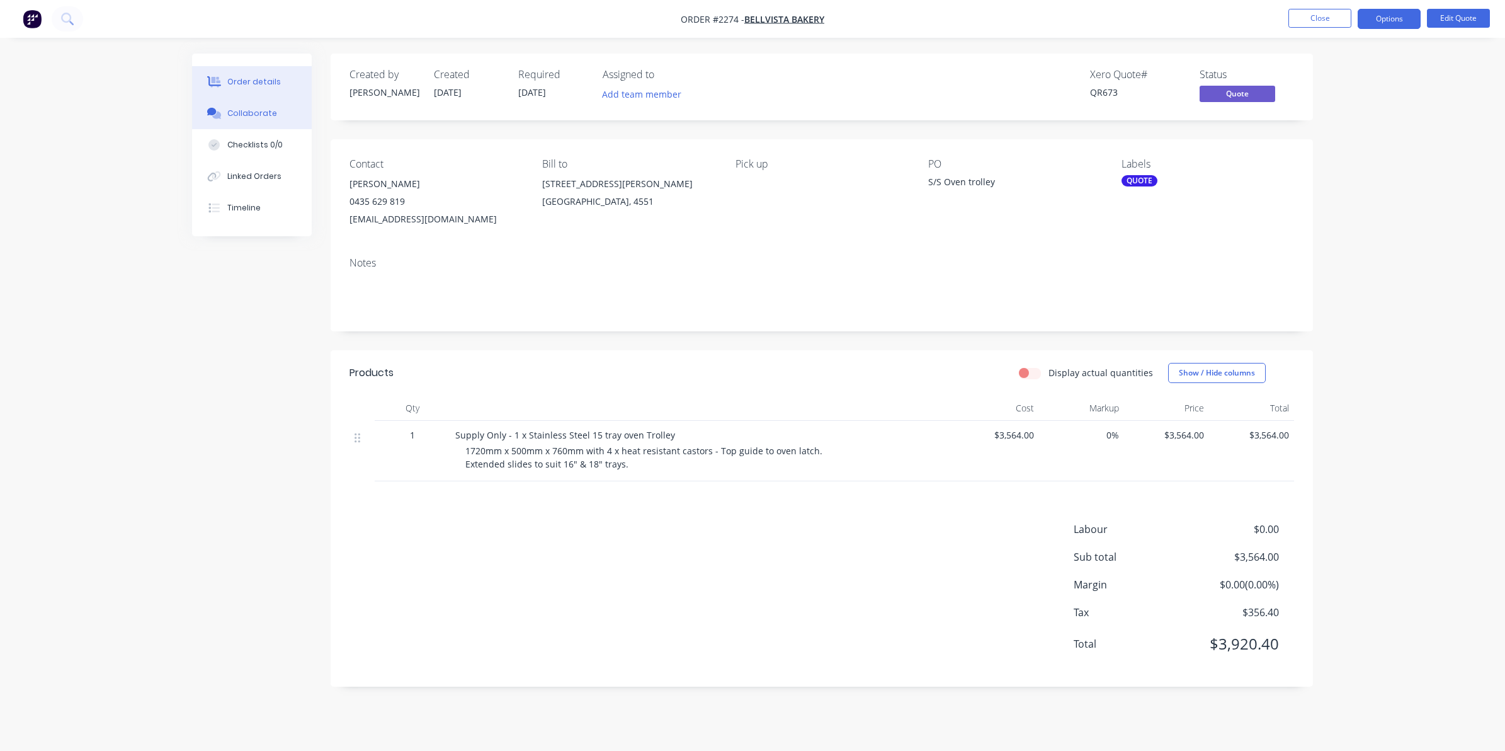
click at [249, 112] on div "Collaborate" at bounding box center [252, 113] width 50 height 11
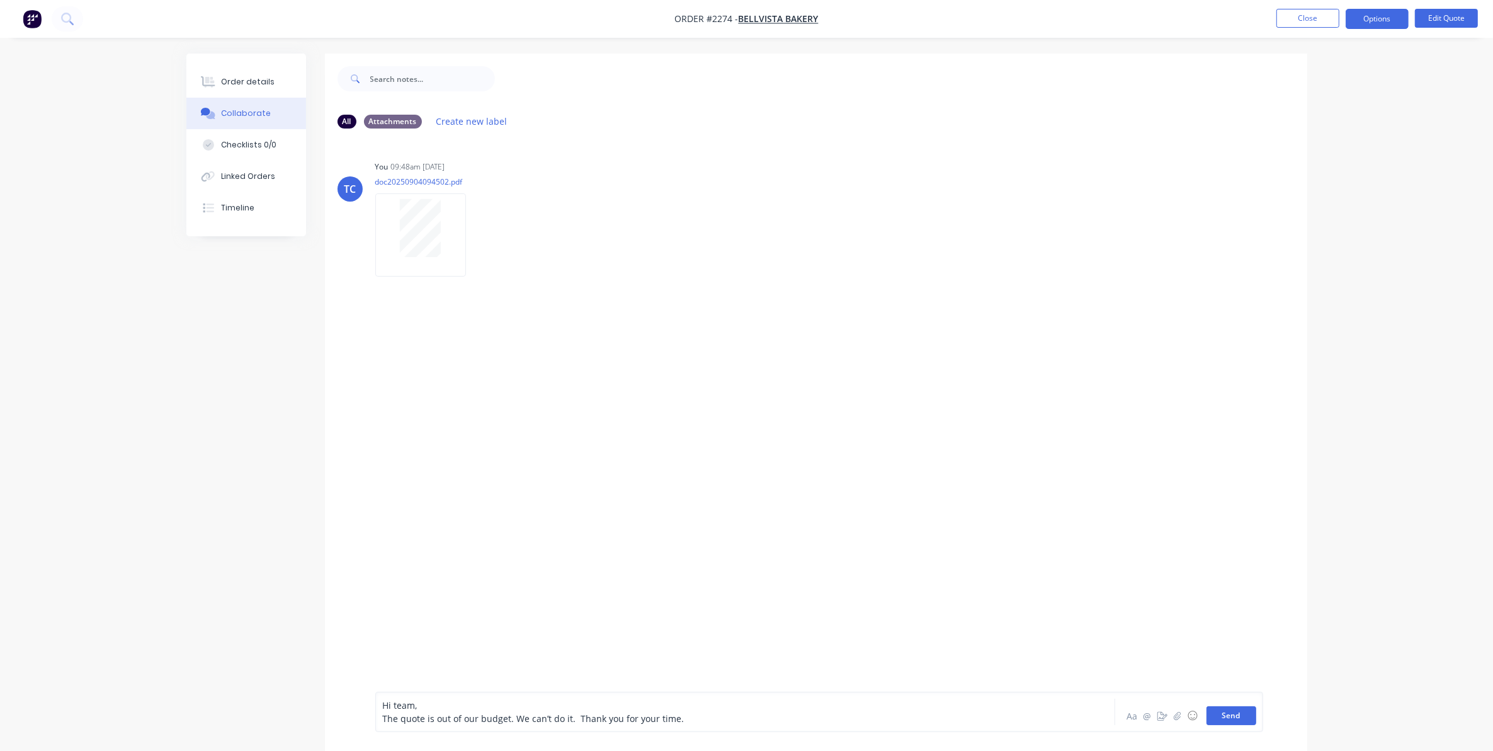
click at [1225, 715] on button "Send" at bounding box center [1232, 715] width 50 height 19
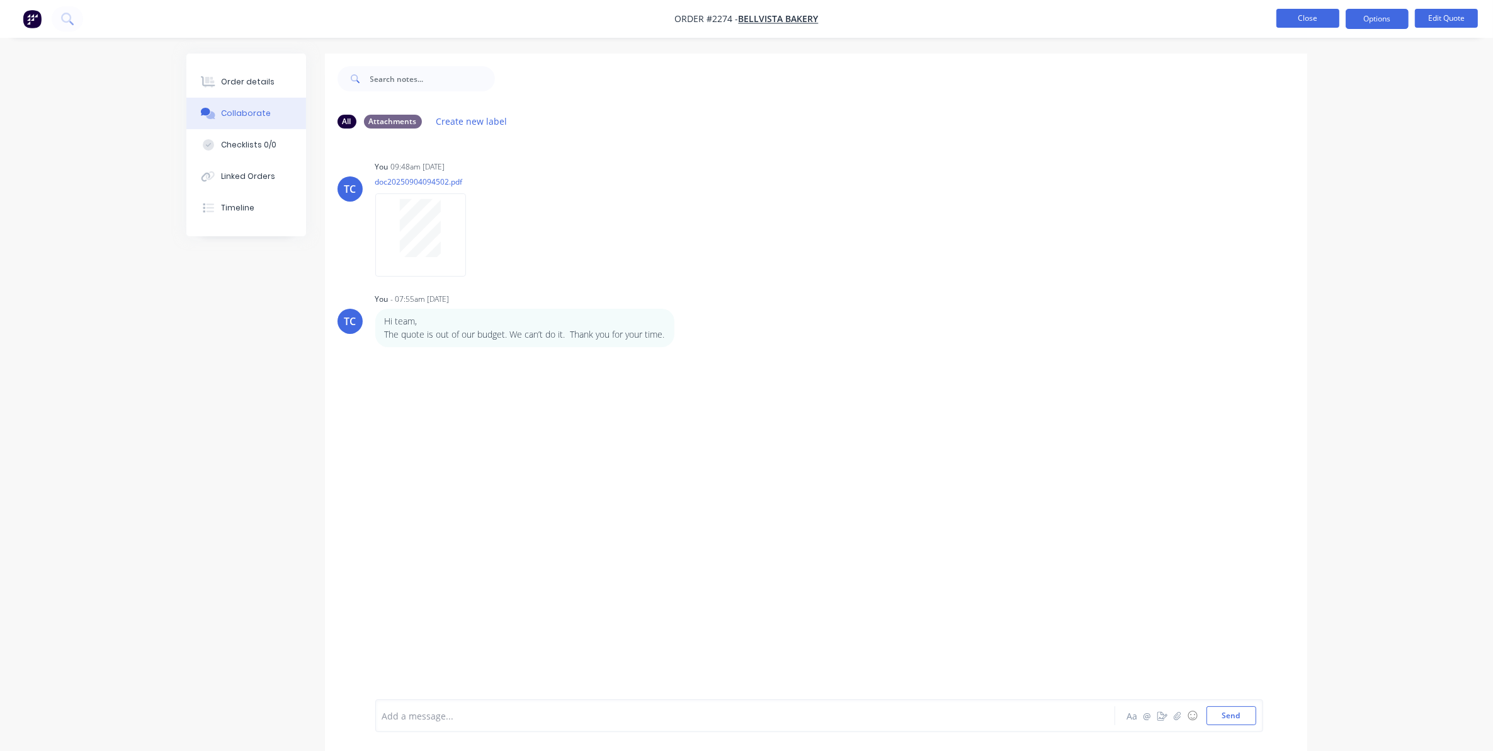
click at [1310, 14] on button "Close" at bounding box center [1307, 18] width 63 height 19
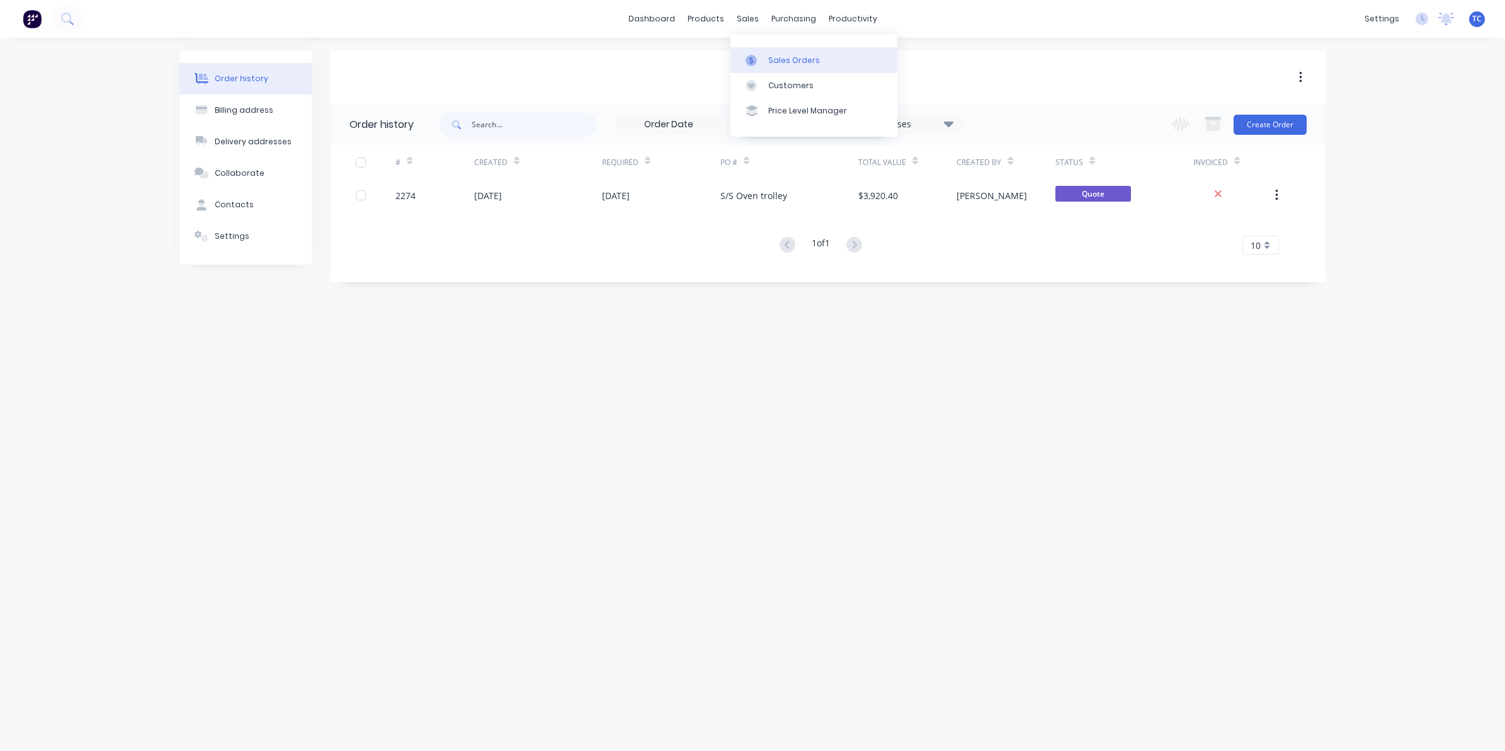
click at [778, 57] on div "Sales Orders" at bounding box center [794, 60] width 52 height 11
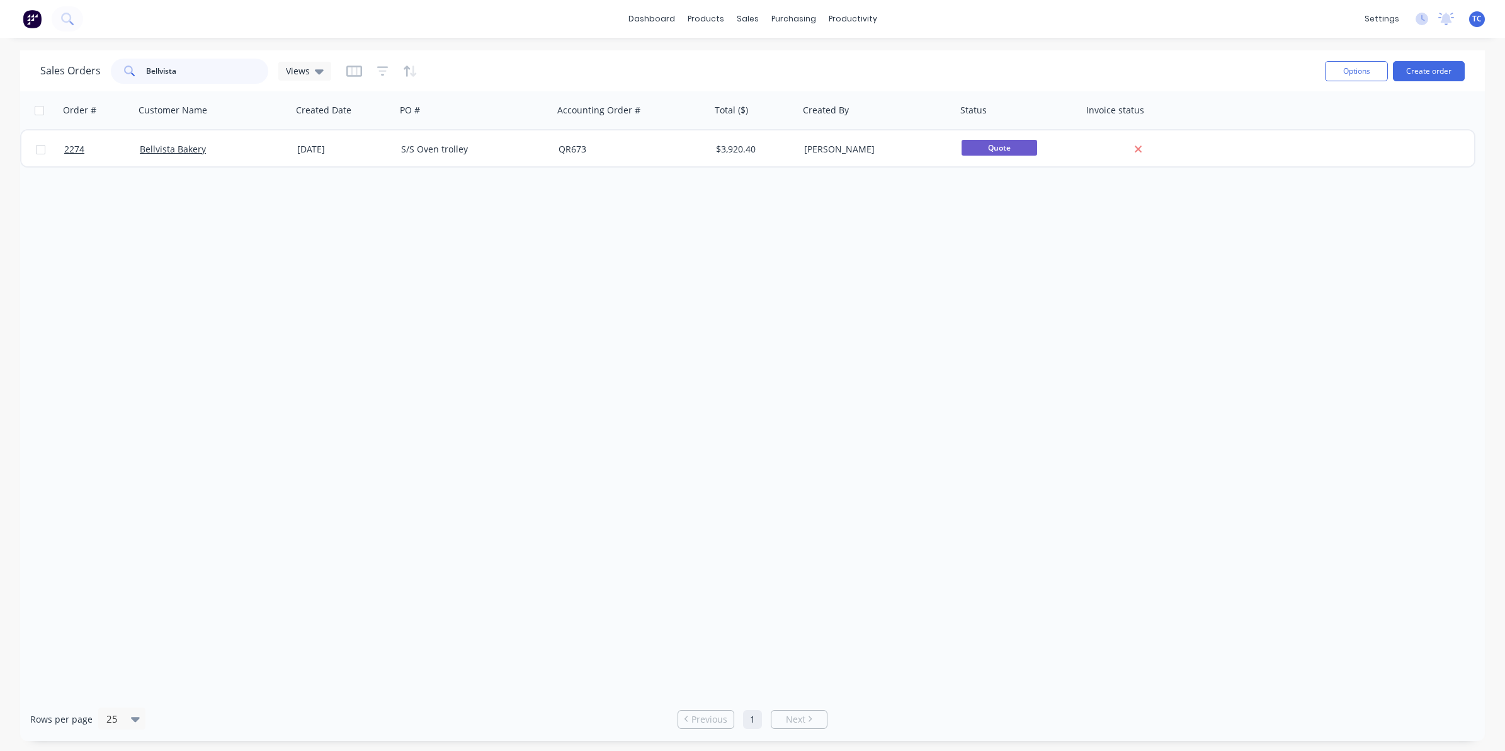
drag, startPoint x: 178, startPoint y: 71, endPoint x: 142, endPoint y: 66, distance: 36.2
click at [142, 66] on div "Bellvista" at bounding box center [189, 71] width 157 height 25
type input "[PERSON_NAME] Construction"
drag, startPoint x: 227, startPoint y: 70, endPoint x: 143, endPoint y: 68, distance: 84.4
click at [143, 68] on div "[PERSON_NAME] Construction" at bounding box center [189, 71] width 157 height 25
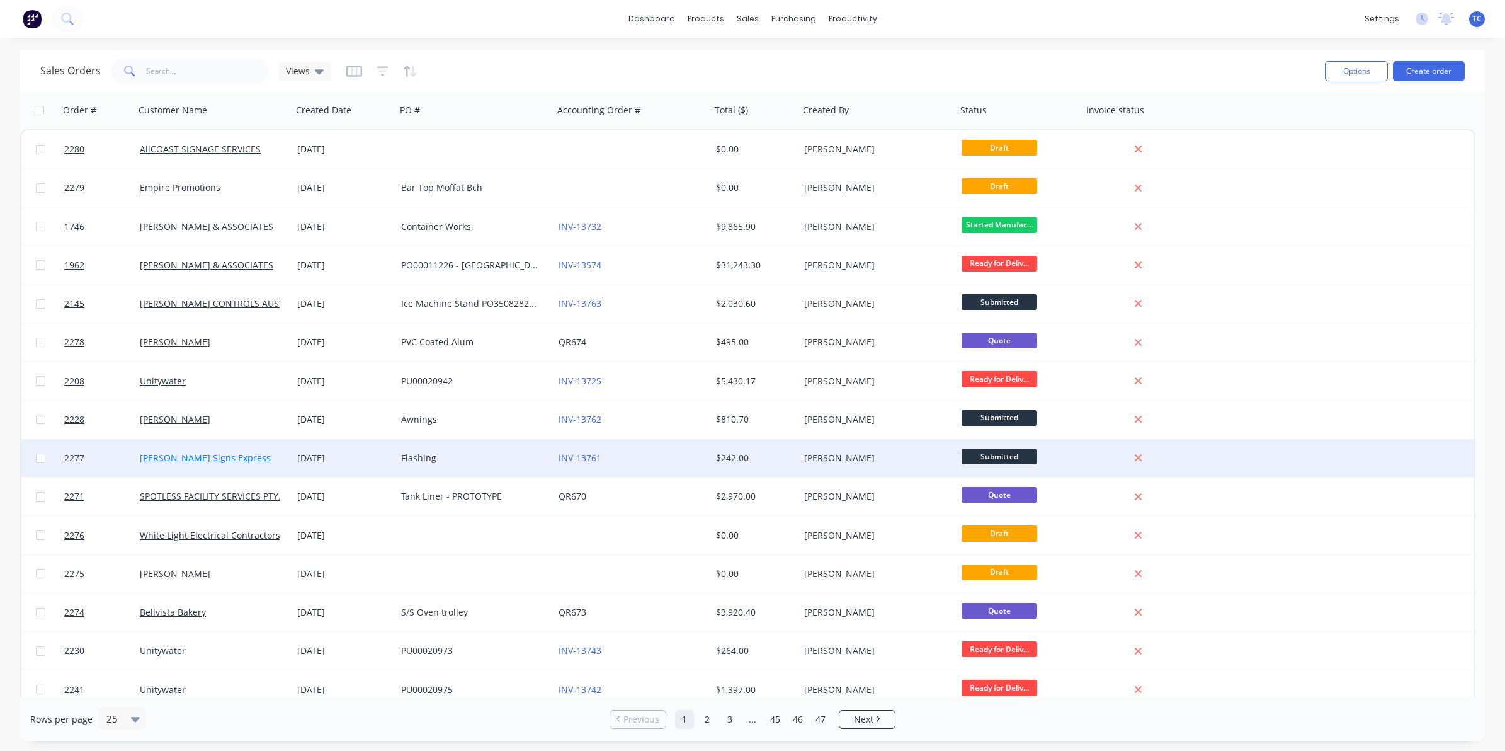
click at [198, 458] on link "[PERSON_NAME] Signs Express" at bounding box center [205, 458] width 131 height 12
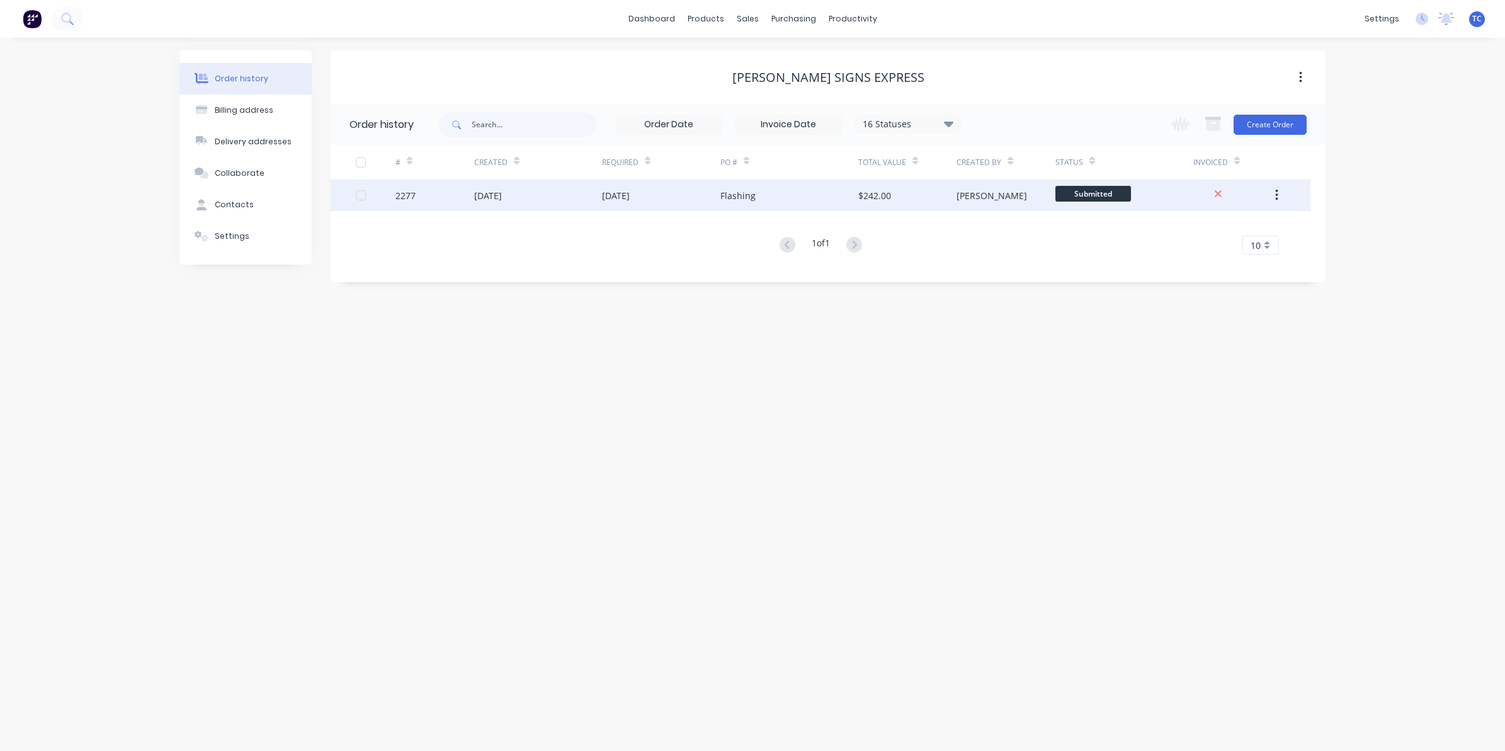
click at [502, 192] on div "[DATE]" at bounding box center [488, 195] width 28 height 13
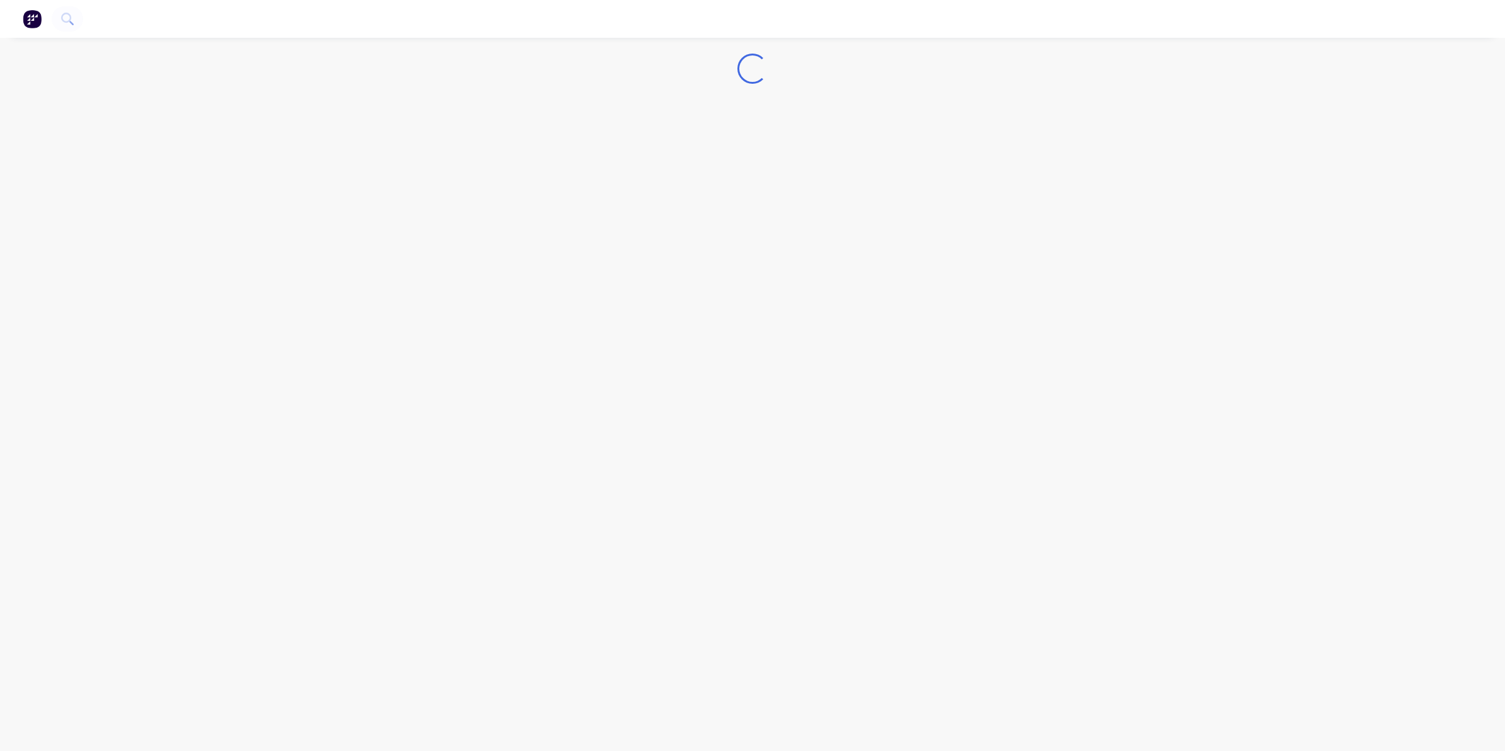
click at [507, 192] on div "Loading..." at bounding box center [752, 375] width 1505 height 751
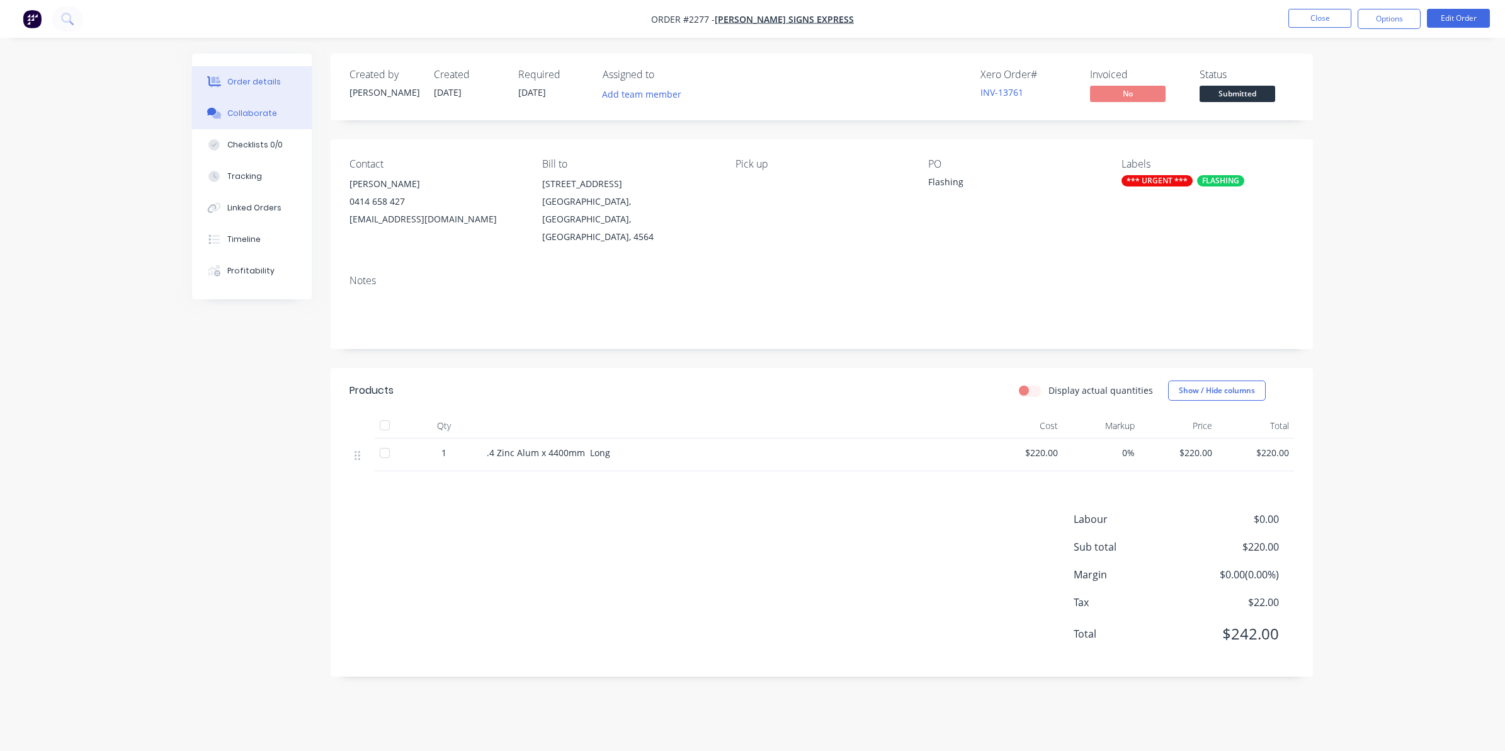
click at [243, 111] on div "Collaborate" at bounding box center [252, 113] width 50 height 11
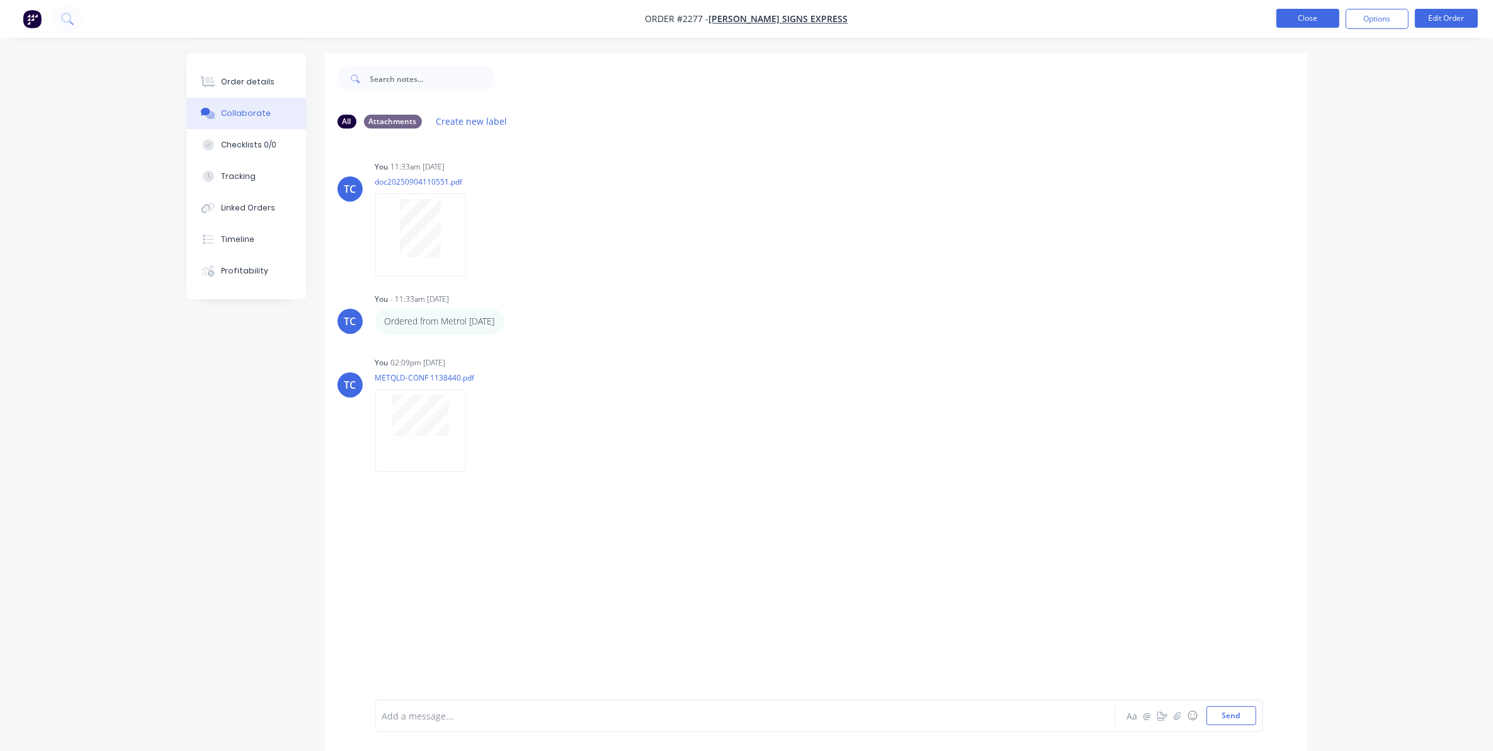
click at [1304, 20] on button "Close" at bounding box center [1307, 18] width 63 height 19
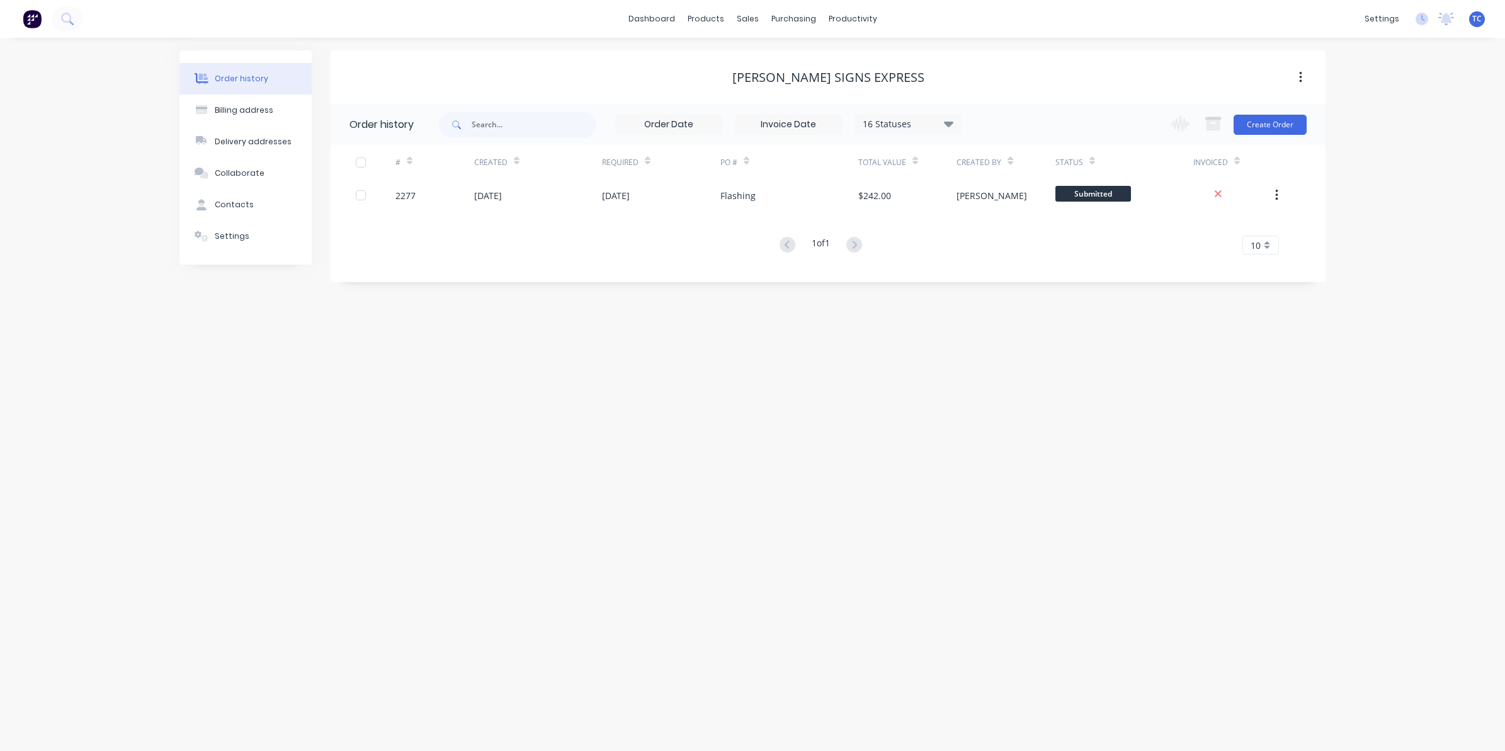
click at [232, 74] on div "Order history" at bounding box center [242, 78] width 54 height 11
click at [795, 52] on link "Sales Orders" at bounding box center [813, 59] width 167 height 25
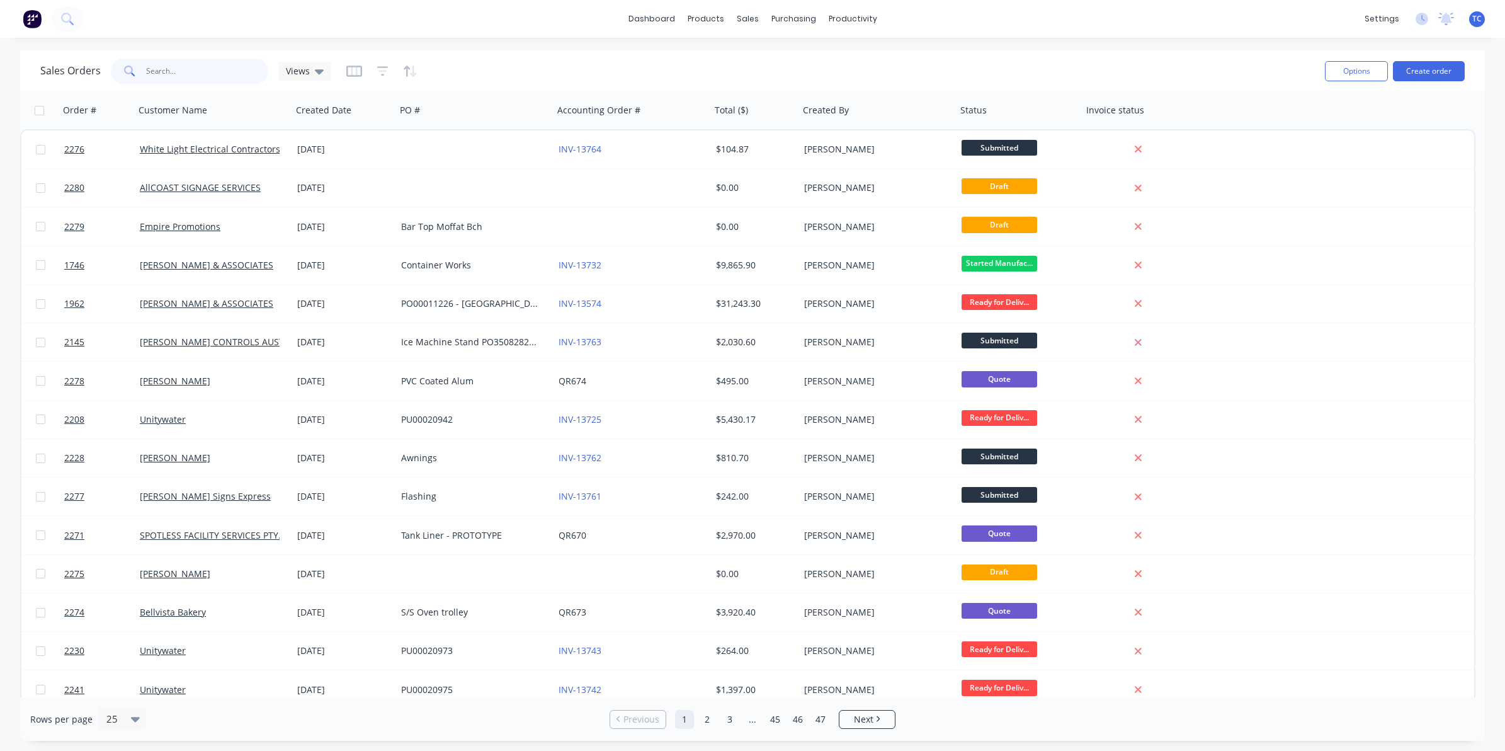
click at [164, 67] on input "text" at bounding box center [207, 71] width 123 height 25
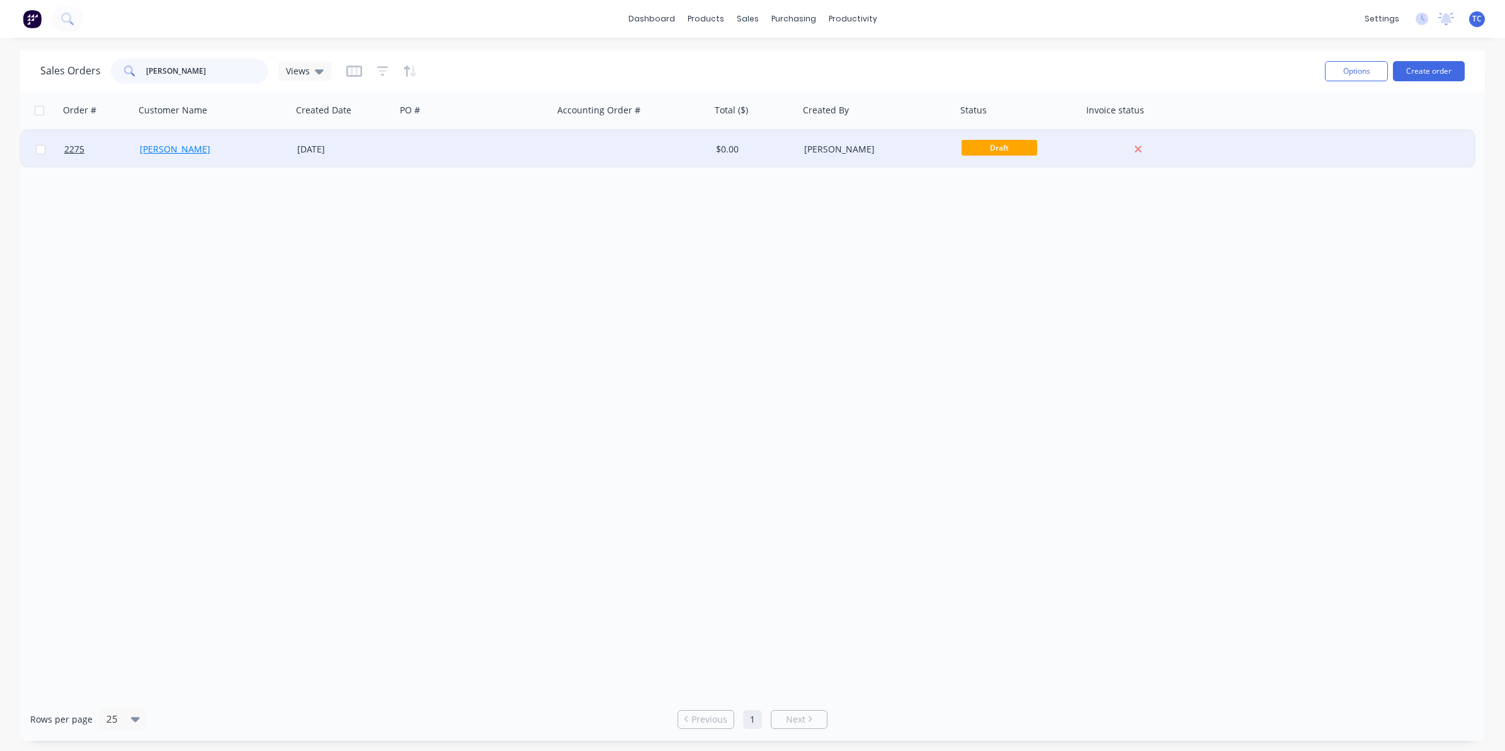
type input "[PERSON_NAME]"
click at [191, 147] on link "[PERSON_NAME]" at bounding box center [175, 149] width 71 height 12
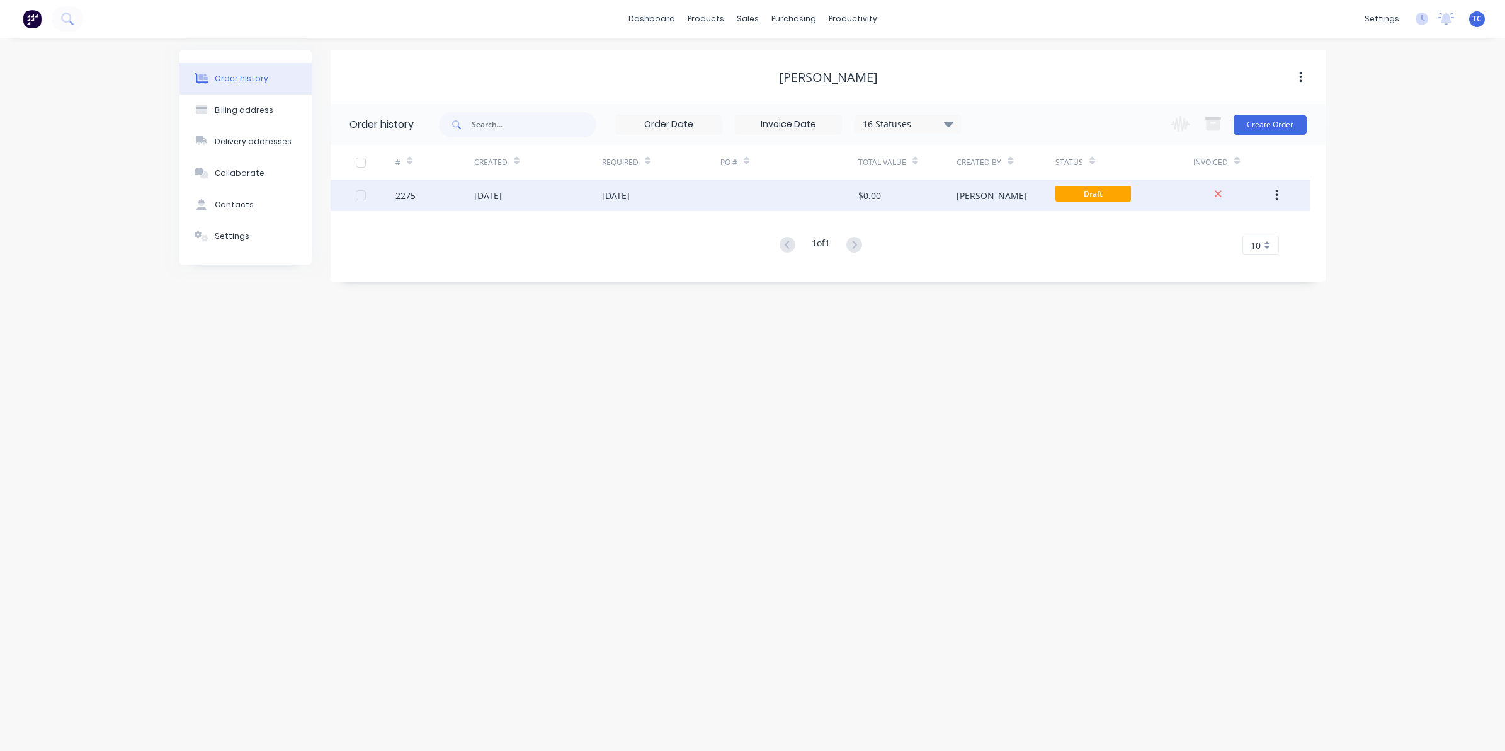
click at [501, 190] on div "[DATE]" at bounding box center [488, 195] width 28 height 13
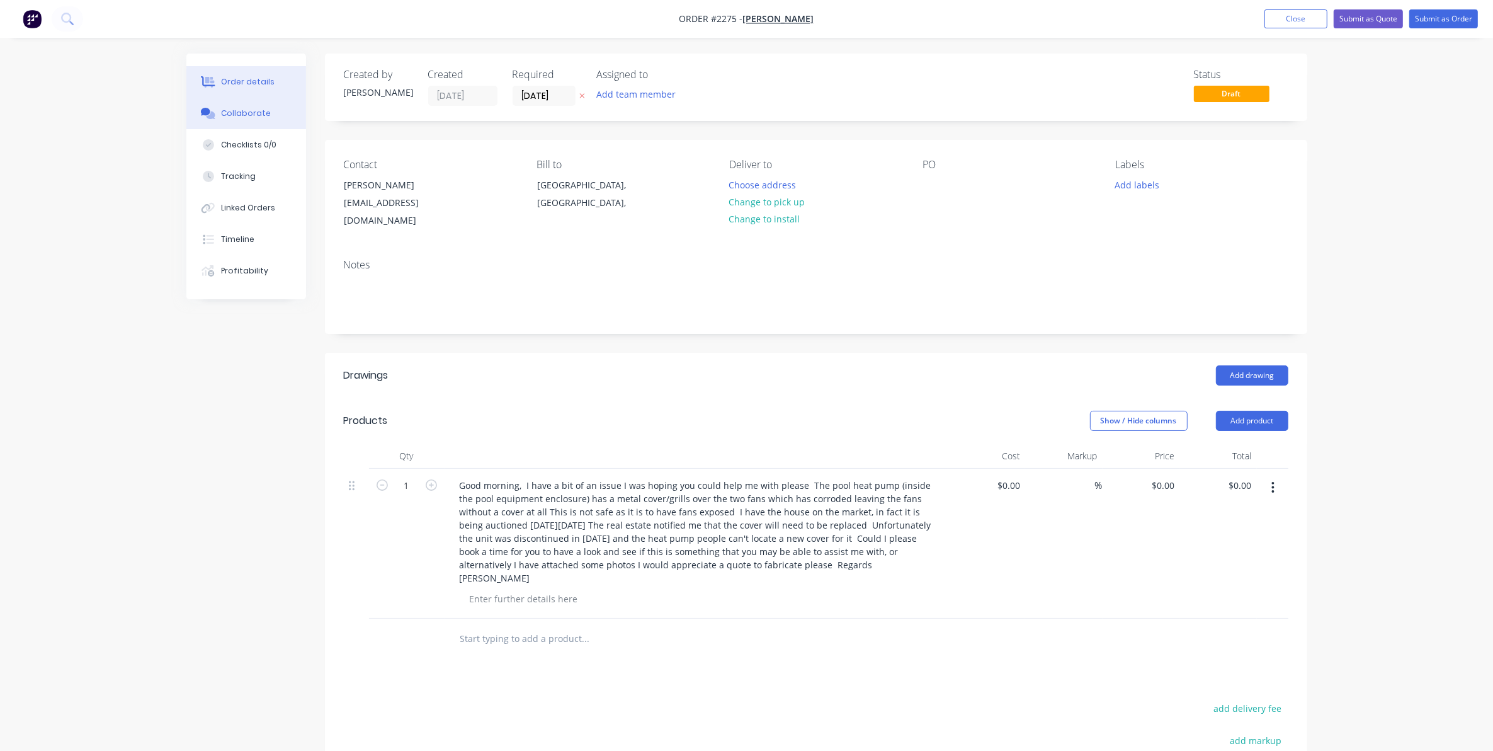
click at [246, 108] on div "Collaborate" at bounding box center [246, 113] width 50 height 11
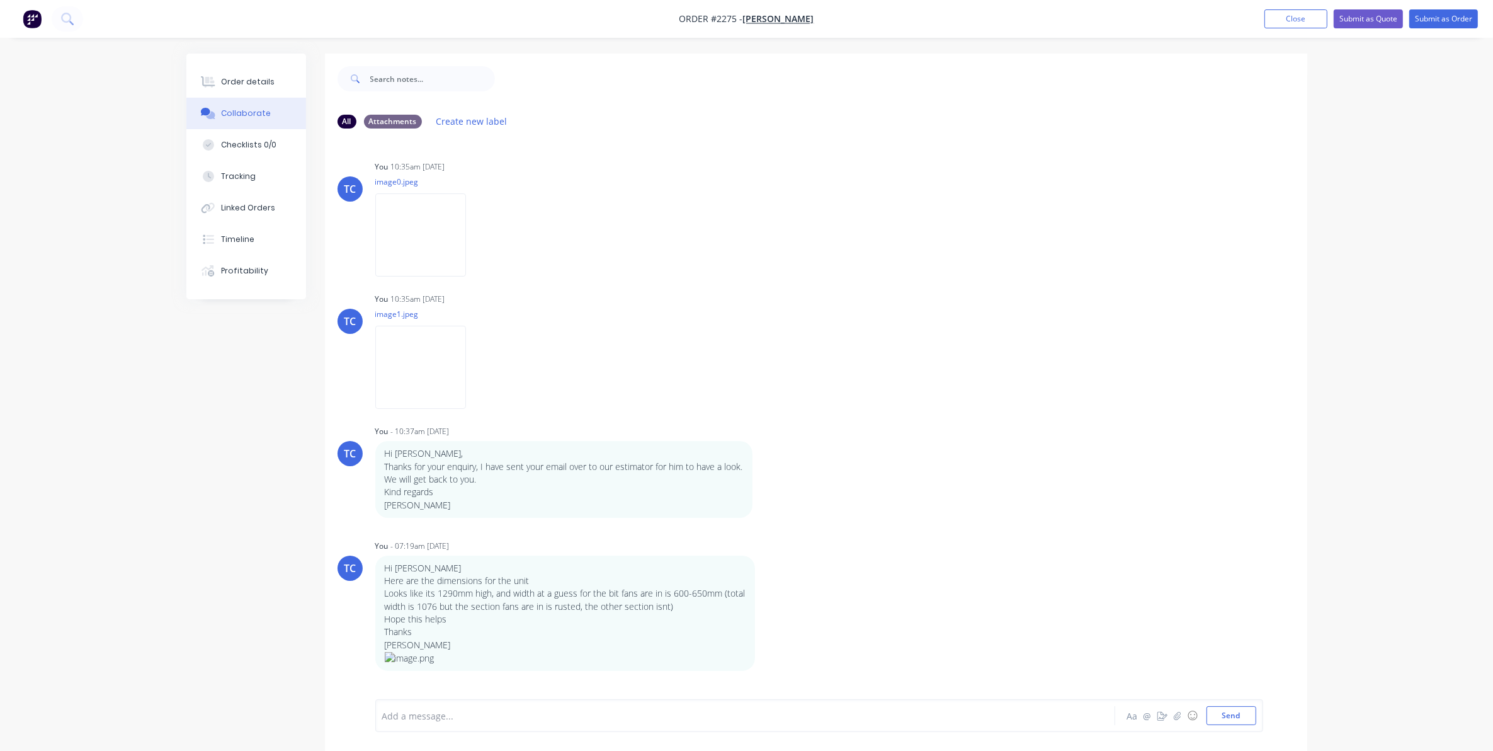
click at [431, 720] on div at bounding box center [710, 715] width 655 height 13
click at [1226, 718] on button "Send" at bounding box center [1232, 715] width 50 height 19
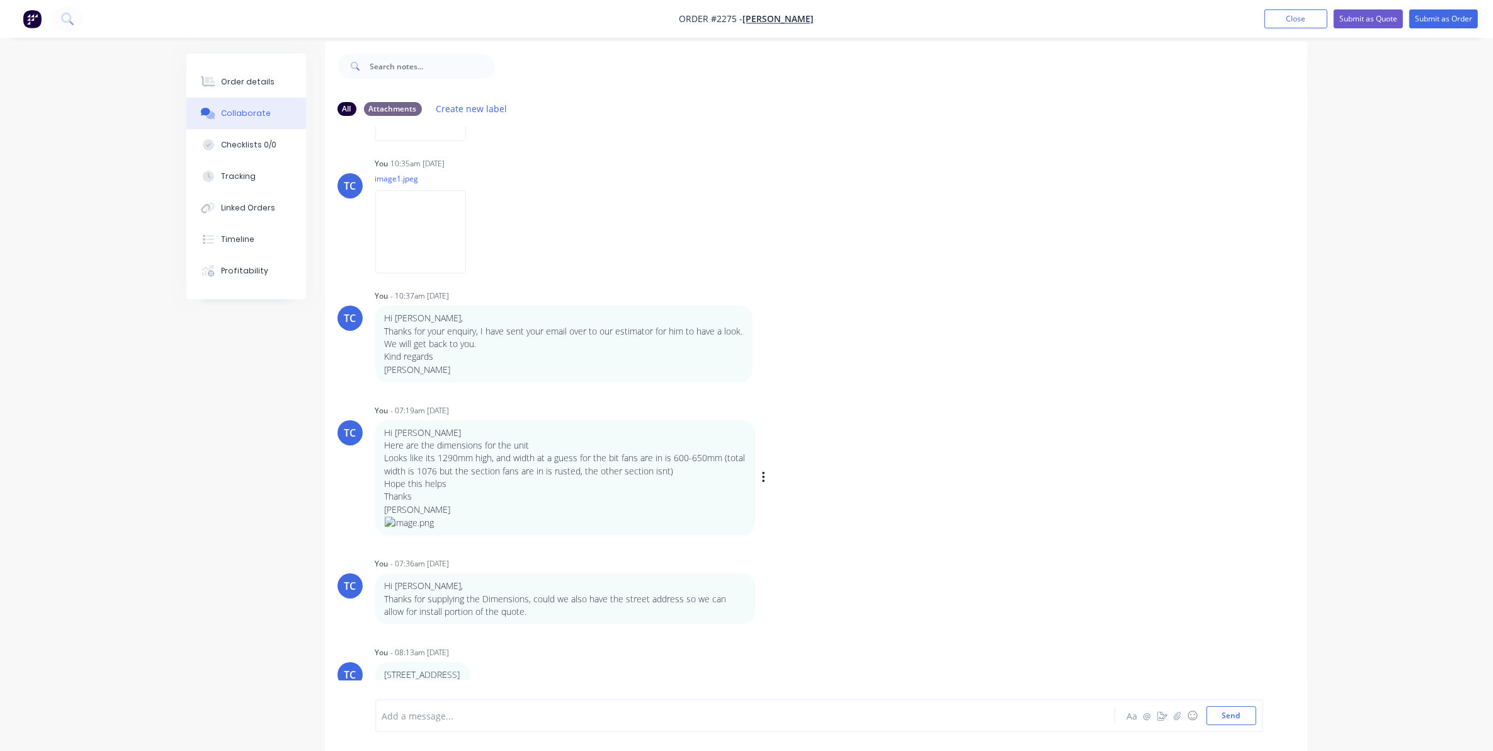
scroll to position [20, 0]
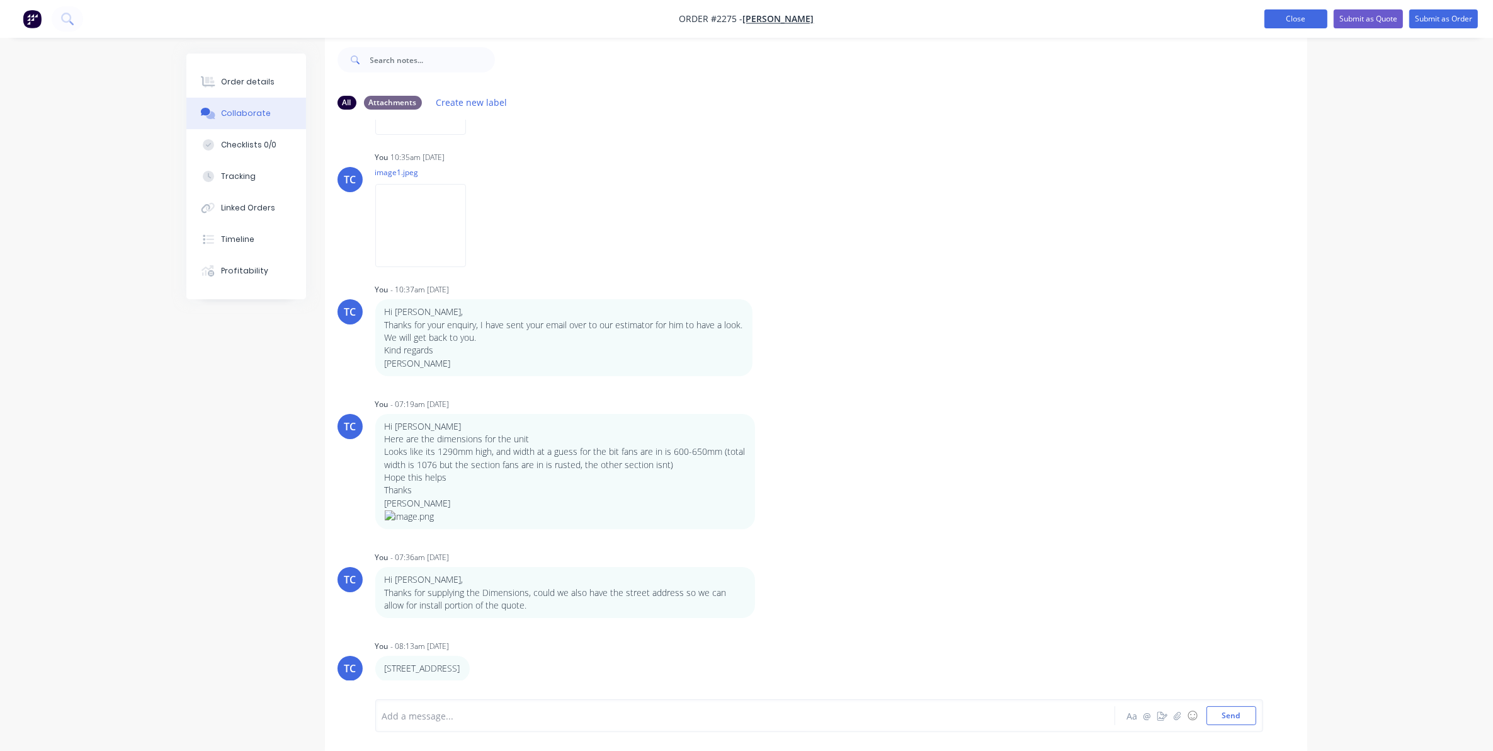
click at [1283, 16] on button "Close" at bounding box center [1295, 18] width 63 height 19
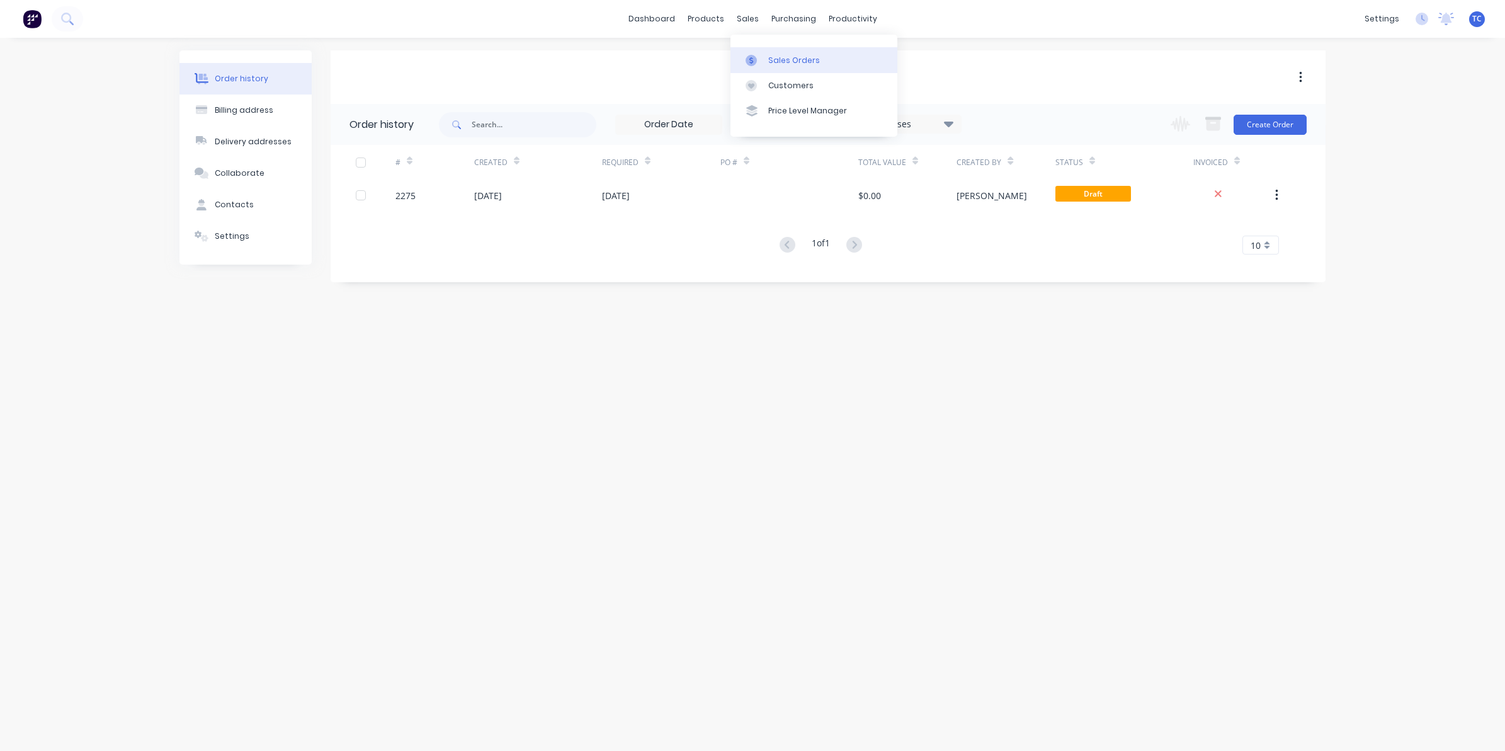
click at [784, 57] on div "Sales Orders" at bounding box center [794, 60] width 52 height 11
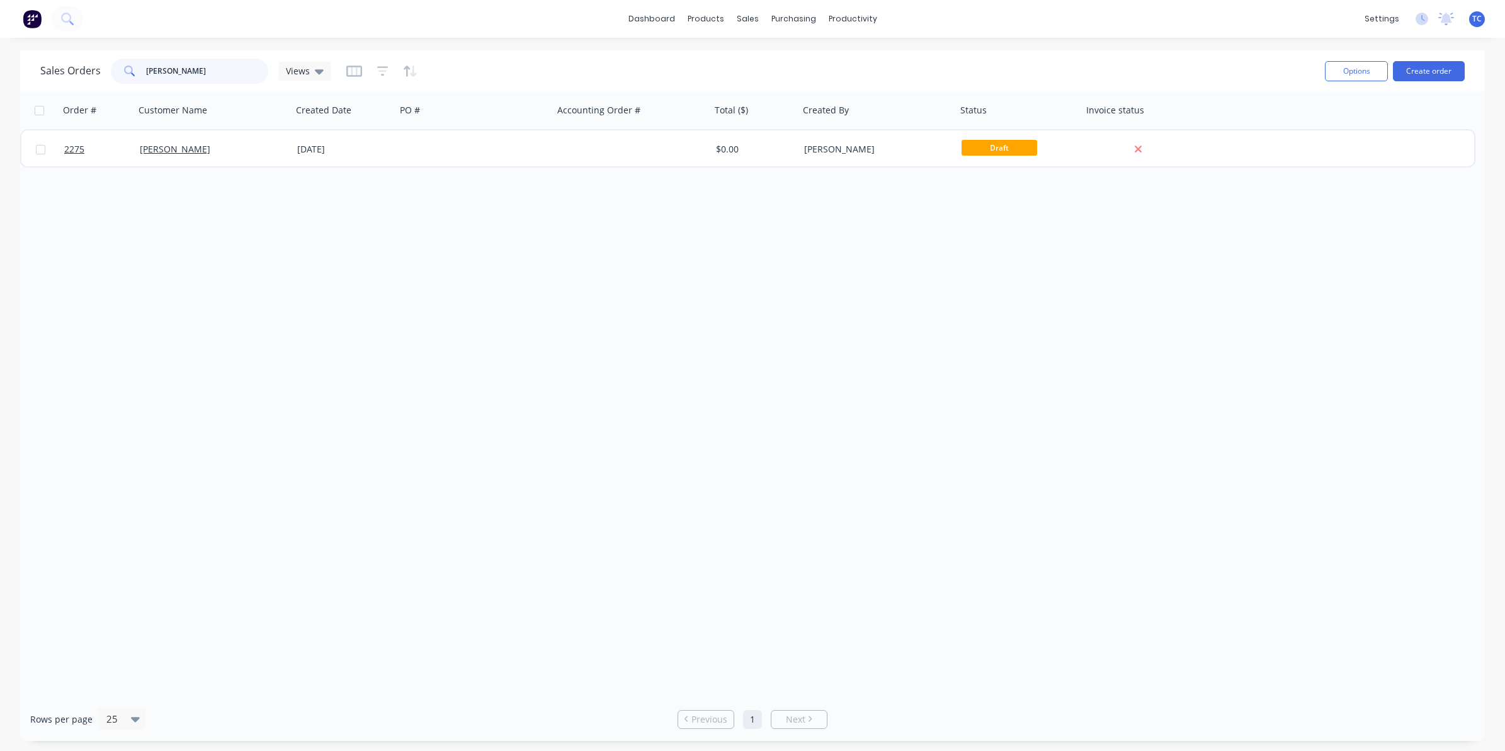
drag, startPoint x: 174, startPoint y: 72, endPoint x: 137, endPoint y: 68, distance: 37.4
click at [137, 68] on div "[PERSON_NAME]" at bounding box center [189, 71] width 157 height 25
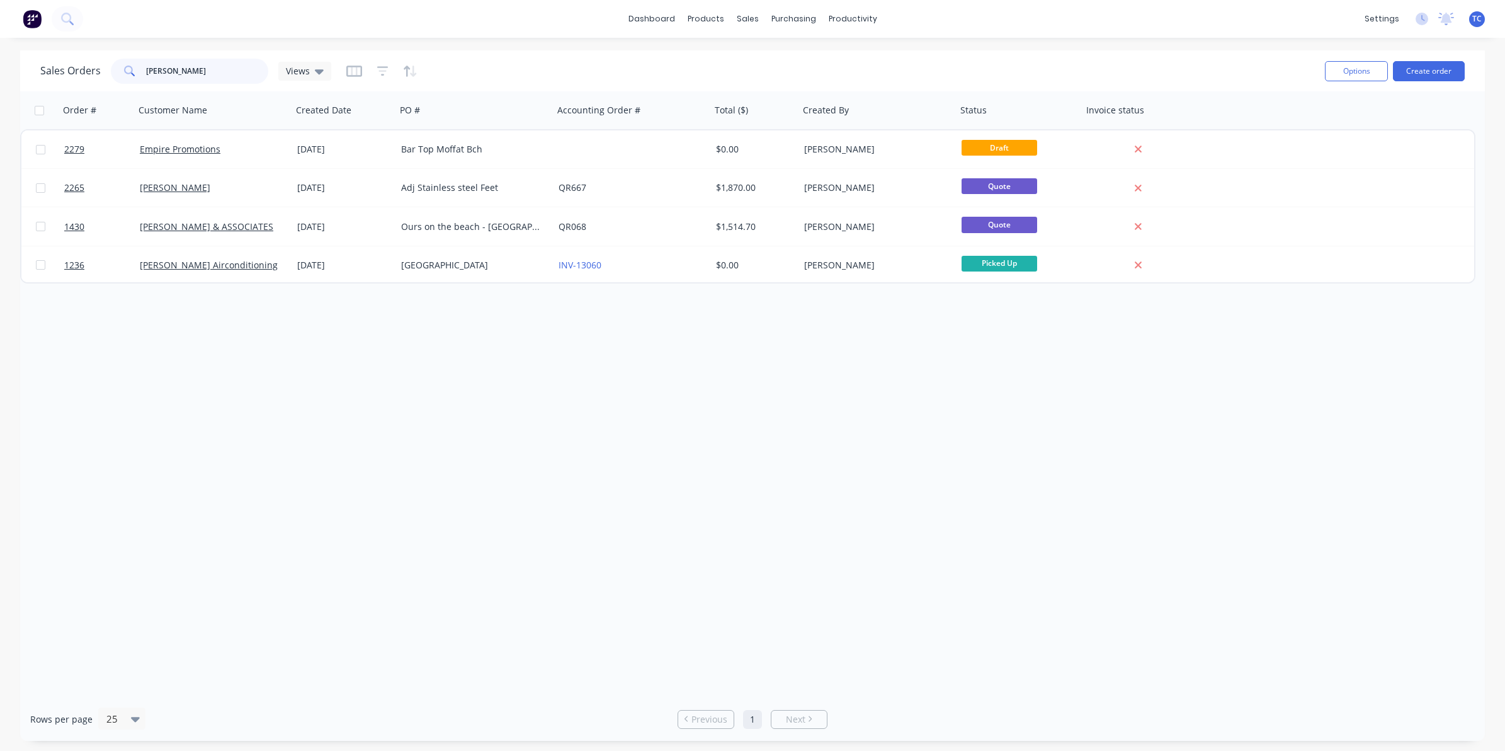
drag, startPoint x: 177, startPoint y: 71, endPoint x: 142, endPoint y: 70, distance: 34.6
click at [142, 70] on div "[PERSON_NAME]" at bounding box center [189, 71] width 157 height 25
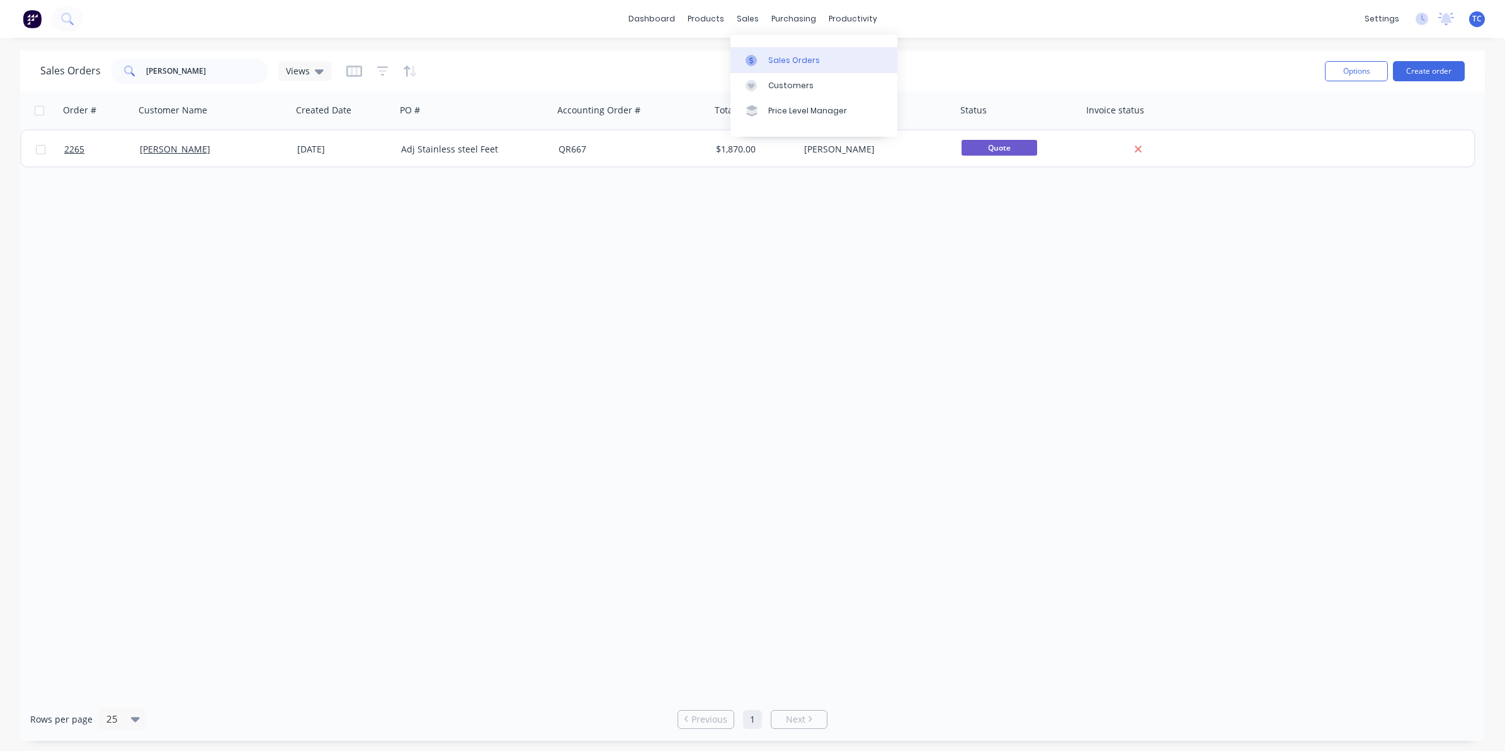
click at [776, 57] on div "Sales Orders" at bounding box center [794, 60] width 52 height 11
click at [781, 59] on div "Sales Orders" at bounding box center [794, 60] width 52 height 11
click at [747, 17] on div "sales" at bounding box center [747, 18] width 35 height 19
click at [792, 62] on div "Sales Orders" at bounding box center [794, 60] width 52 height 11
drag, startPoint x: 189, startPoint y: 70, endPoint x: 137, endPoint y: 69, distance: 51.6
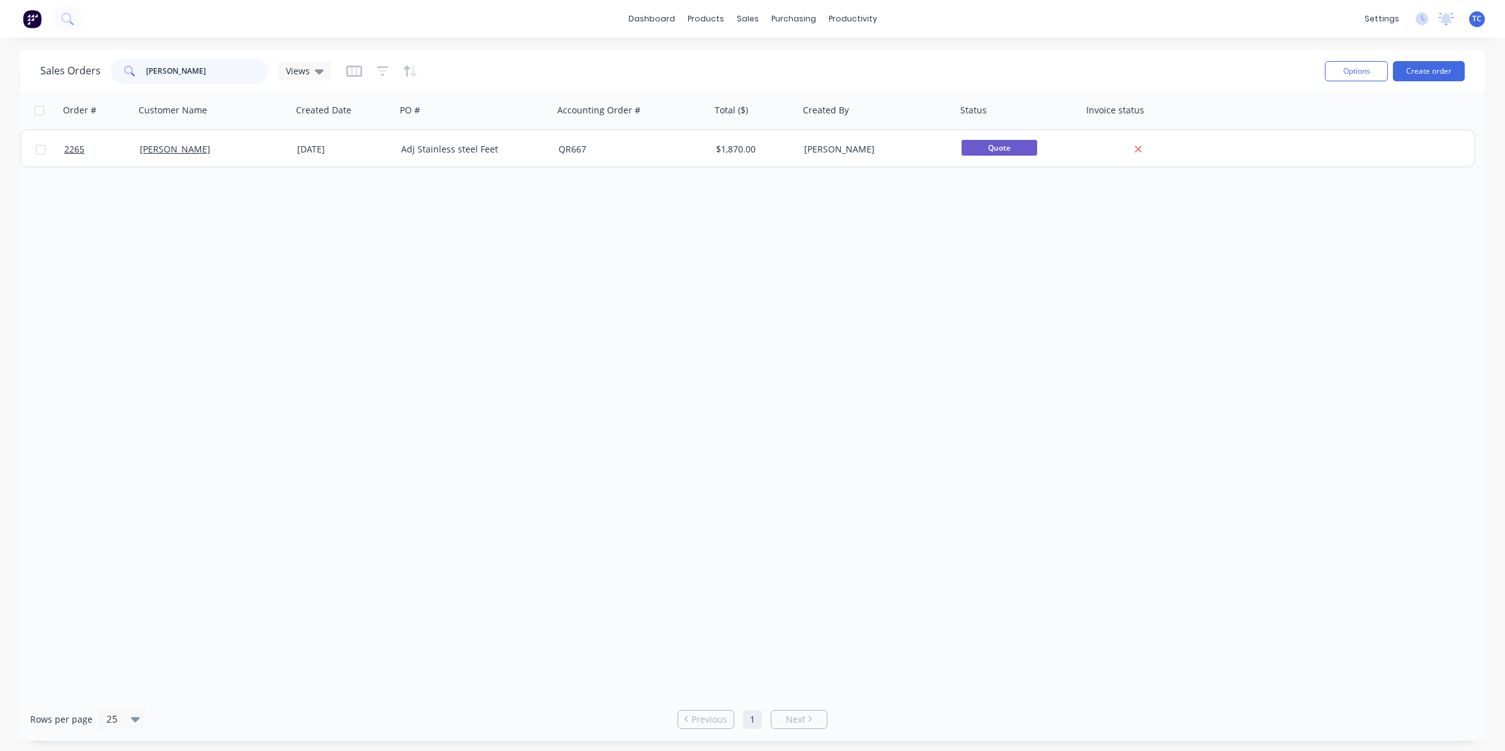
click at [137, 69] on div "[PERSON_NAME]" at bounding box center [189, 71] width 157 height 25
type input "t"
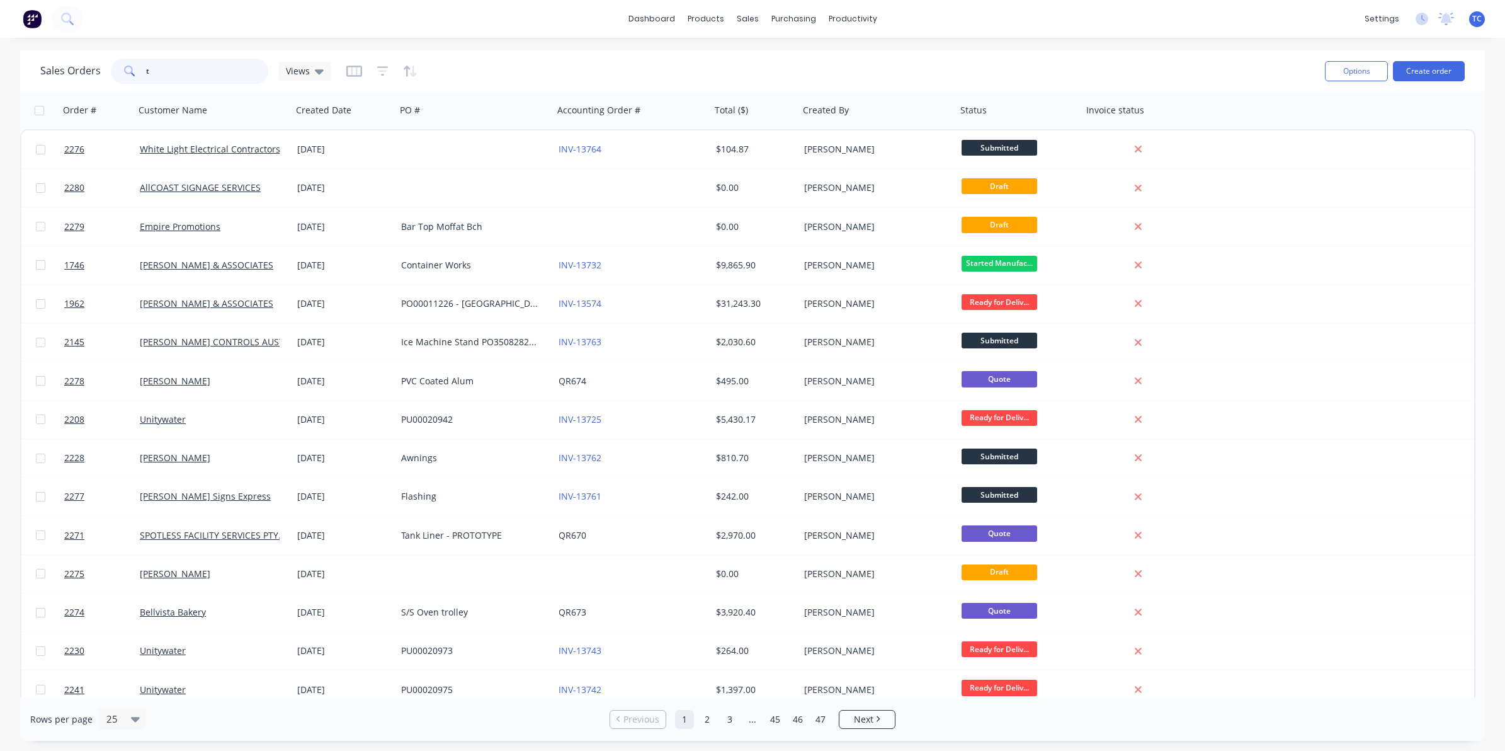
drag, startPoint x: 157, startPoint y: 69, endPoint x: 134, endPoint y: 71, distance: 23.4
click at [134, 71] on div "t" at bounding box center [189, 71] width 157 height 25
click at [784, 55] on div "Sales Orders" at bounding box center [794, 60] width 52 height 11
click at [162, 64] on input "text" at bounding box center [207, 71] width 123 height 25
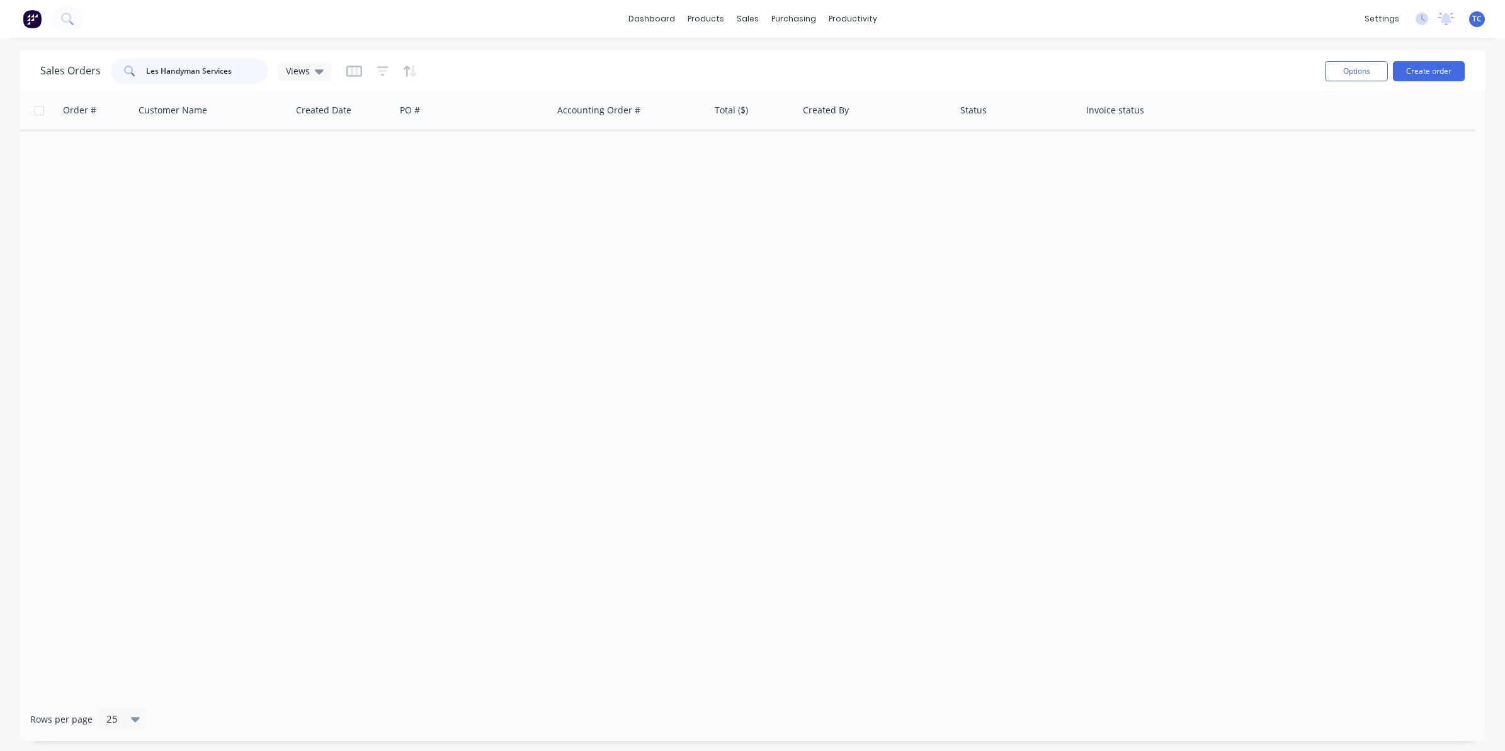
drag, startPoint x: 237, startPoint y: 69, endPoint x: 159, endPoint y: 72, distance: 78.1
click at [159, 72] on input "Les Handyman Services" at bounding box center [207, 71] width 123 height 25
type input "[PERSON_NAME]"
click at [1423, 67] on button "Create order" at bounding box center [1429, 71] width 72 height 20
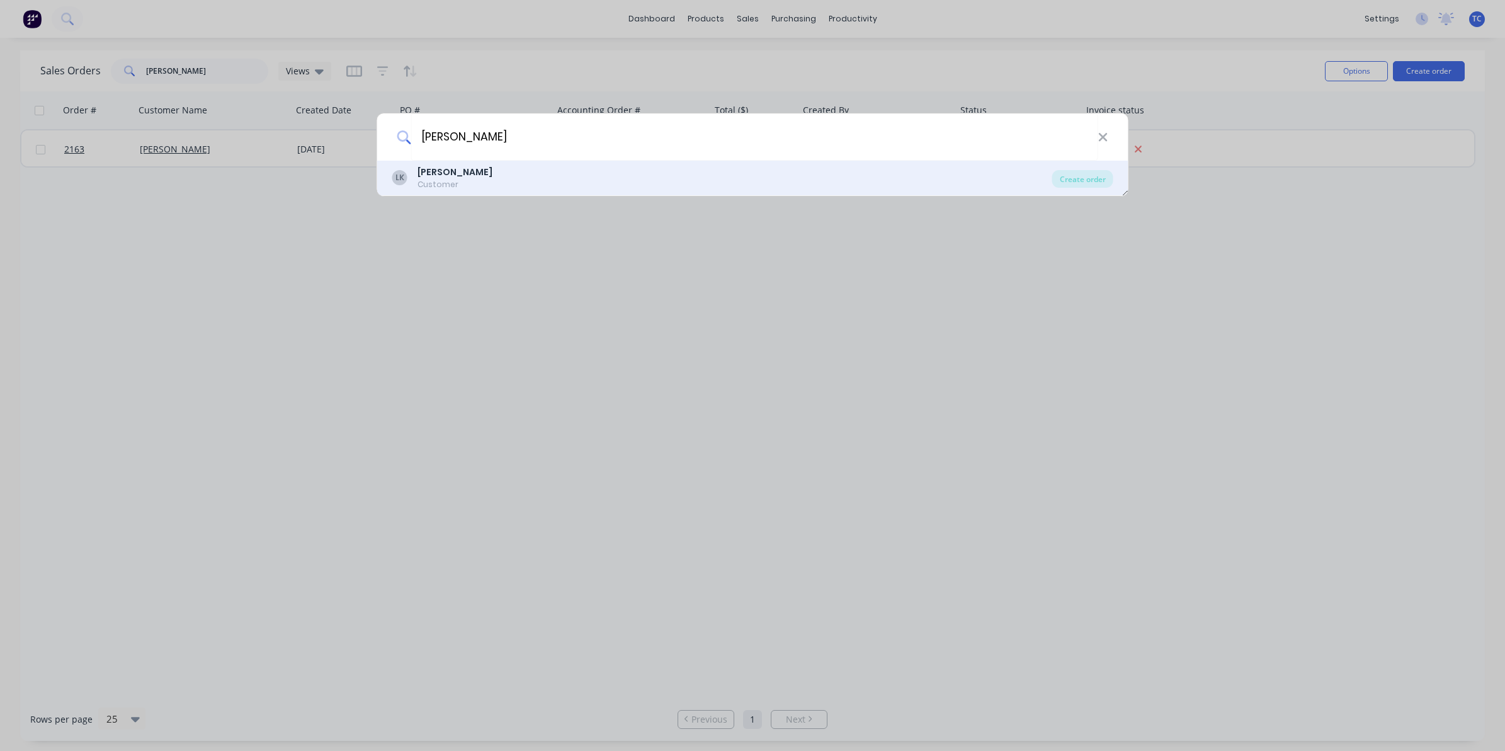
type input "[PERSON_NAME]"
click at [447, 174] on b "[PERSON_NAME]" at bounding box center [455, 172] width 75 height 13
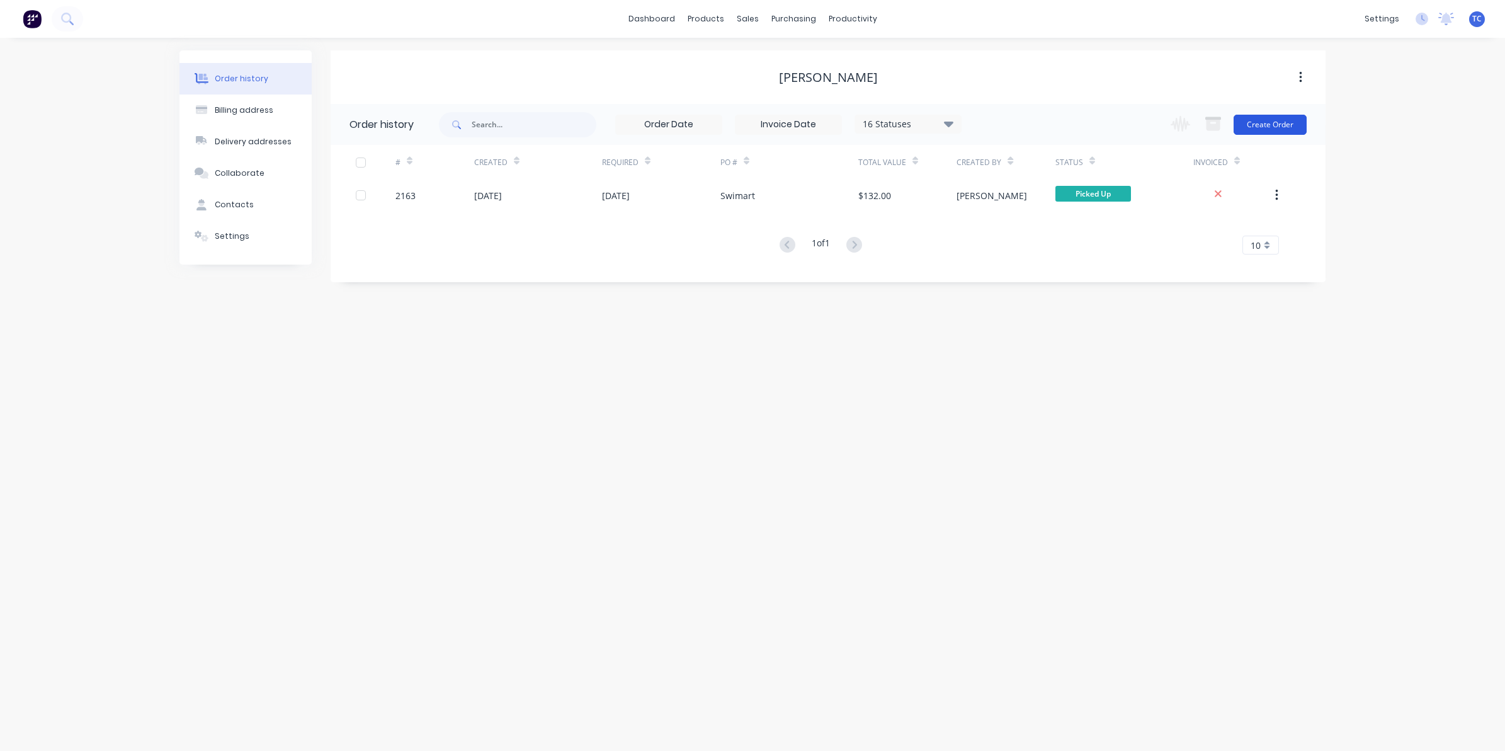
click at [1272, 121] on button "Create Order" at bounding box center [1270, 125] width 73 height 20
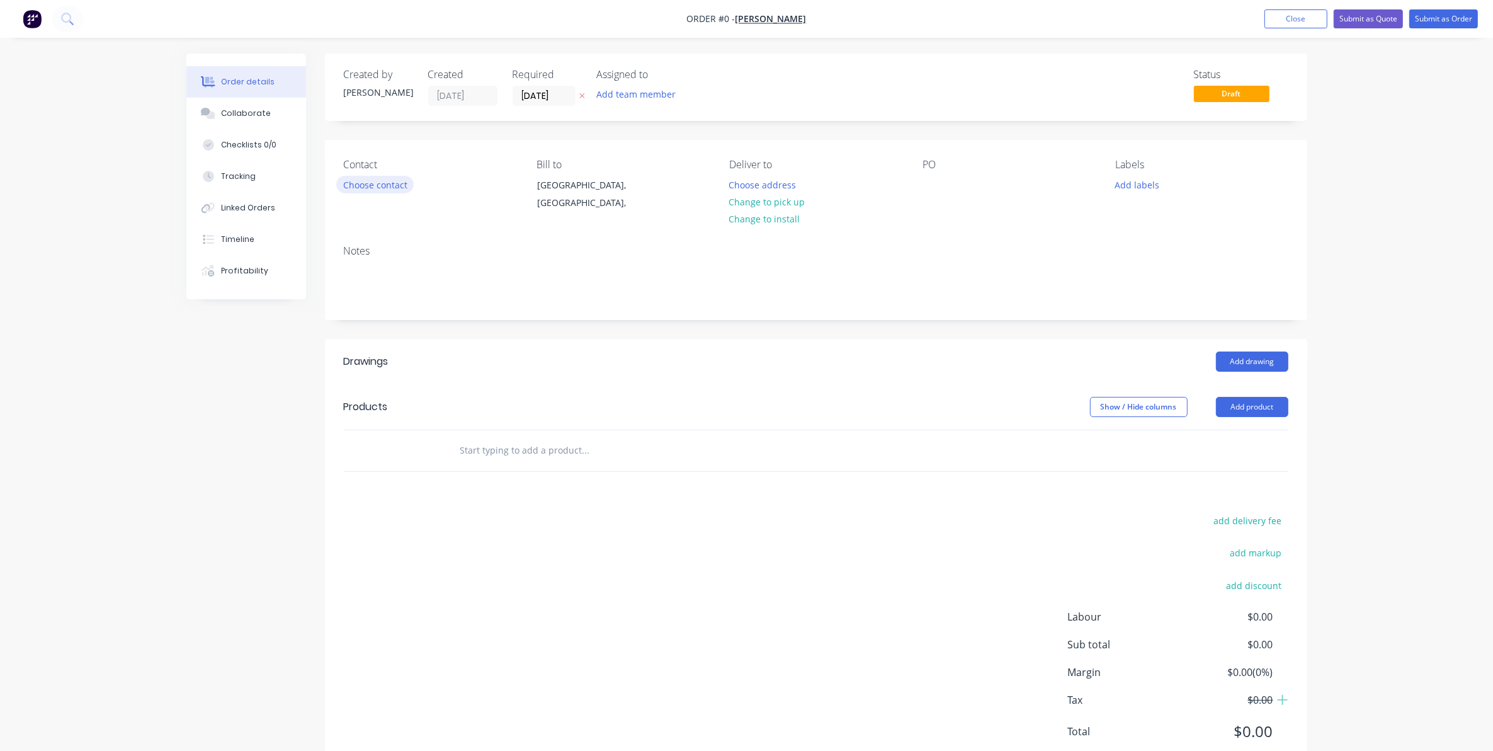
click at [376, 184] on button "Choose contact" at bounding box center [374, 184] width 77 height 17
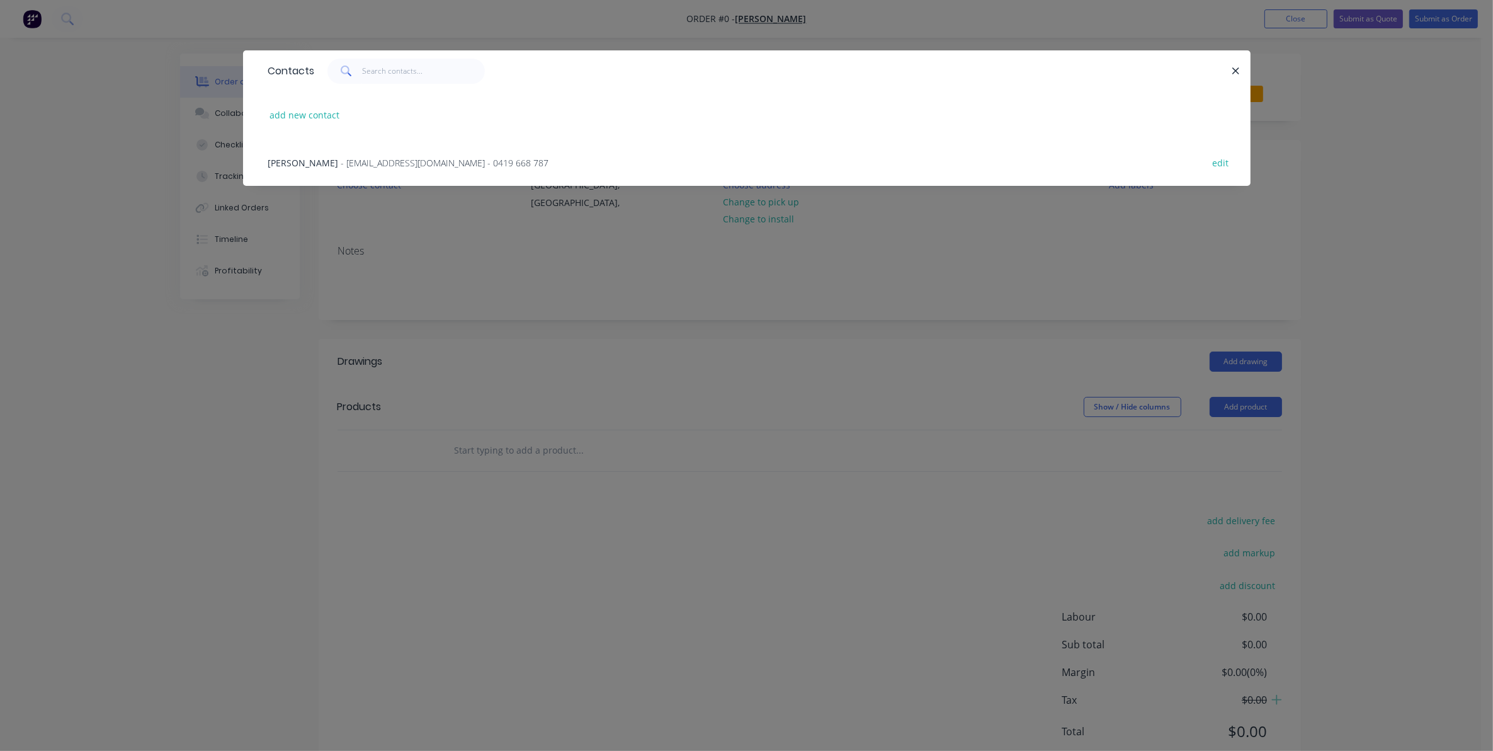
click at [341, 161] on span "- [EMAIL_ADDRESS][DOMAIN_NAME] - 0419 668 787" at bounding box center [445, 163] width 208 height 12
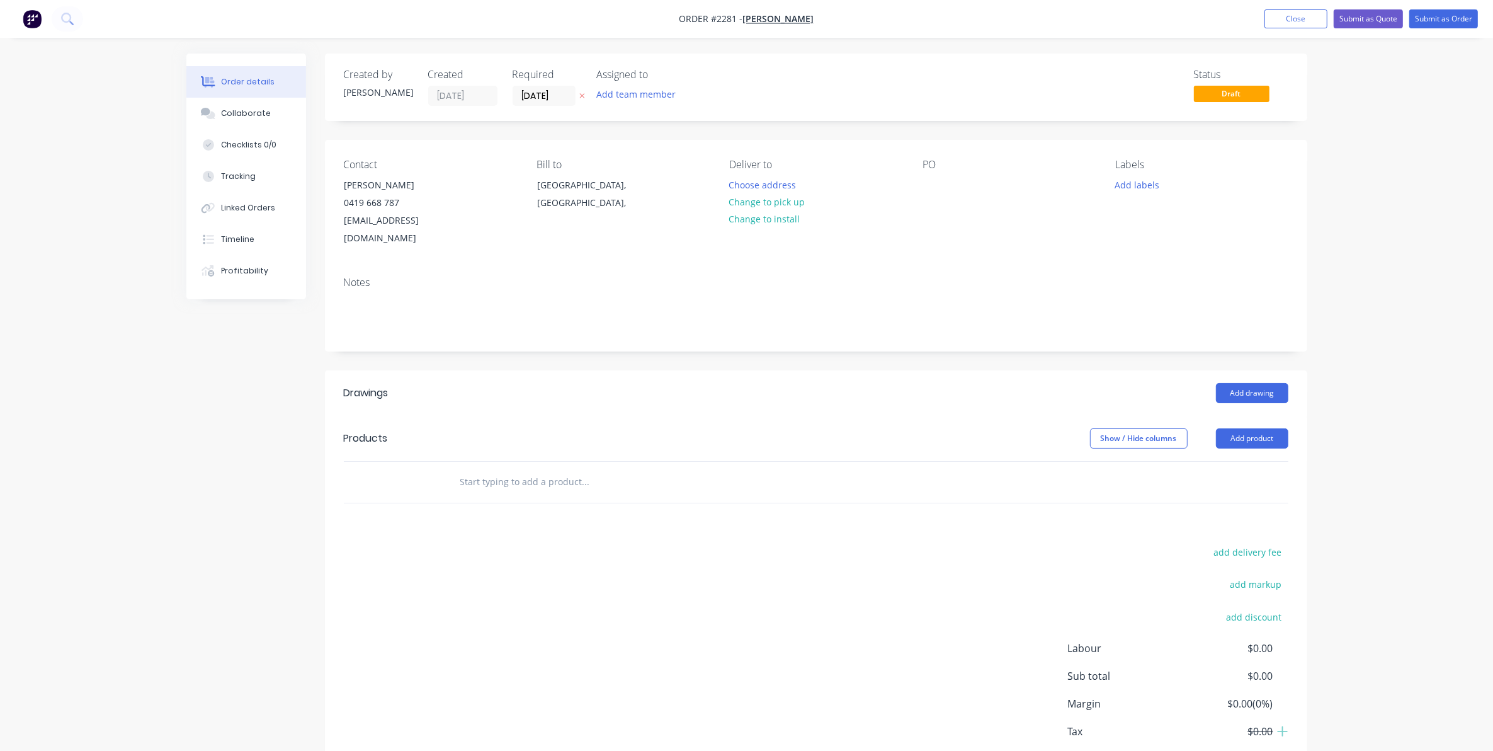
click at [480, 469] on input "text" at bounding box center [586, 481] width 252 height 25
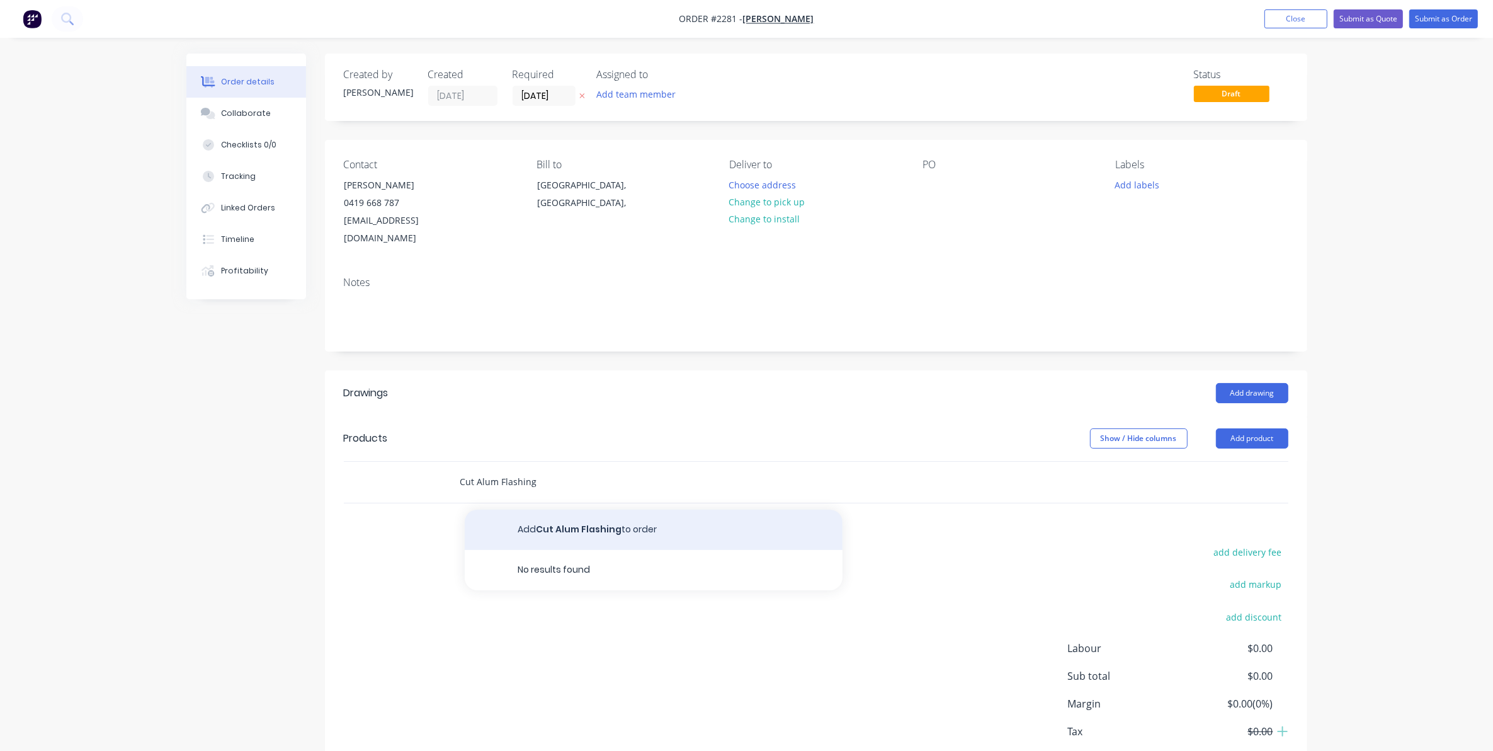
type input "Cut Alum Flashing"
click at [579, 511] on button "Add Cut Alum Flashing to order" at bounding box center [654, 529] width 378 height 40
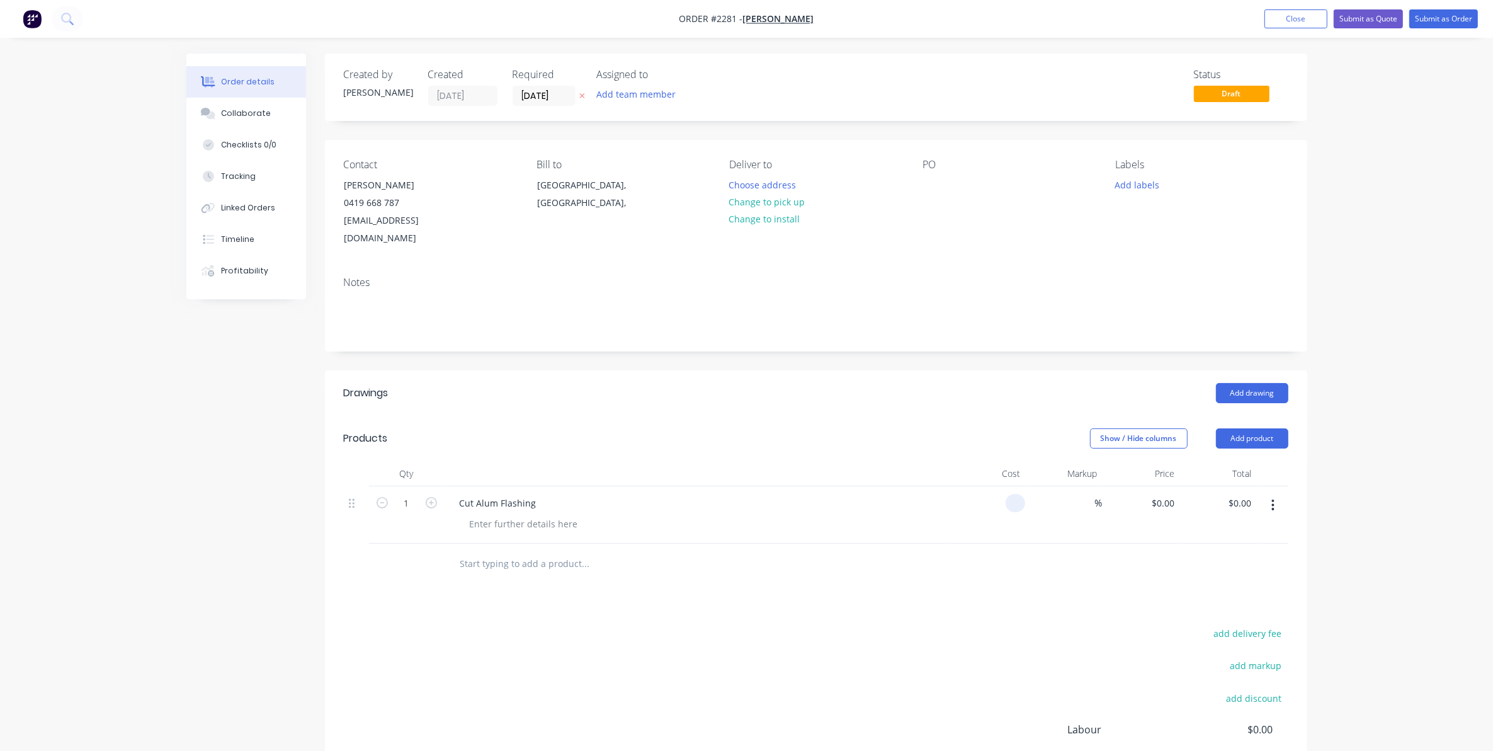
click at [1014, 494] on input at bounding box center [1018, 503] width 14 height 18
type input "$20.00"
click at [766, 203] on button "Change to pick up" at bounding box center [766, 201] width 89 height 17
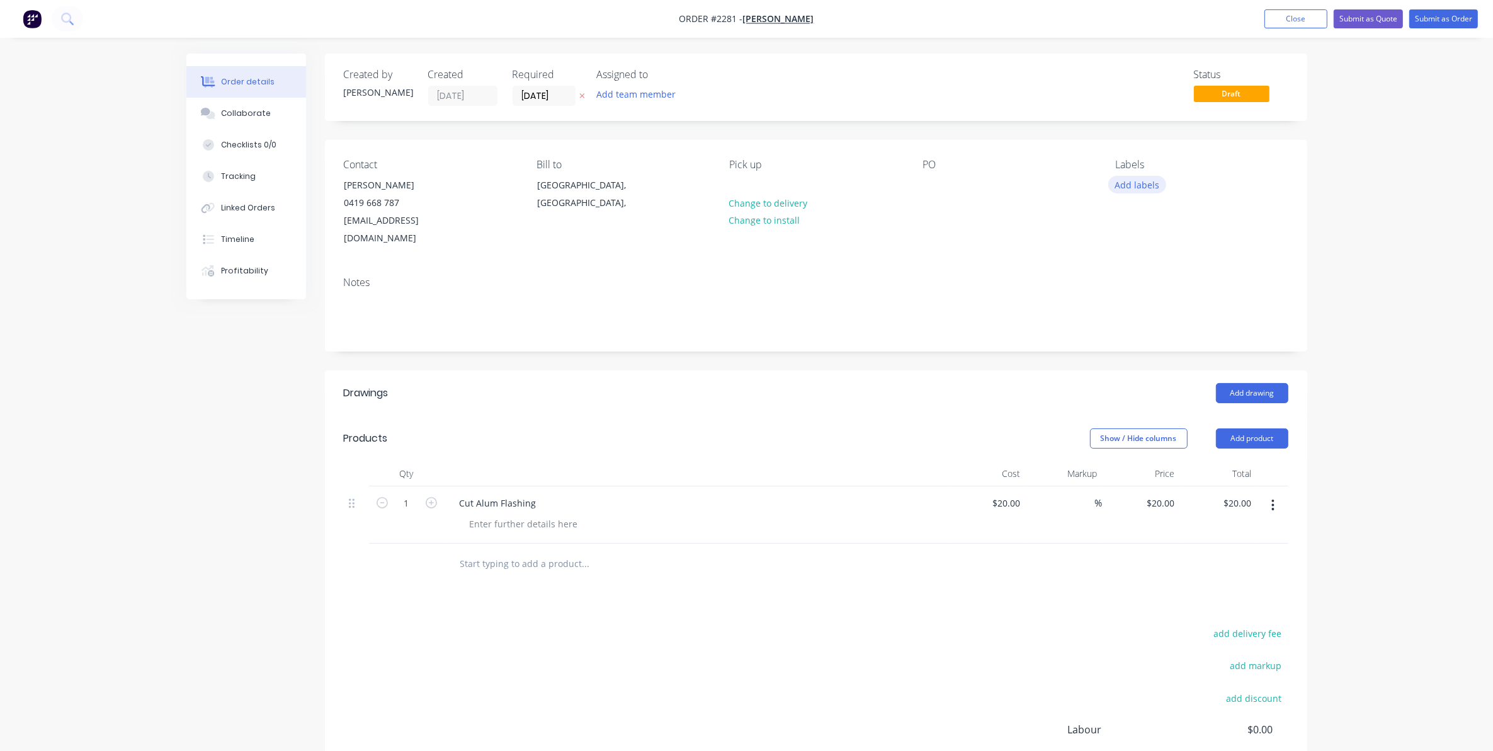
click at [1134, 181] on button "Add labels" at bounding box center [1137, 184] width 58 height 17
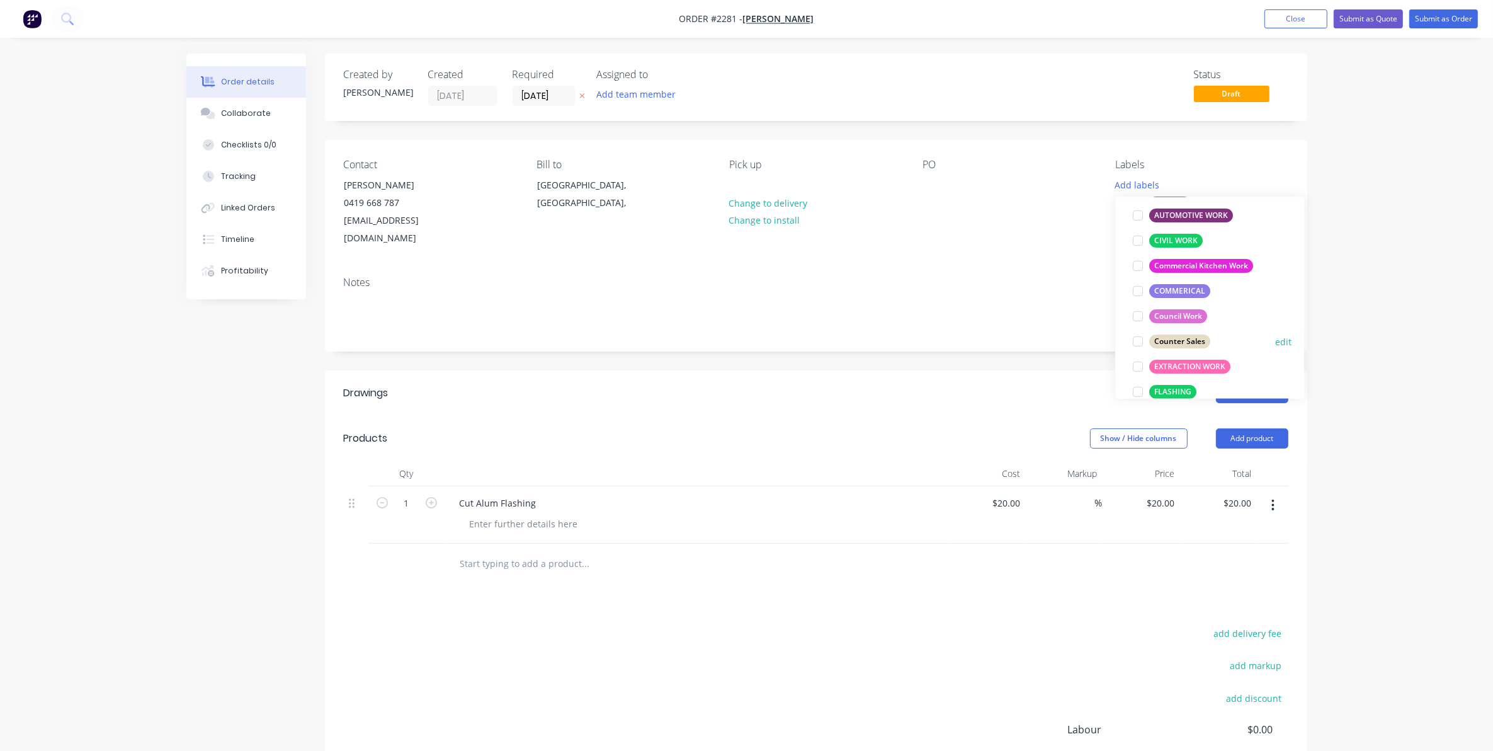
click at [1184, 339] on div "Counter Sales" at bounding box center [1179, 342] width 61 height 14
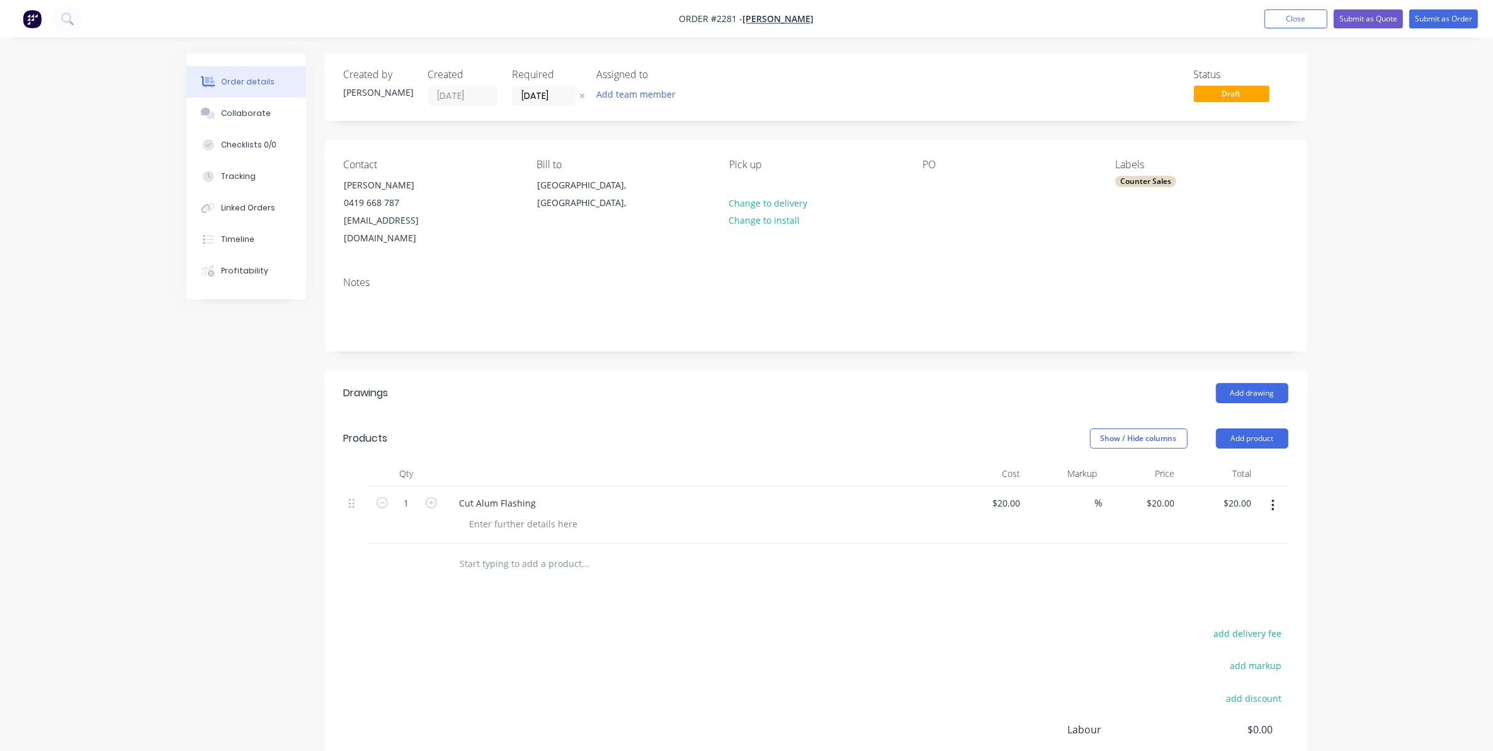
click at [968, 266] on div "Notes" at bounding box center [816, 308] width 982 height 84
click at [1443, 14] on button "Submit as Order" at bounding box center [1443, 18] width 69 height 19
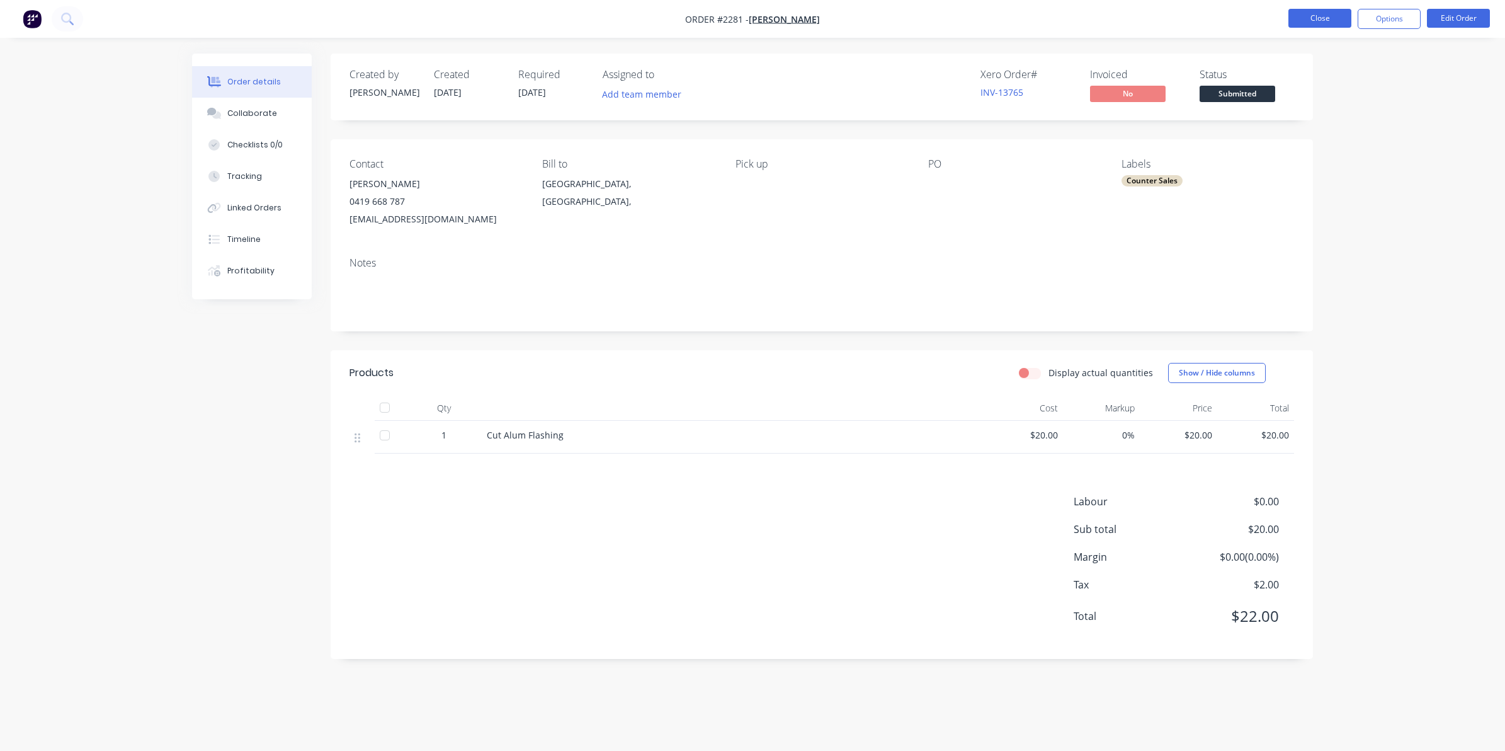
click at [1317, 21] on button "Close" at bounding box center [1319, 18] width 63 height 19
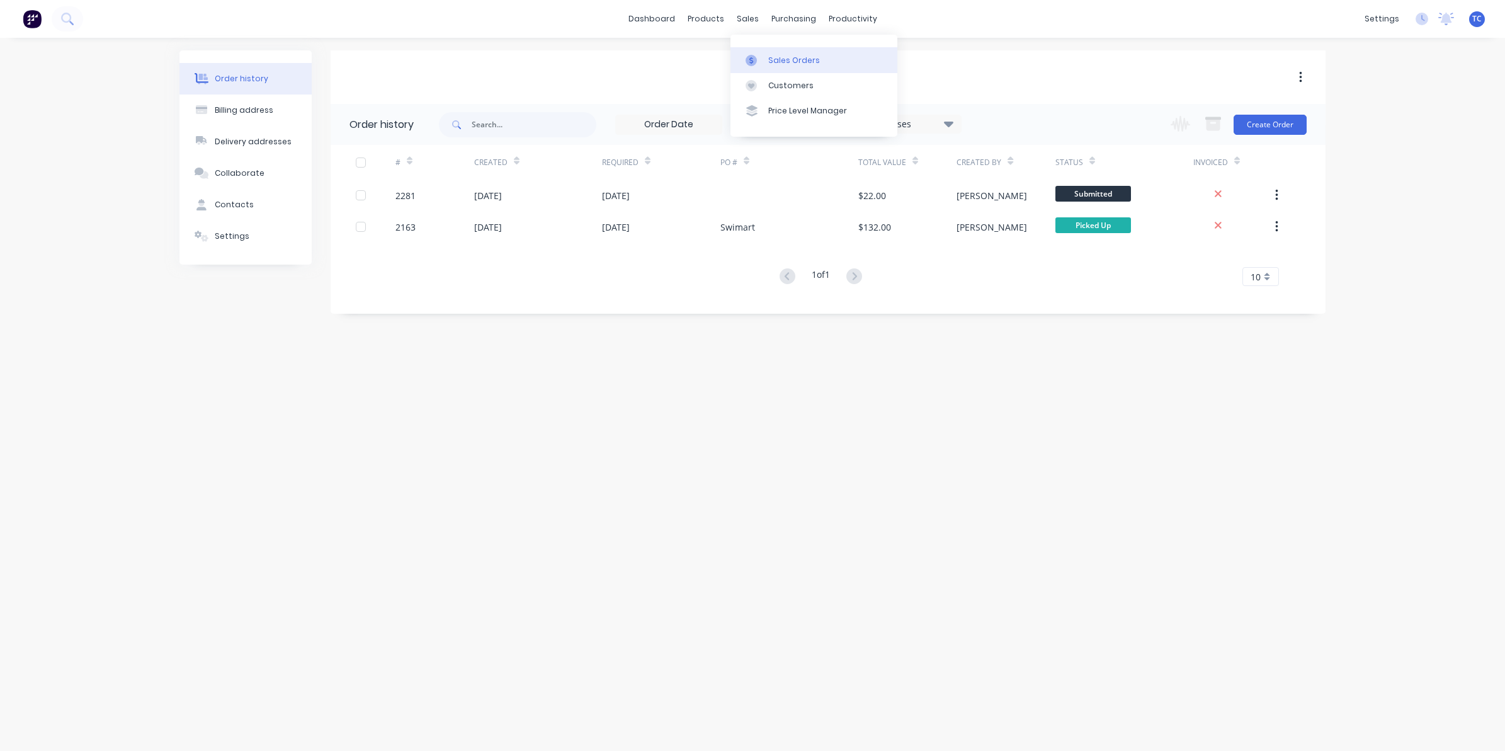
click at [775, 58] on div "Sales Orders" at bounding box center [794, 60] width 52 height 11
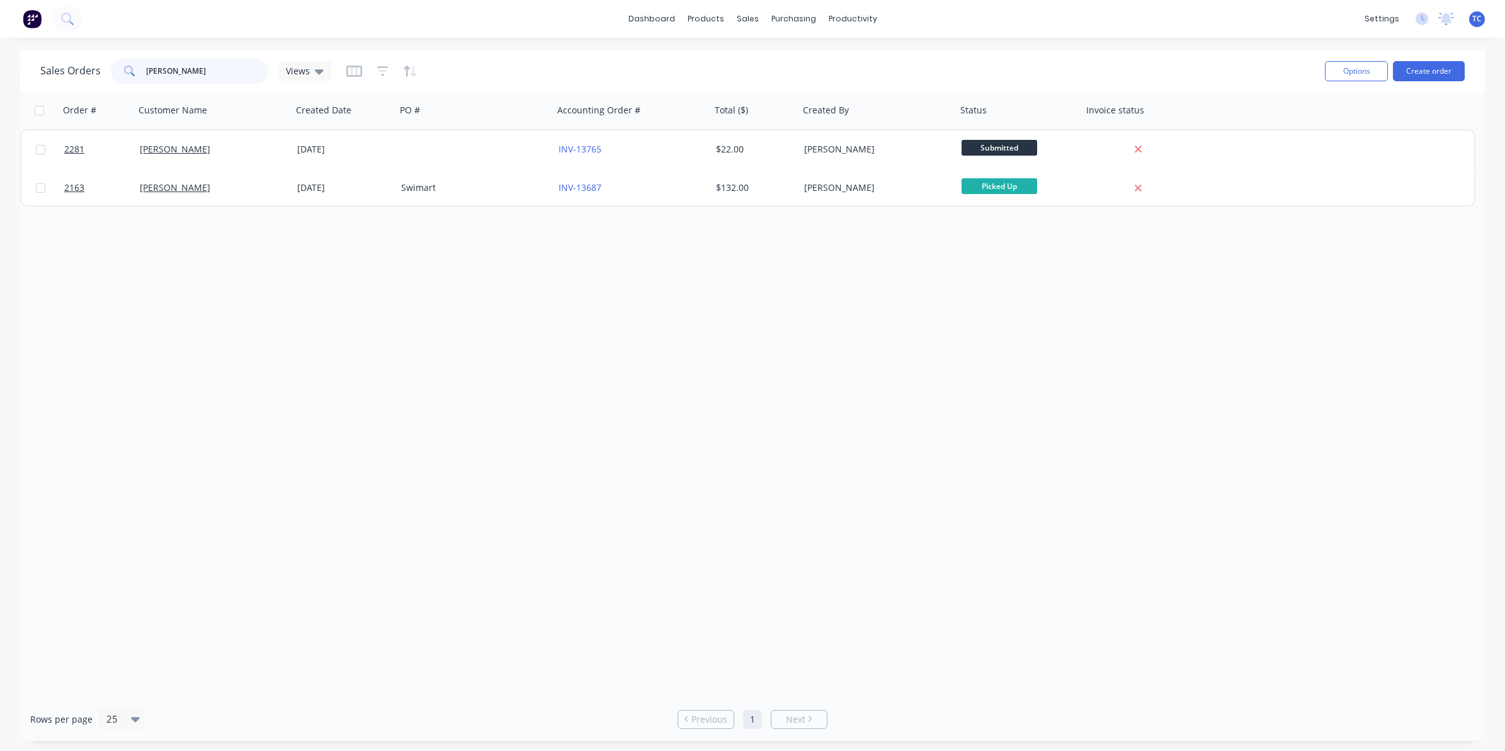
drag, startPoint x: 190, startPoint y: 66, endPoint x: 142, endPoint y: 68, distance: 47.9
click at [142, 68] on div "[PERSON_NAME]" at bounding box center [189, 71] width 157 height 25
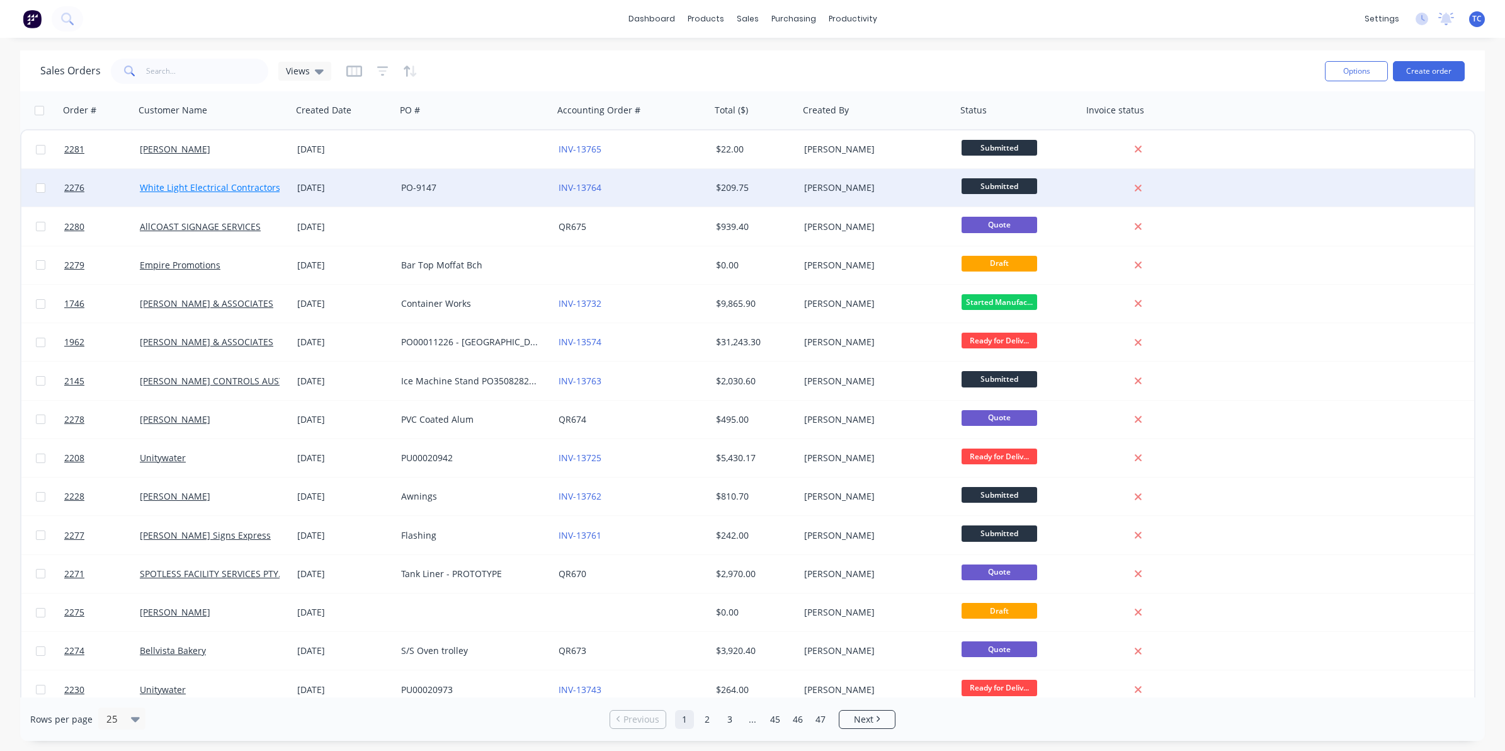
click at [244, 189] on link "White Light Electrical Contractors" at bounding box center [210, 187] width 140 height 12
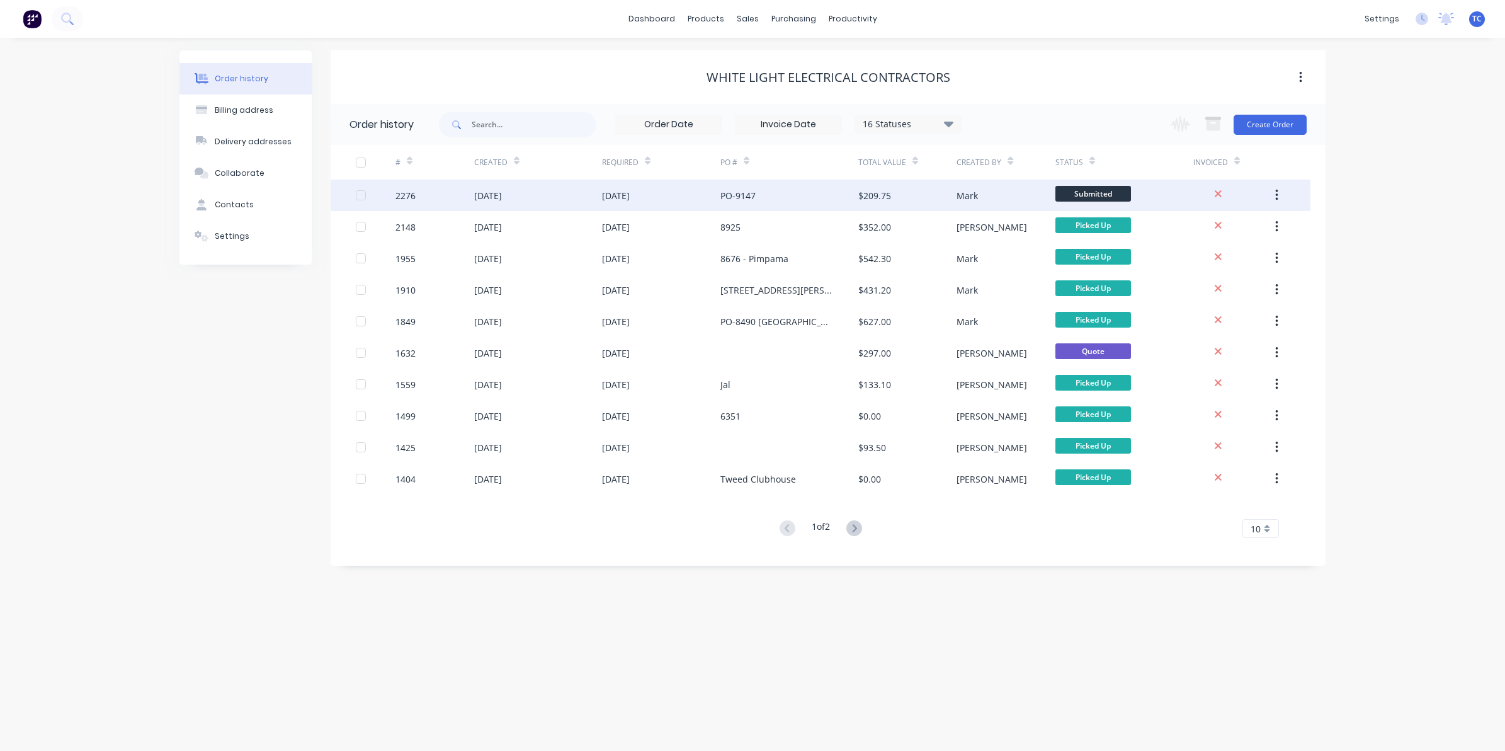
click at [619, 189] on div "[DATE]" at bounding box center [616, 195] width 28 height 13
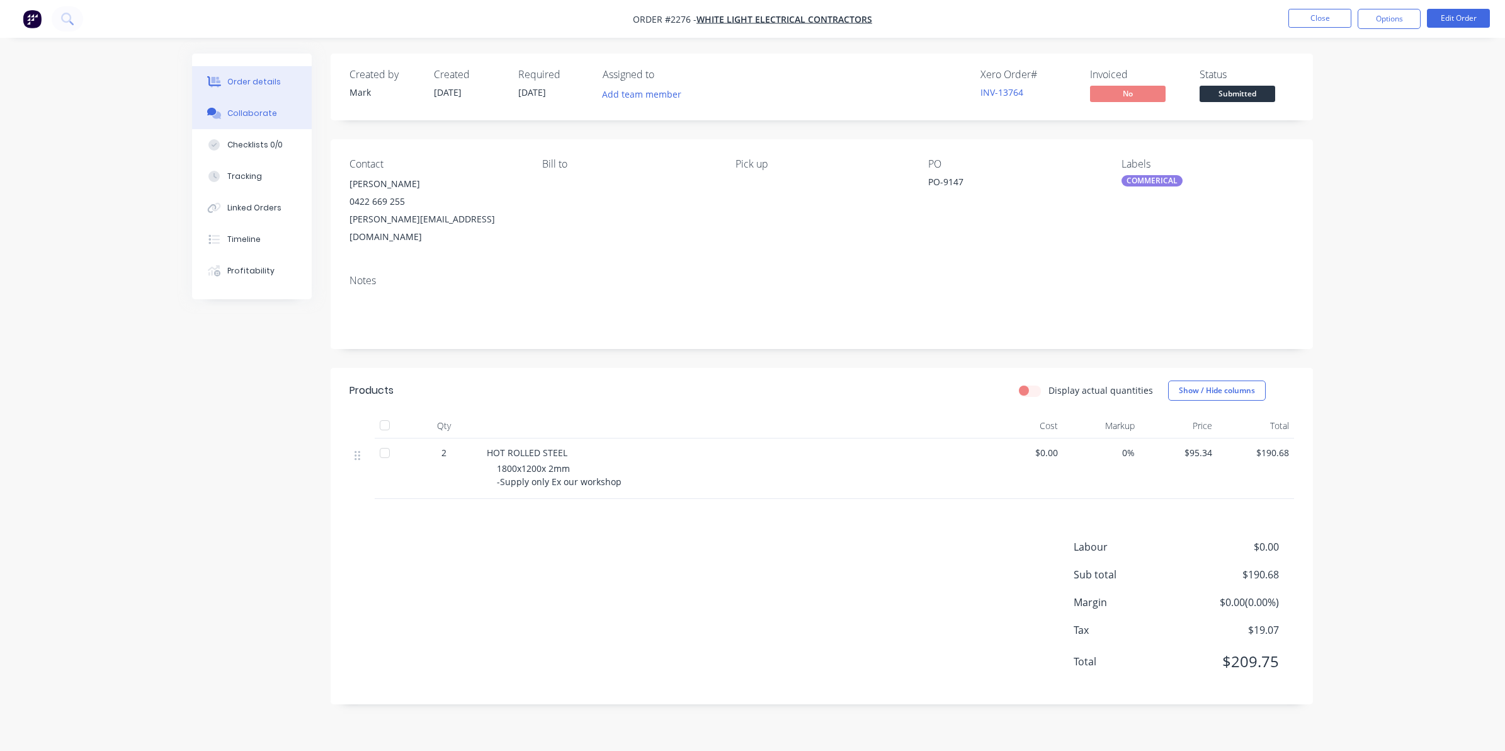
click at [253, 112] on div "Collaborate" at bounding box center [252, 113] width 50 height 11
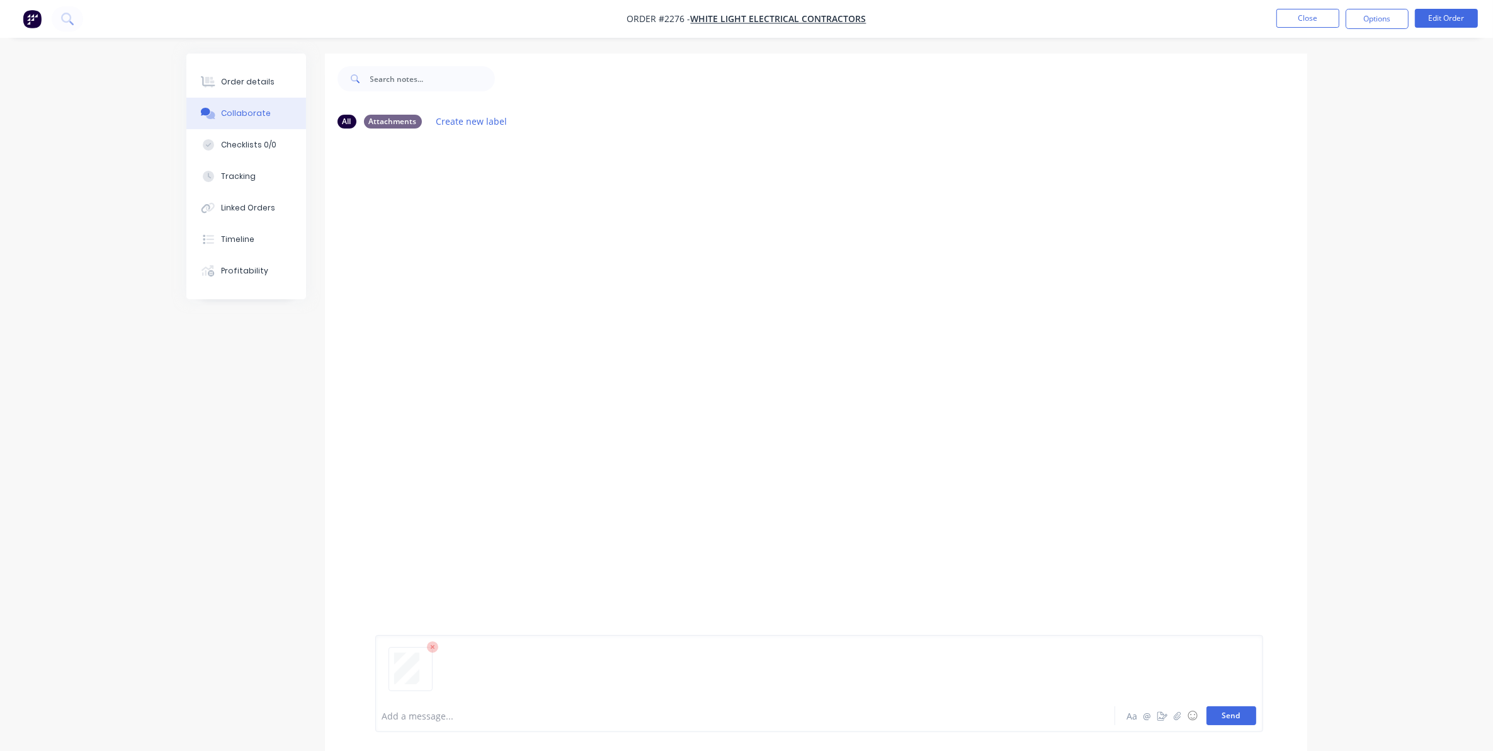
click at [1230, 713] on button "Send" at bounding box center [1232, 715] width 50 height 19
click at [1305, 16] on button "Close" at bounding box center [1307, 18] width 63 height 19
